Goal: Task Accomplishment & Management: Manage account settings

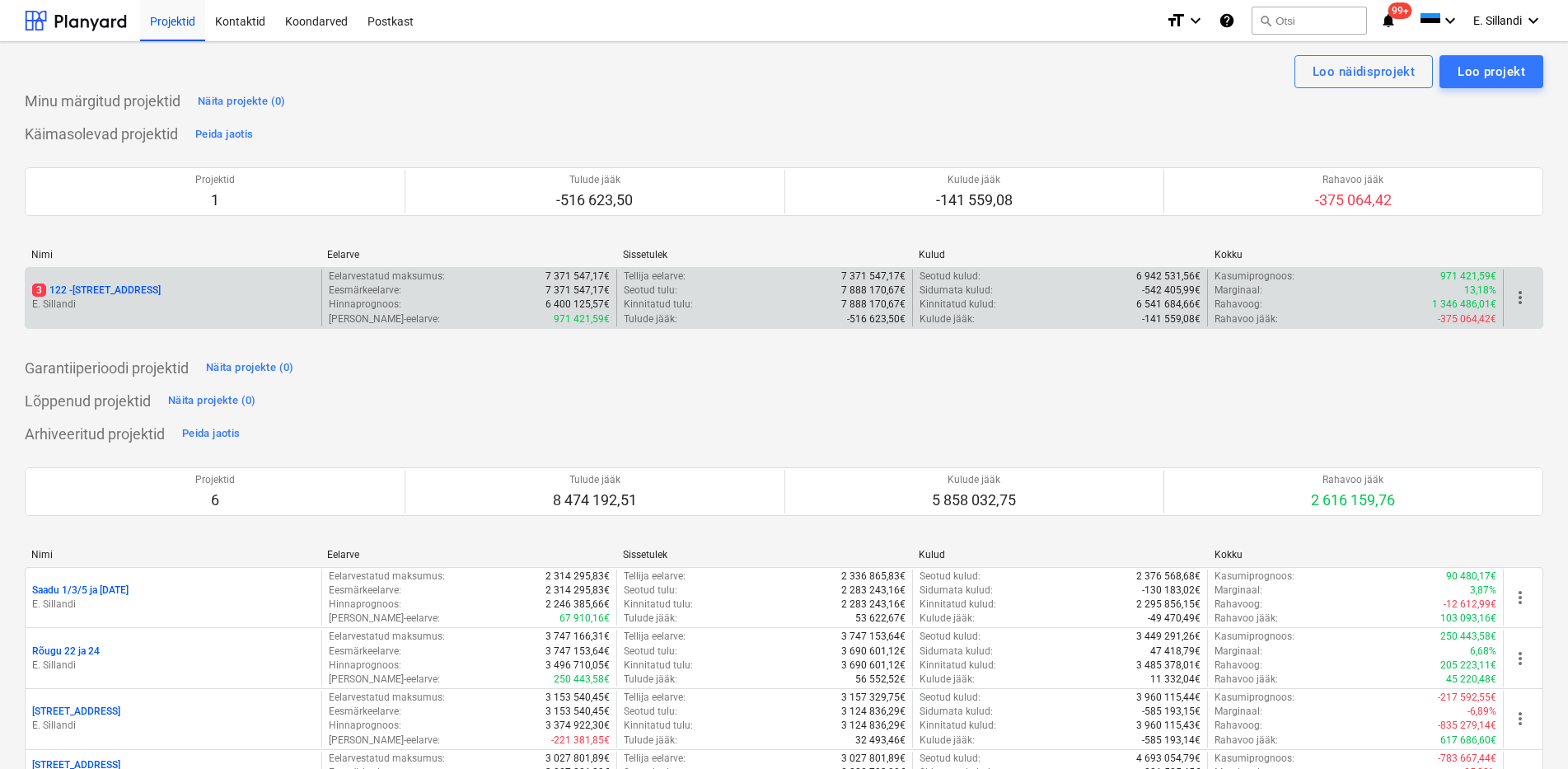
click at [132, 278] on div "3 122 - [STREET_ADDRESS] [GEOGRAPHIC_DATA]" at bounding box center [173, 298] width 296 height 57
click at [121, 283] on p "3 122 - [STREET_ADDRESS]" at bounding box center [96, 290] width 129 height 14
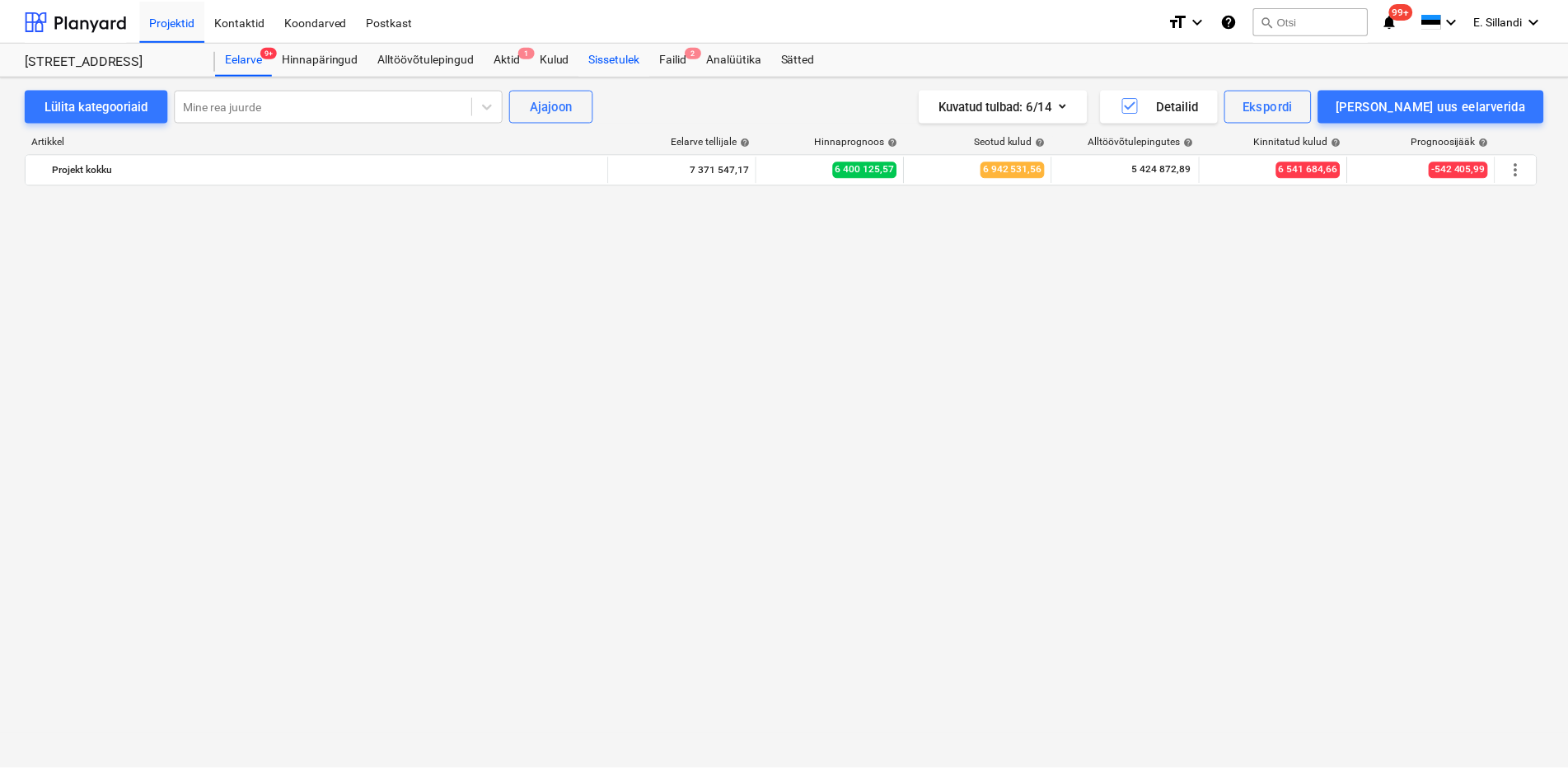
scroll to position [3846, 0]
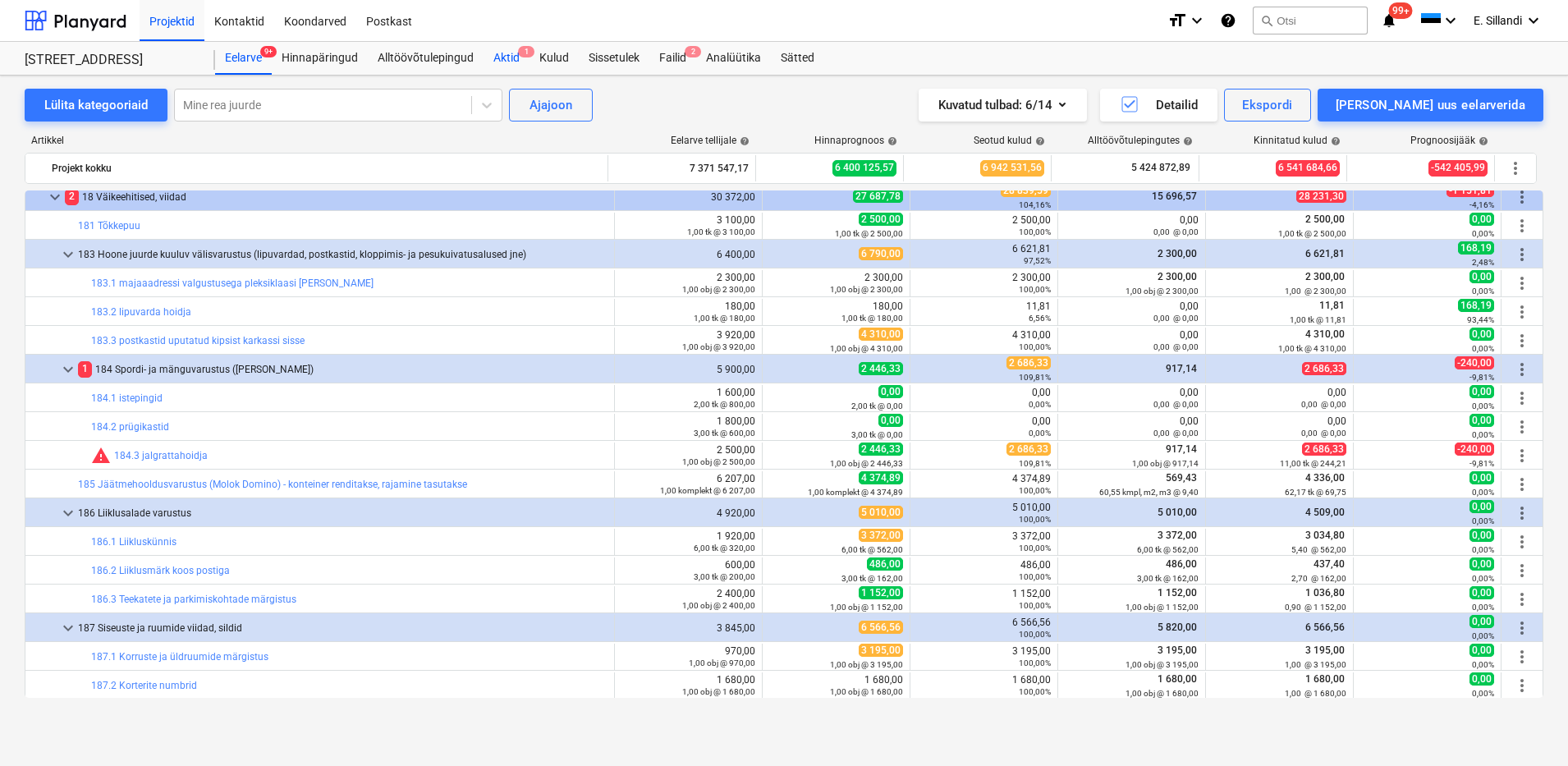
click at [510, 60] on div "Aktid 1" at bounding box center [507, 57] width 46 height 33
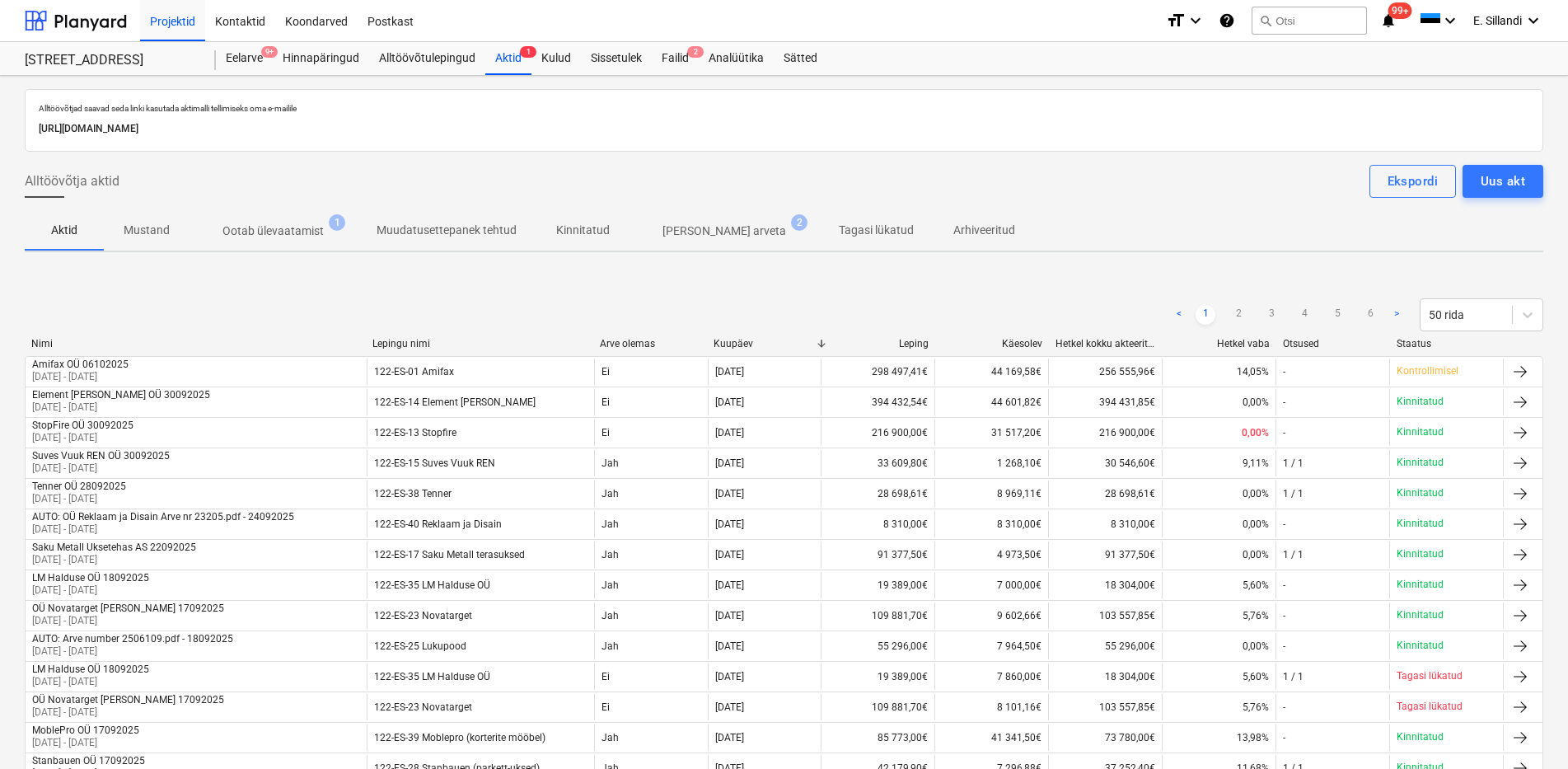
click at [706, 240] on span "[PERSON_NAME] arveta 2" at bounding box center [724, 230] width 189 height 29
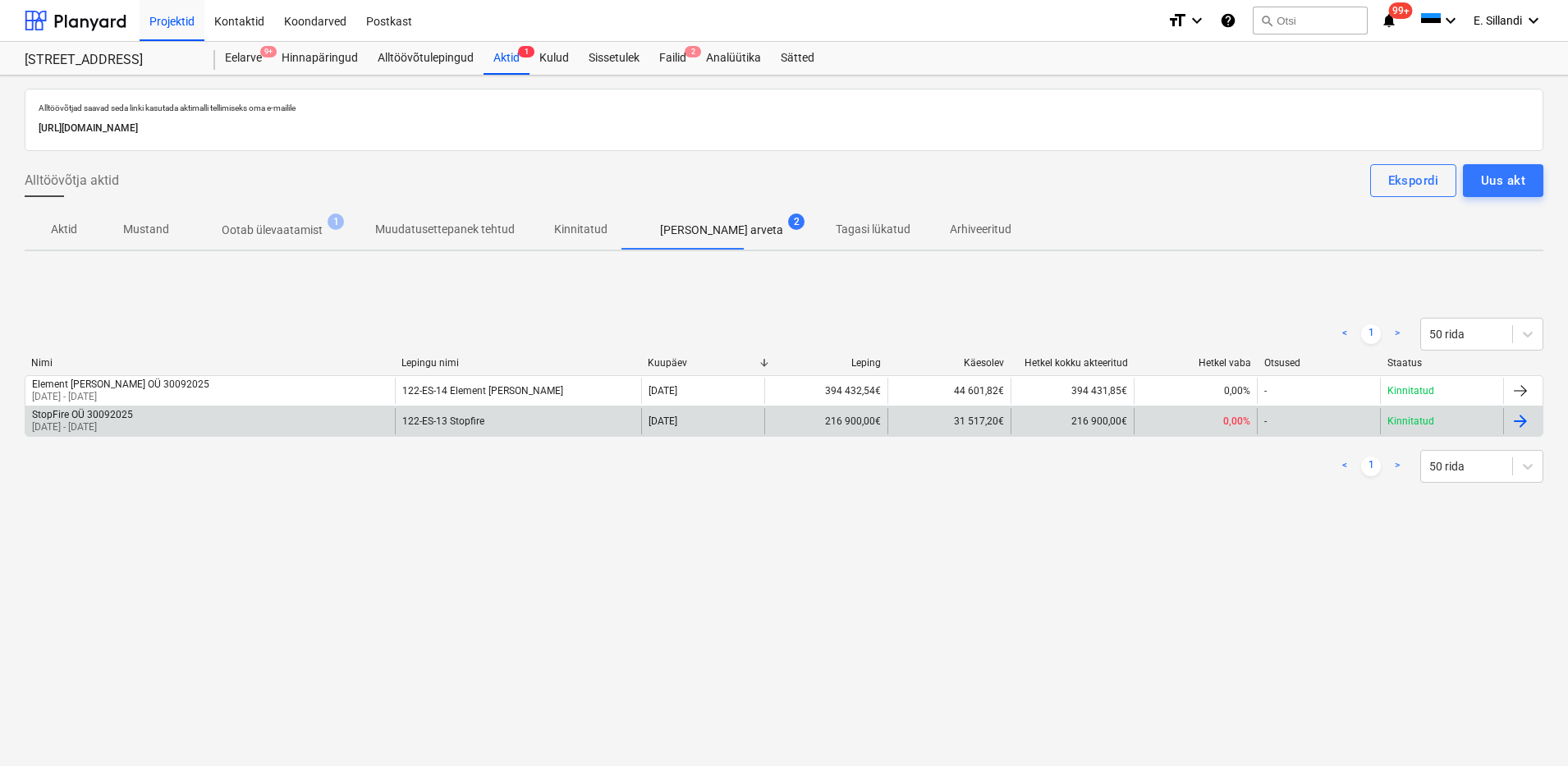
click at [131, 418] on div "StopFire OÜ 30092025" at bounding box center [82, 414] width 101 height 11
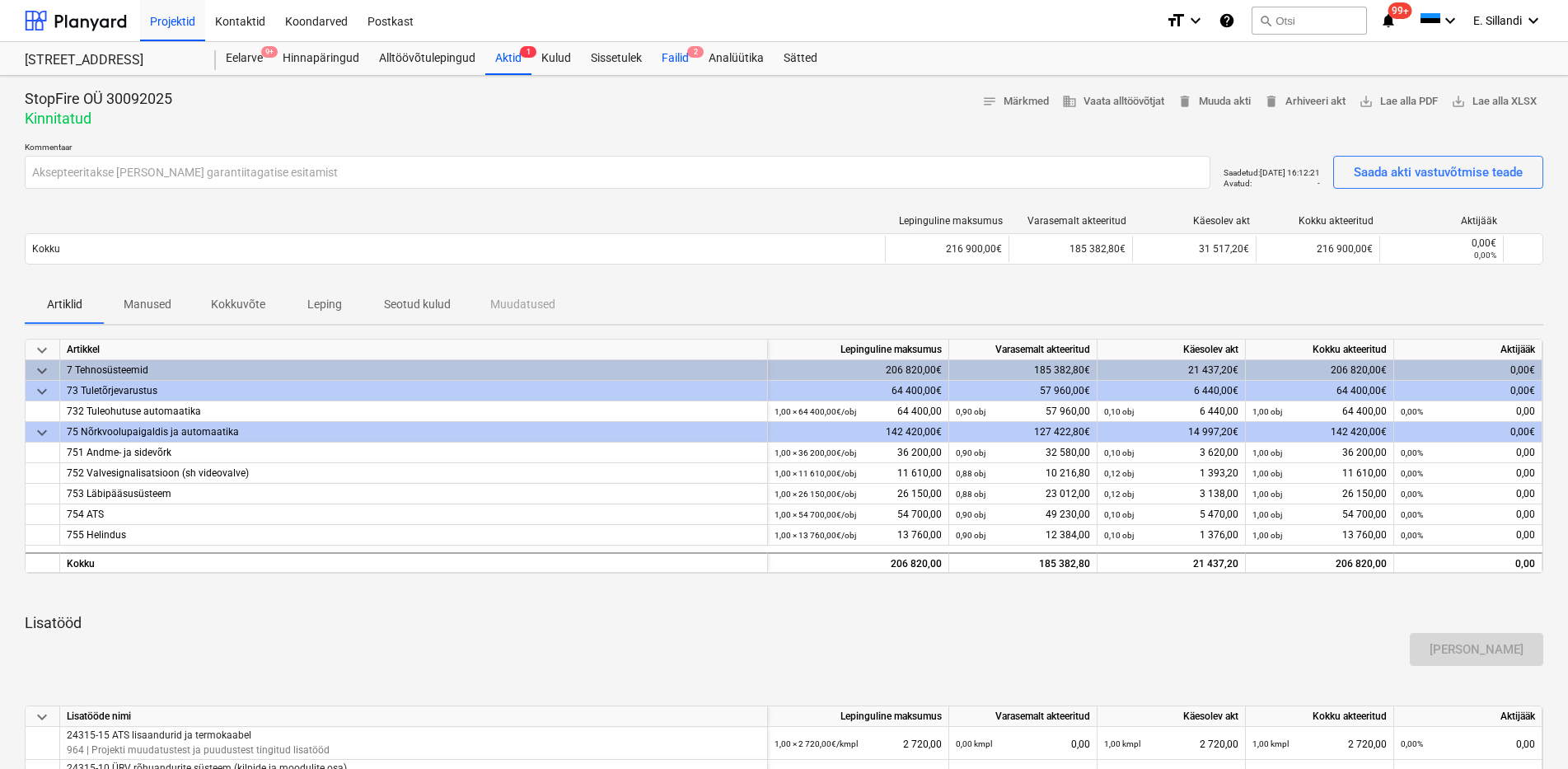
click at [674, 65] on div "Failid 2" at bounding box center [675, 58] width 47 height 33
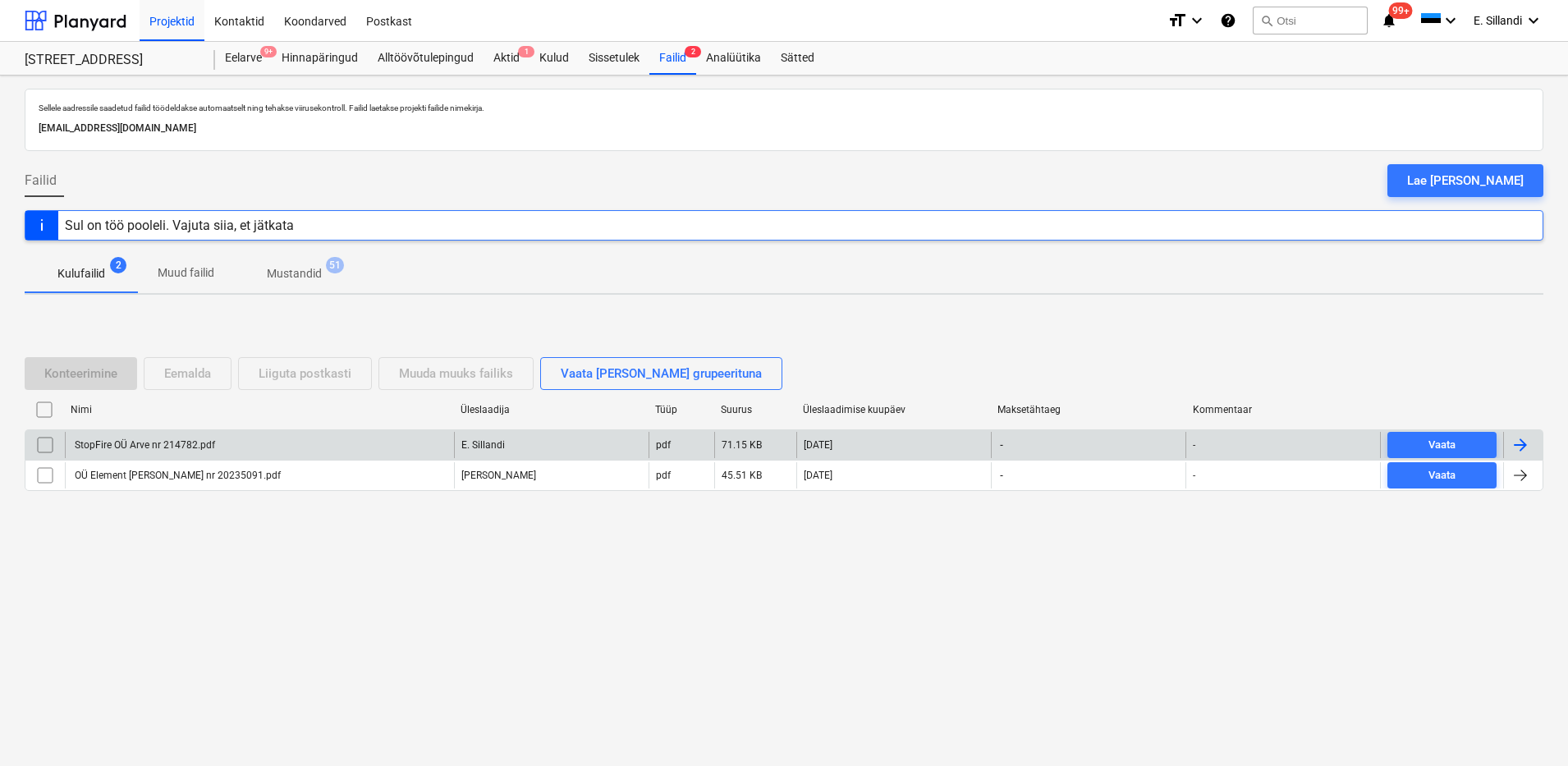
click at [120, 440] on div "StopFire OÜ Arve nr 214782.pdf" at bounding box center [144, 445] width 143 height 11
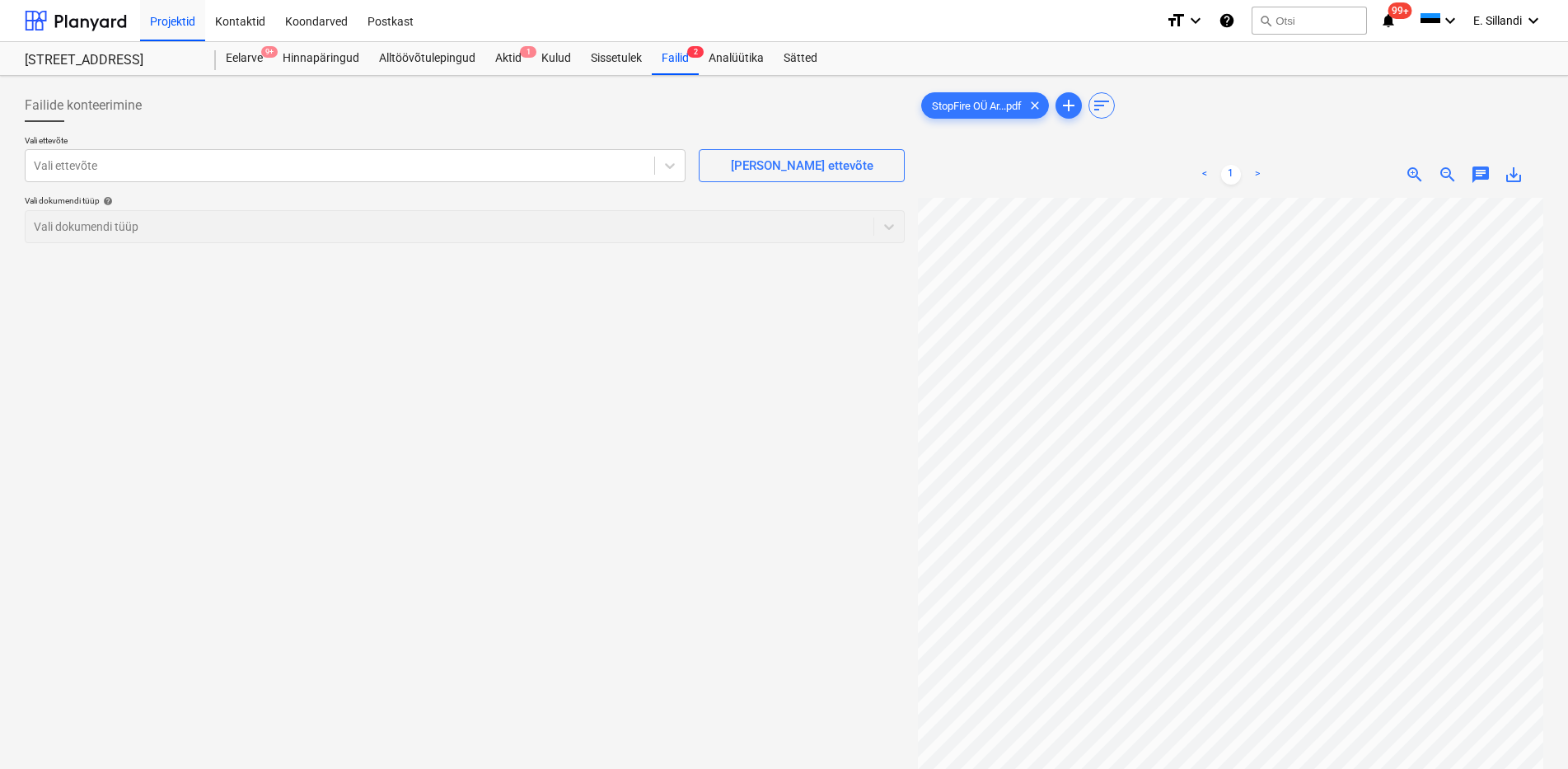
scroll to position [70, 120]
click at [436, 174] on div at bounding box center [340, 165] width 613 height 17
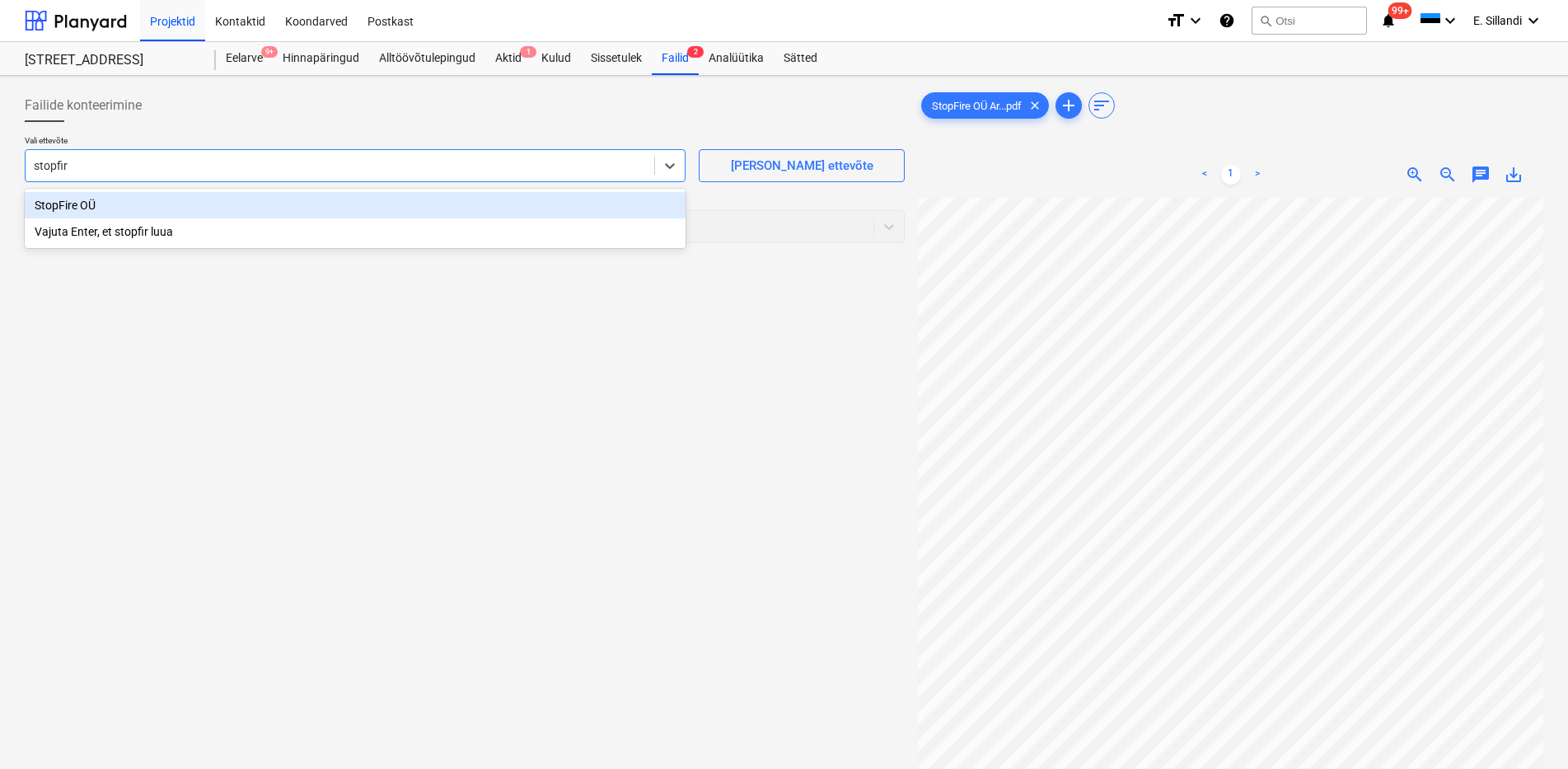
type input "stopfire"
click at [361, 202] on div "StopFire OÜ" at bounding box center [355, 205] width 661 height 27
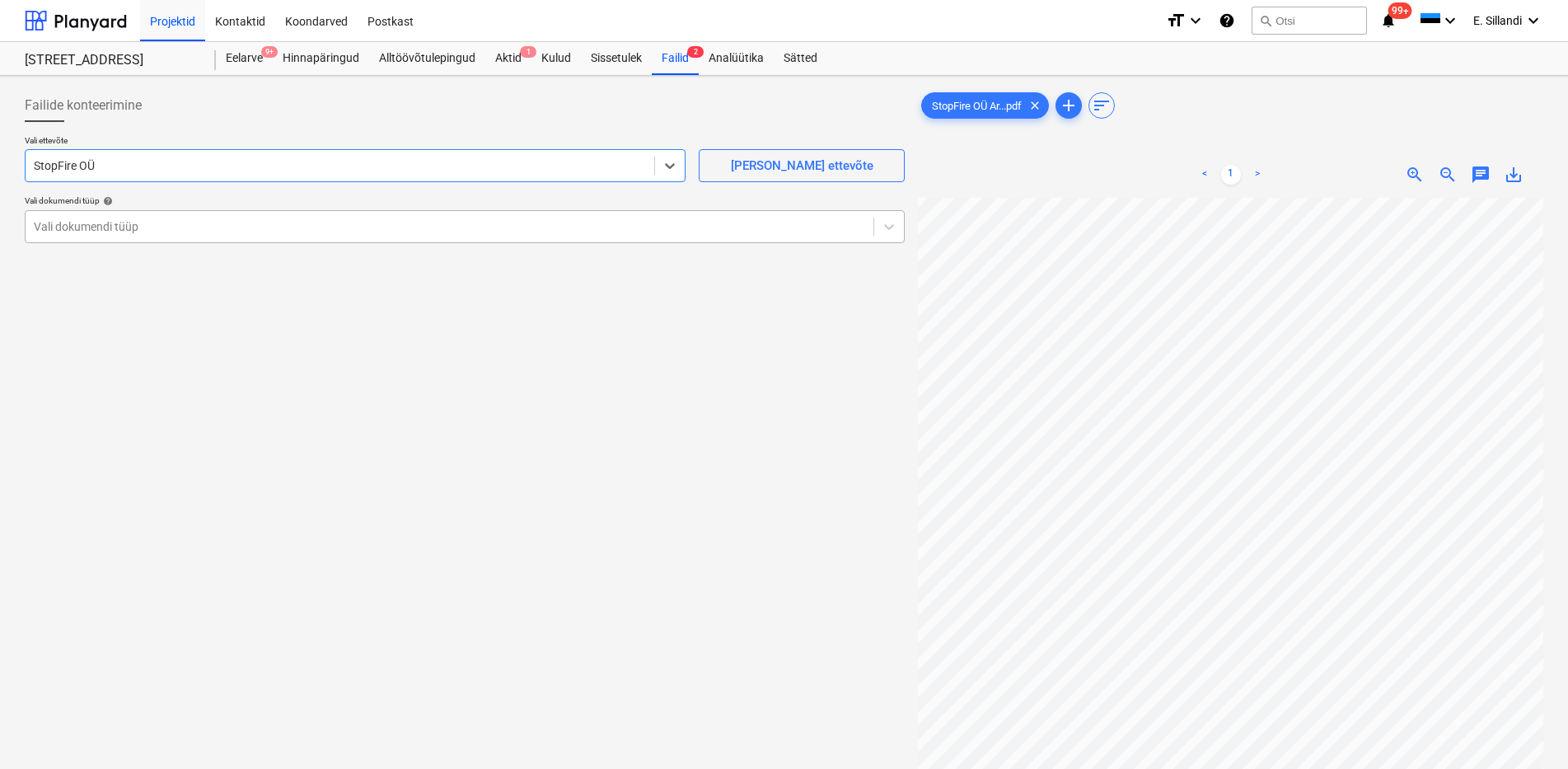
click at [278, 226] on div at bounding box center [449, 226] width 832 height 17
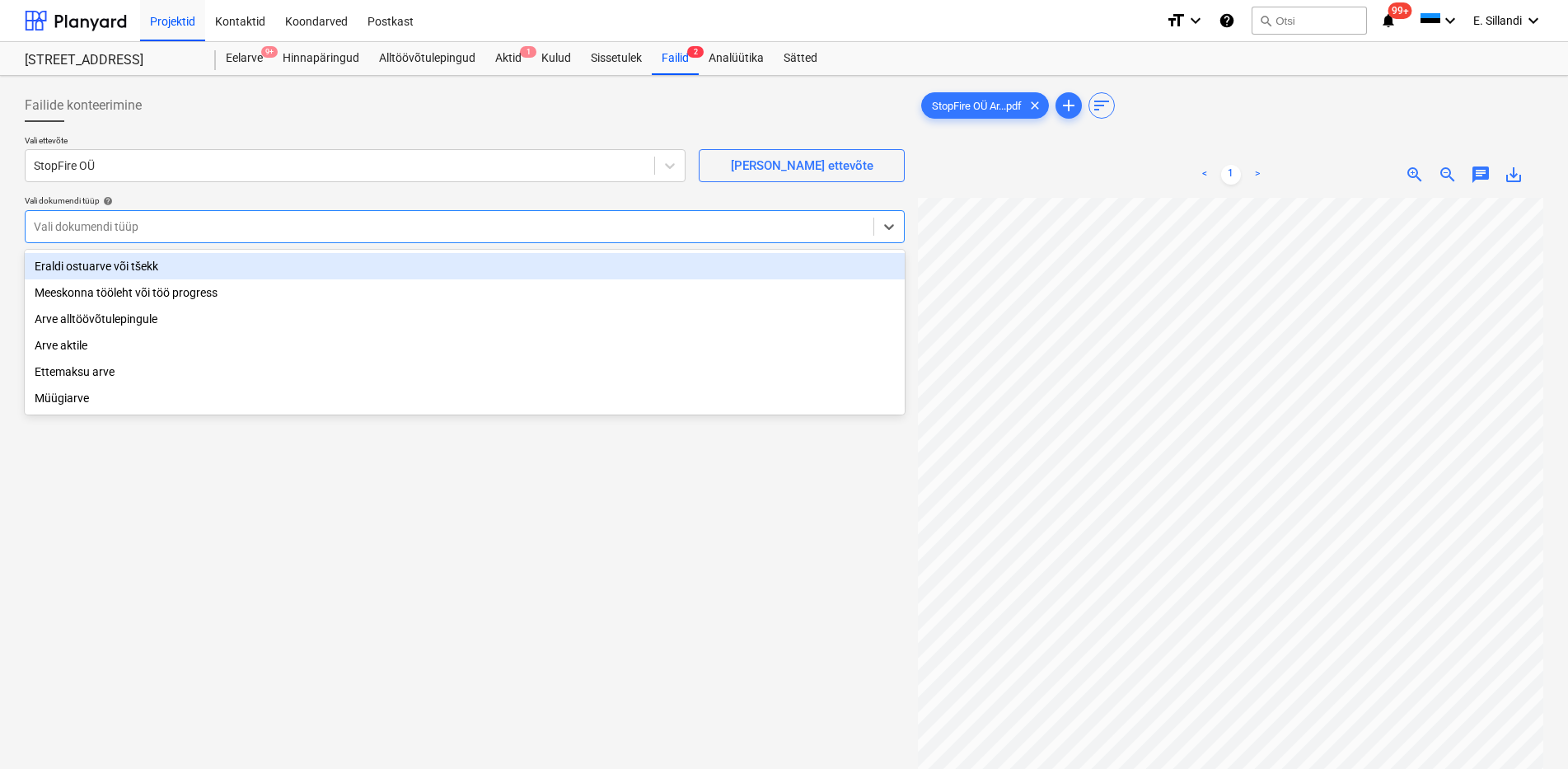
click at [223, 266] on div "Eraldi ostuarve või tšekk" at bounding box center [464, 266] width 880 height 27
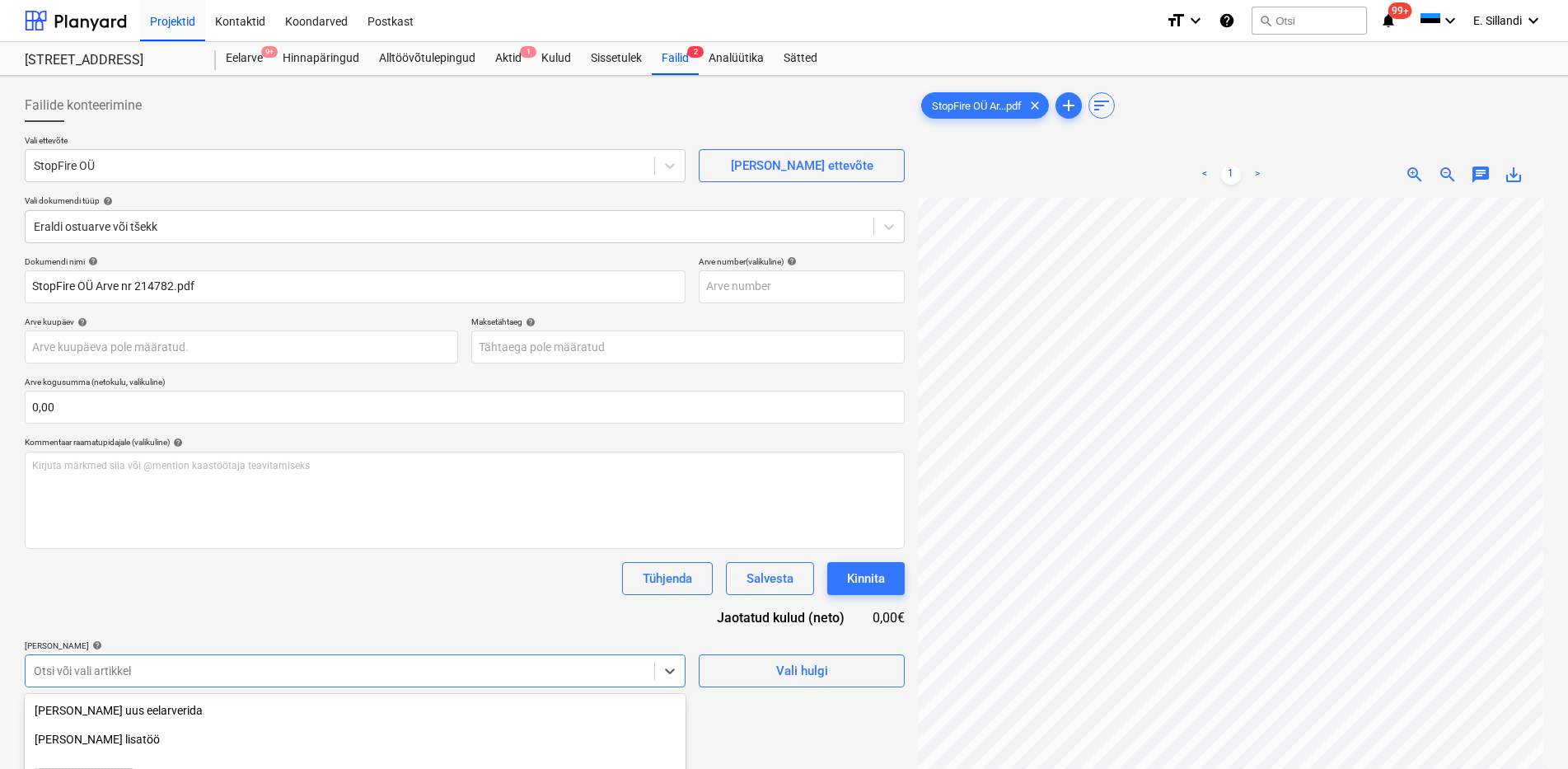
scroll to position [176, 0]
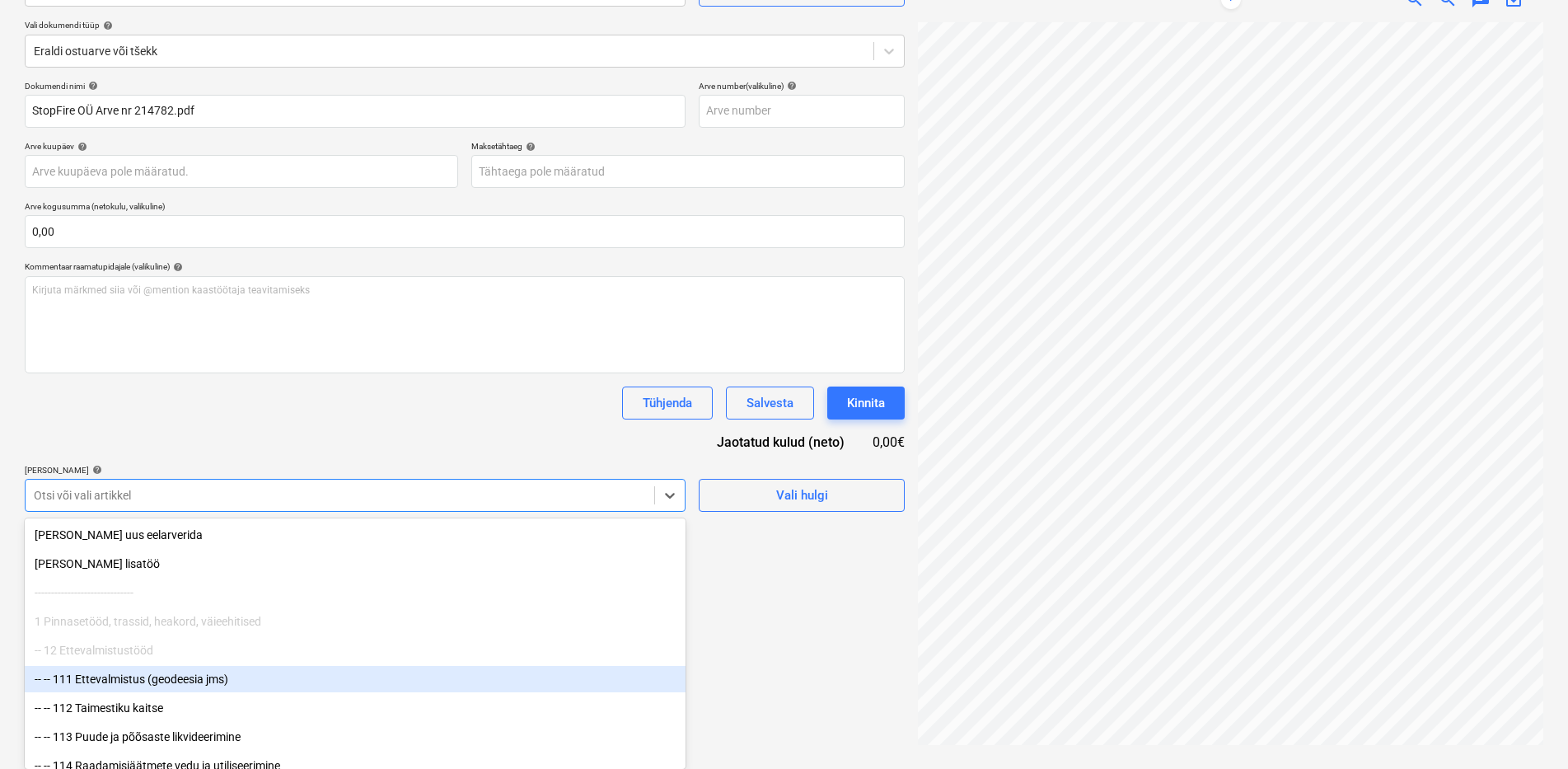
click at [147, 593] on body "Projektid Kontaktid Koondarved Postkast format_size keyboard_arrow_down help se…" at bounding box center [784, 209] width 1568 height 769
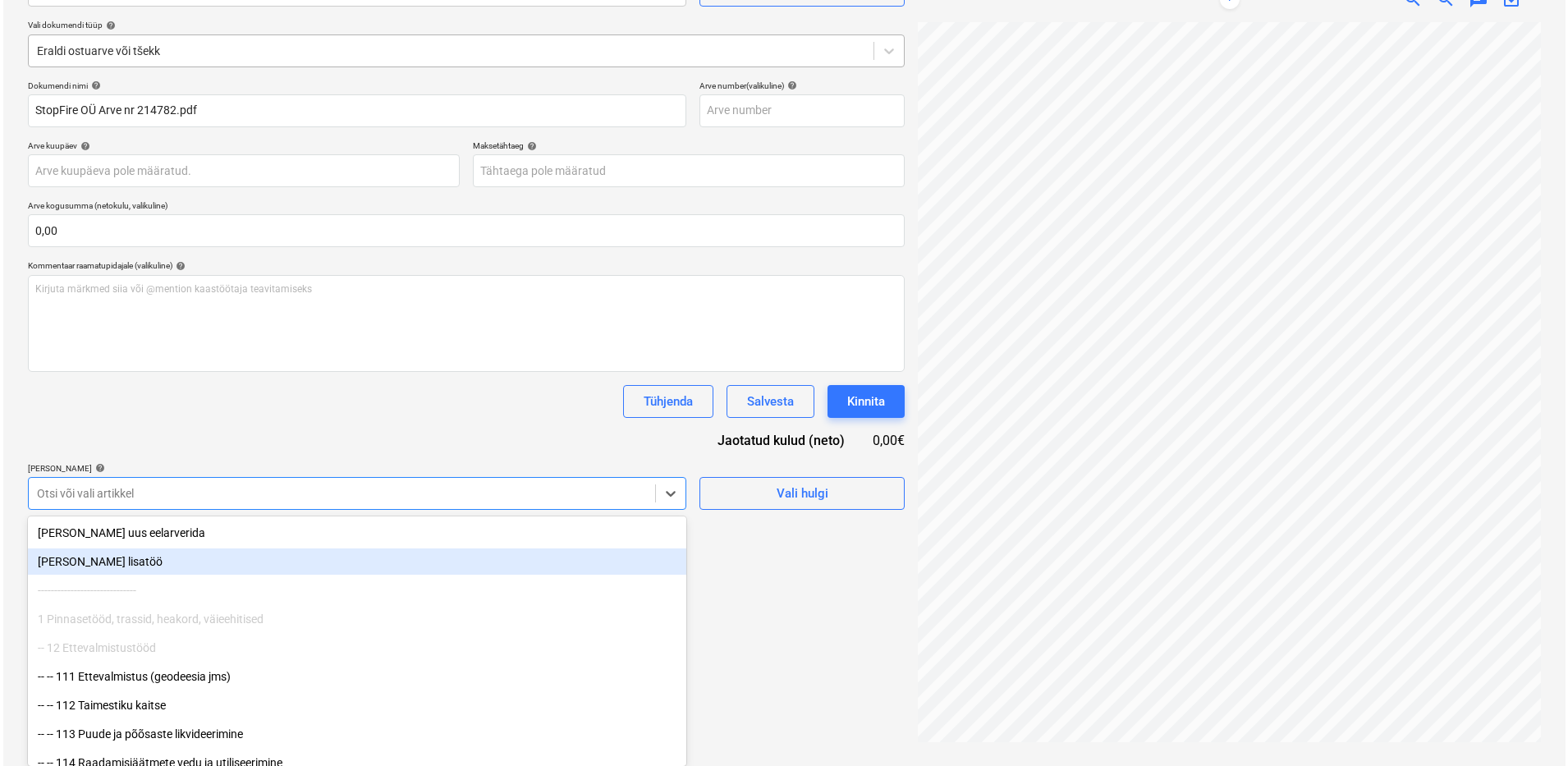
scroll to position [165, 0]
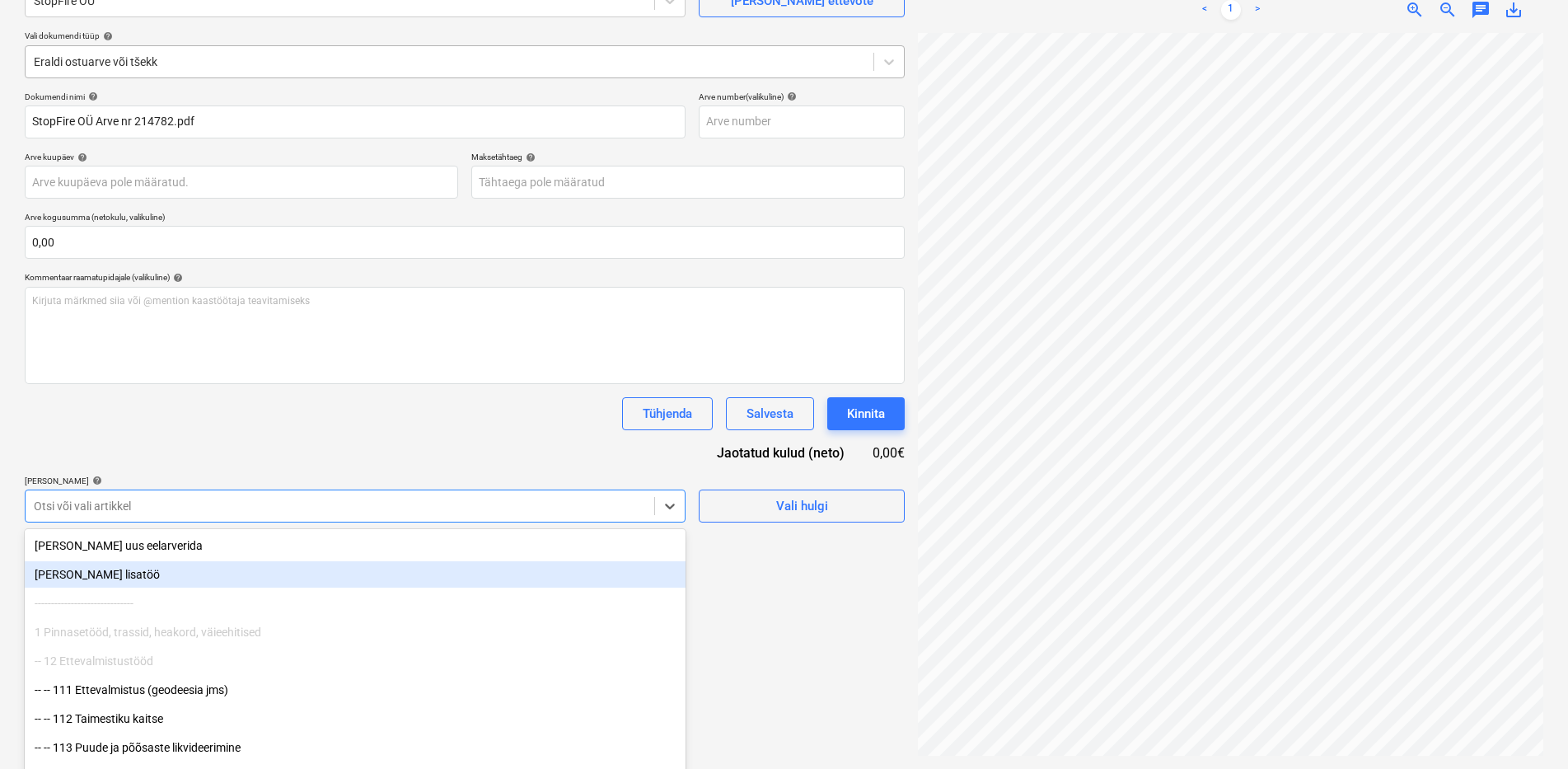
click at [202, 60] on div "Eraldi ostuarve või tšekk" at bounding box center [449, 62] width 848 height 23
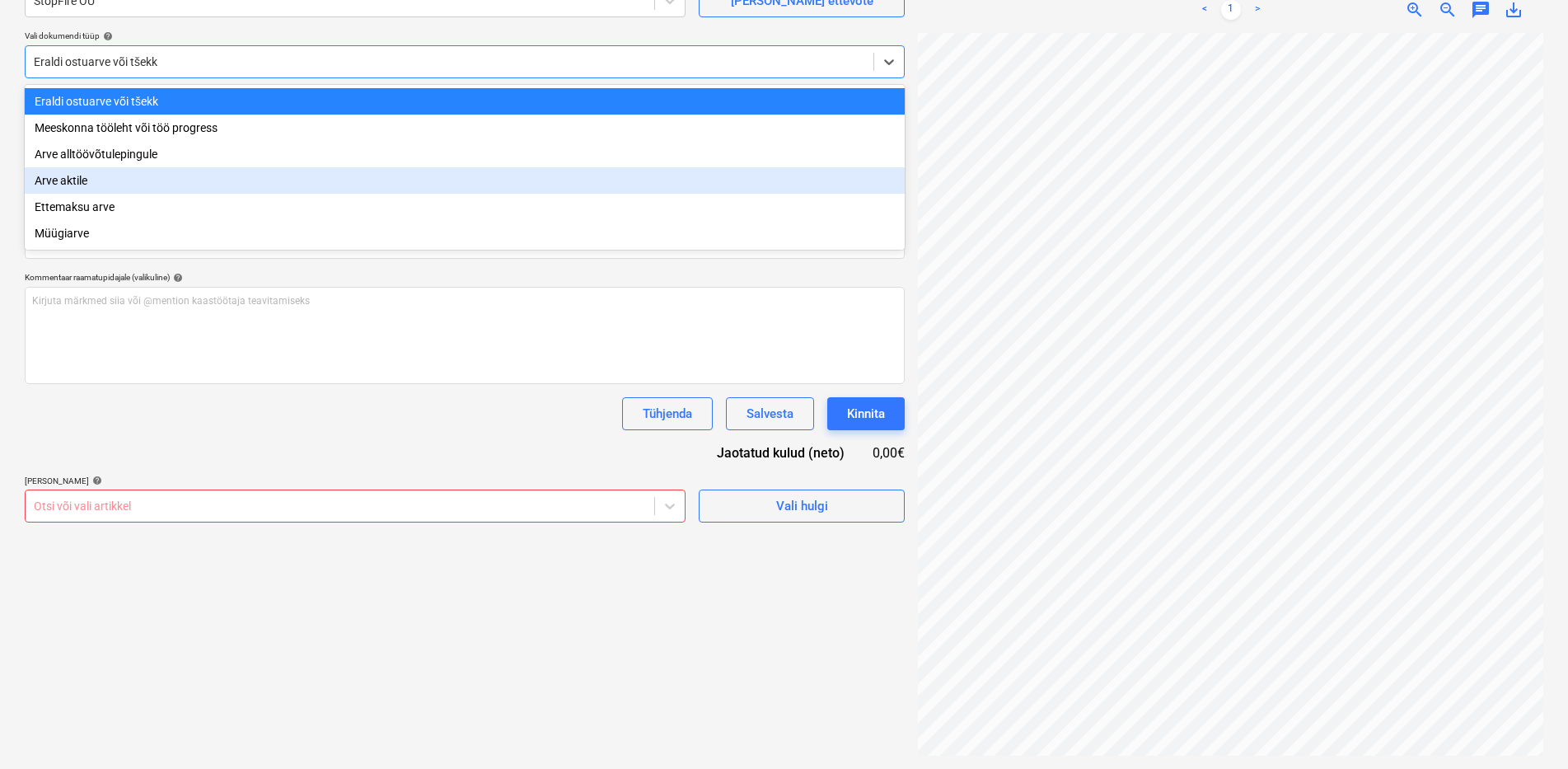
click at [113, 185] on div "Arve aktile" at bounding box center [464, 180] width 880 height 27
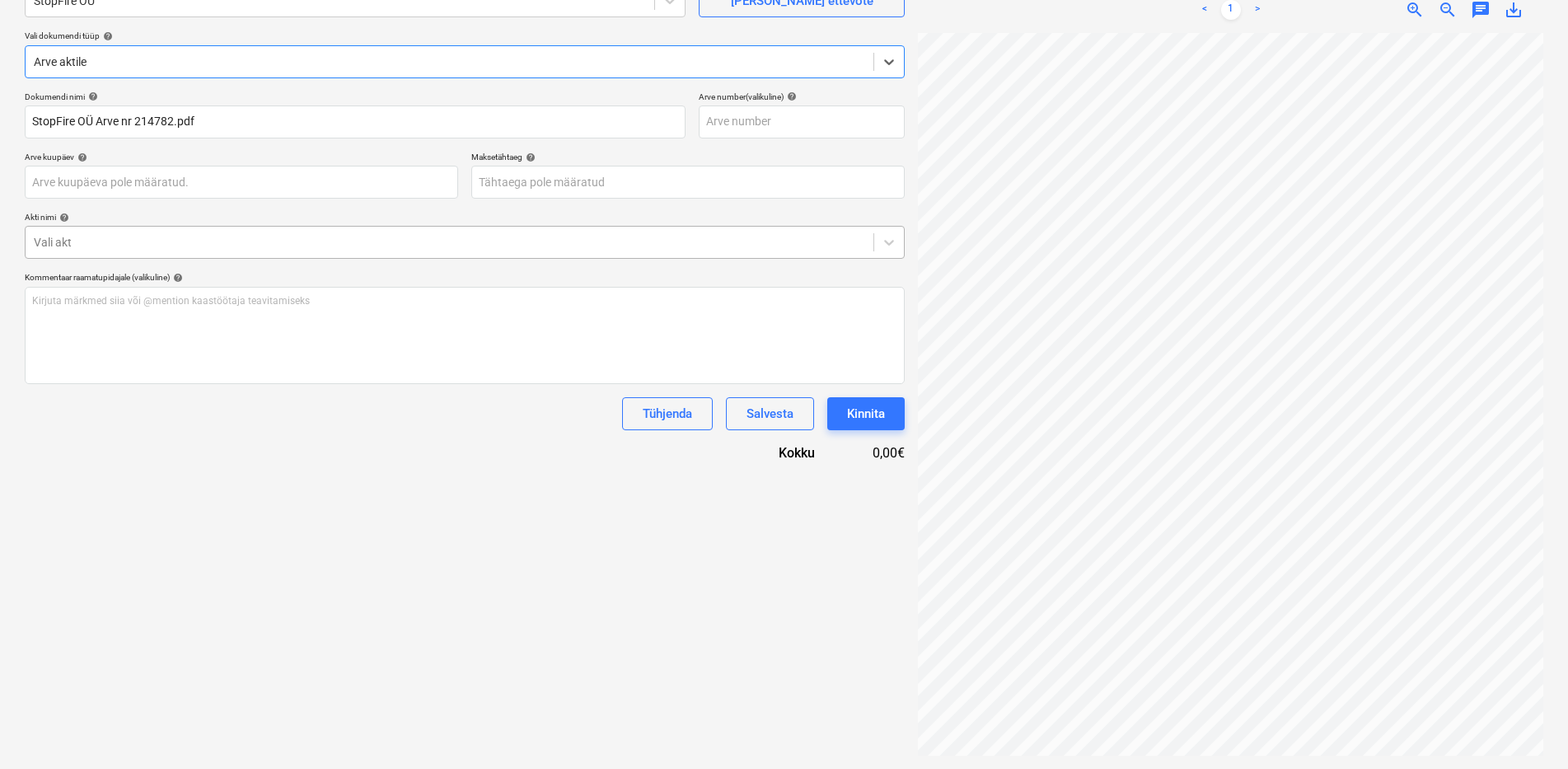
click at [93, 247] on div at bounding box center [449, 242] width 832 height 17
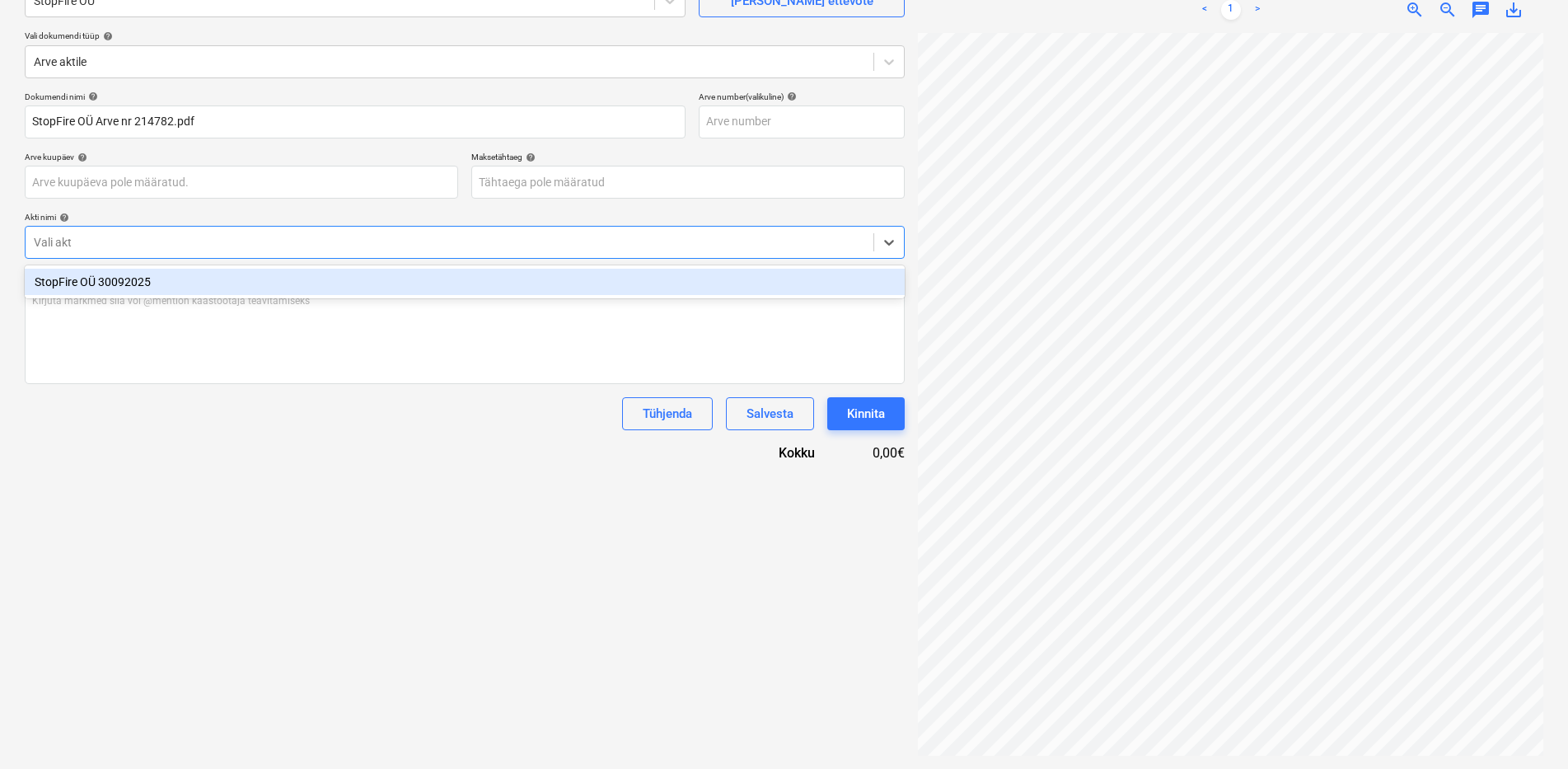
click at [86, 289] on div "StopFire OÜ 30092025" at bounding box center [464, 282] width 880 height 27
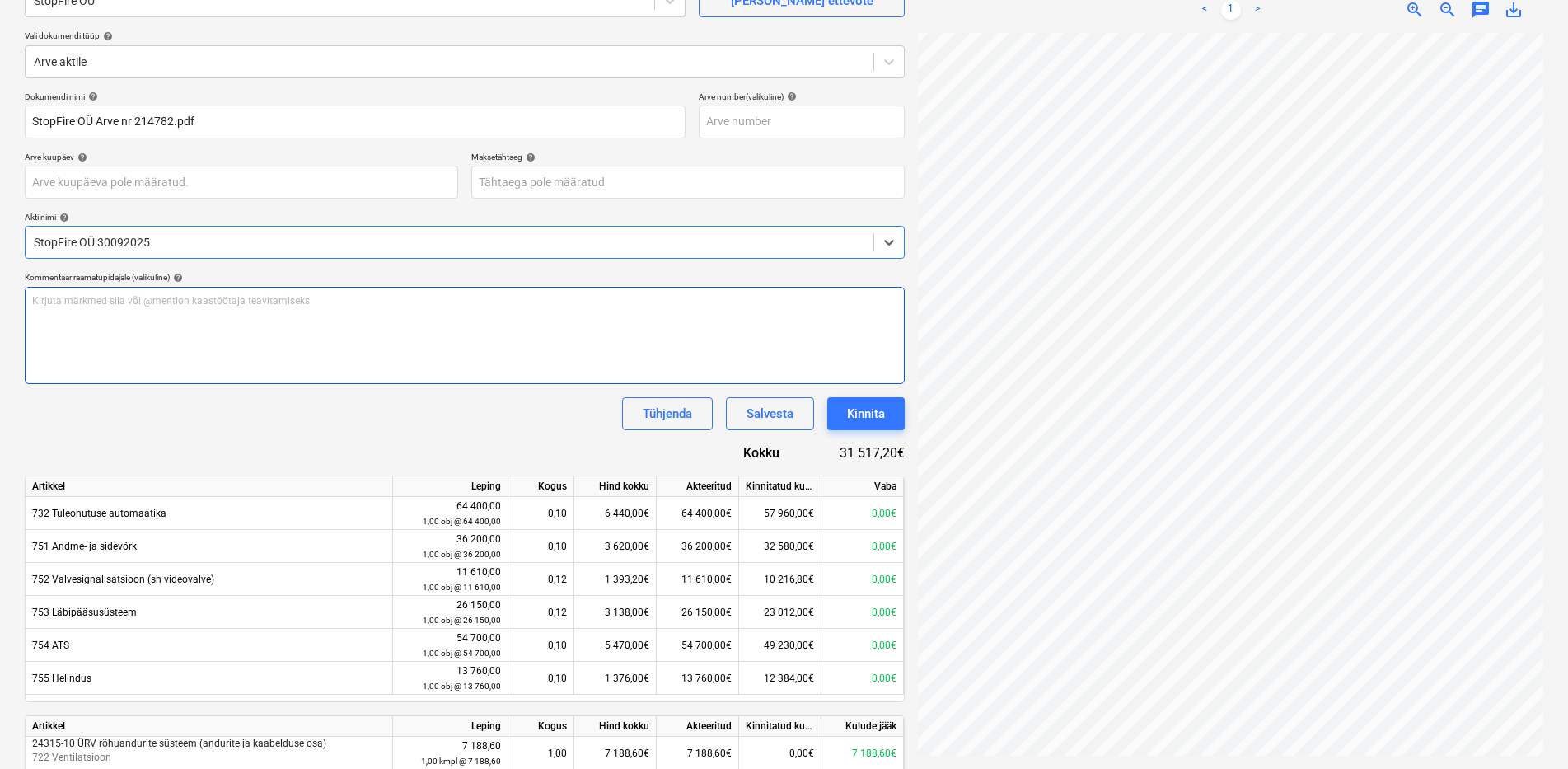
click at [195, 311] on div "Kirjuta märkmed siia või @mention kaastöötaja teavitamiseks ﻿" at bounding box center [464, 336] width 880 height 98
click at [34, 299] on span "Esitatud garantiikiri summale 7800 kuni [DATE]" at bounding box center [137, 300] width 210 height 12
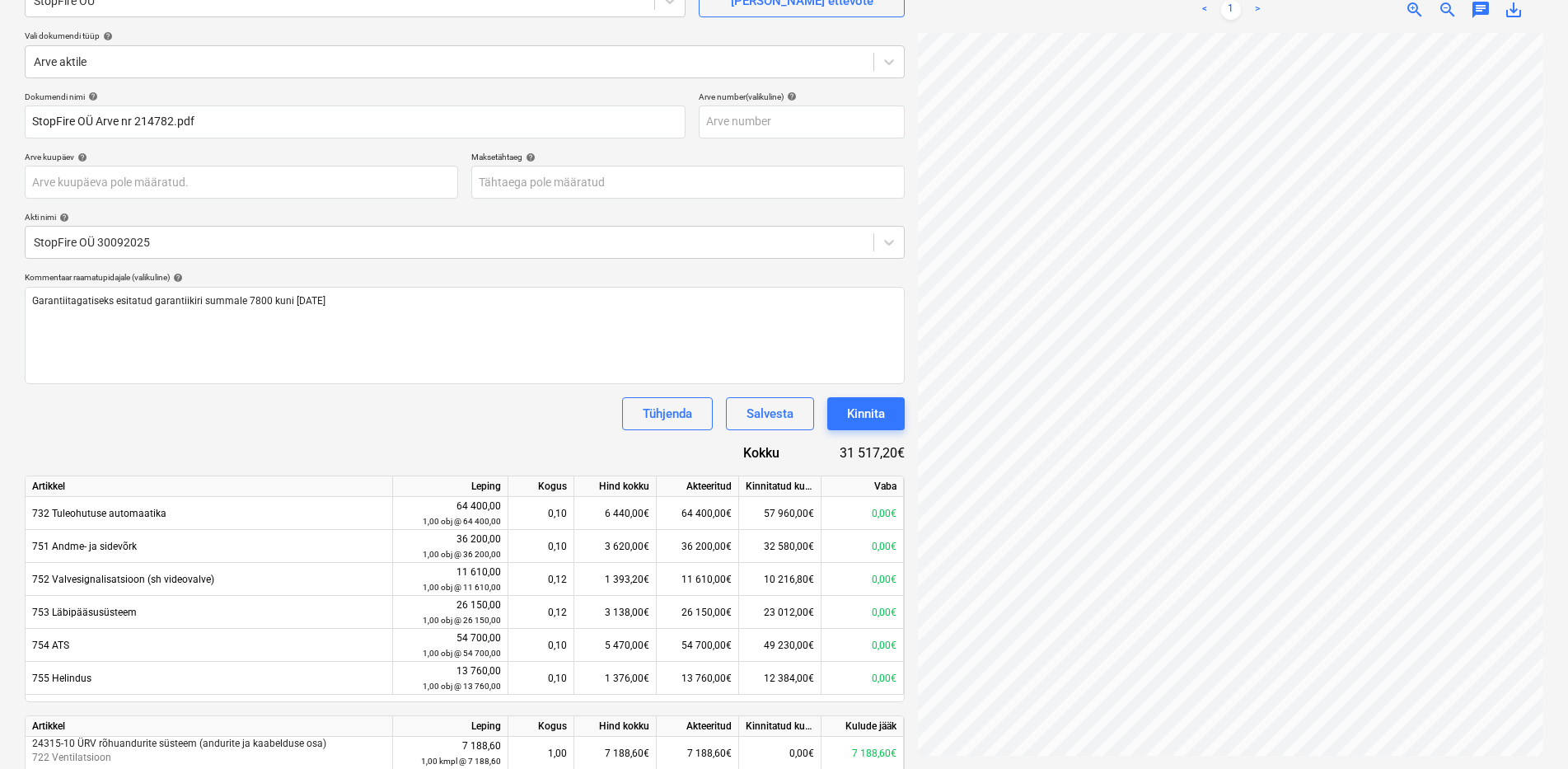
click at [454, 408] on div "Tühjenda Salvesta Kinnita" at bounding box center [464, 413] width 880 height 33
click at [892, 419] on button "Kinnita" at bounding box center [866, 413] width 77 height 33
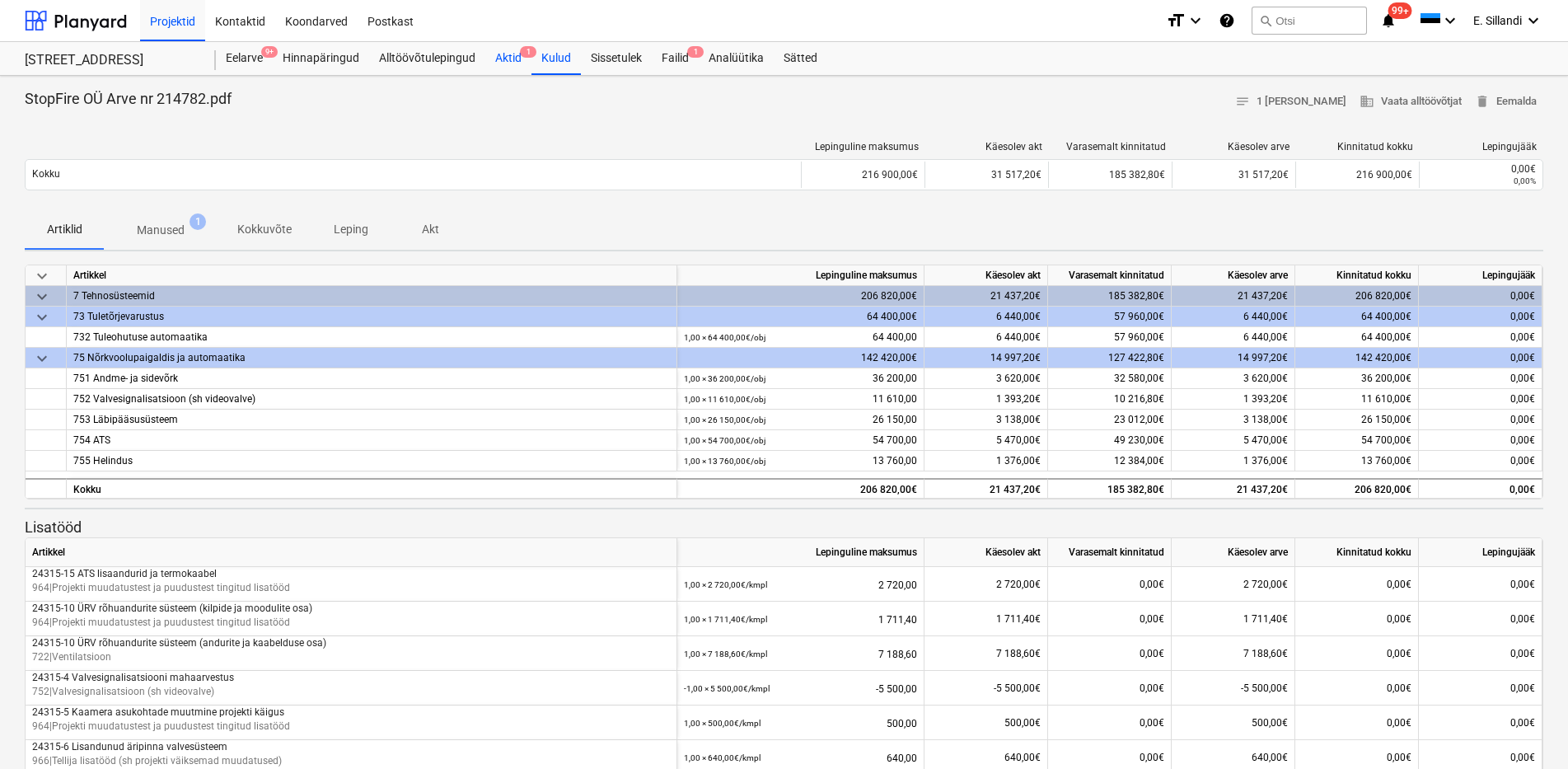
click at [517, 61] on div "Aktid 1" at bounding box center [509, 58] width 46 height 33
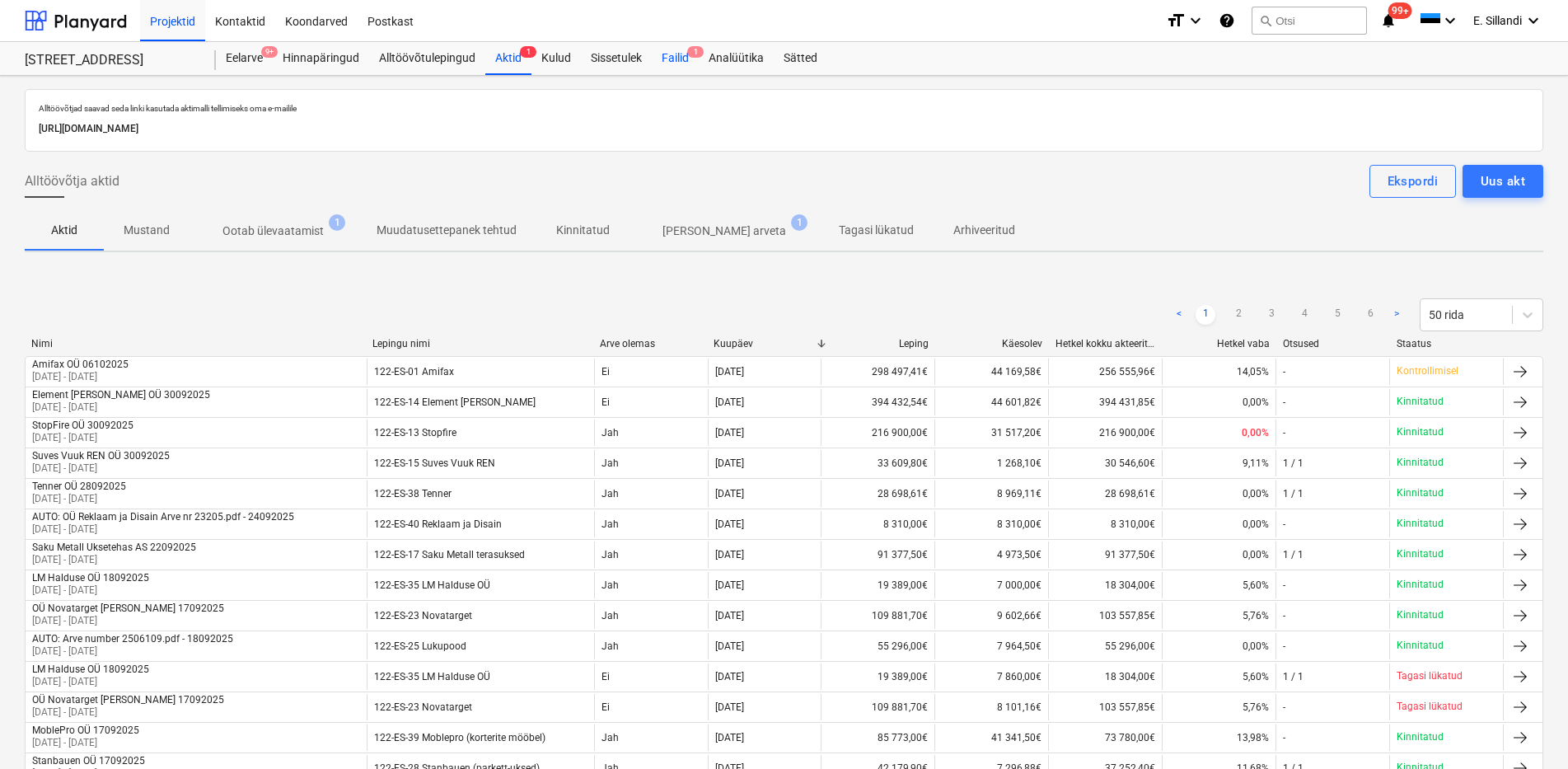
click at [687, 59] on div "Failid 1" at bounding box center [675, 58] width 47 height 33
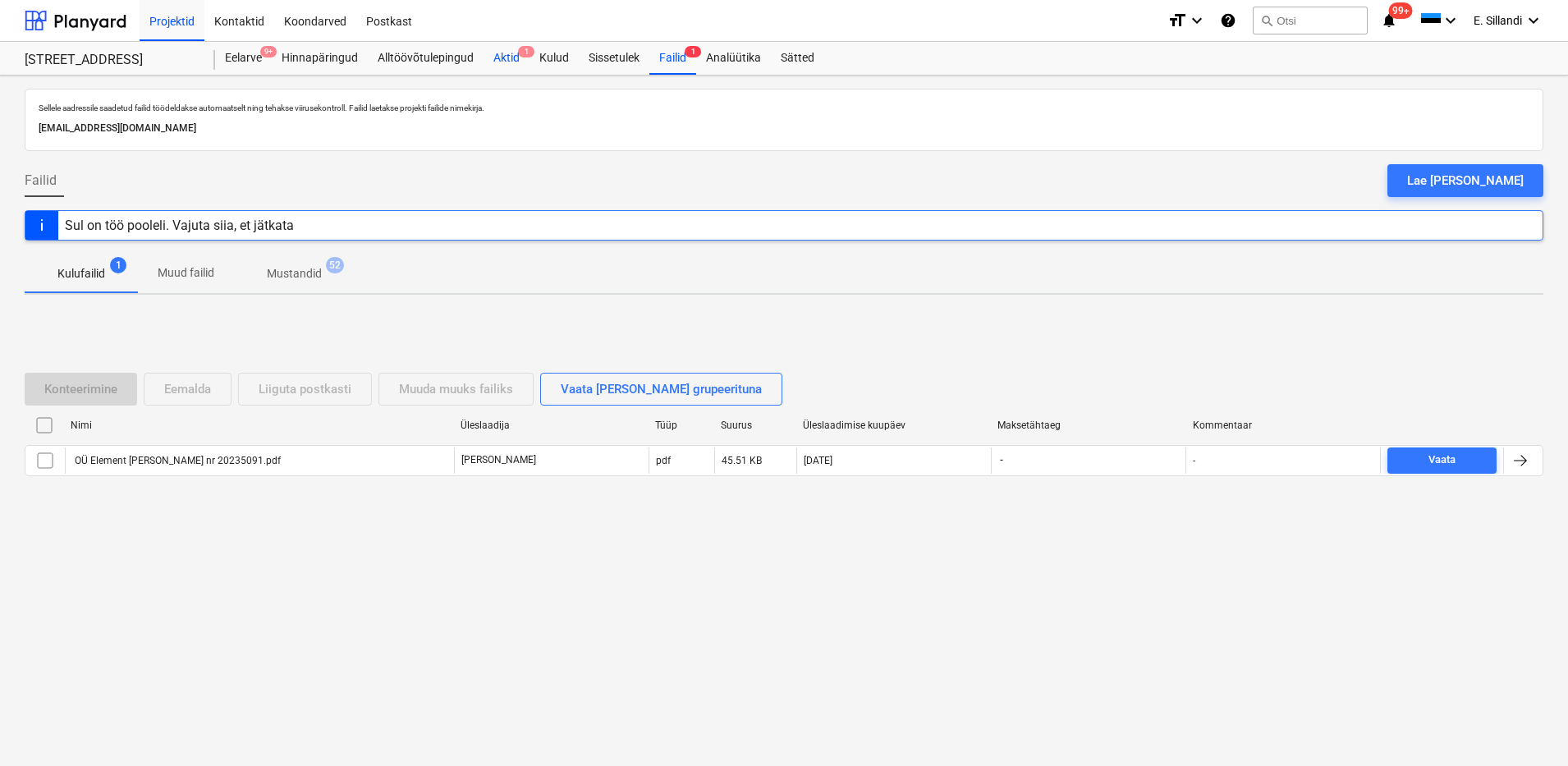
click at [515, 50] on div "Aktid 1" at bounding box center [507, 57] width 46 height 33
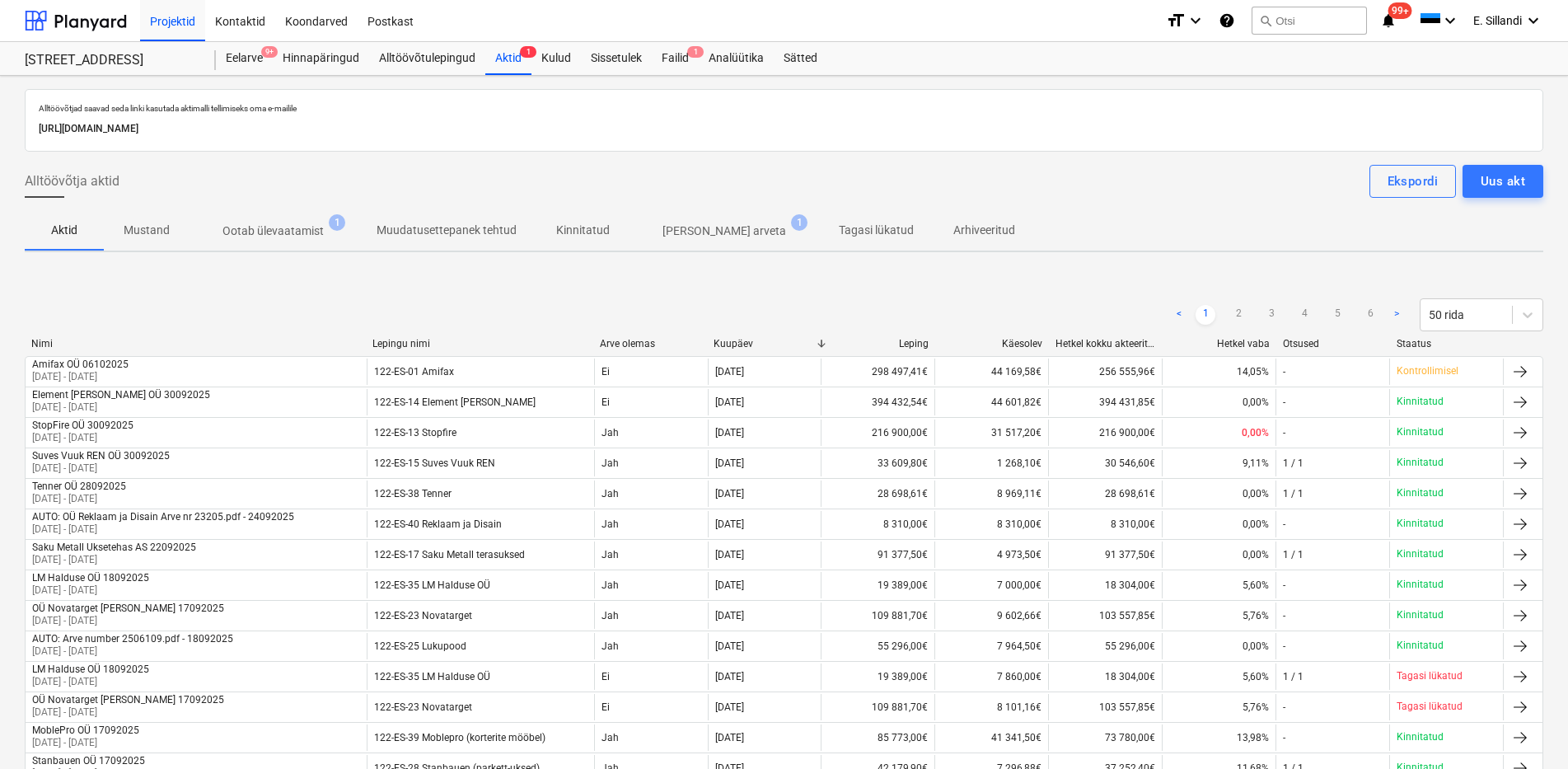
click at [706, 233] on p "[PERSON_NAME] arveta" at bounding box center [724, 231] width 123 height 17
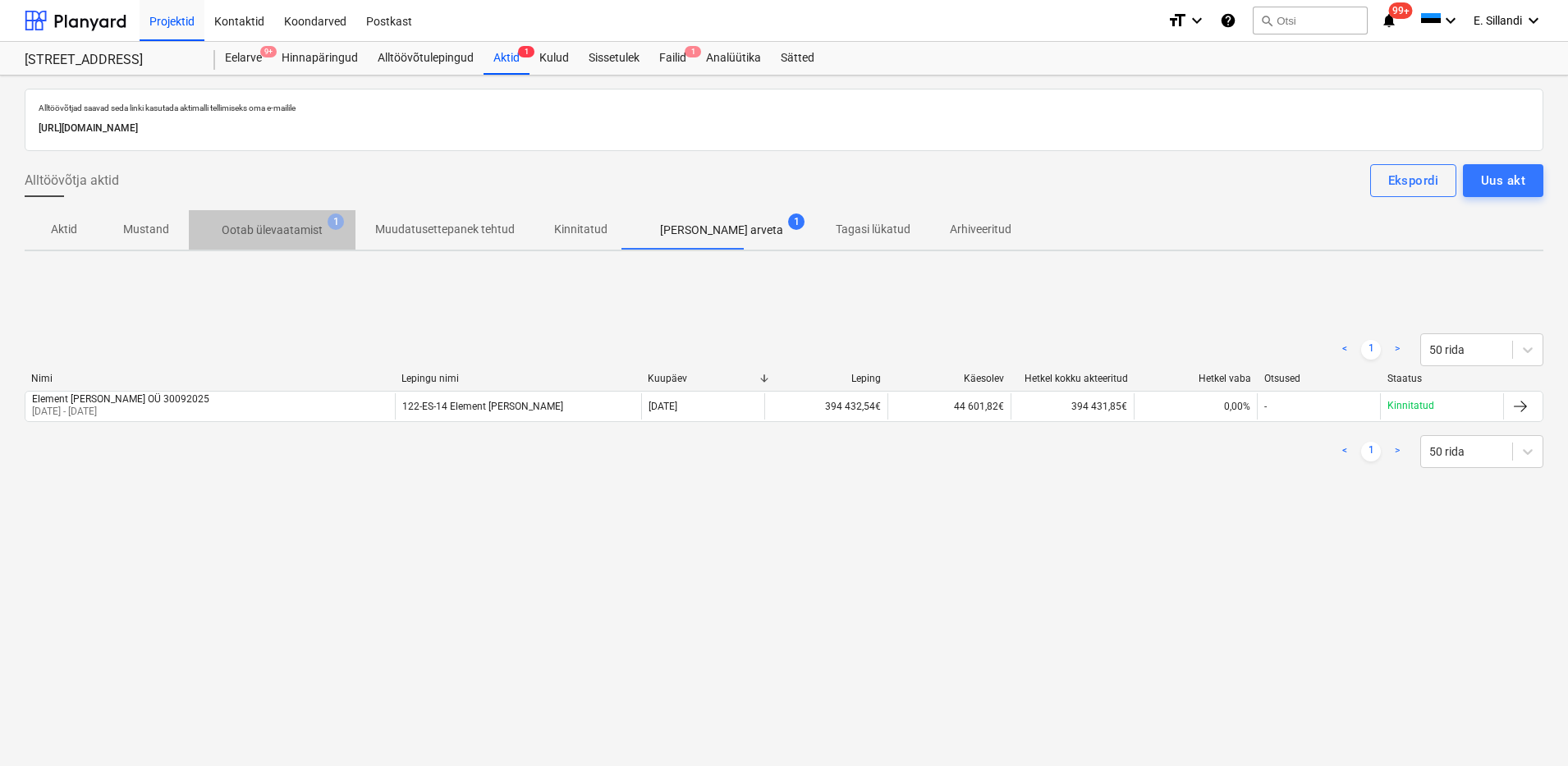
click at [288, 223] on p "Ootab ülevaatamist" at bounding box center [272, 230] width 101 height 17
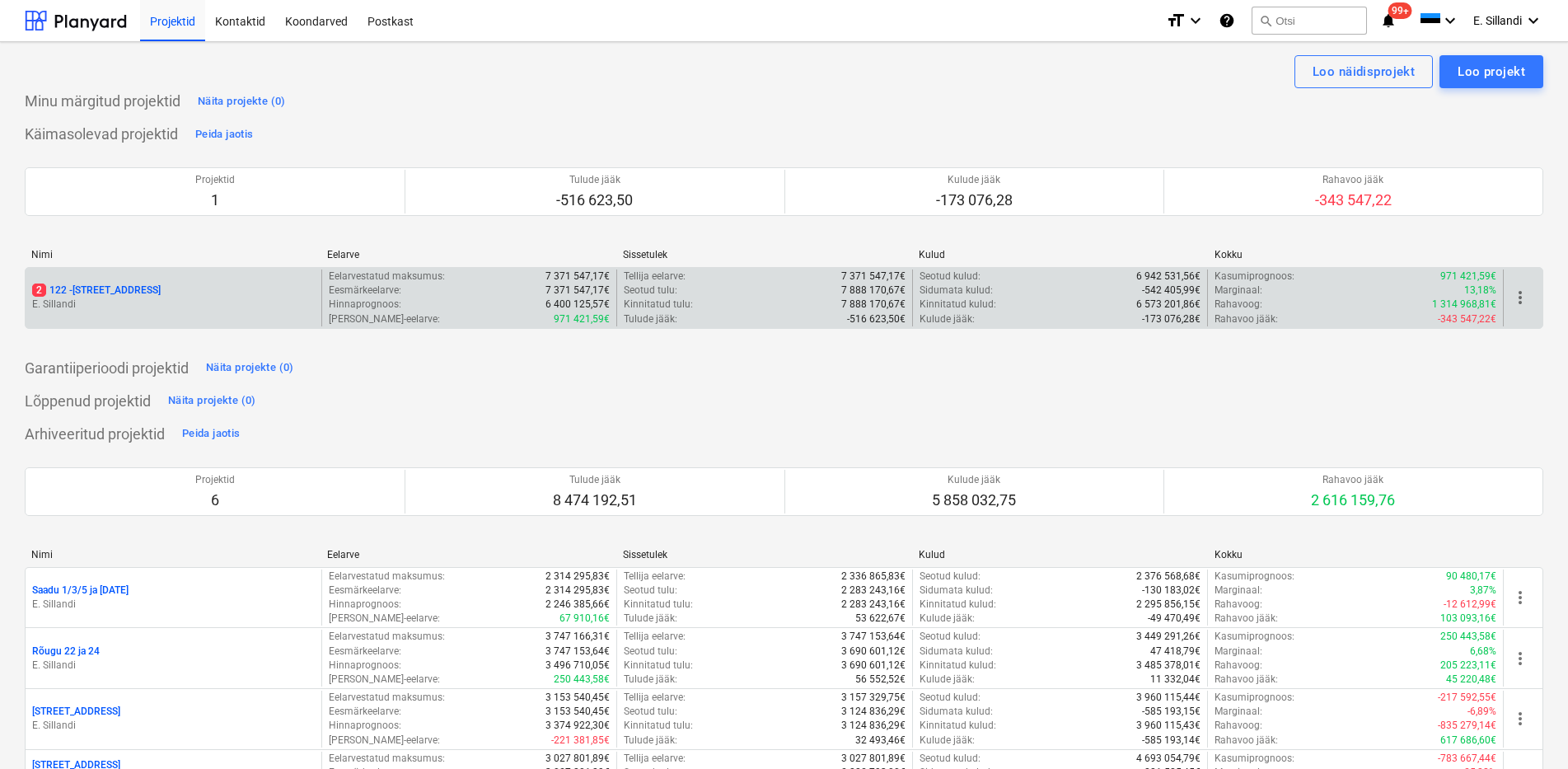
click at [44, 285] on span "2" at bounding box center [39, 289] width 14 height 13
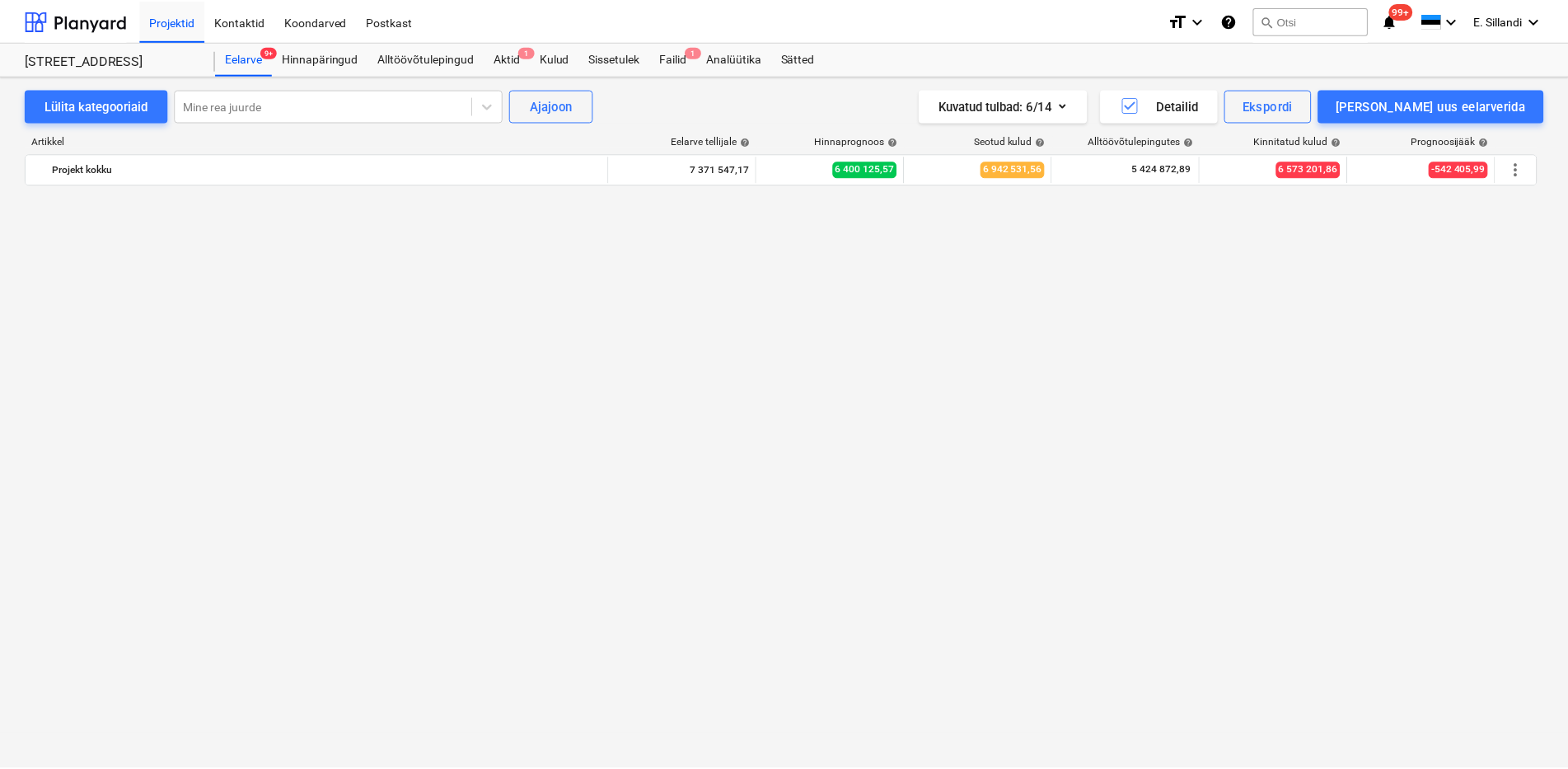
scroll to position [3846, 0]
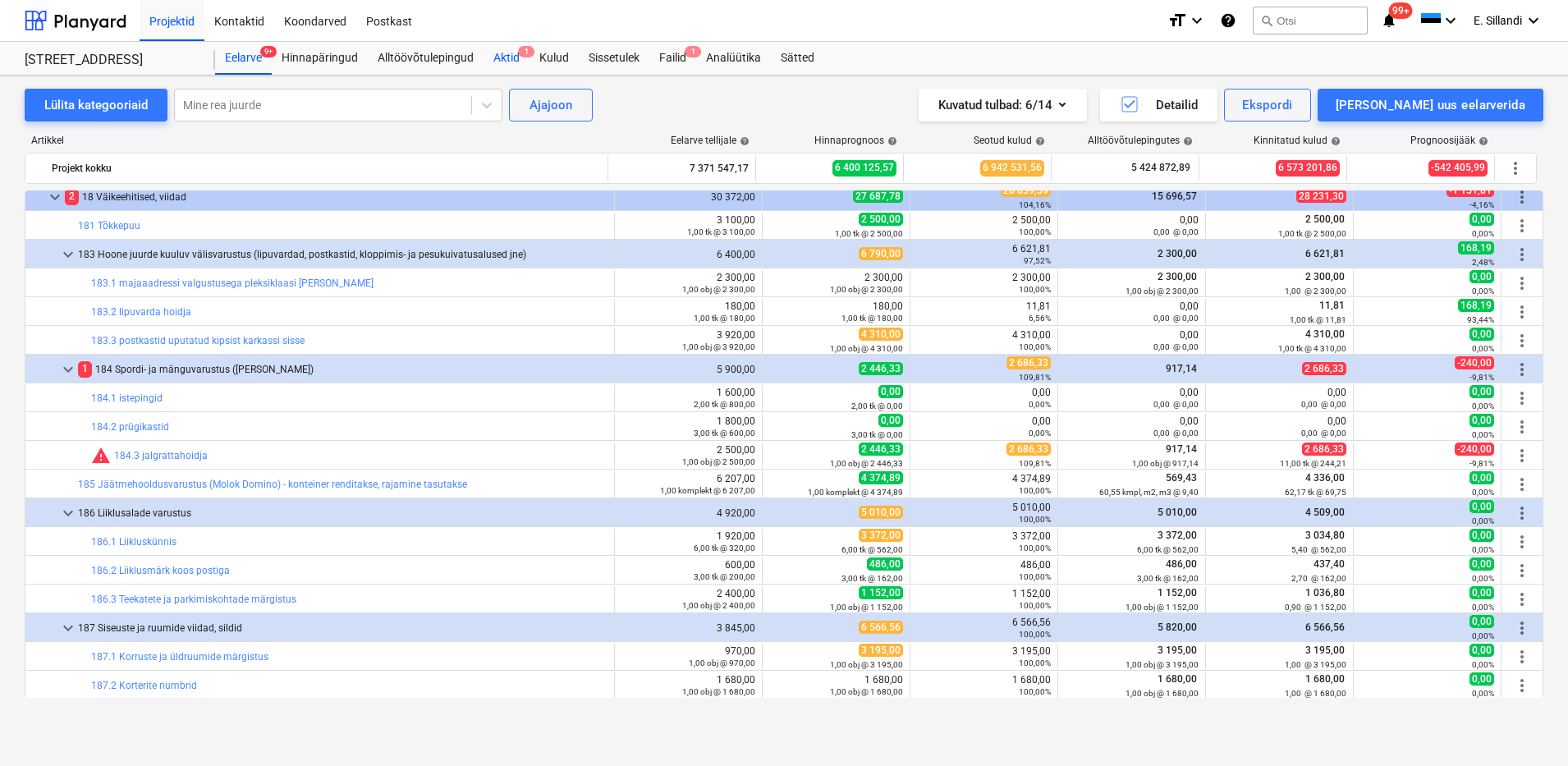
click at [514, 62] on div "Aktid 1" at bounding box center [507, 57] width 46 height 33
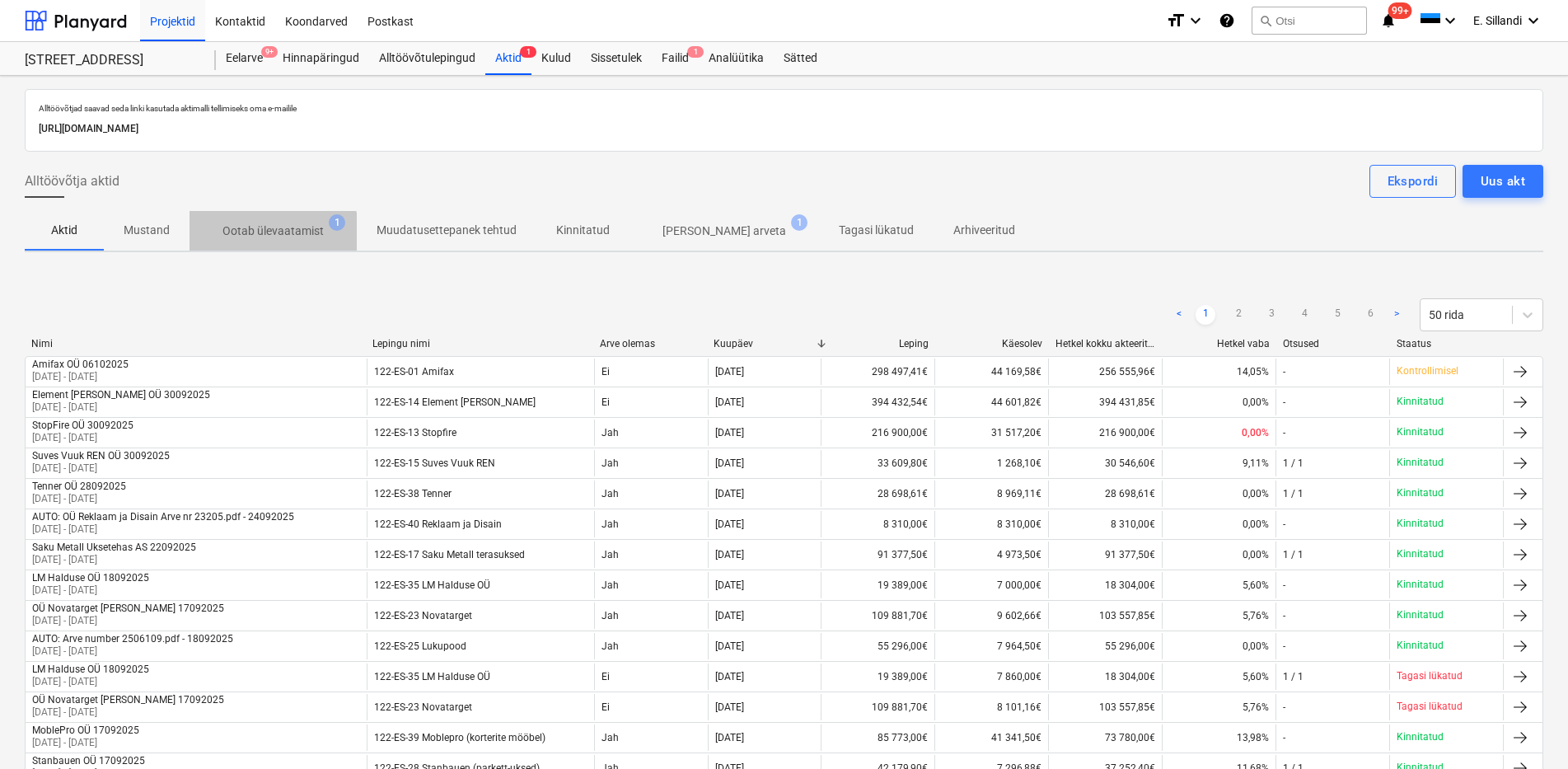
click at [261, 238] on p "Ootab ülevaatamist" at bounding box center [273, 231] width 101 height 17
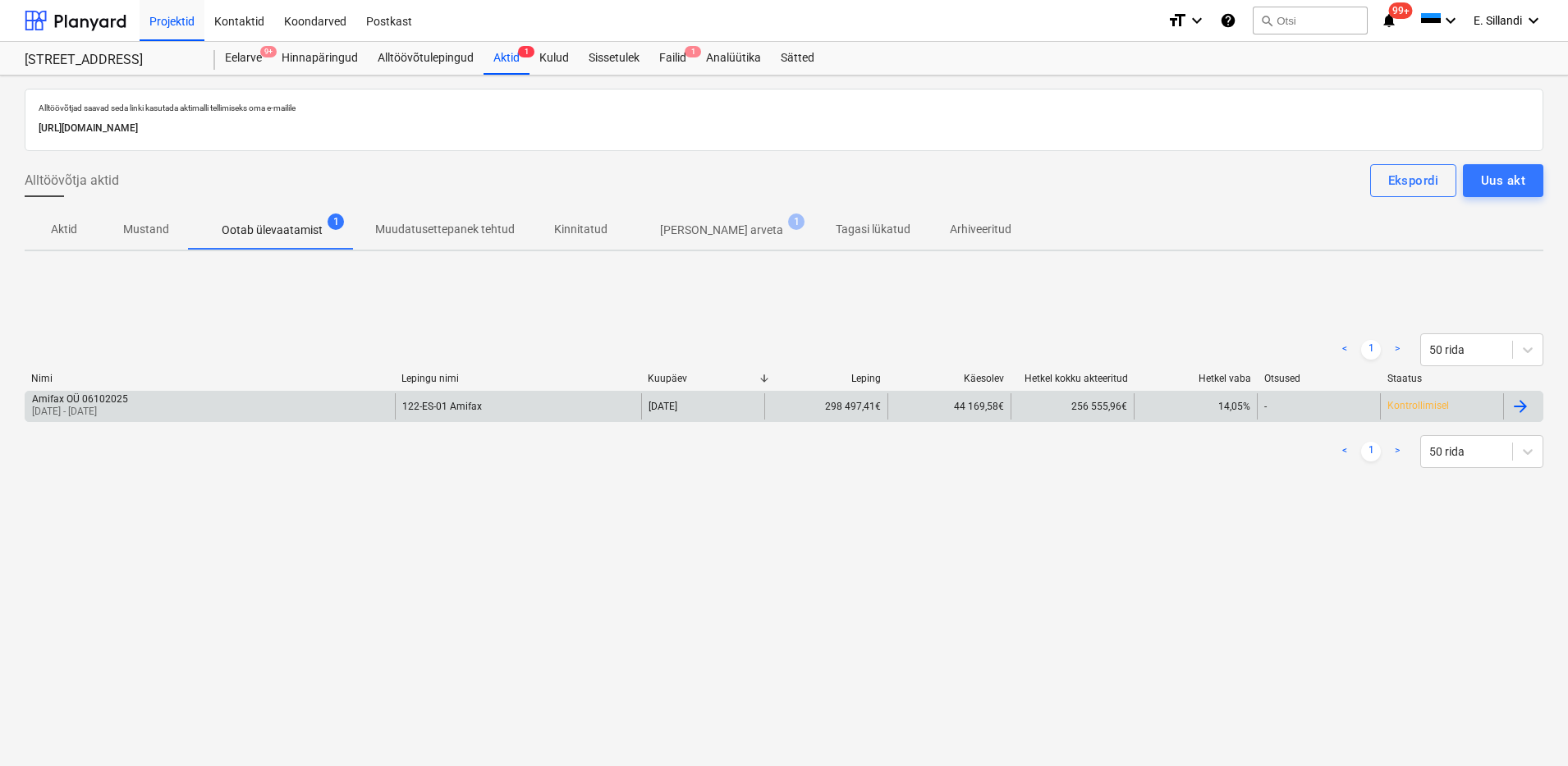
click at [164, 399] on div "Amifax OÜ 06102025 01 Aug 2025 - 30 Sep 2025" at bounding box center [210, 407] width 370 height 27
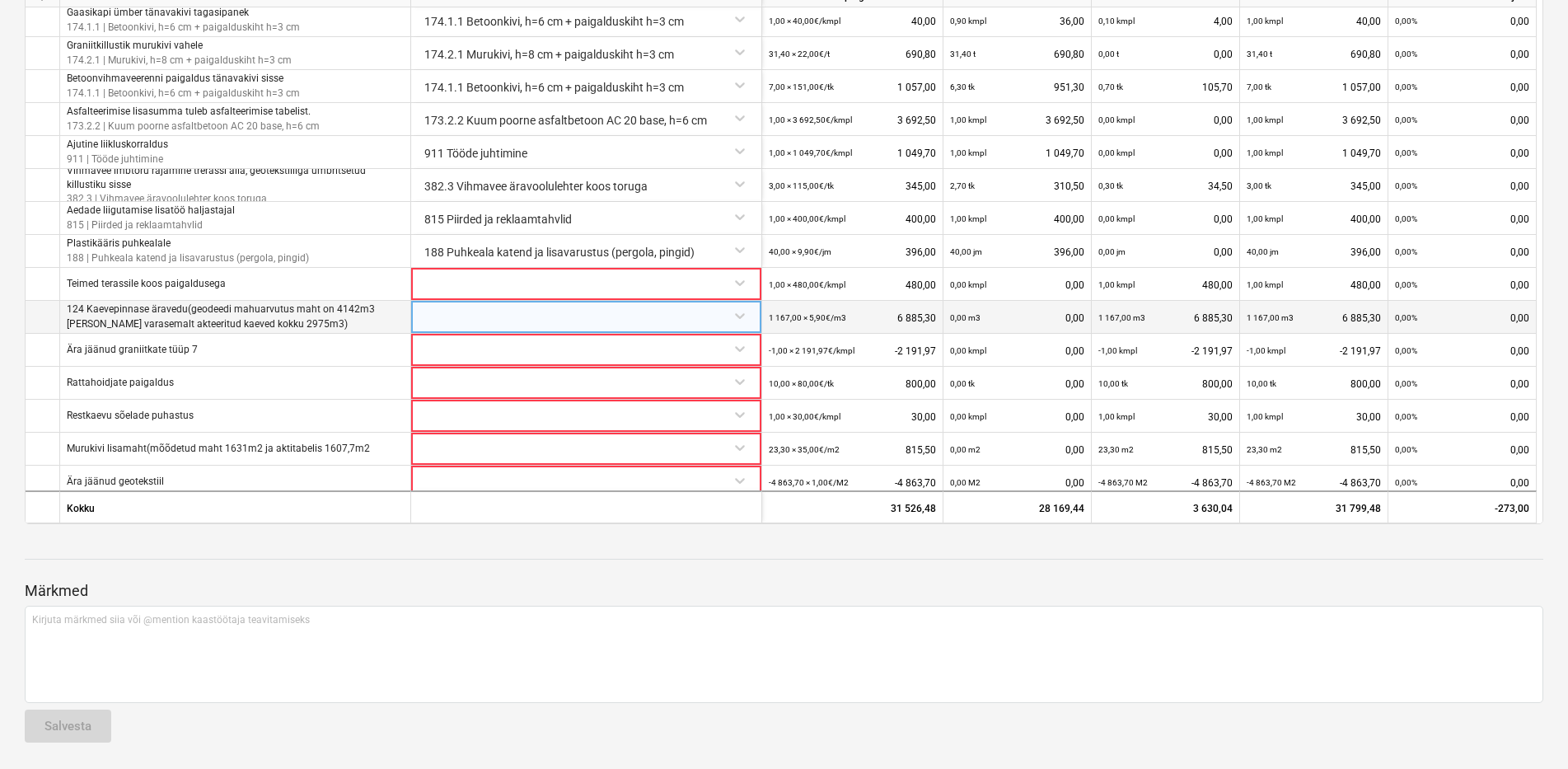
scroll to position [935, 0]
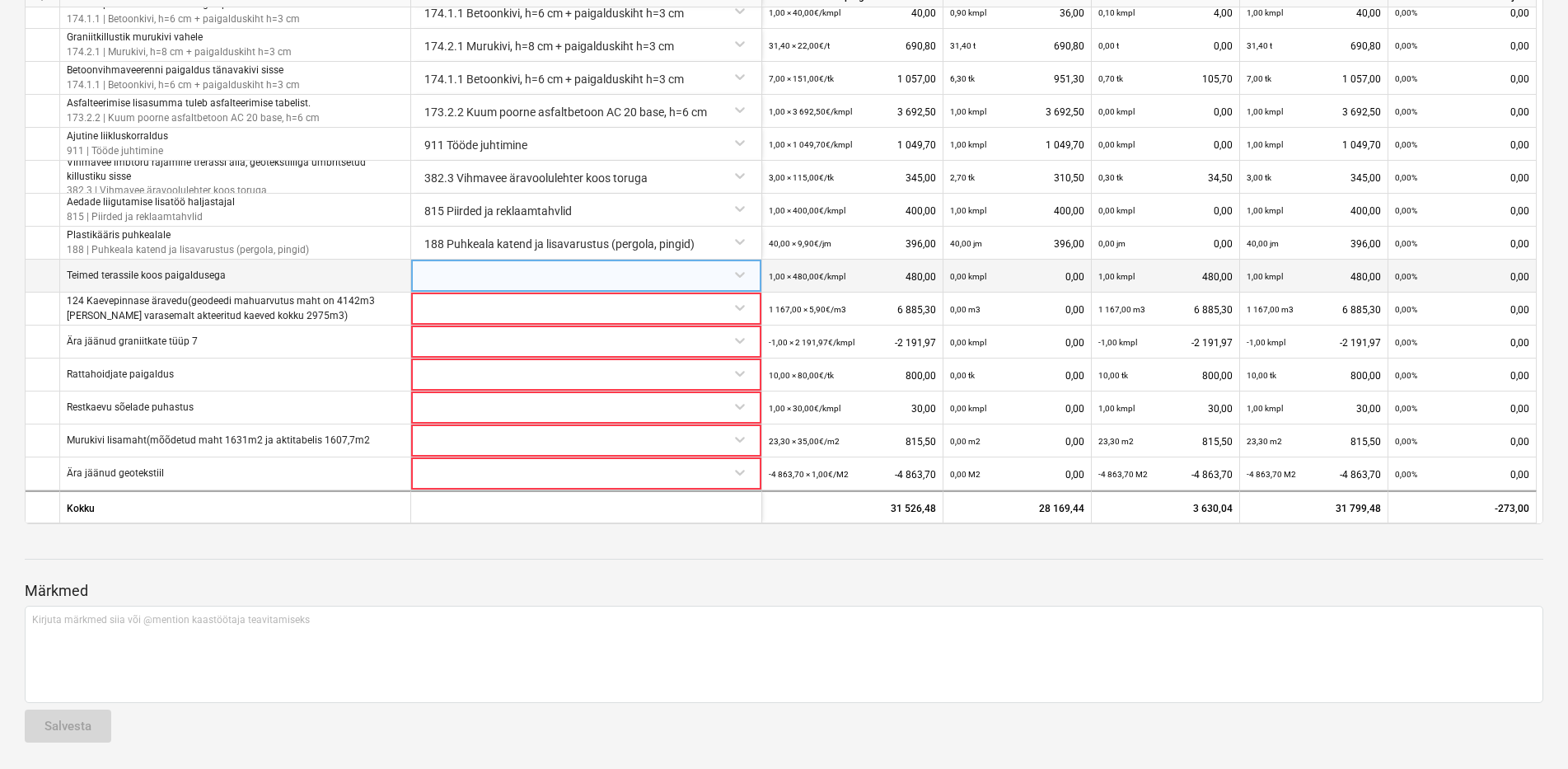
click at [491, 281] on div at bounding box center [587, 274] width 337 height 28
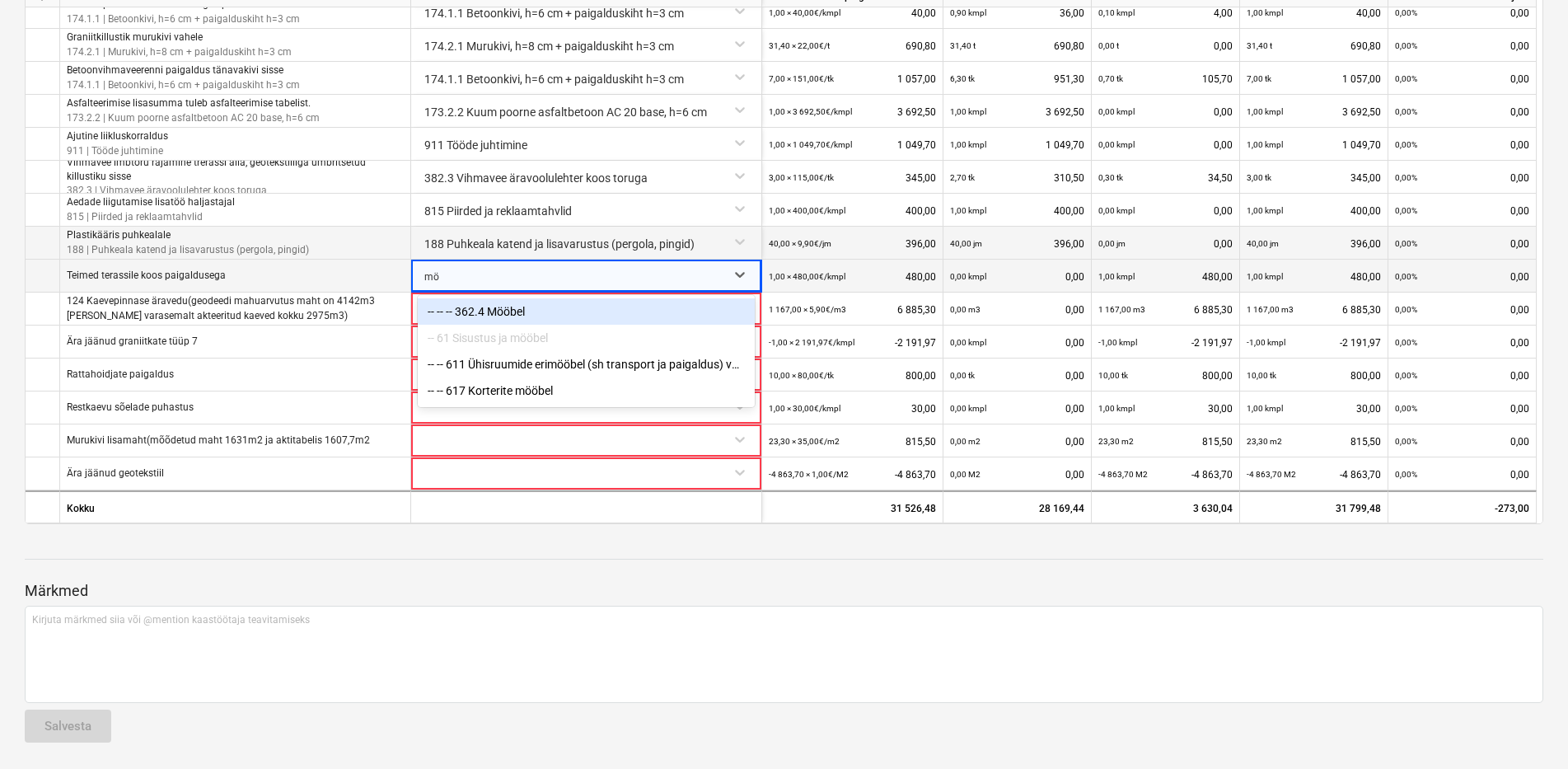
type input "m"
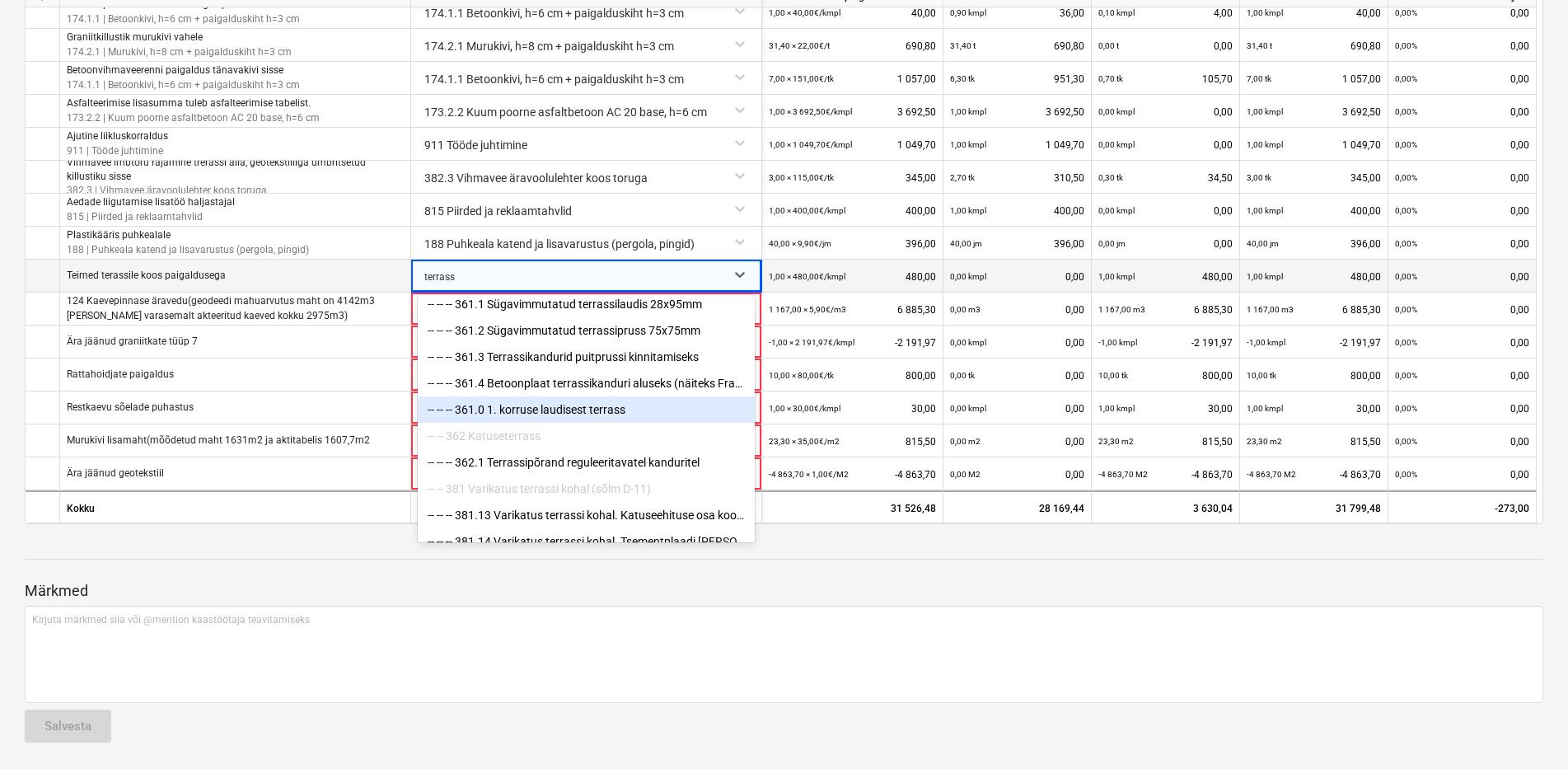
scroll to position [86, 0]
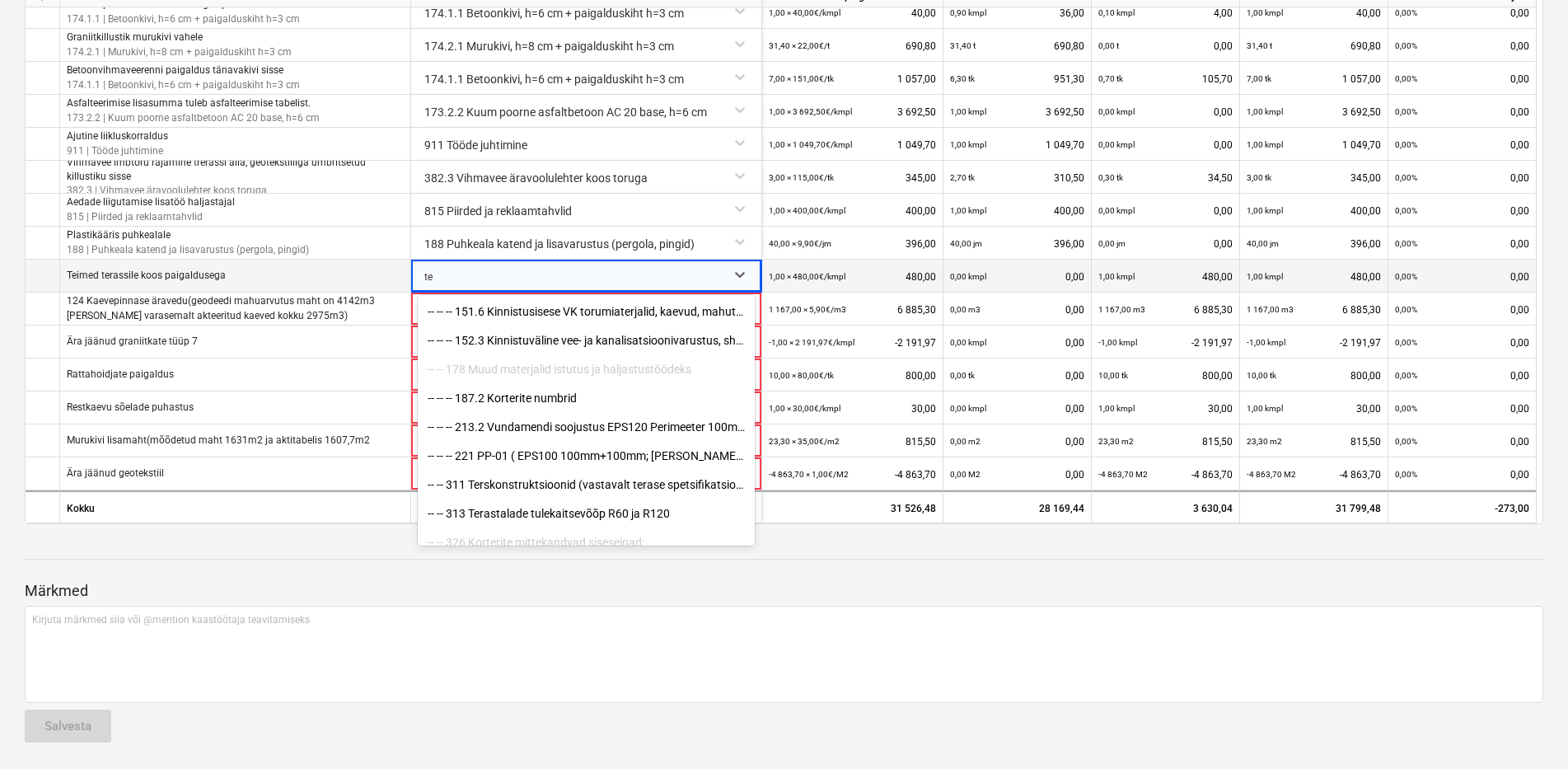
type input "t"
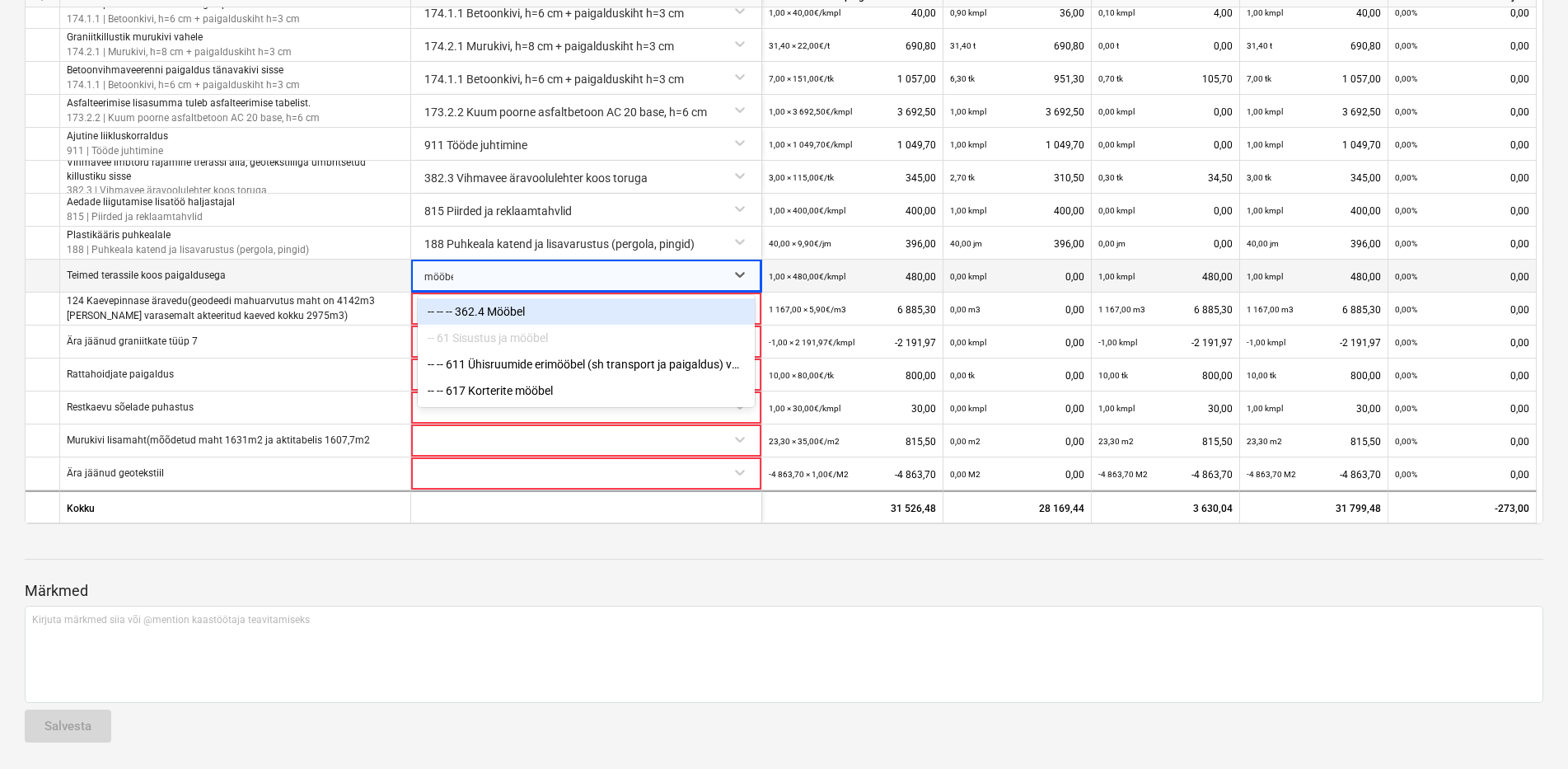
type input "mööbel"
click at [474, 307] on div "-- -- -- 362.4 Mööbel" at bounding box center [587, 312] width 337 height 27
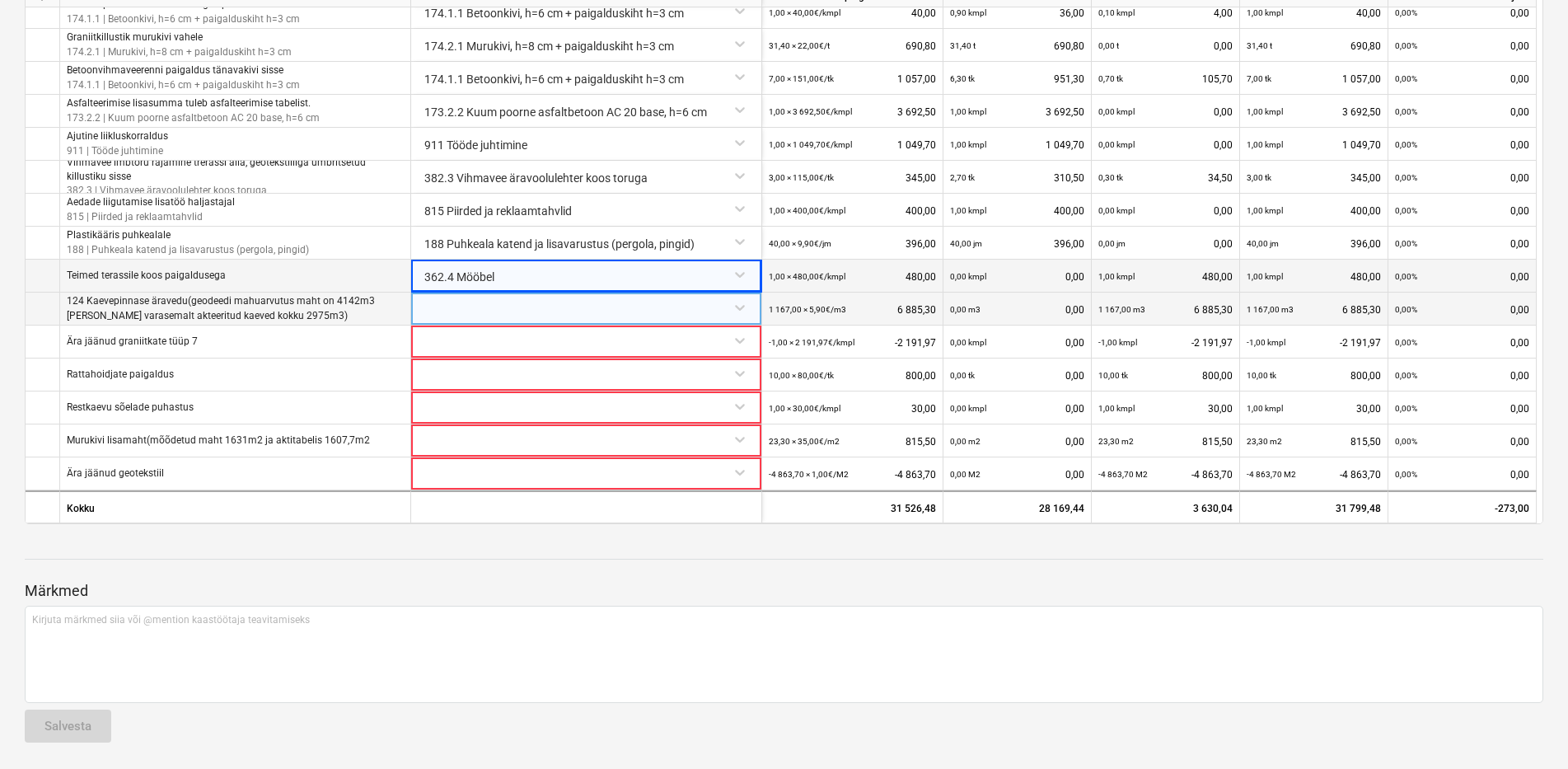
click at [465, 299] on div at bounding box center [587, 307] width 337 height 28
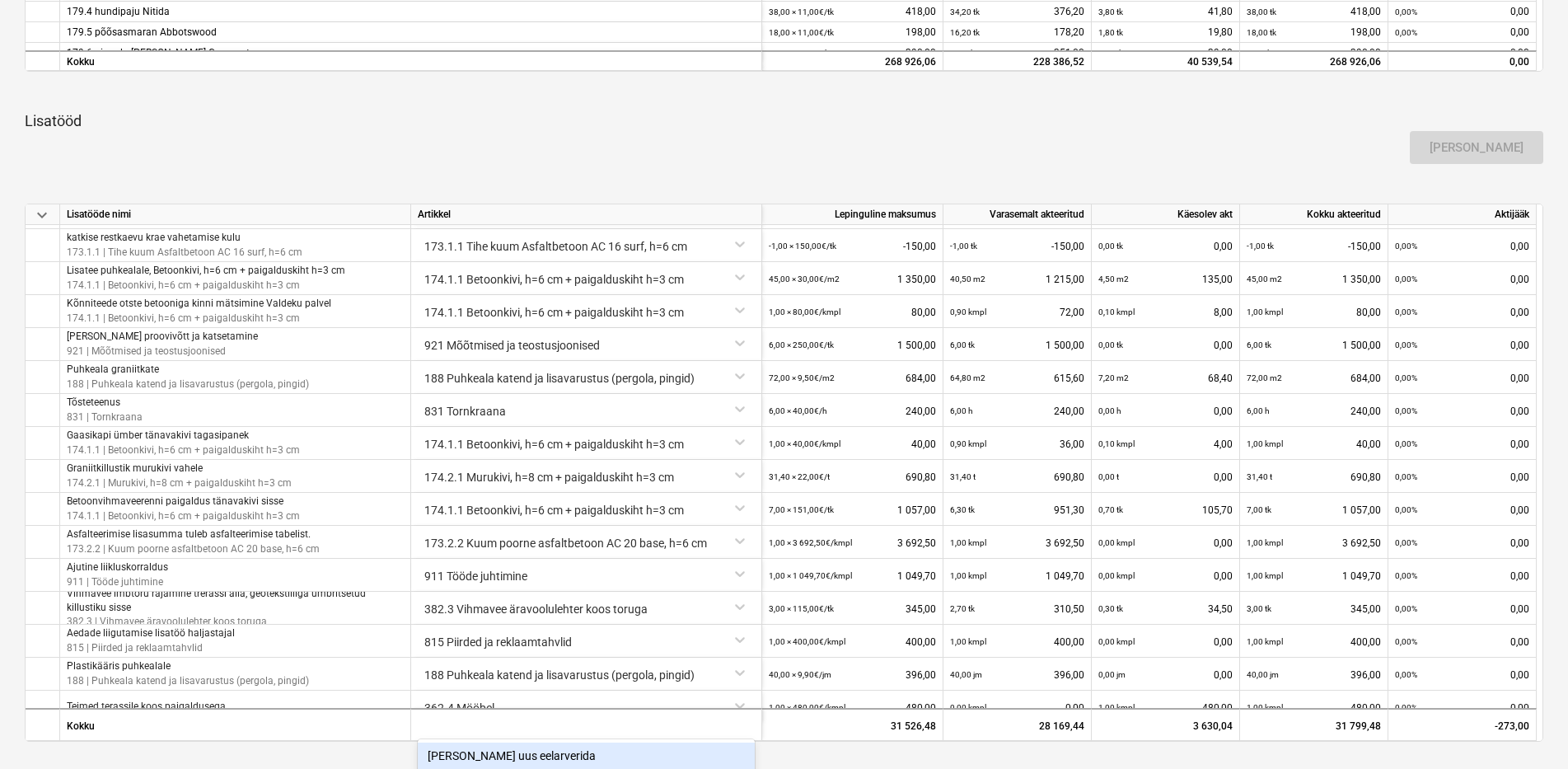
scroll to position [935, 0]
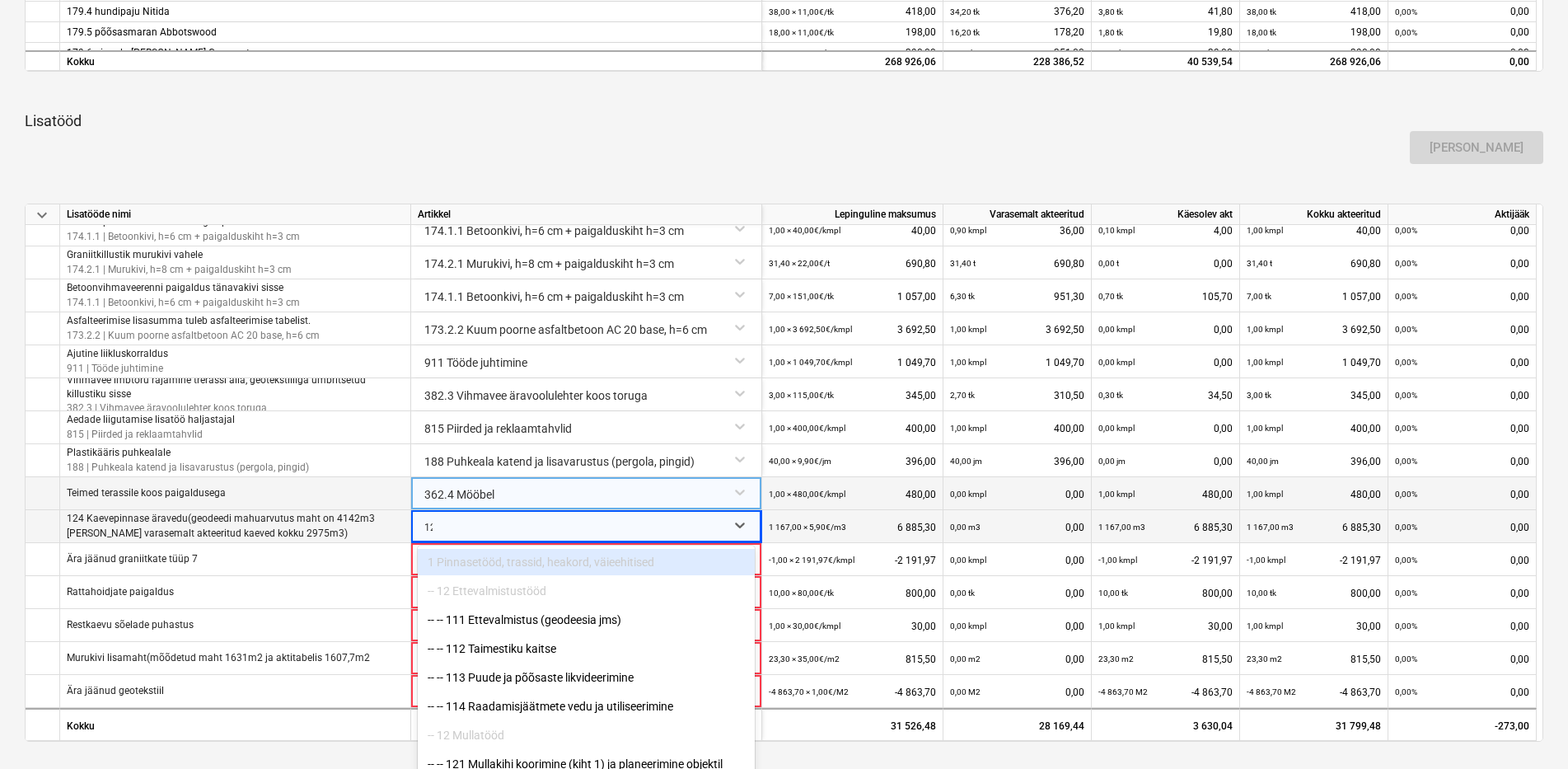
type input "124"
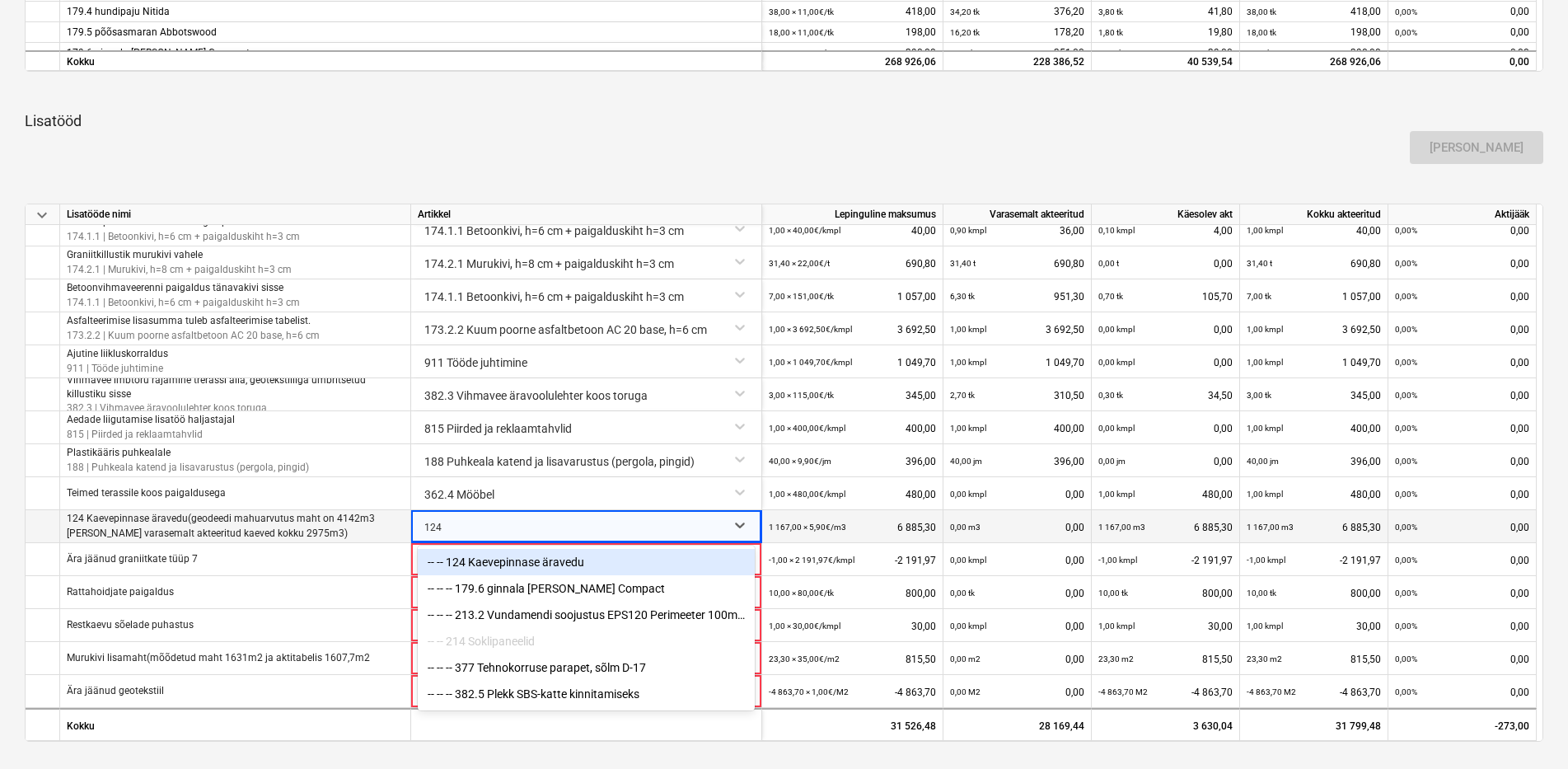
click at [505, 562] on div "-- -- 124 Kaevepinnase äravedu" at bounding box center [587, 562] width 337 height 27
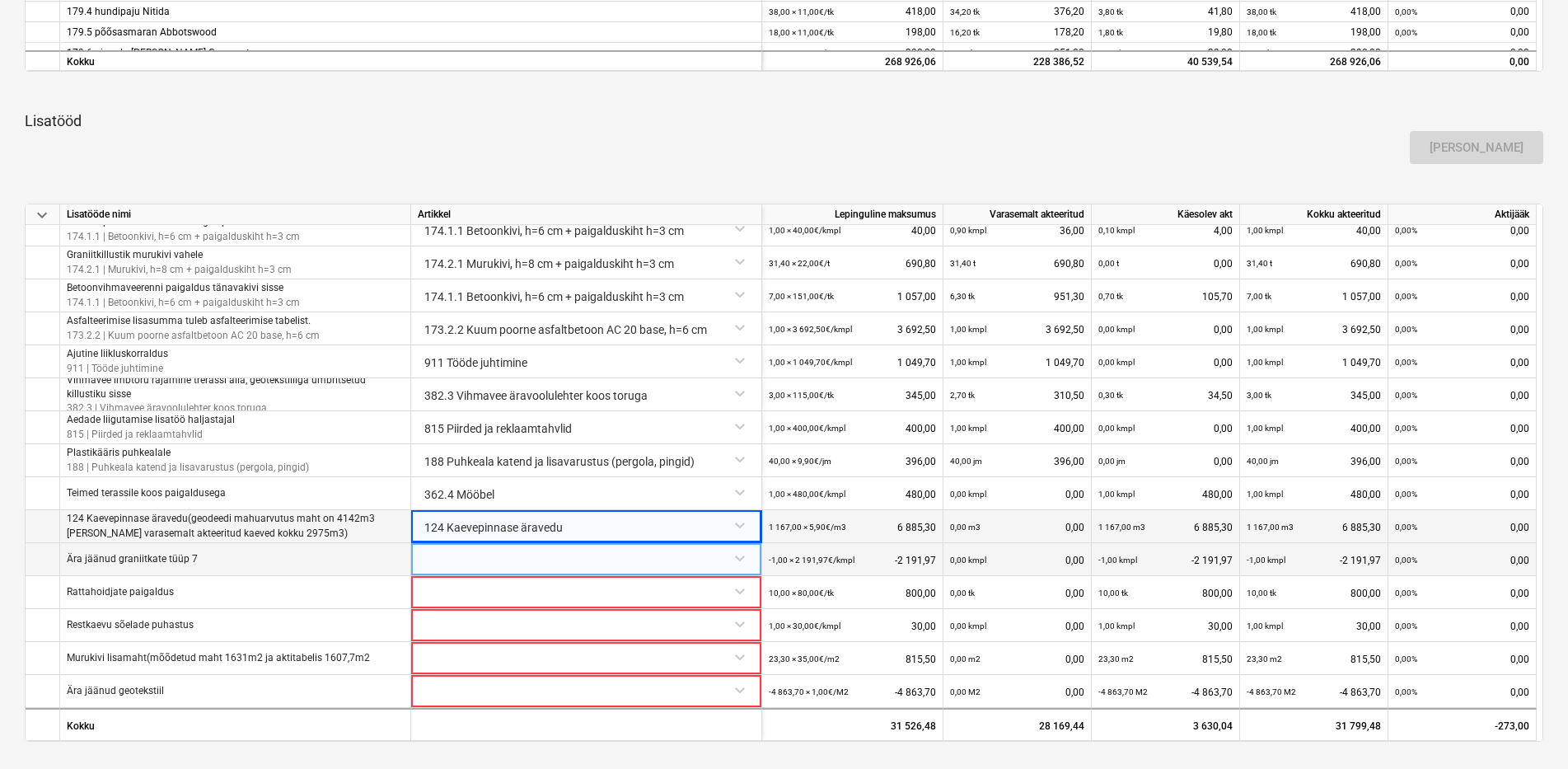
click at [470, 560] on div at bounding box center [587, 558] width 337 height 28
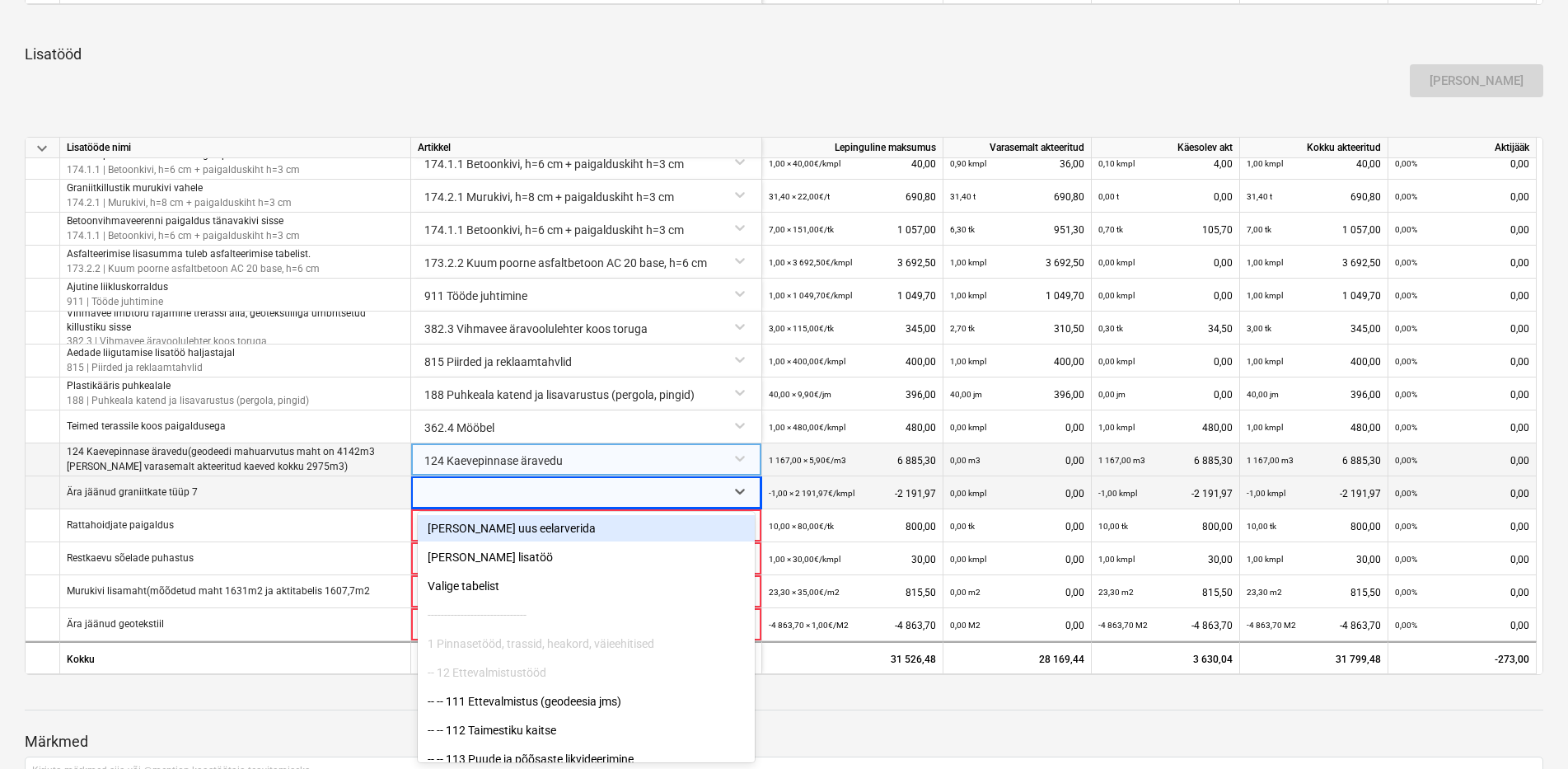
click at [7, 477] on div "Amifax OÜ 06102025 Kontrollimisel notes Märkmed business Vaata alltöövõtjat del…" at bounding box center [784, 68] width 1568 height 1702
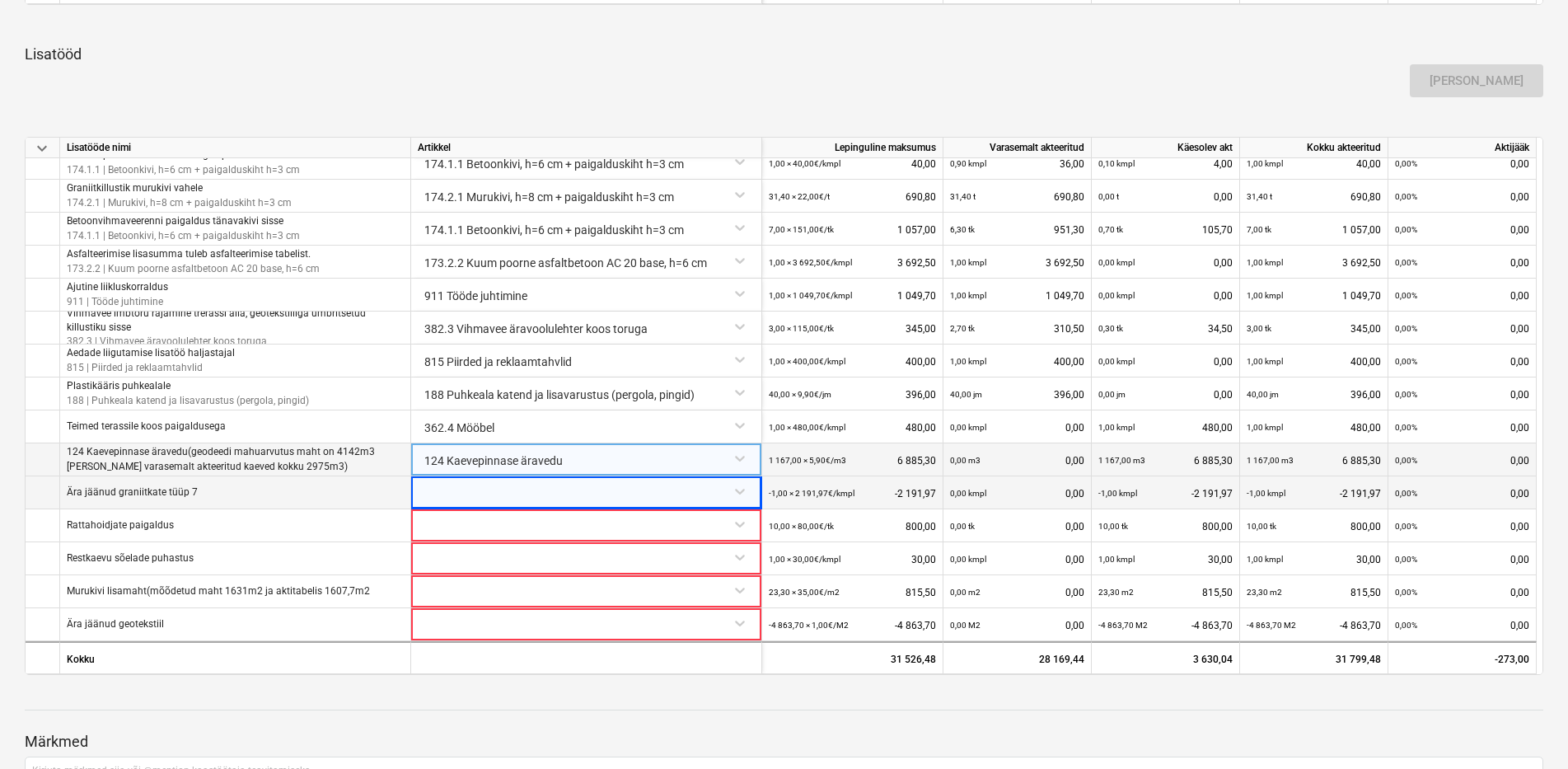
click at [522, 490] on div at bounding box center [587, 491] width 337 height 28
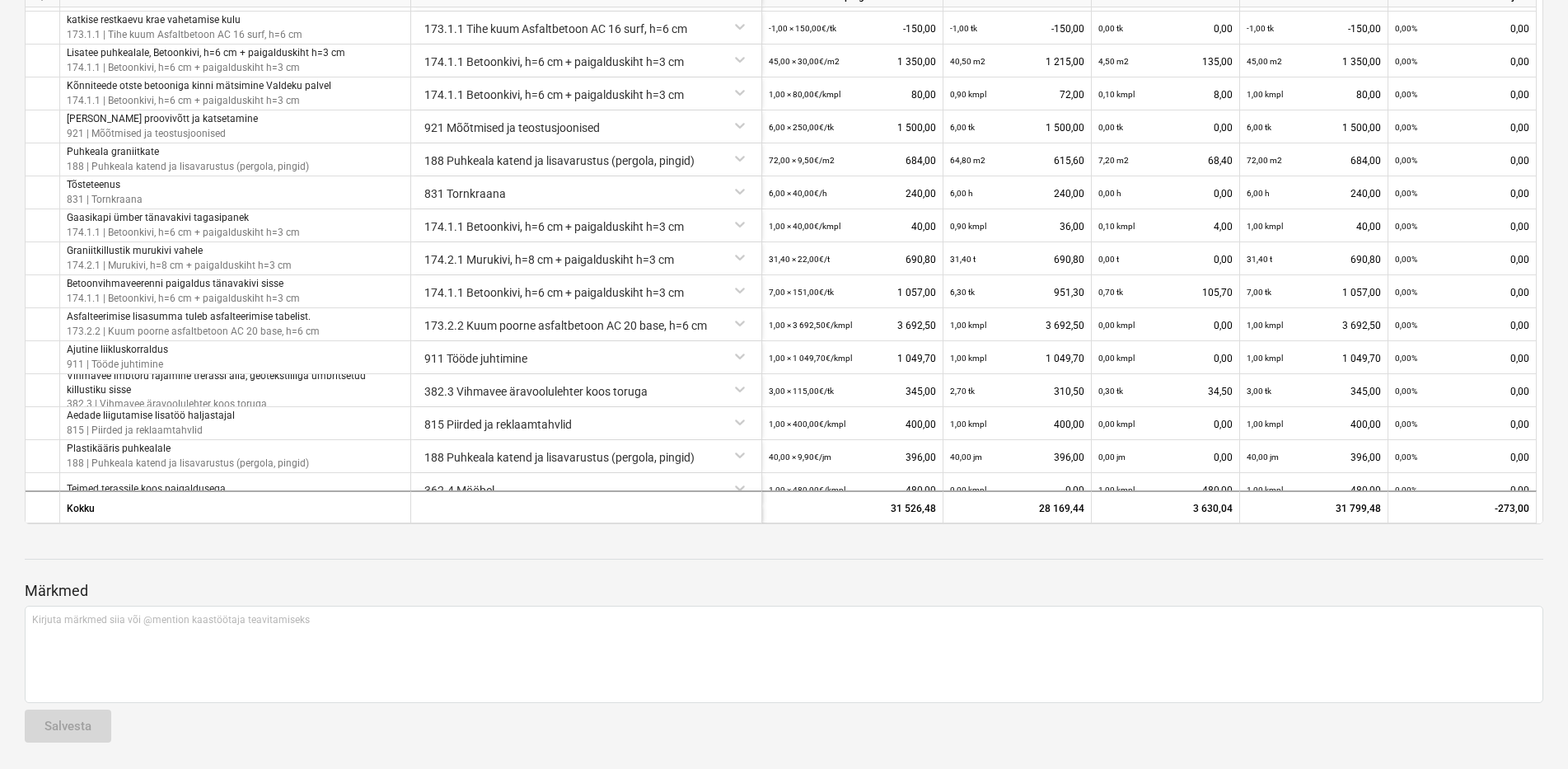
scroll to position [935, 0]
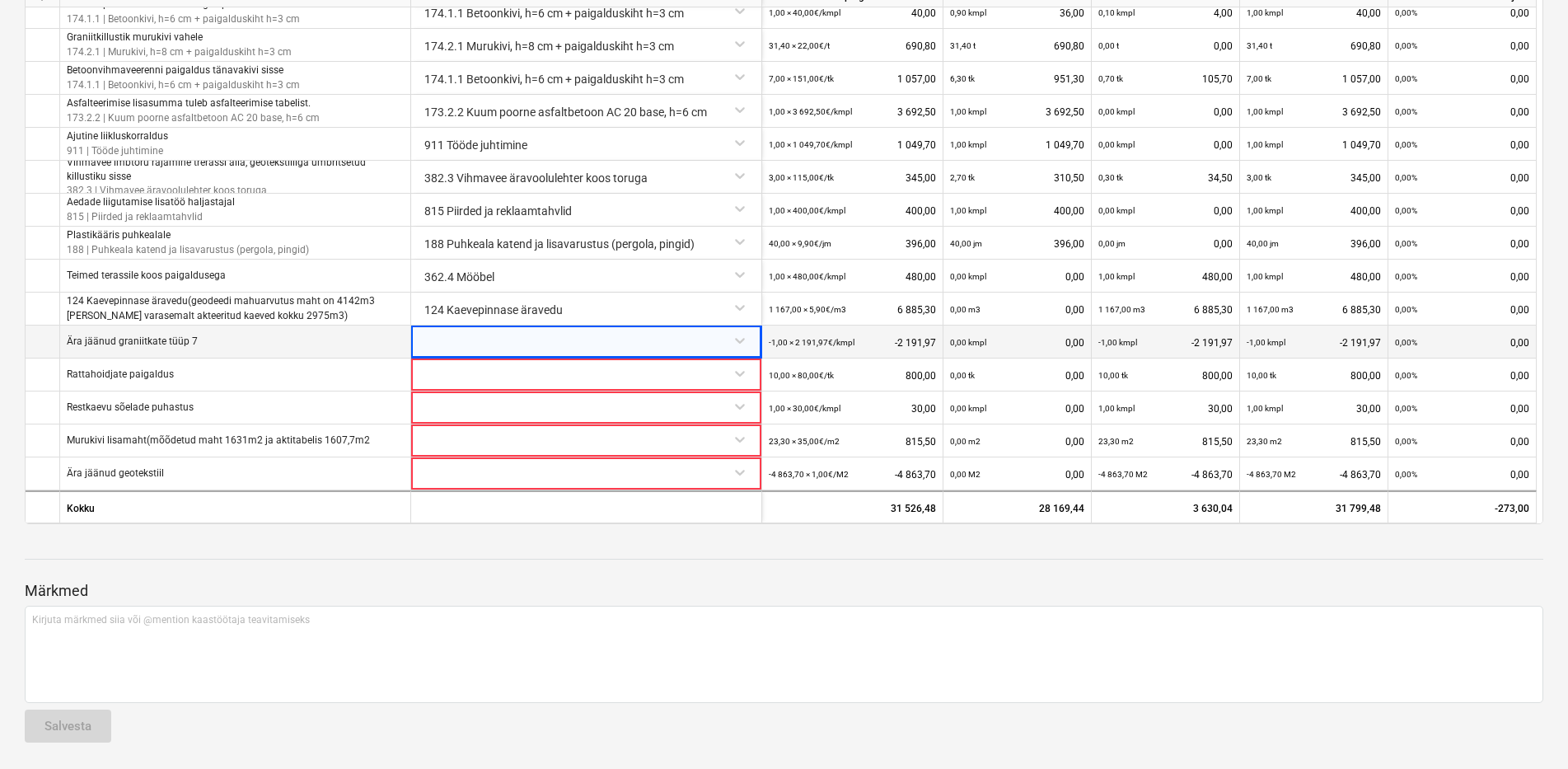
click at [479, 341] on div at bounding box center [571, 342] width 294 height 33
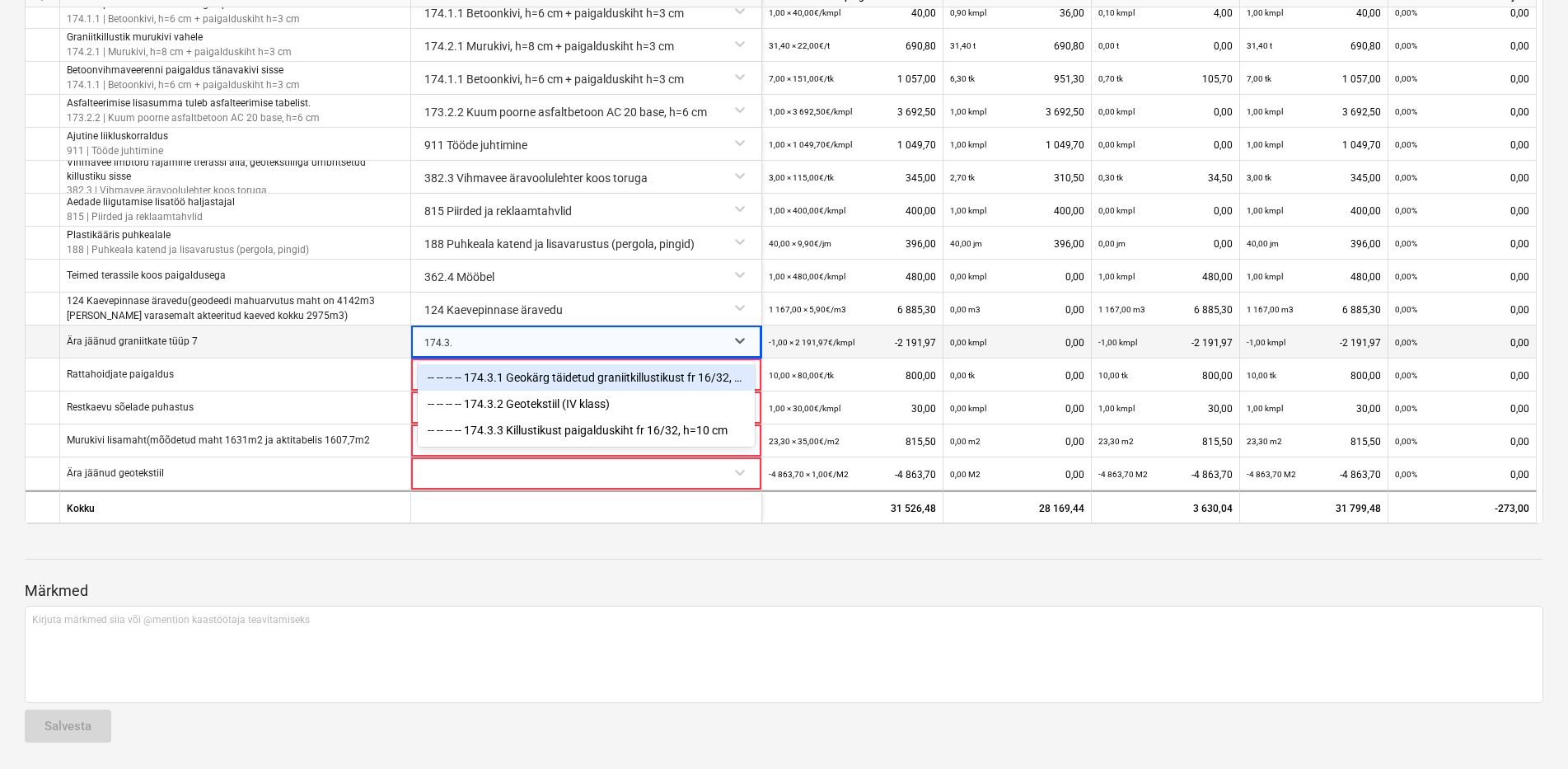
type input "174.3.1"
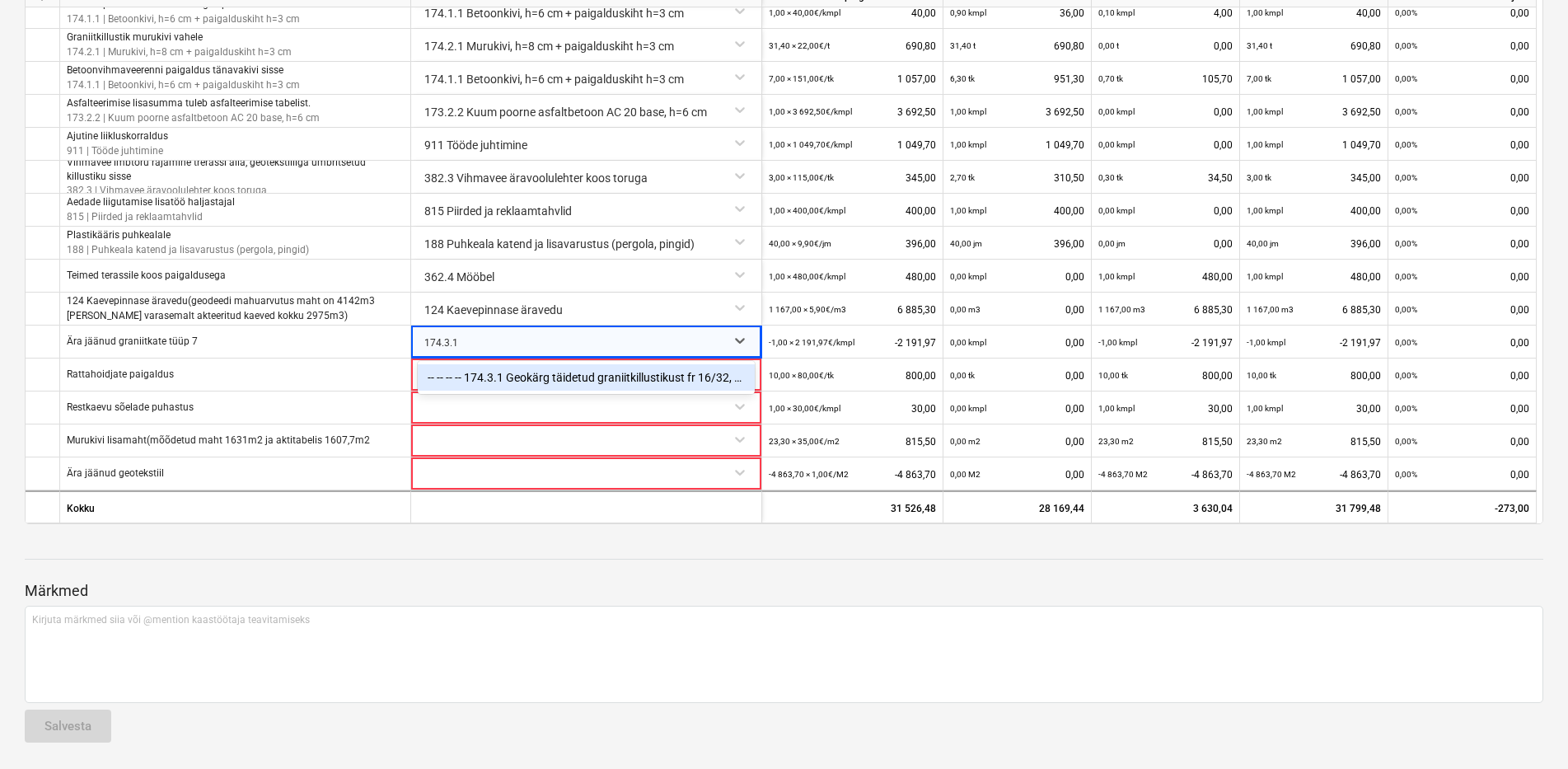
click at [504, 379] on div "-- -- -- -- 174.3.1 Geokärg täidetud graniitkillustikust fr 16/32, h=20 cm (geo…" at bounding box center [587, 377] width 337 height 27
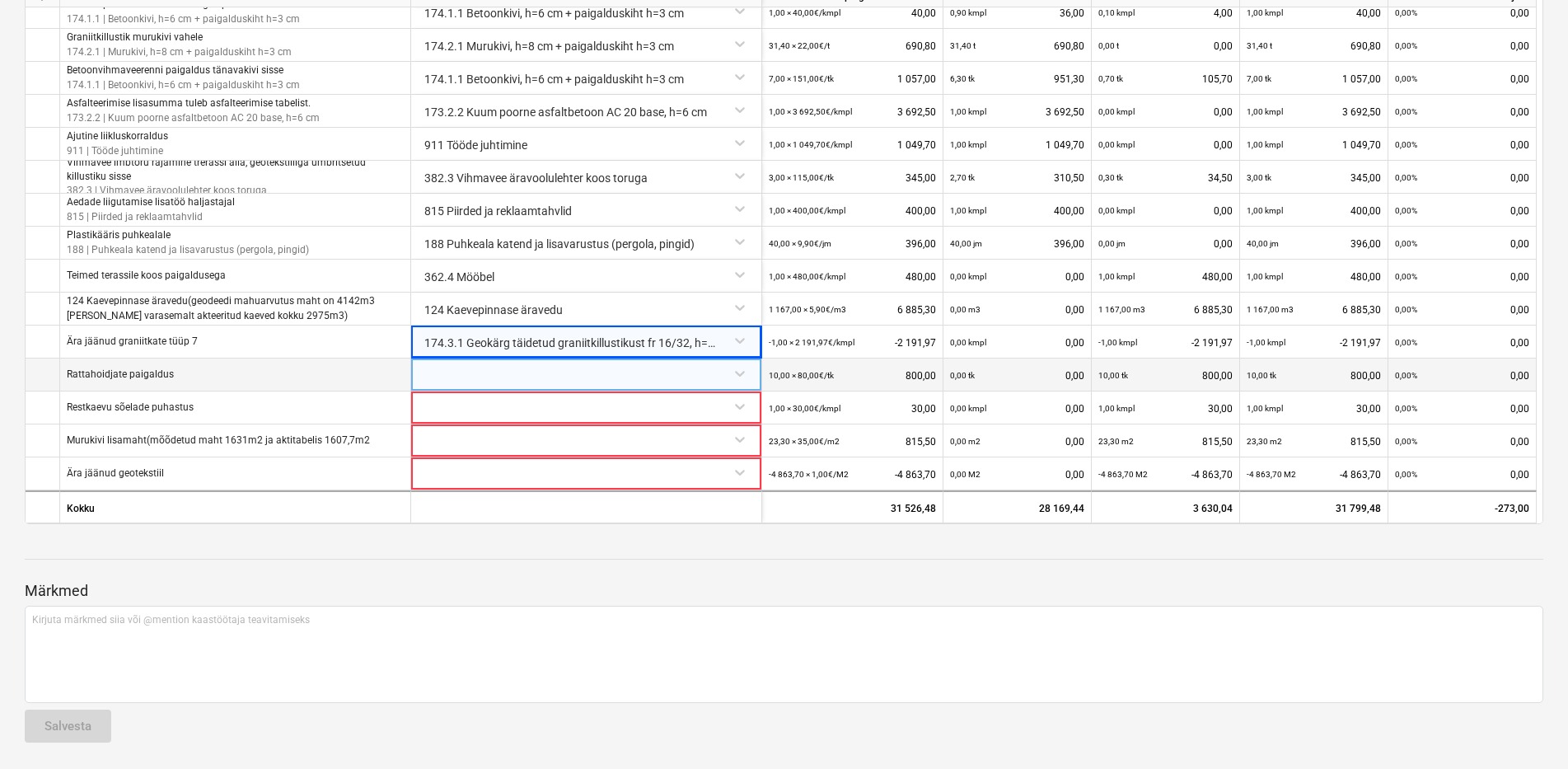
click at [468, 377] on div at bounding box center [587, 373] width 337 height 28
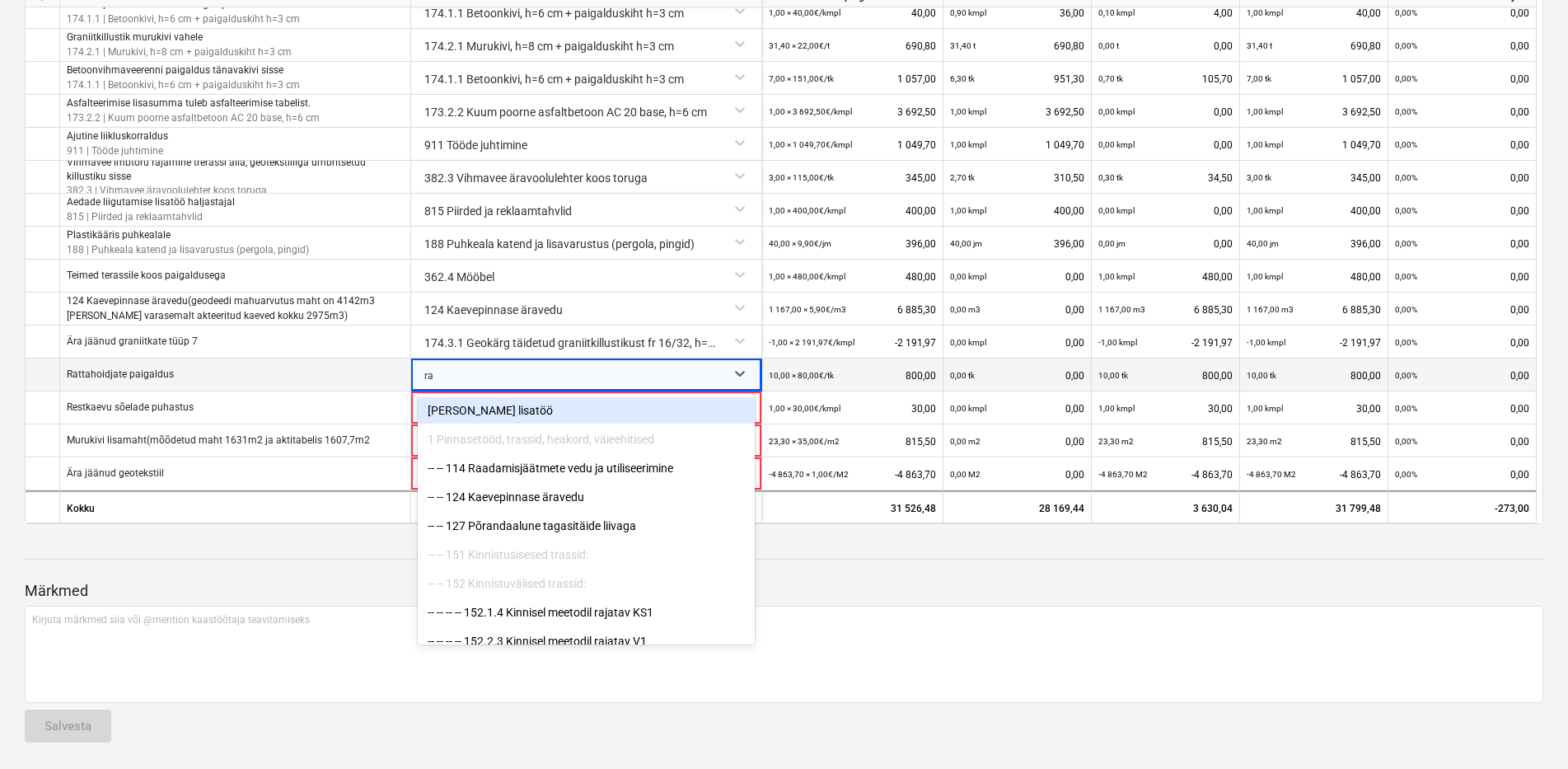
type input "r"
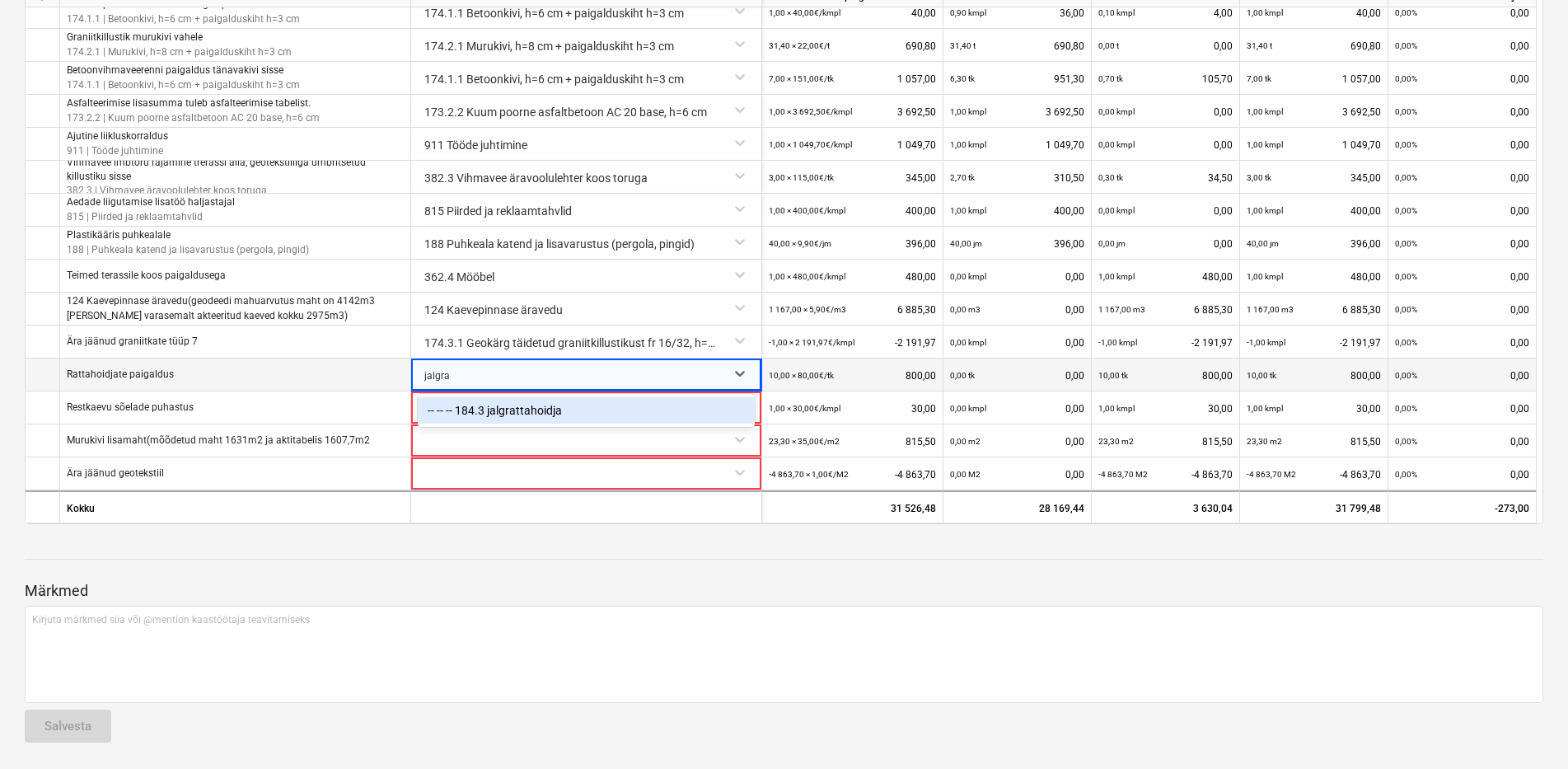
type input "jalgrat"
click at [466, 403] on div "-- -- -- 184.3 jalgrattahoidja" at bounding box center [587, 410] width 337 height 27
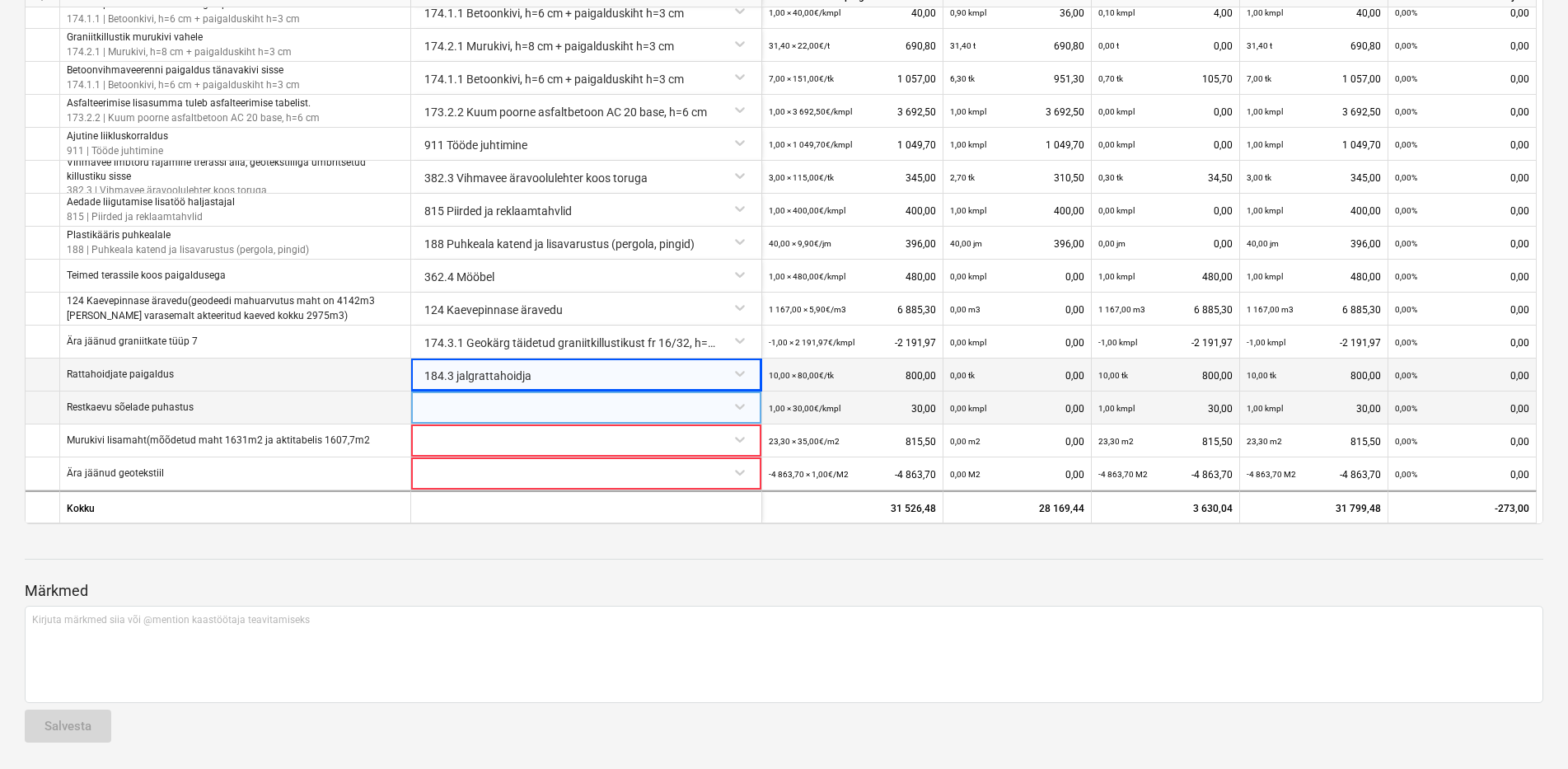
click at [454, 414] on div at bounding box center [587, 406] width 337 height 28
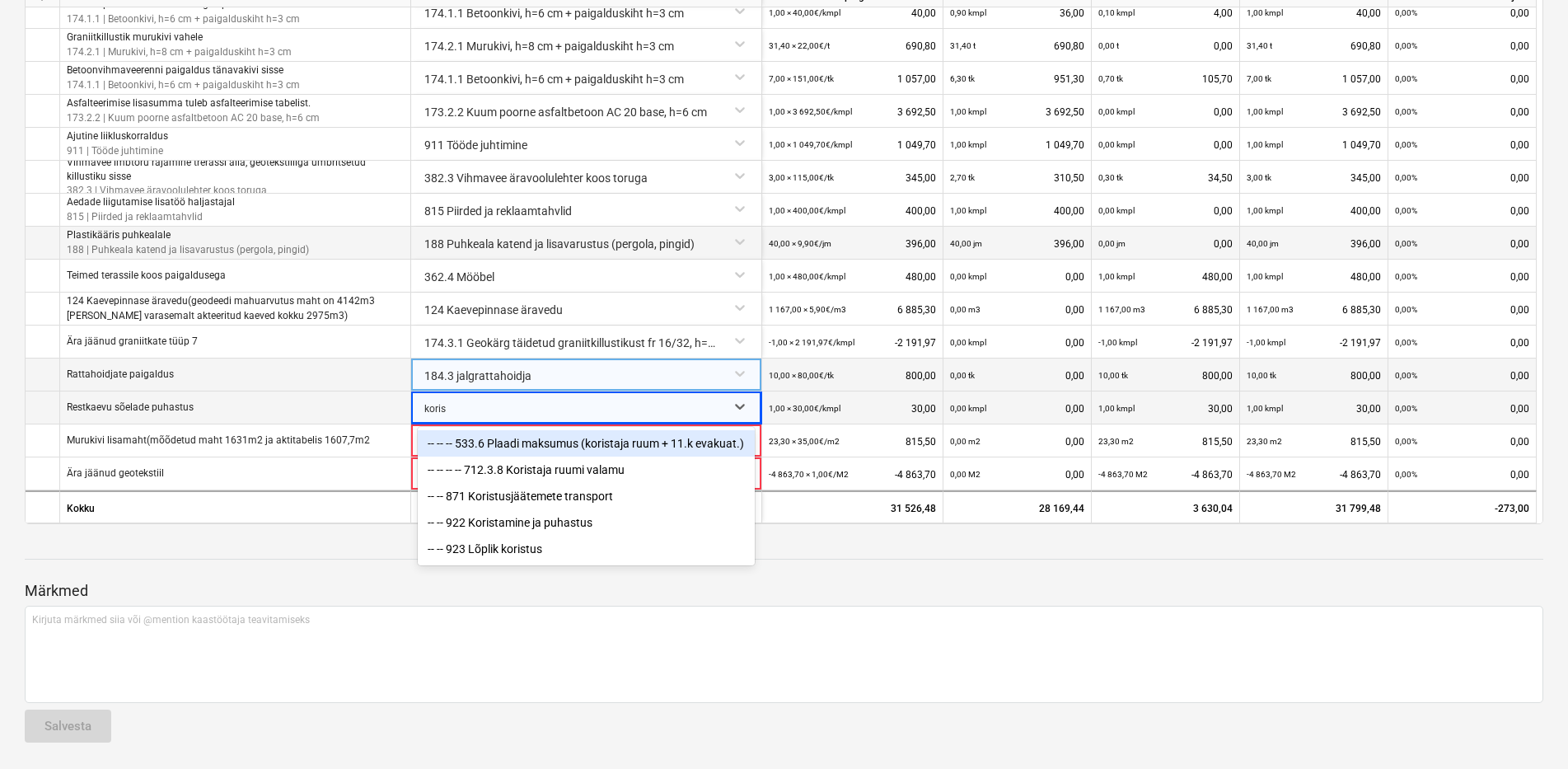
type input "korist"
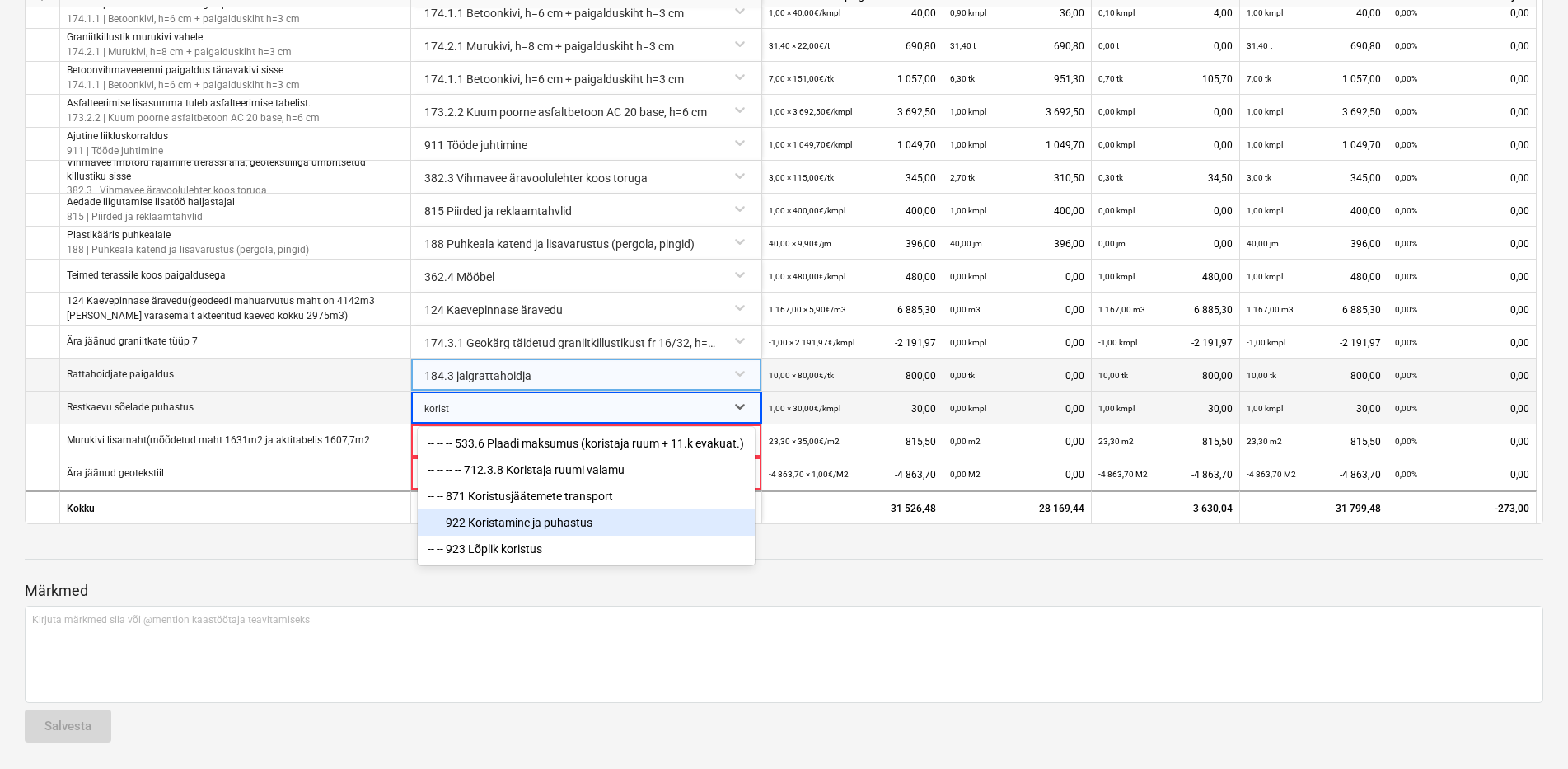
click at [470, 529] on div "-- -- 922 Koristamine ja puhastus" at bounding box center [587, 523] width 337 height 27
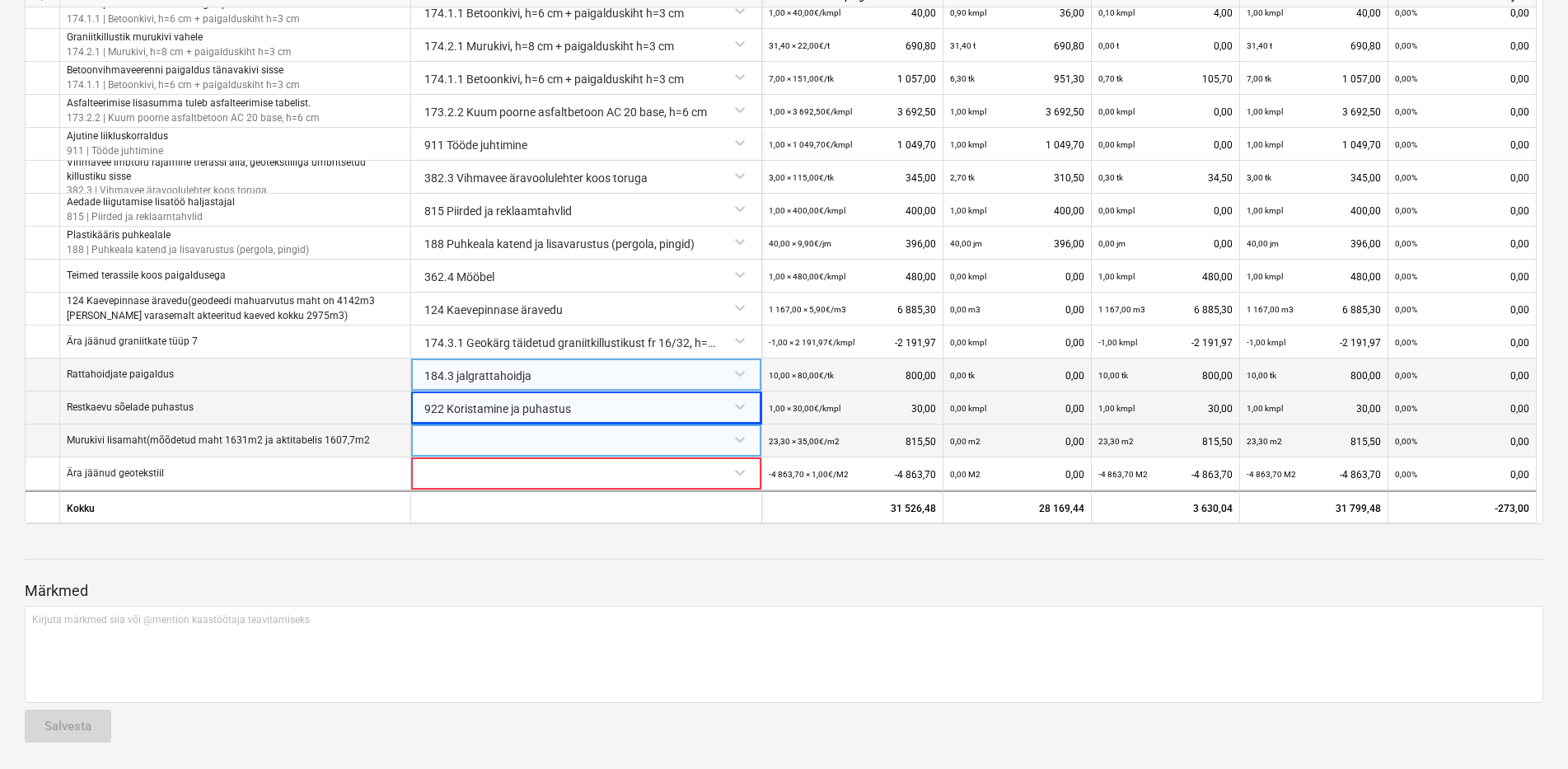
click at [469, 440] on div at bounding box center [587, 439] width 337 height 28
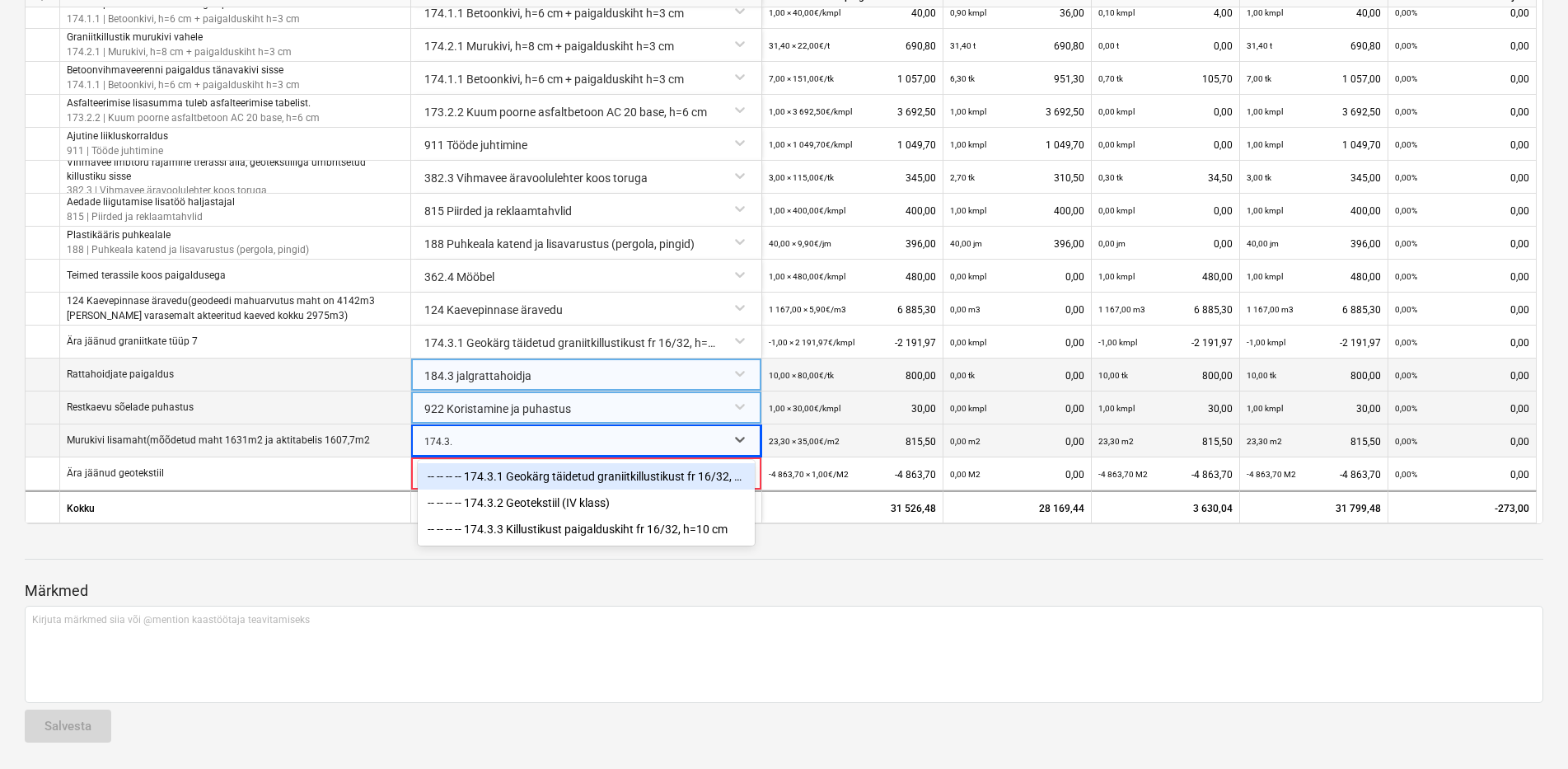
type input "174.3.1"
click at [441, 477] on div "-- -- -- -- 174.3.1 Geokärg täidetud graniitkillustikust fr 16/32, h=20 cm (geo…" at bounding box center [587, 477] width 337 height 27
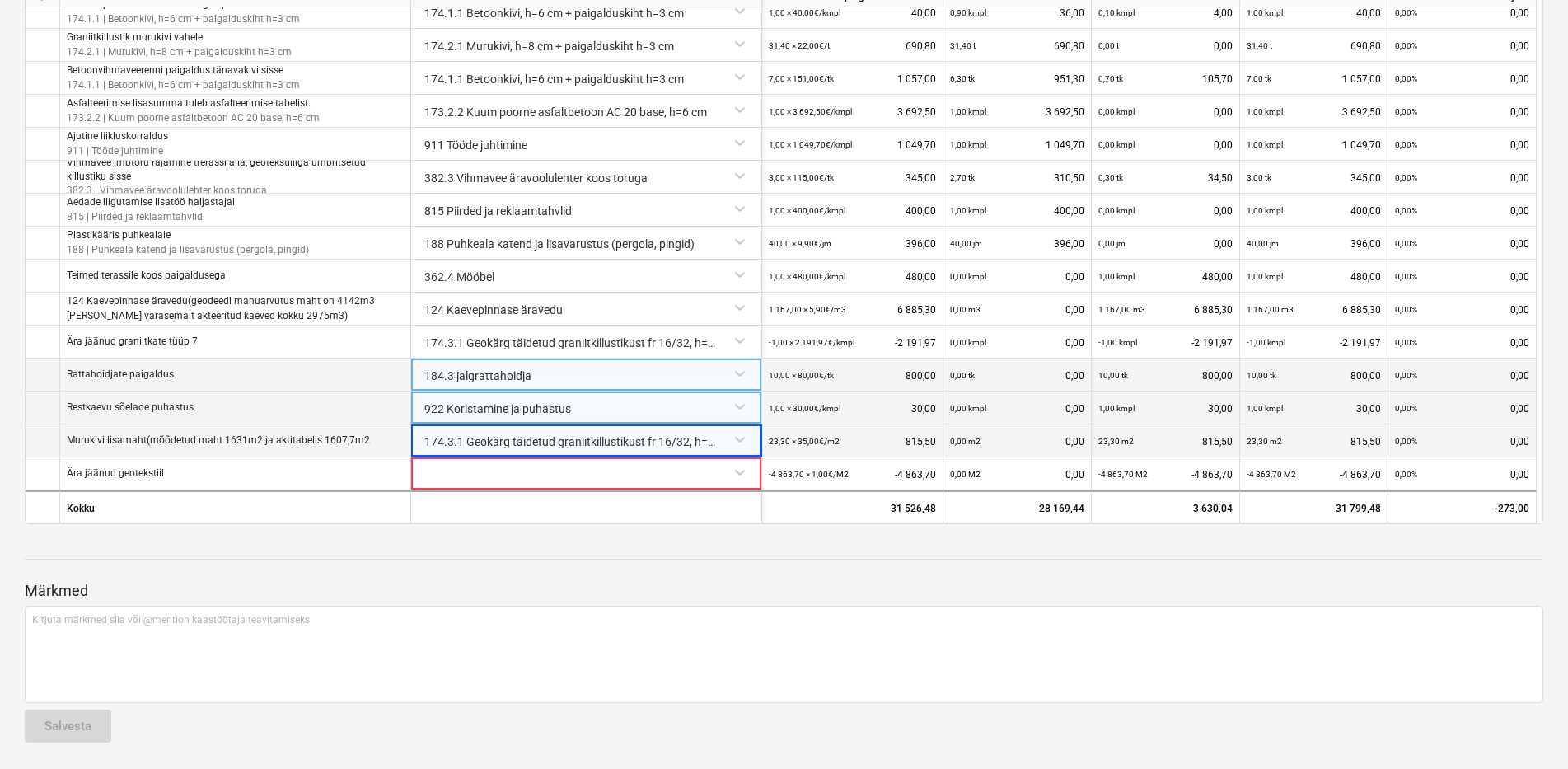
click at [557, 546] on div at bounding box center [784, 543] width 1519 height 13
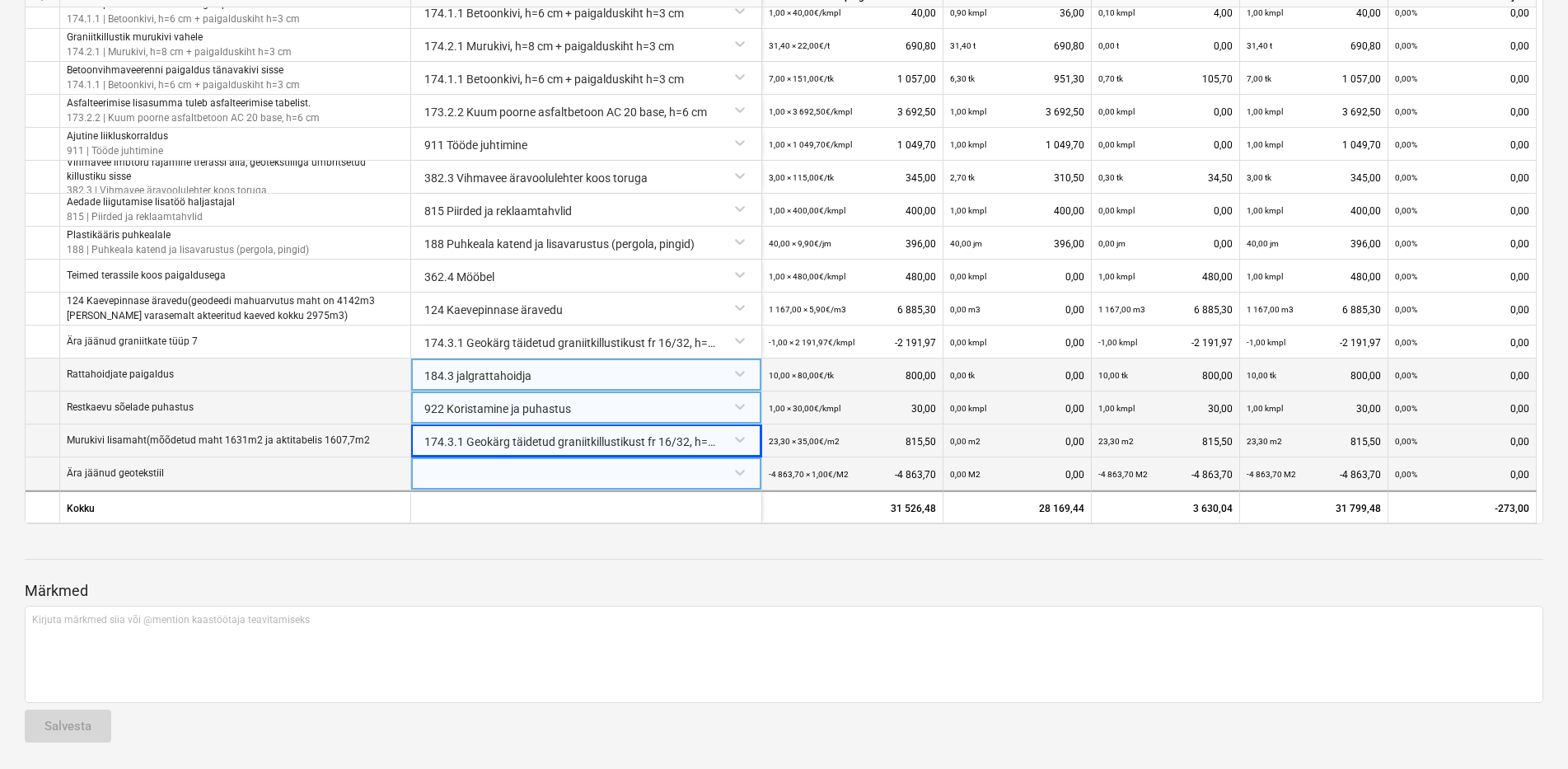
click at [618, 480] on div at bounding box center [587, 472] width 337 height 28
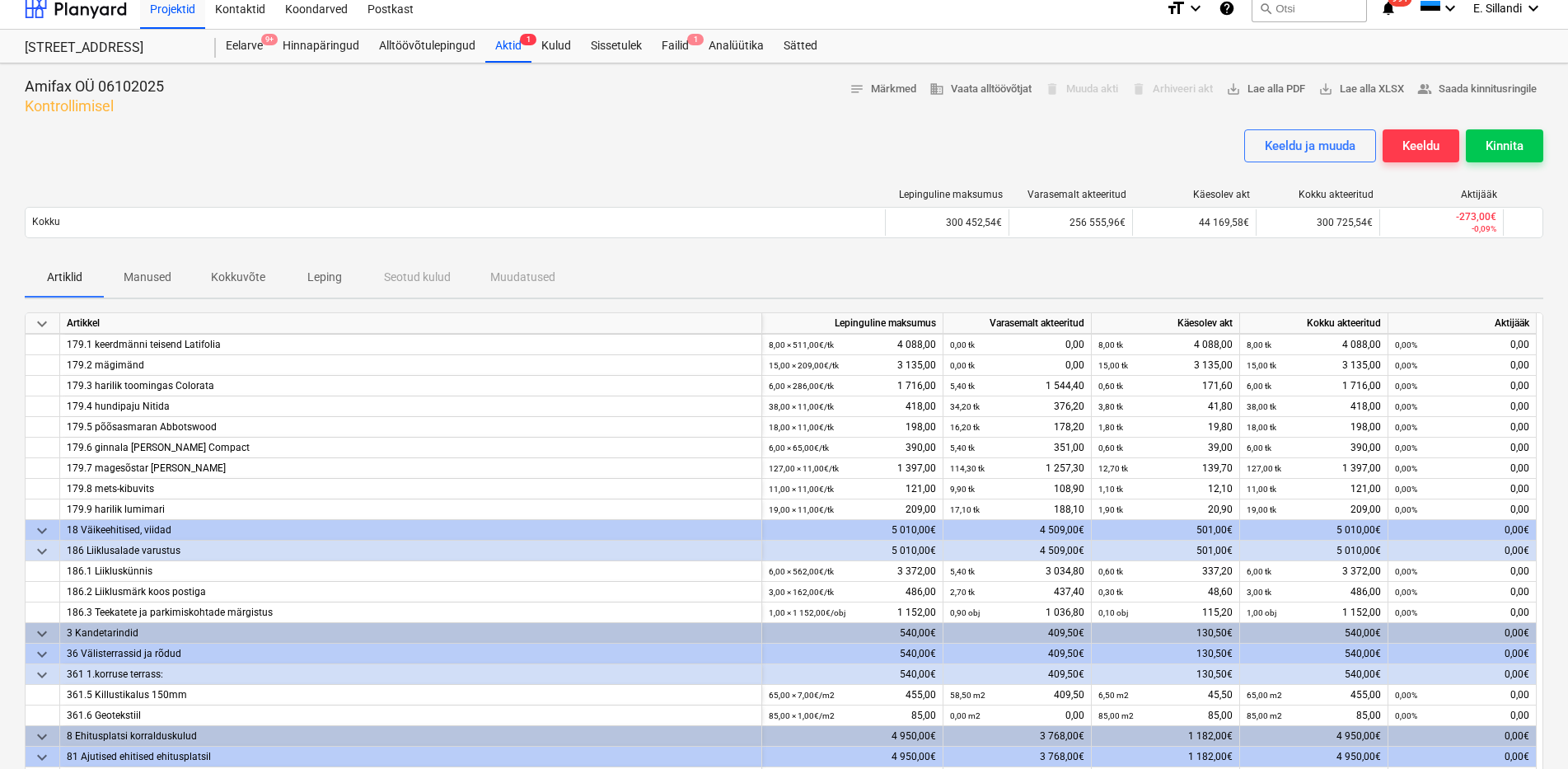
scroll to position [974, 0]
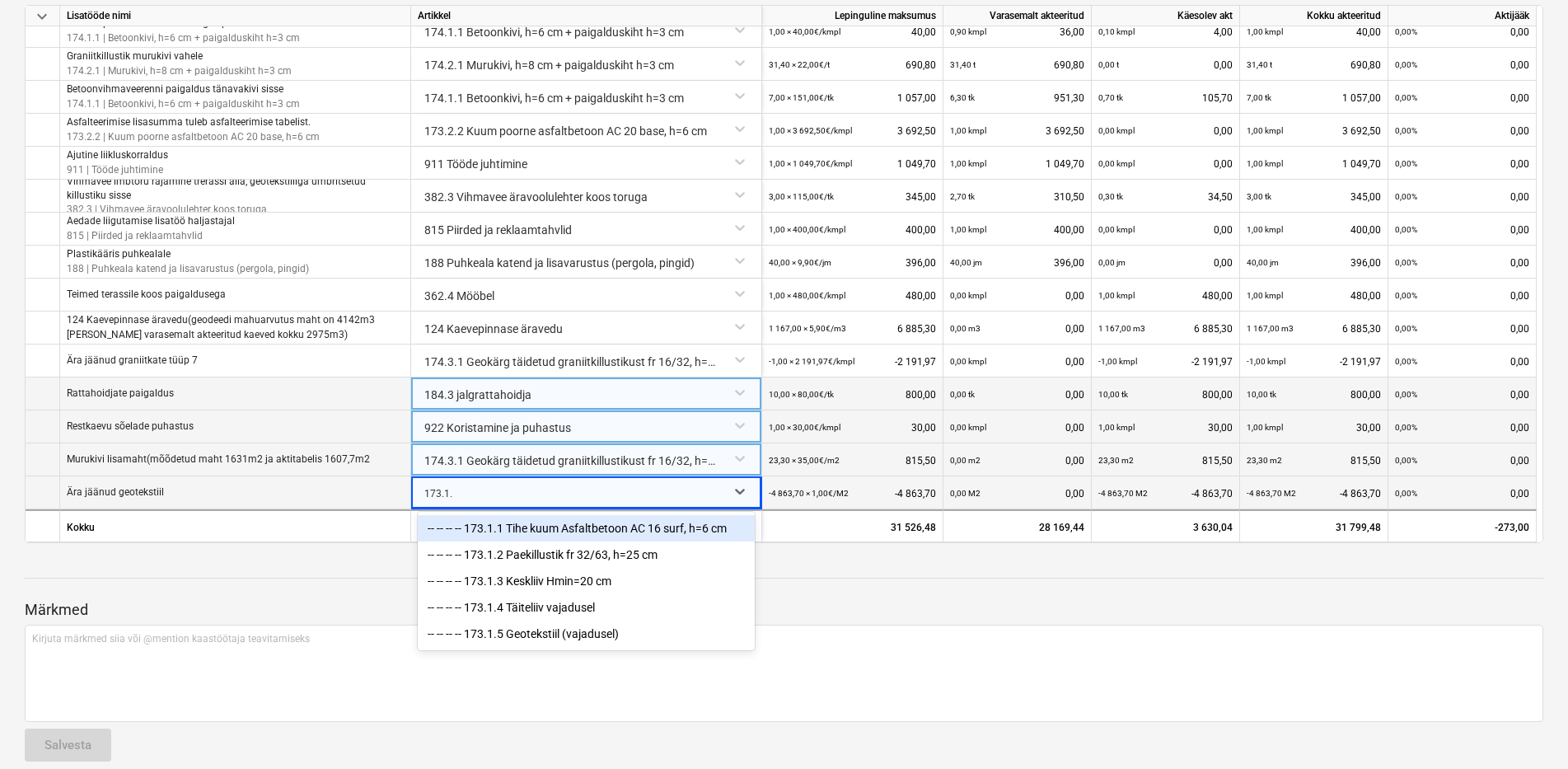
type input "173.1.5"
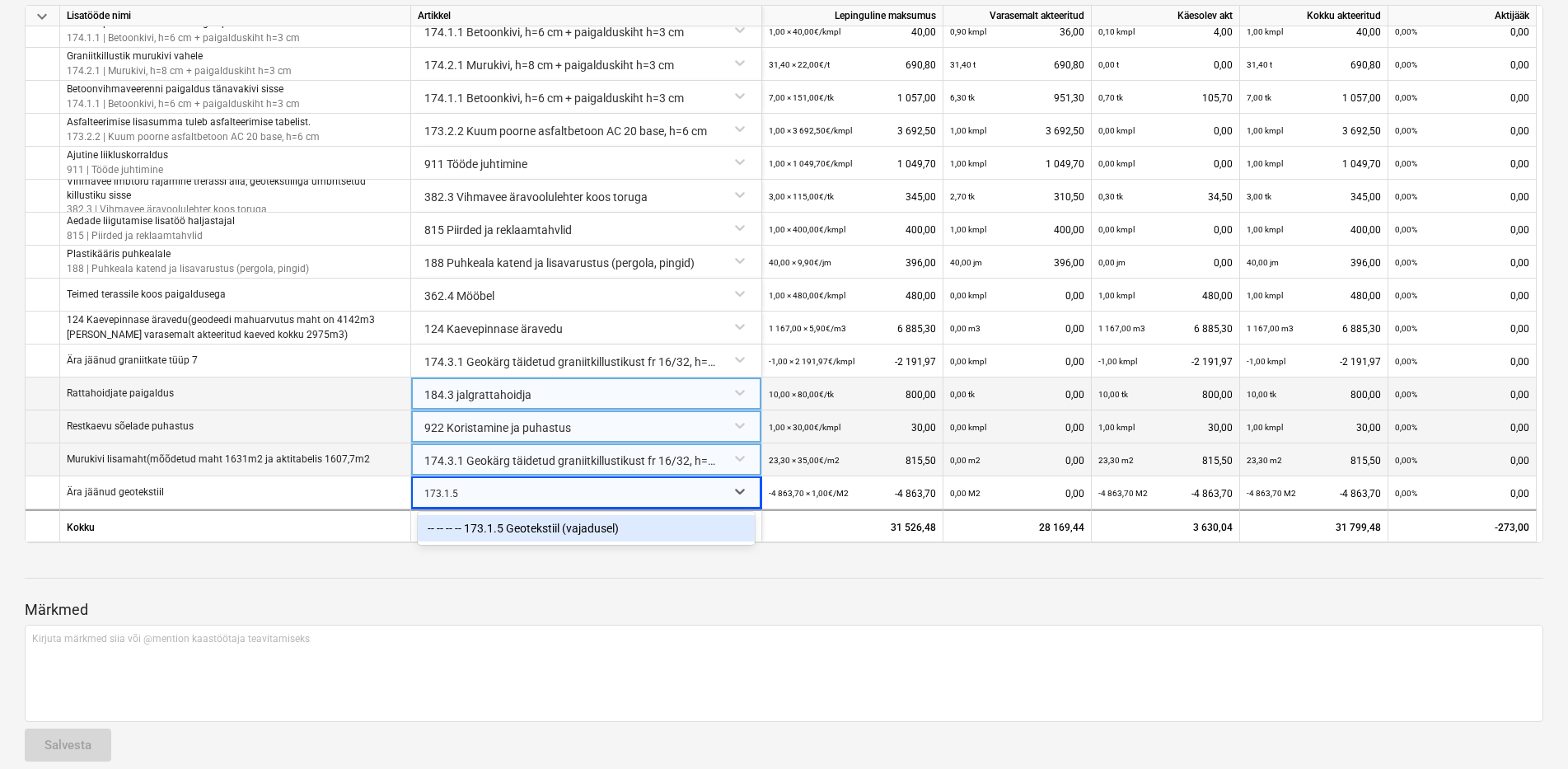
click at [590, 531] on div "-- -- -- -- 173.1.5 Geotekstiil (vajadusel)" at bounding box center [587, 528] width 337 height 27
click at [738, 563] on div at bounding box center [784, 563] width 1519 height 13
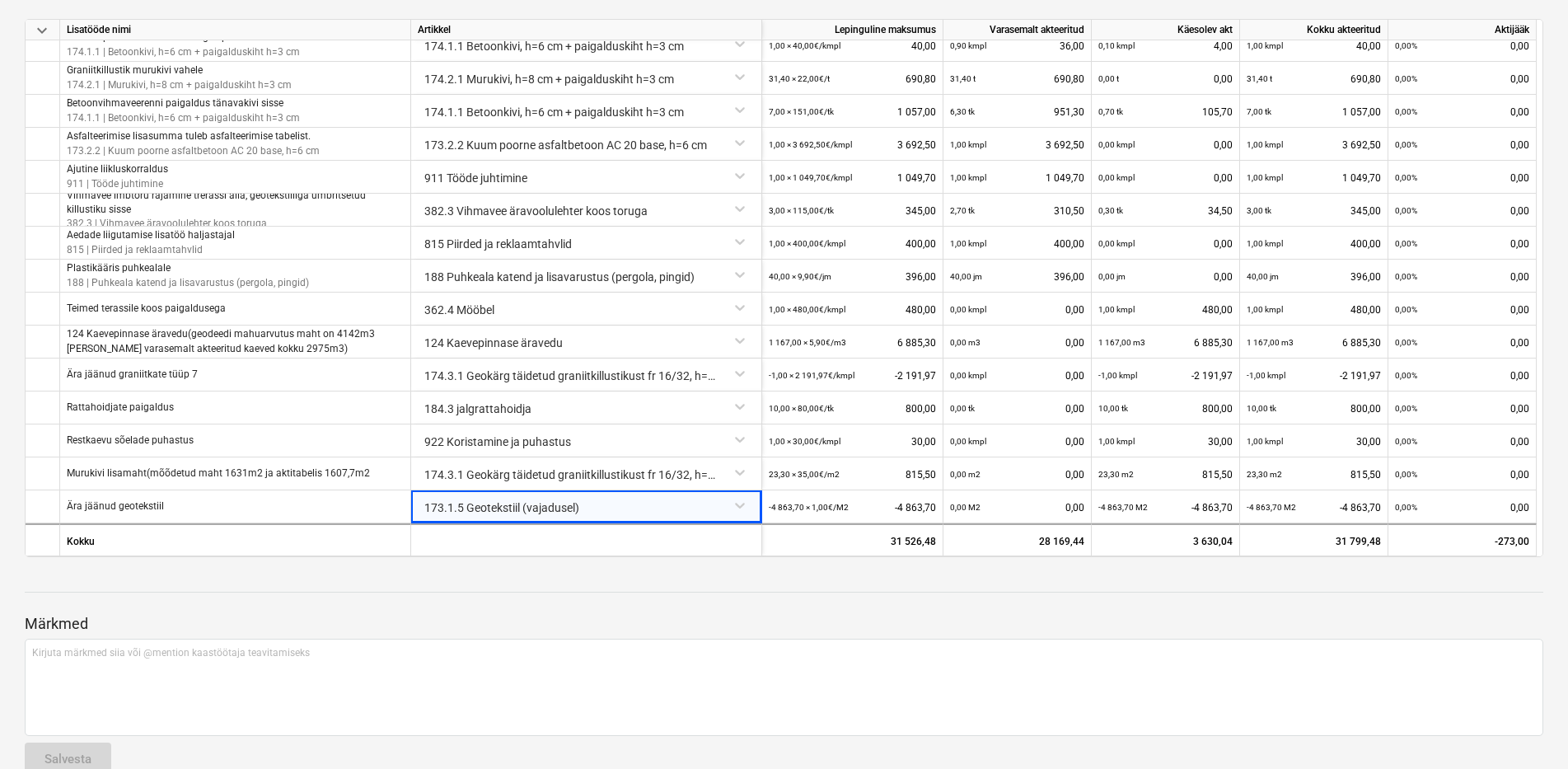
scroll to position [1009, 0]
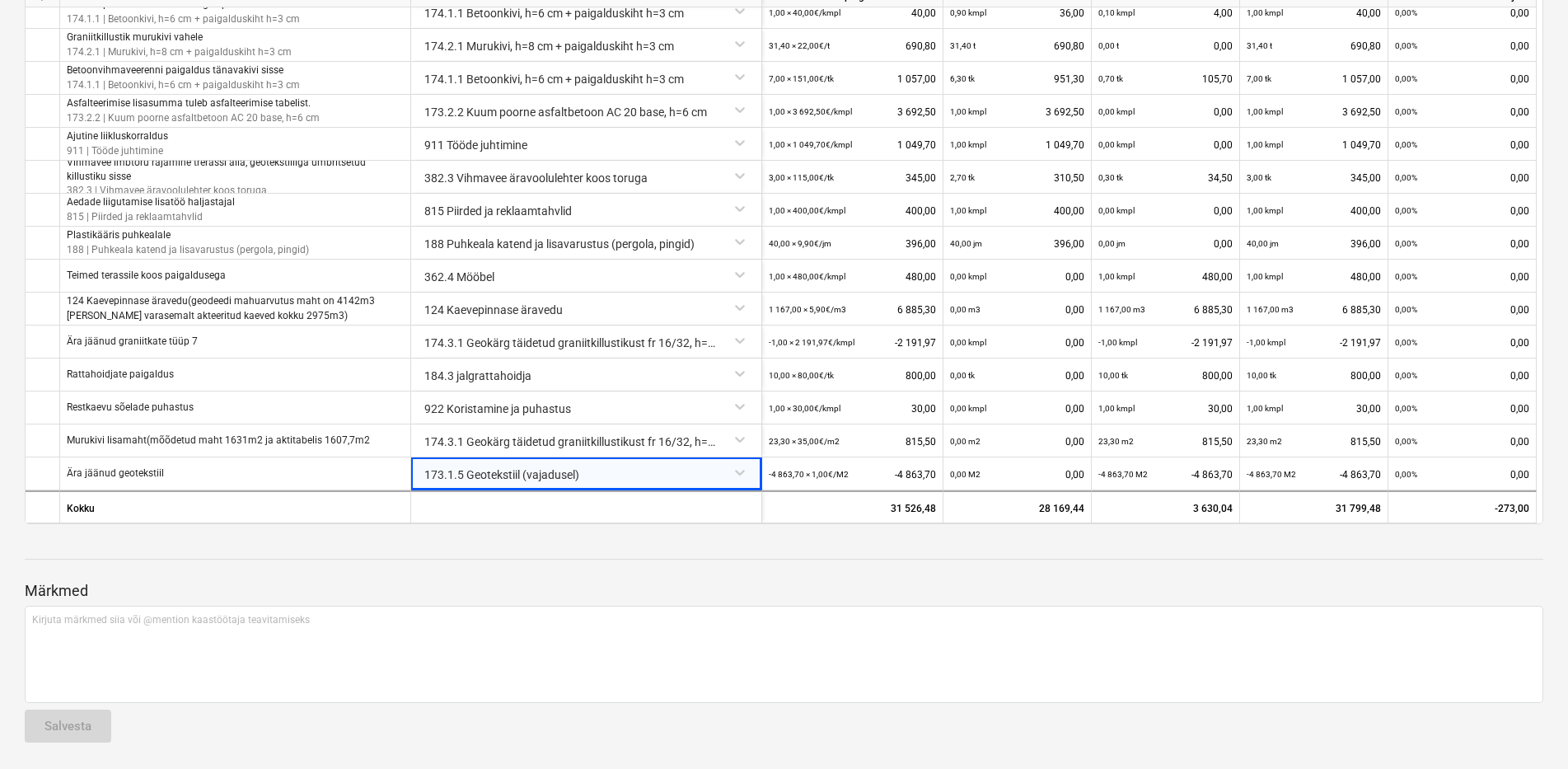
click at [522, 543] on div at bounding box center [784, 543] width 1519 height 13
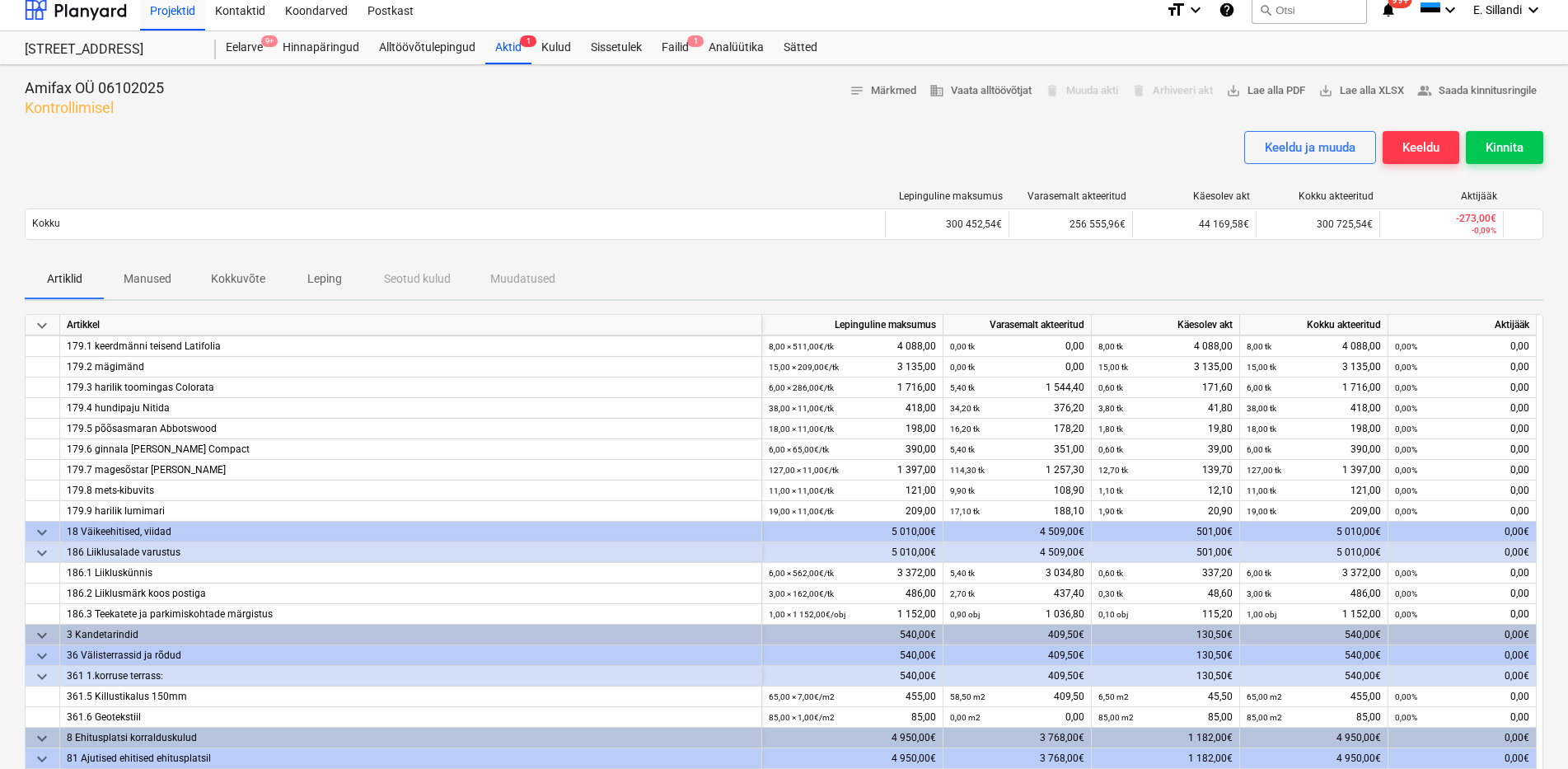
scroll to position [0, 0]
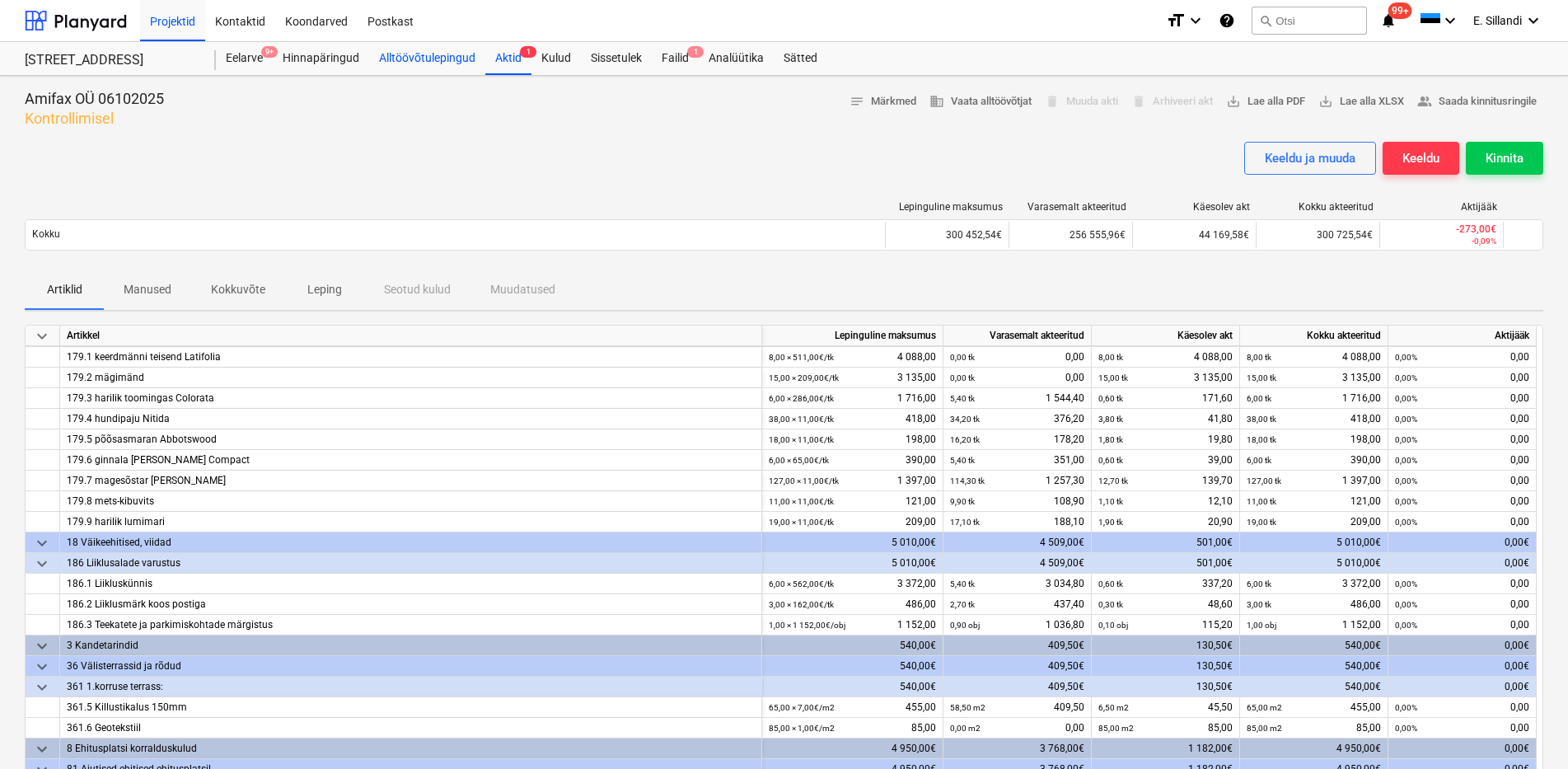
click at [462, 45] on div "Alltöövõtulepingud" at bounding box center [427, 58] width 116 height 33
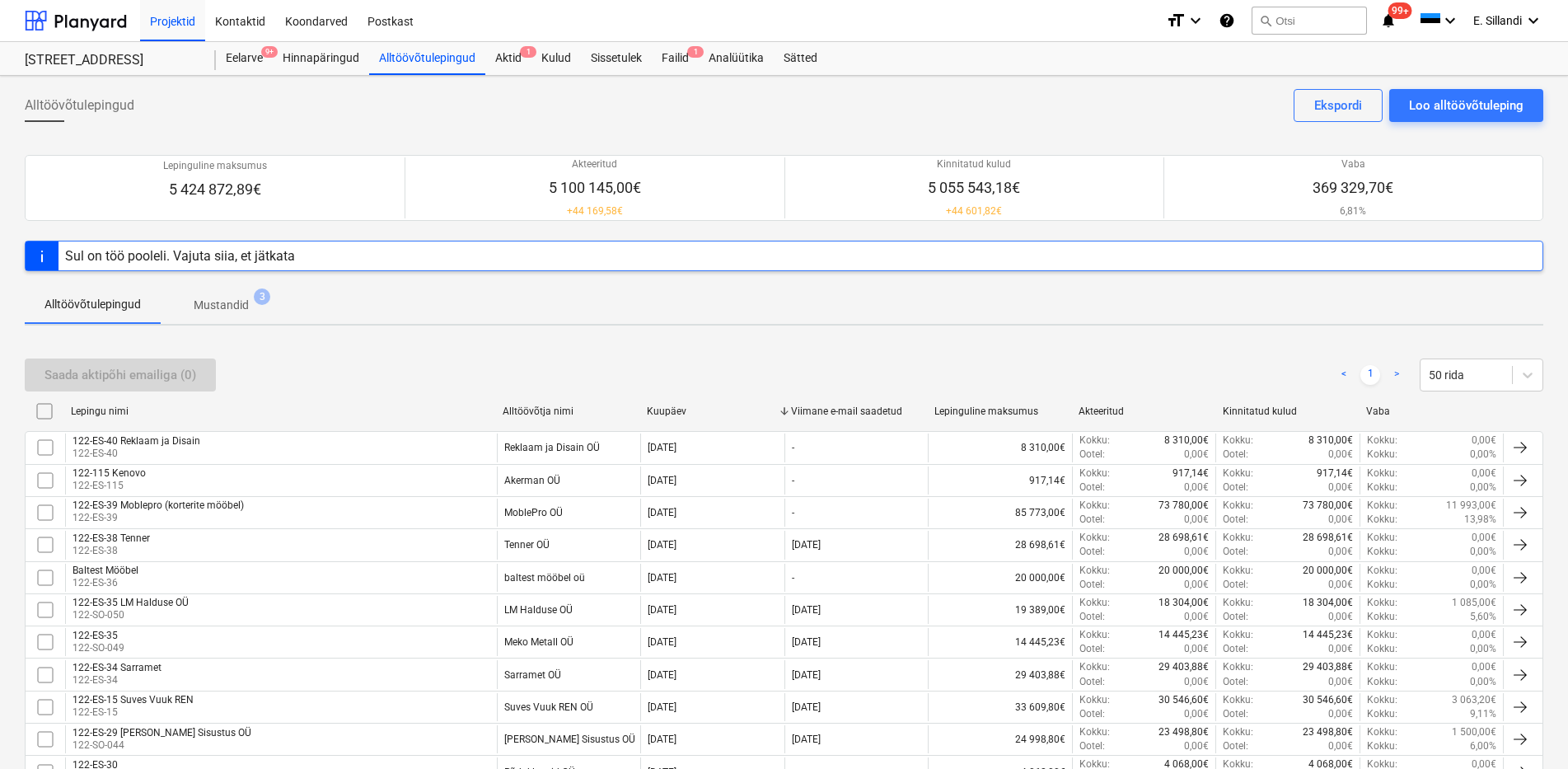
scroll to position [1019, 0]
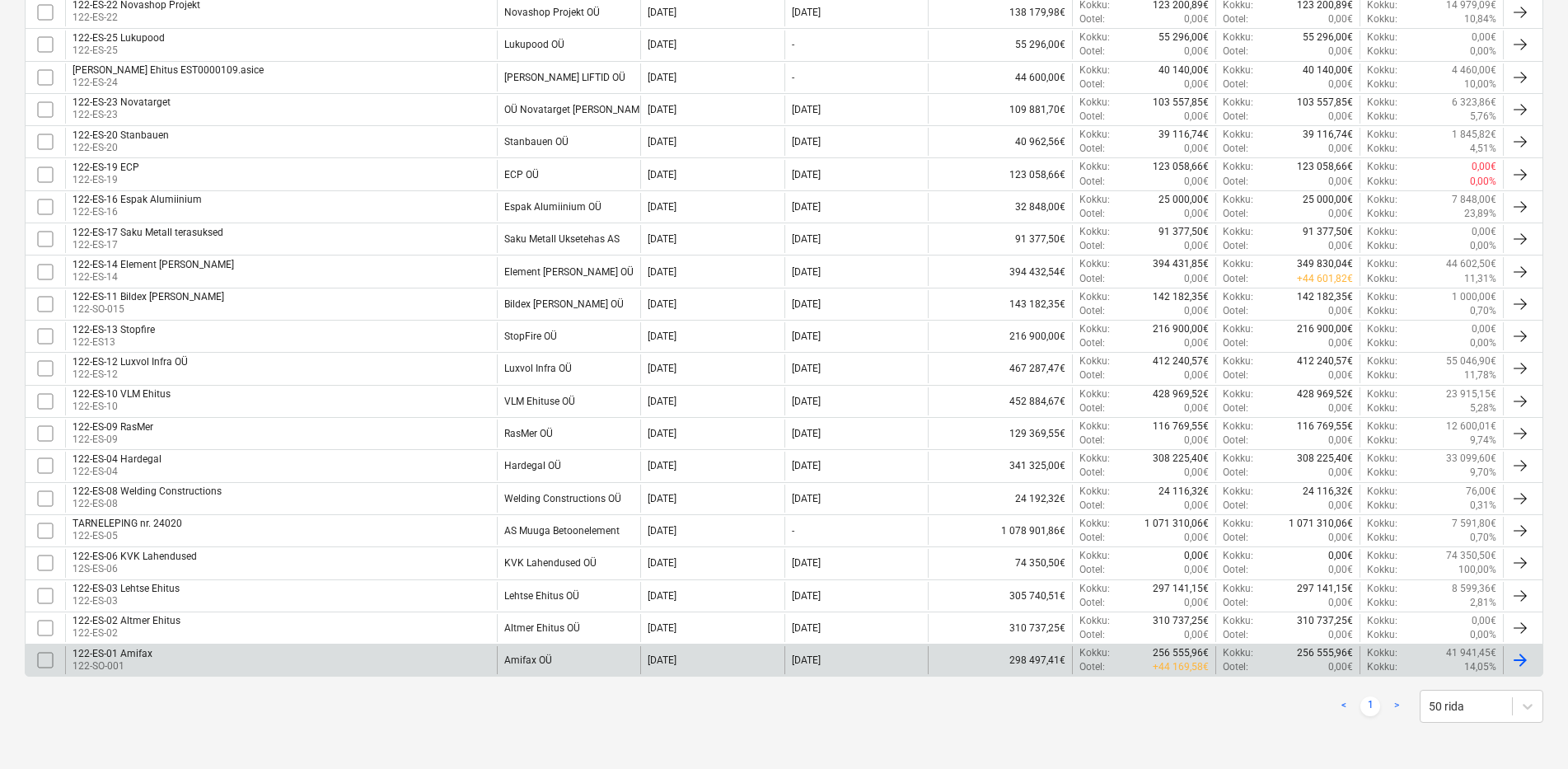
click at [525, 663] on div "Amifax OÜ" at bounding box center [528, 660] width 48 height 12
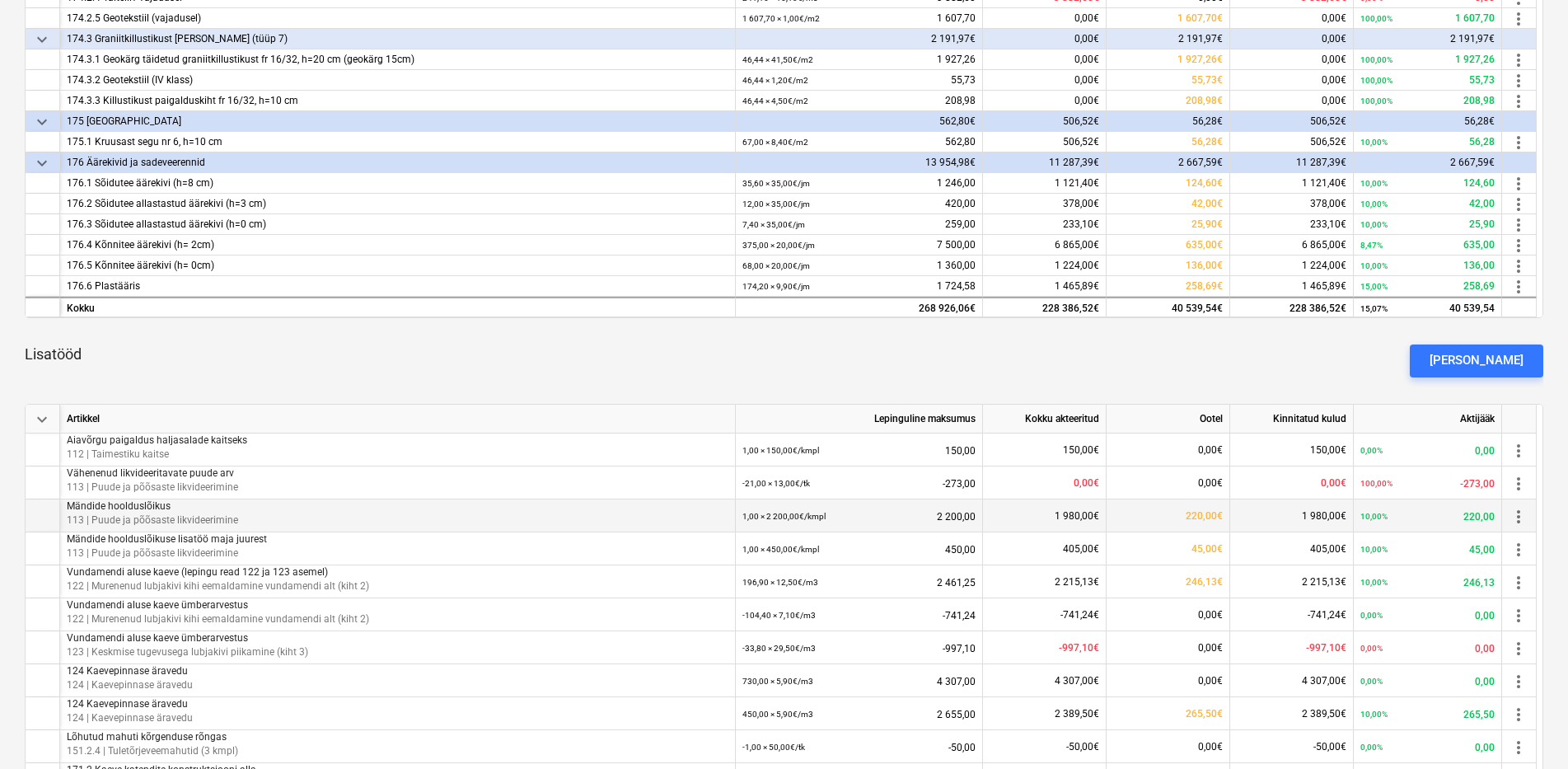
scroll to position [480, 0]
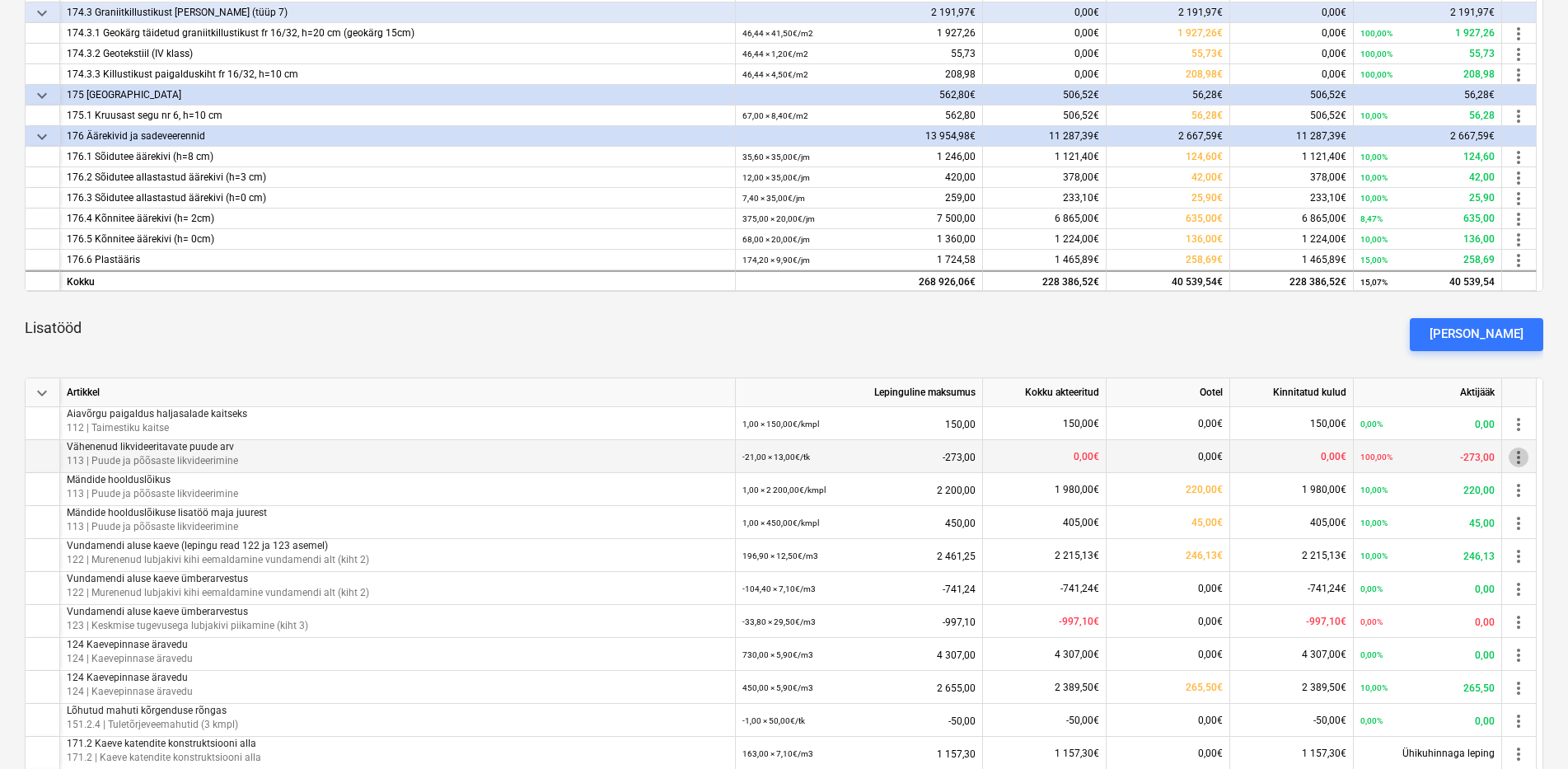
click at [1514, 456] on span "more_vert" at bounding box center [1519, 456] width 20 height 20
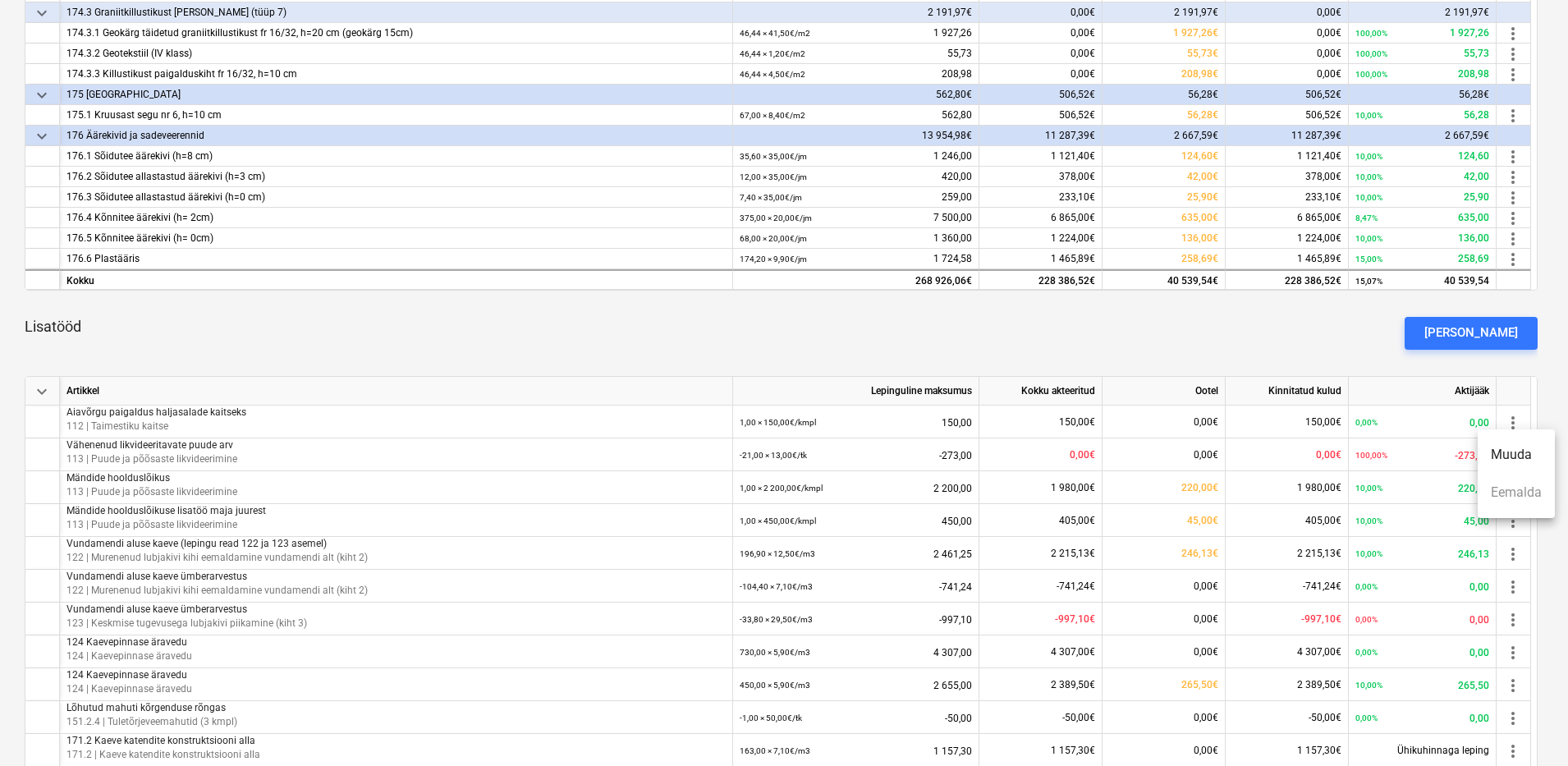
click at [1516, 457] on li "Muuda" at bounding box center [1516, 455] width 77 height 38
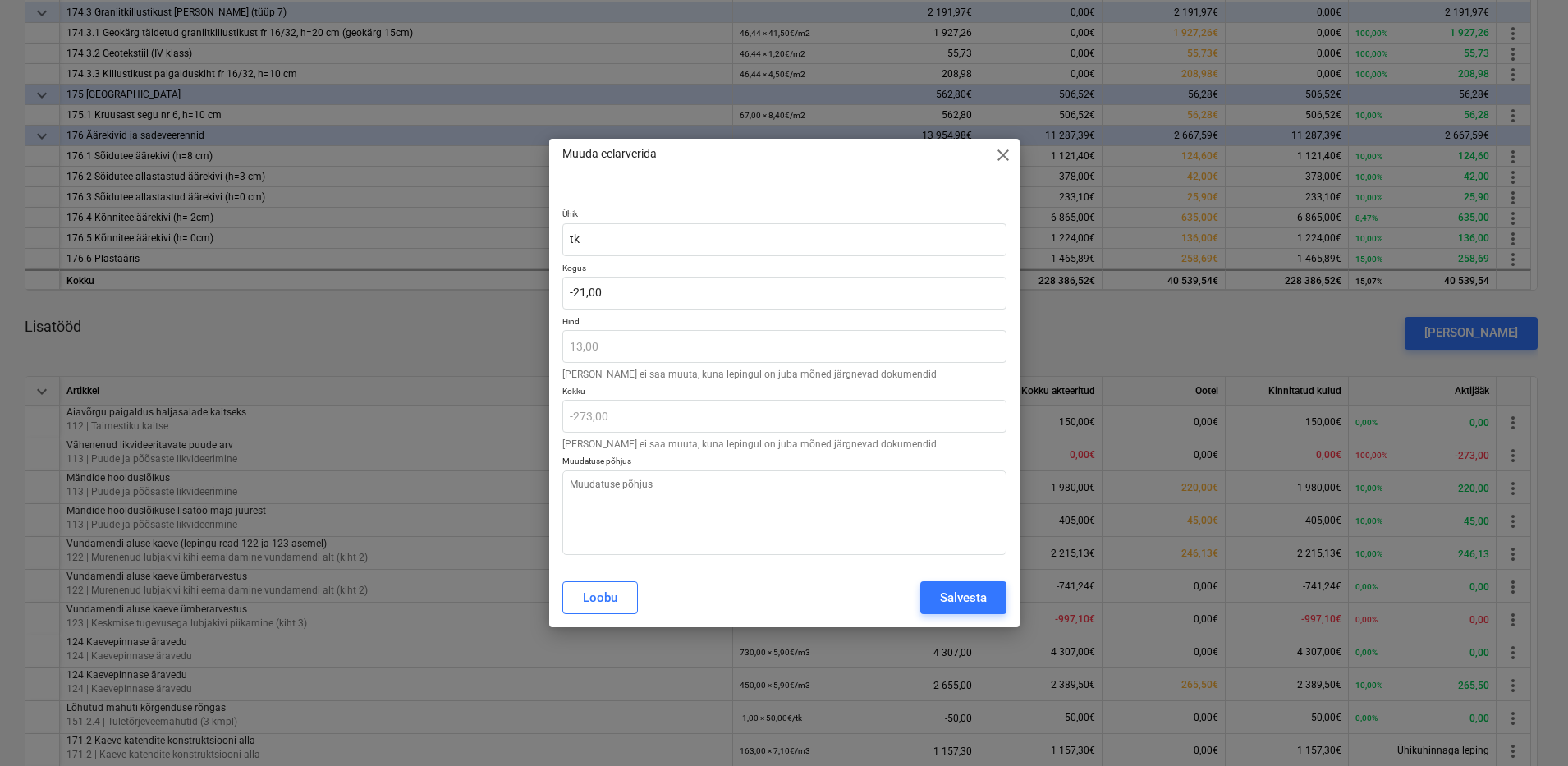
type textarea "x"
drag, startPoint x: 678, startPoint y: 288, endPoint x: 322, endPoint y: 271, distance: 356.4
click at [405, 284] on div "Muuda eelarverida close Ühik tk Kogus -21 Hind 13,00 Hinda ei saa muuta, kuna l…" at bounding box center [784, 383] width 1568 height 766
type input "0"
type textarea "x"
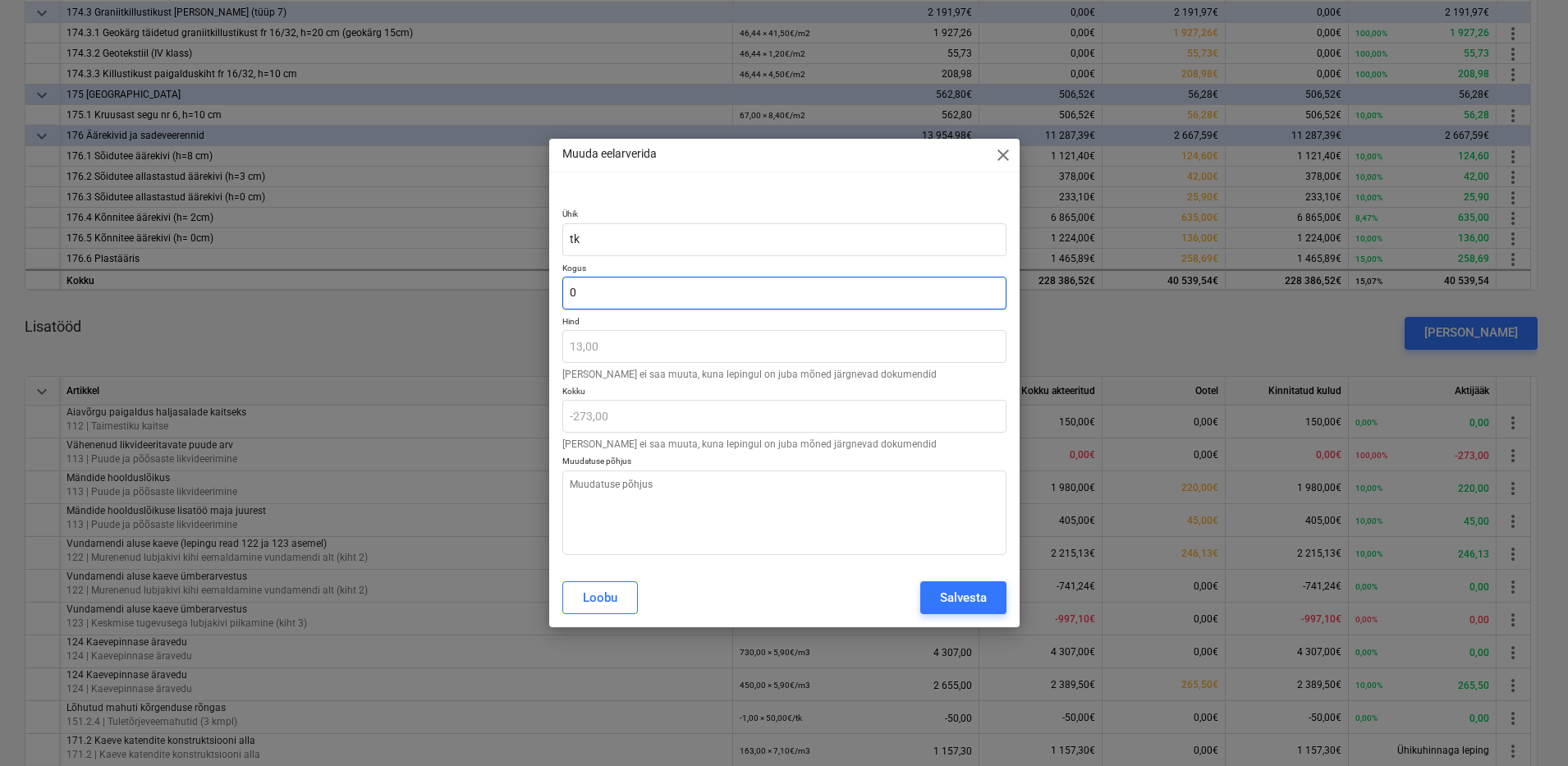
type input "0,00"
type textarea "x"
click at [671, 520] on textarea at bounding box center [784, 513] width 444 height 85
type textarea "m"
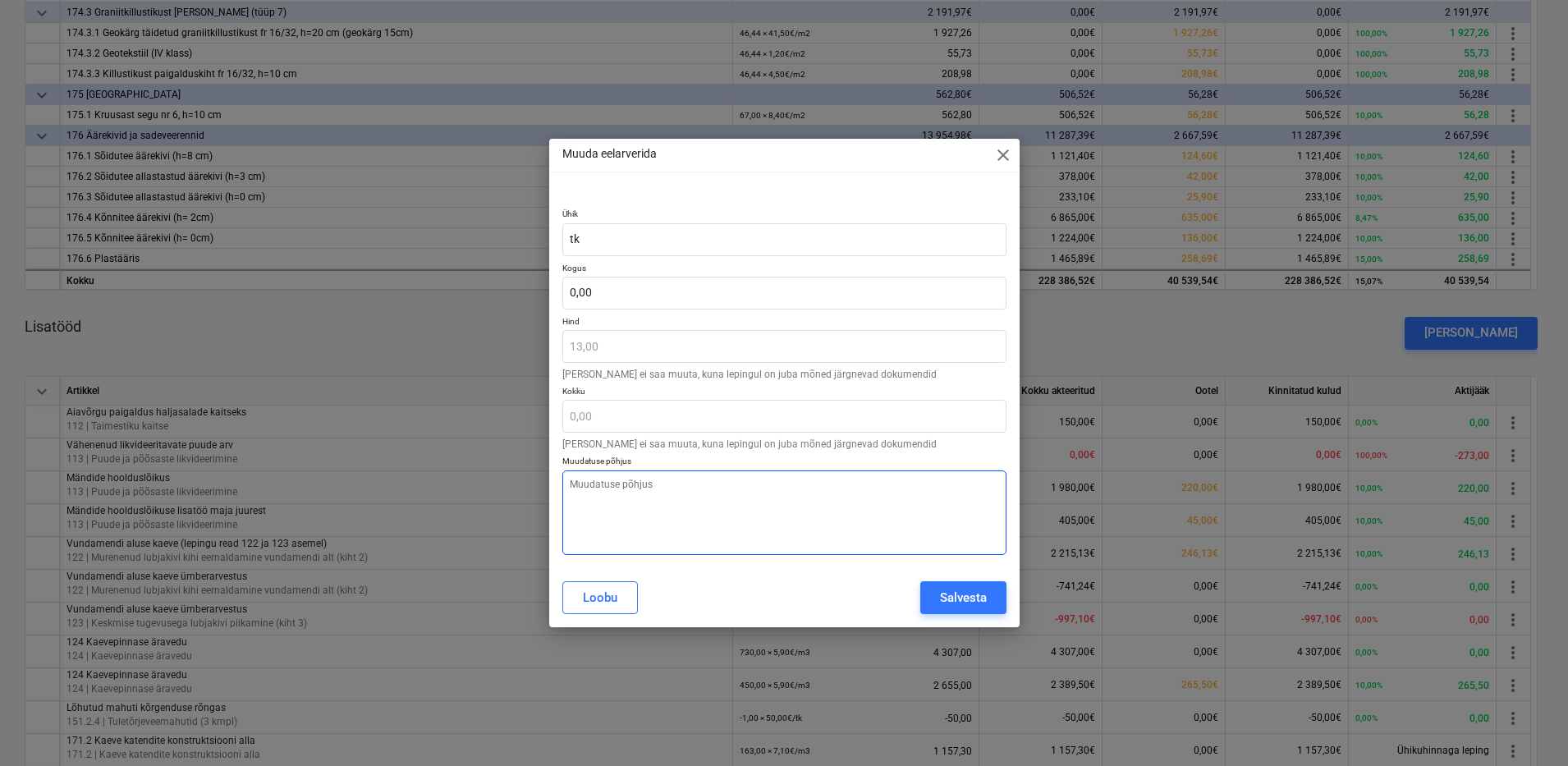
type textarea "x"
type textarea "ma"
type textarea "x"
type textarea "mah"
type textarea "x"
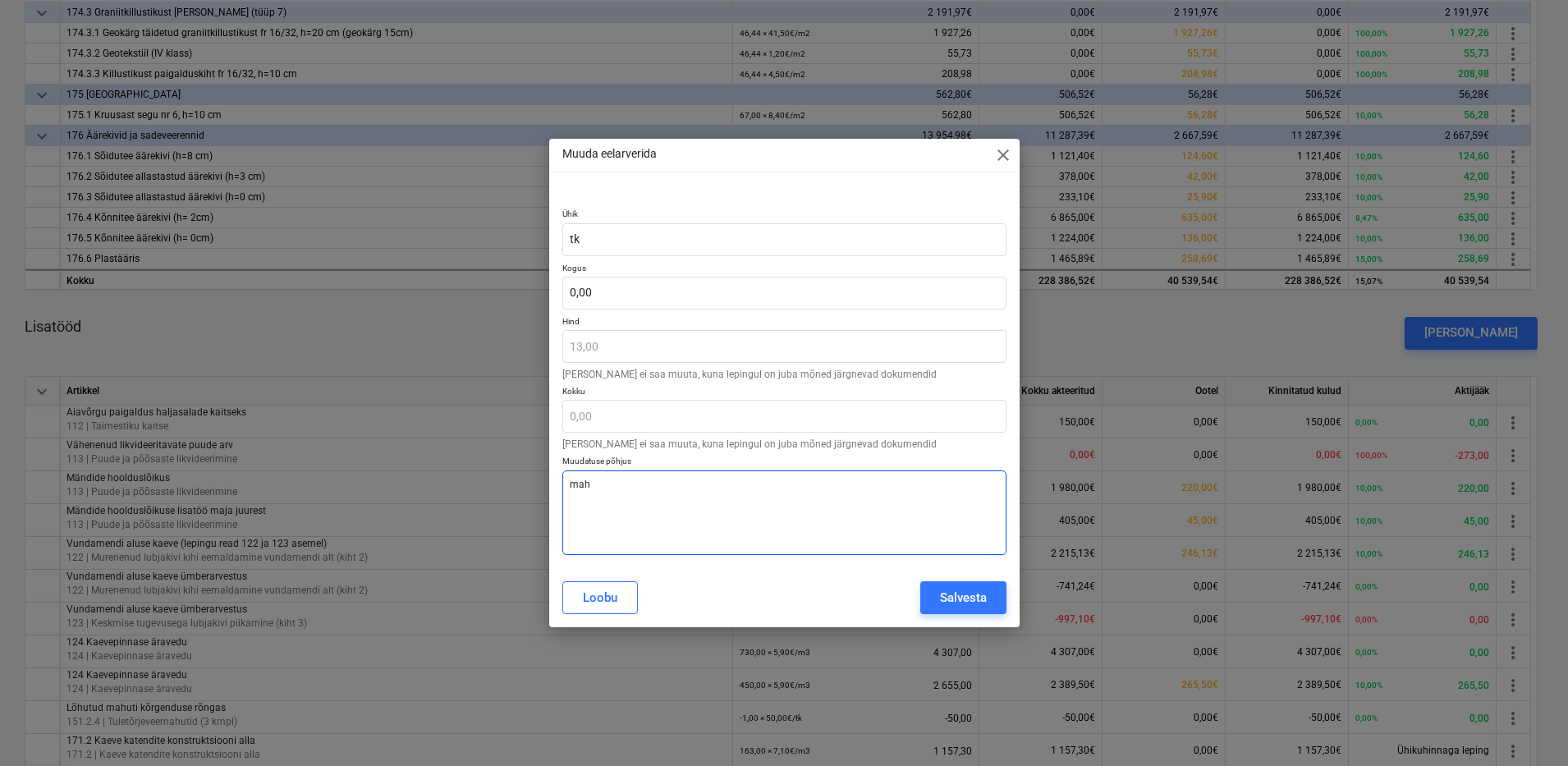
type textarea "mahu"
type textarea "x"
type textarea "mahu"
type textarea "x"
type textarea "mahu m"
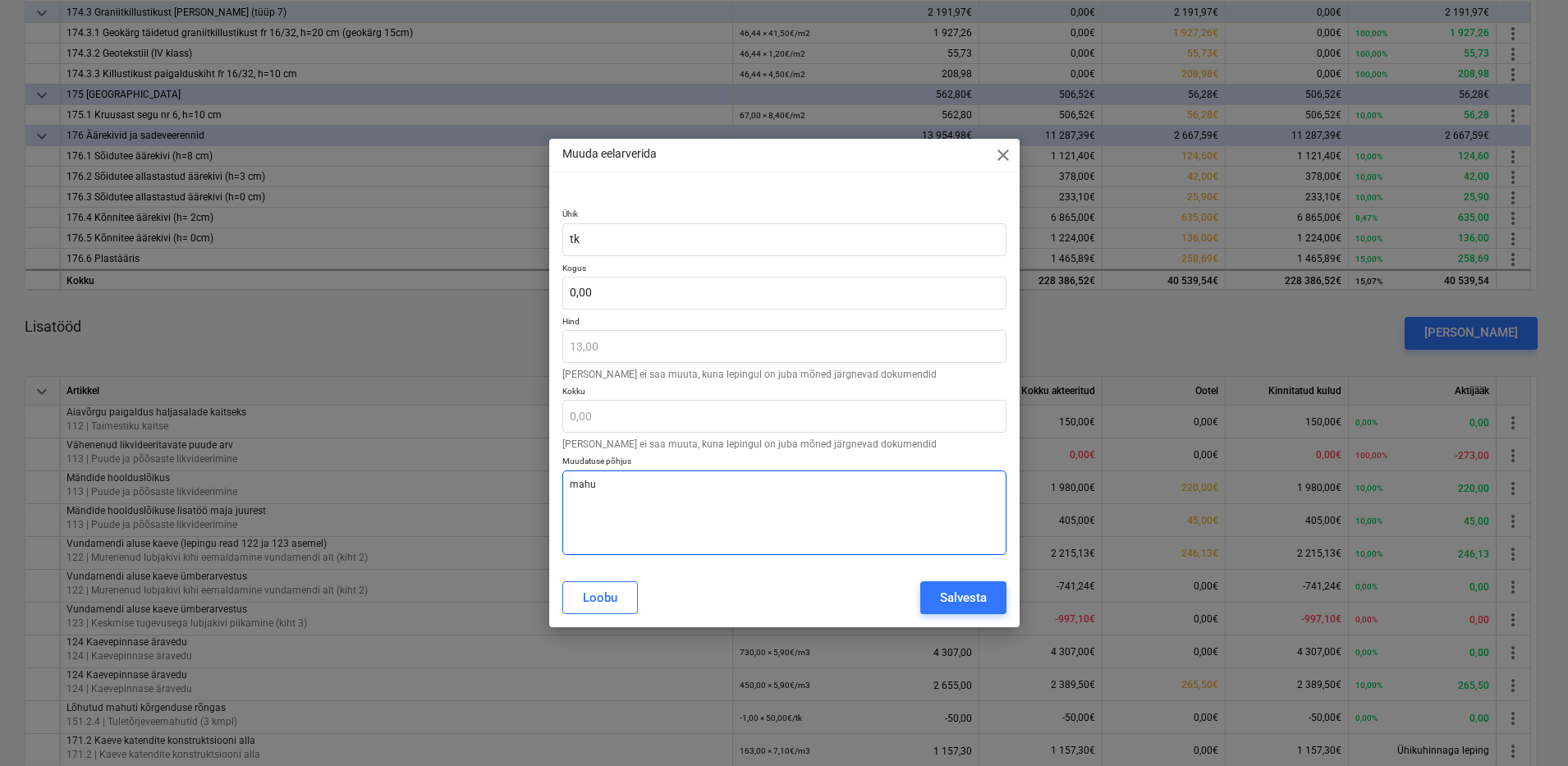
type textarea "x"
type textarea "mahu mu"
type textarea "x"
type textarea "mahu muu"
type textarea "x"
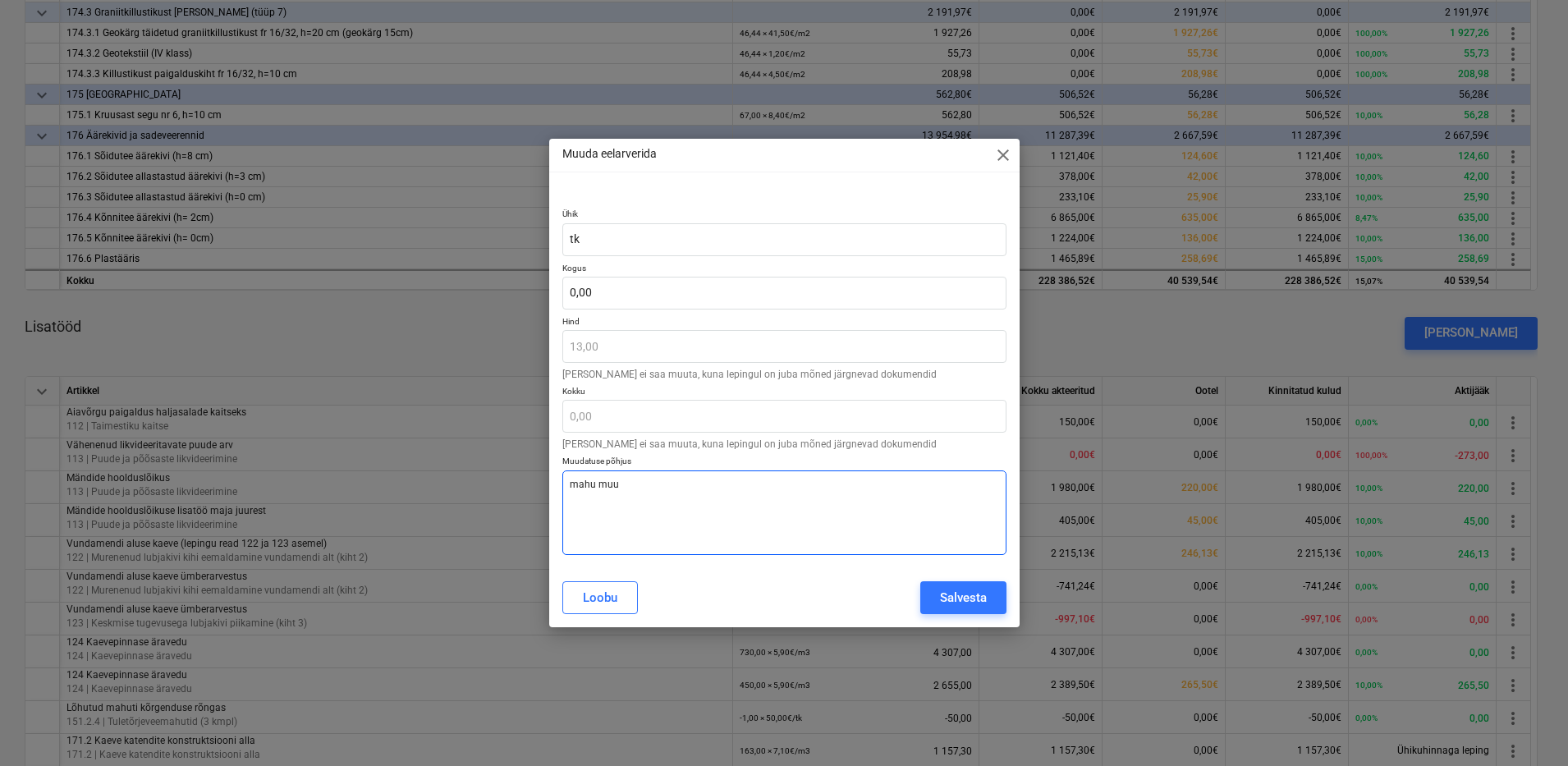
type textarea "mahu muud"
type textarea "x"
type textarea "mahu muu"
type textarea "x"
type textarea "mahu mu"
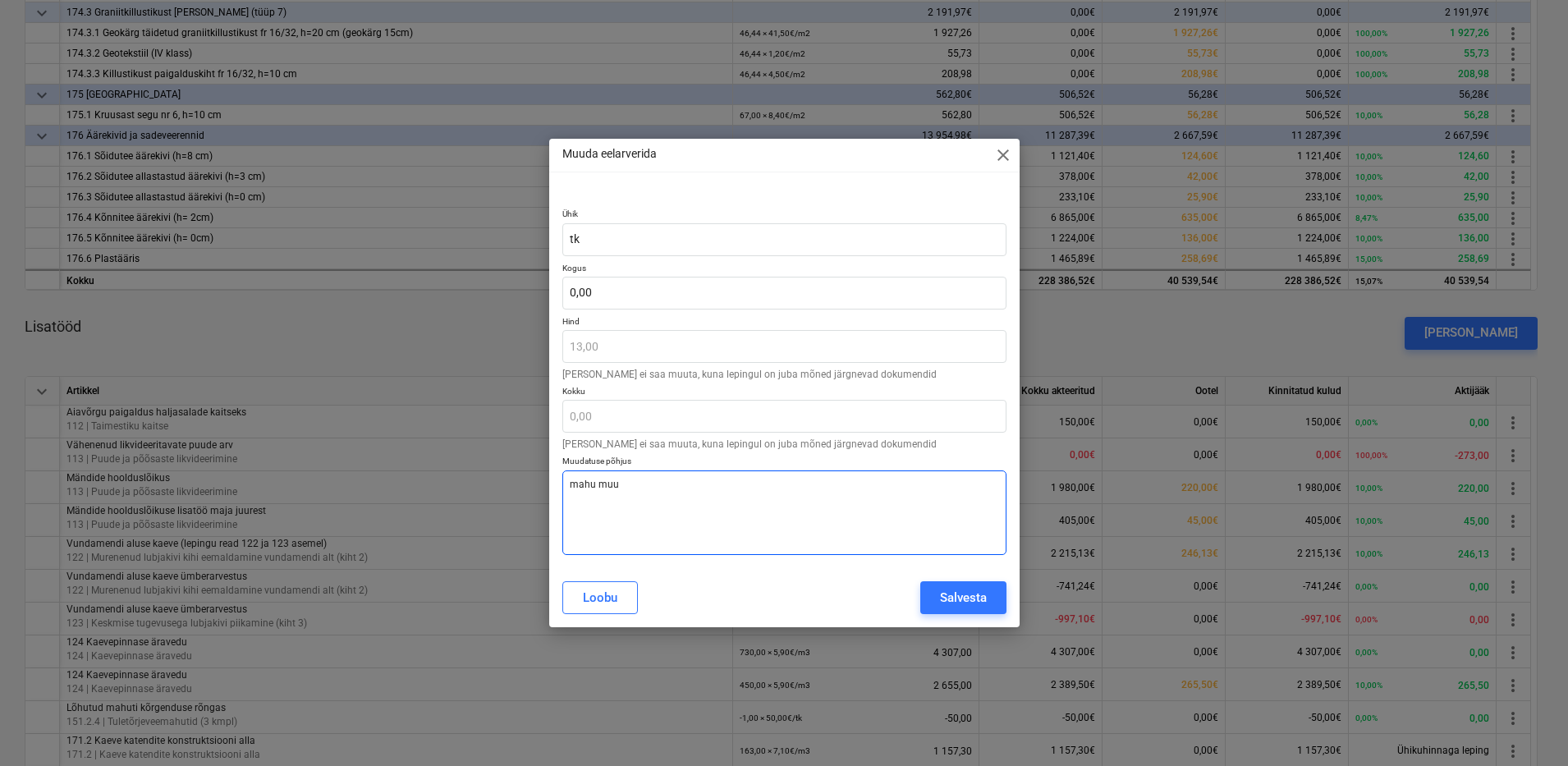
type textarea "x"
type textarea "mahu m"
type textarea "x"
type textarea "mahu"
type textarea "x"
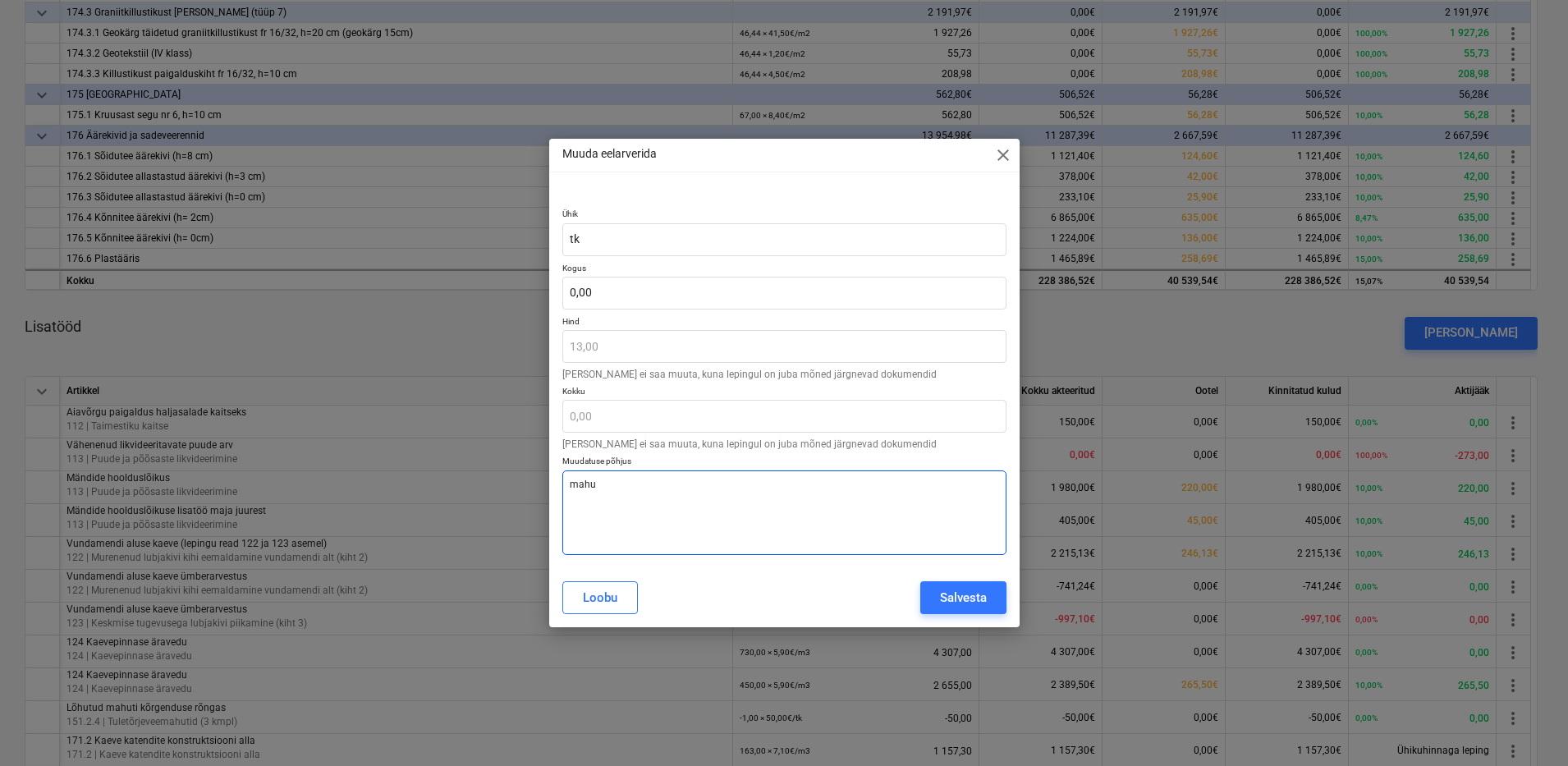
type textarea "mahu t"
type textarea "x"
type textarea "mahu tä"
type textarea "x"
type textarea "mahu täp"
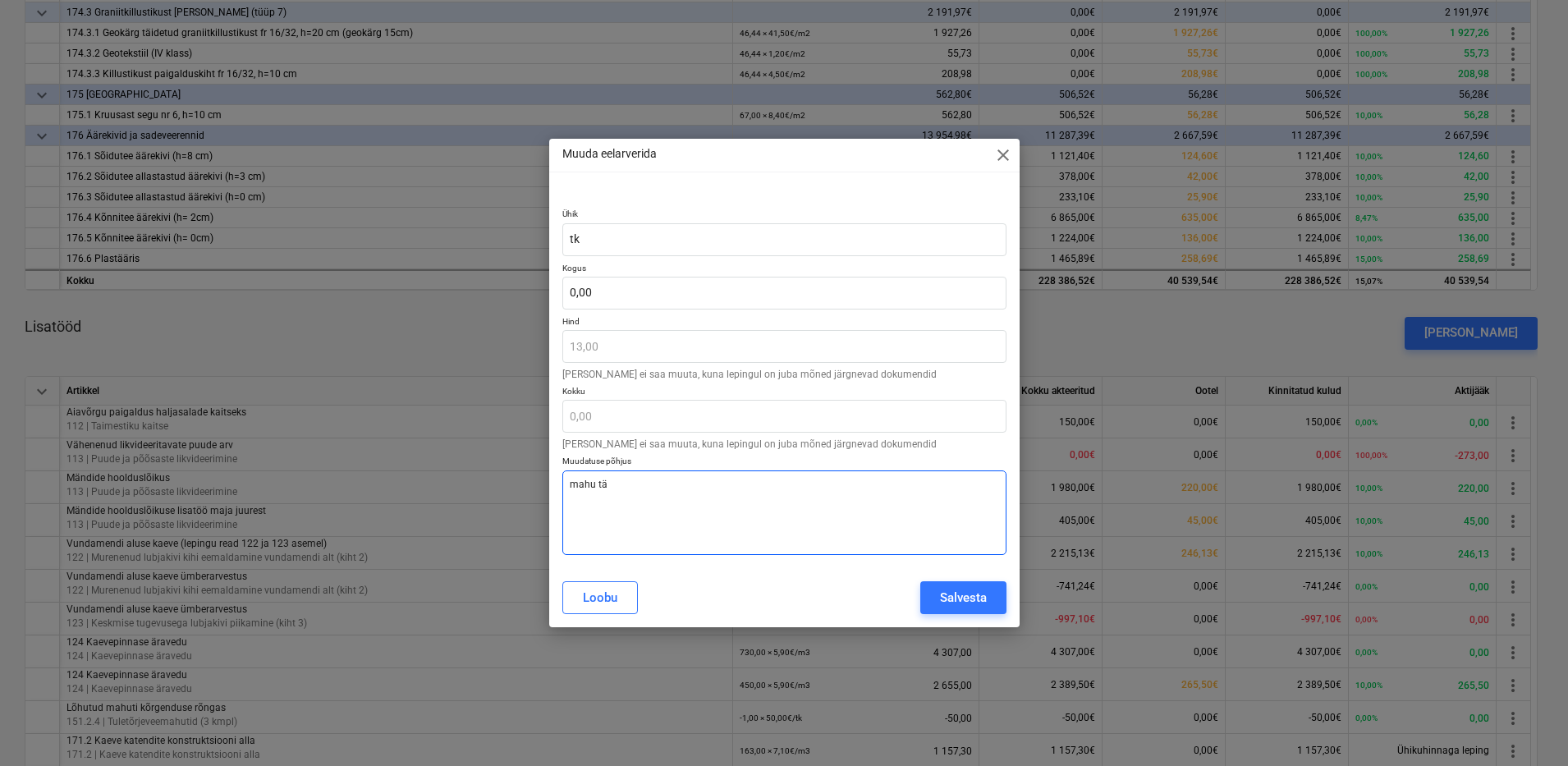
type textarea "x"
type textarea "mahu täps"
type textarea "x"
type textarea "mahu täpsu"
type textarea "x"
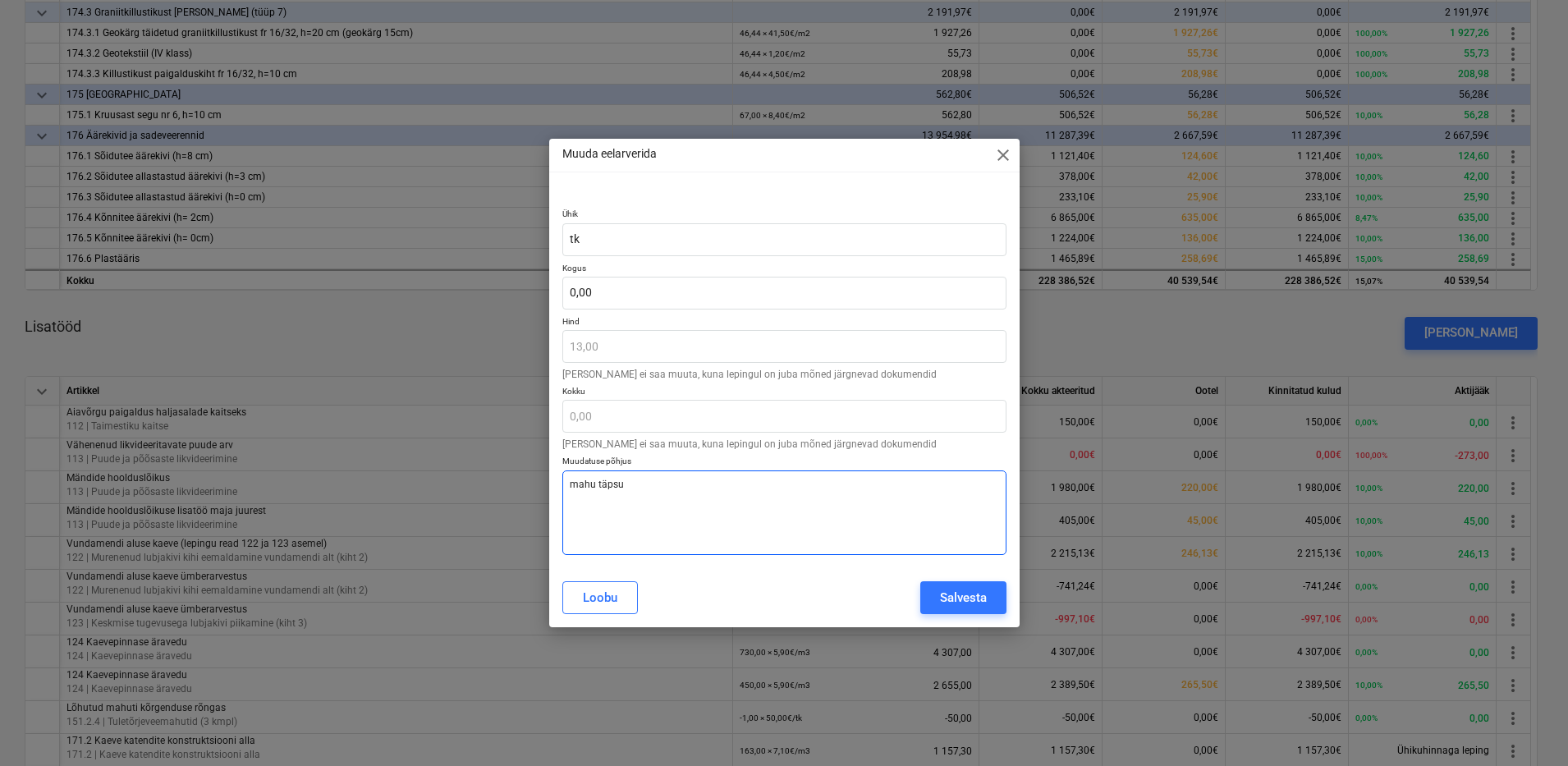
type textarea "mahu täpsus"
type textarea "x"
type textarea "mahu täpsust"
type textarea "x"
type textarea "mahu täpsusta"
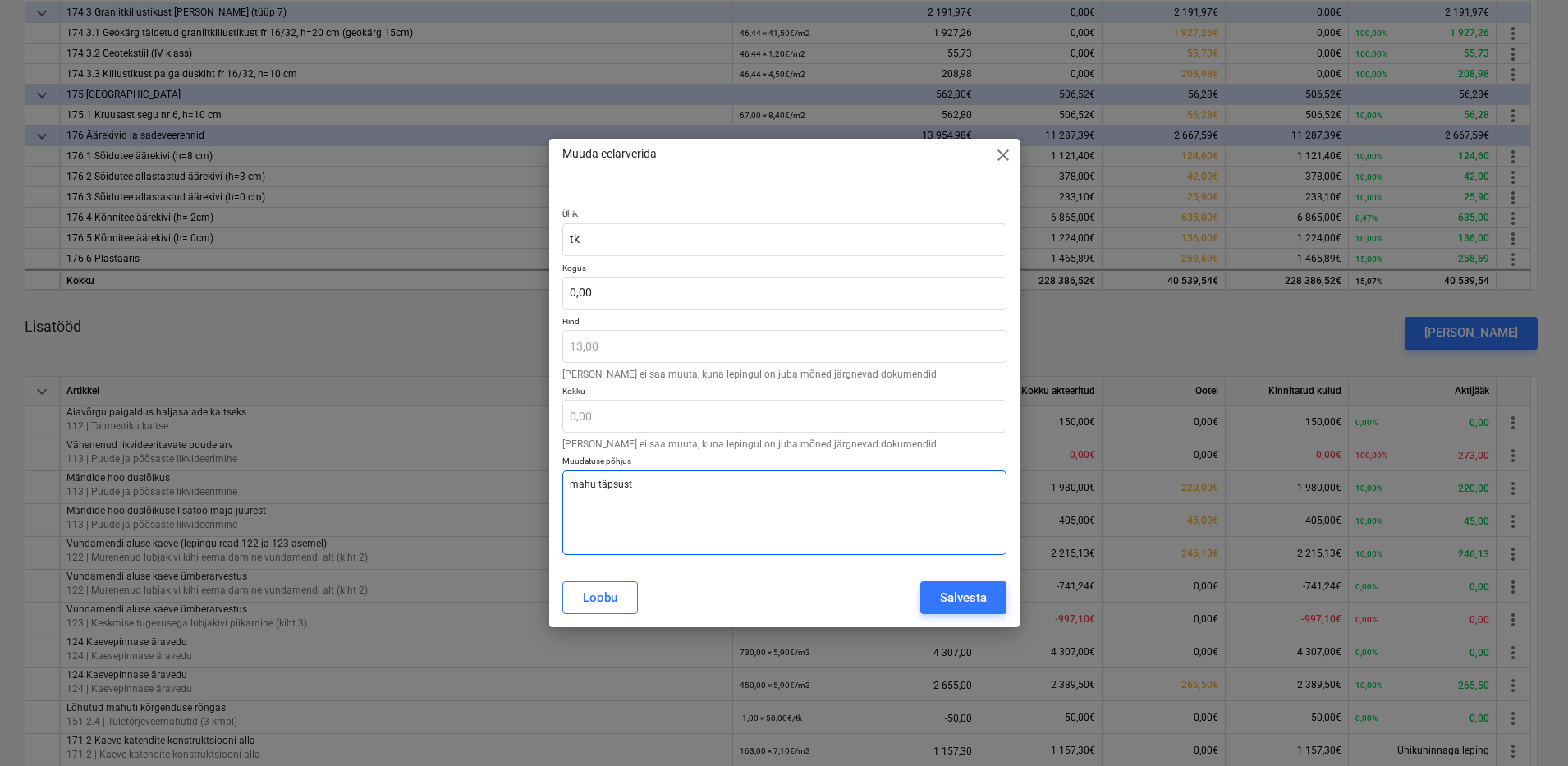
type textarea "x"
type textarea "mahu täpsustam"
type textarea "x"
type textarea "mahu täpsustami"
type textarea "x"
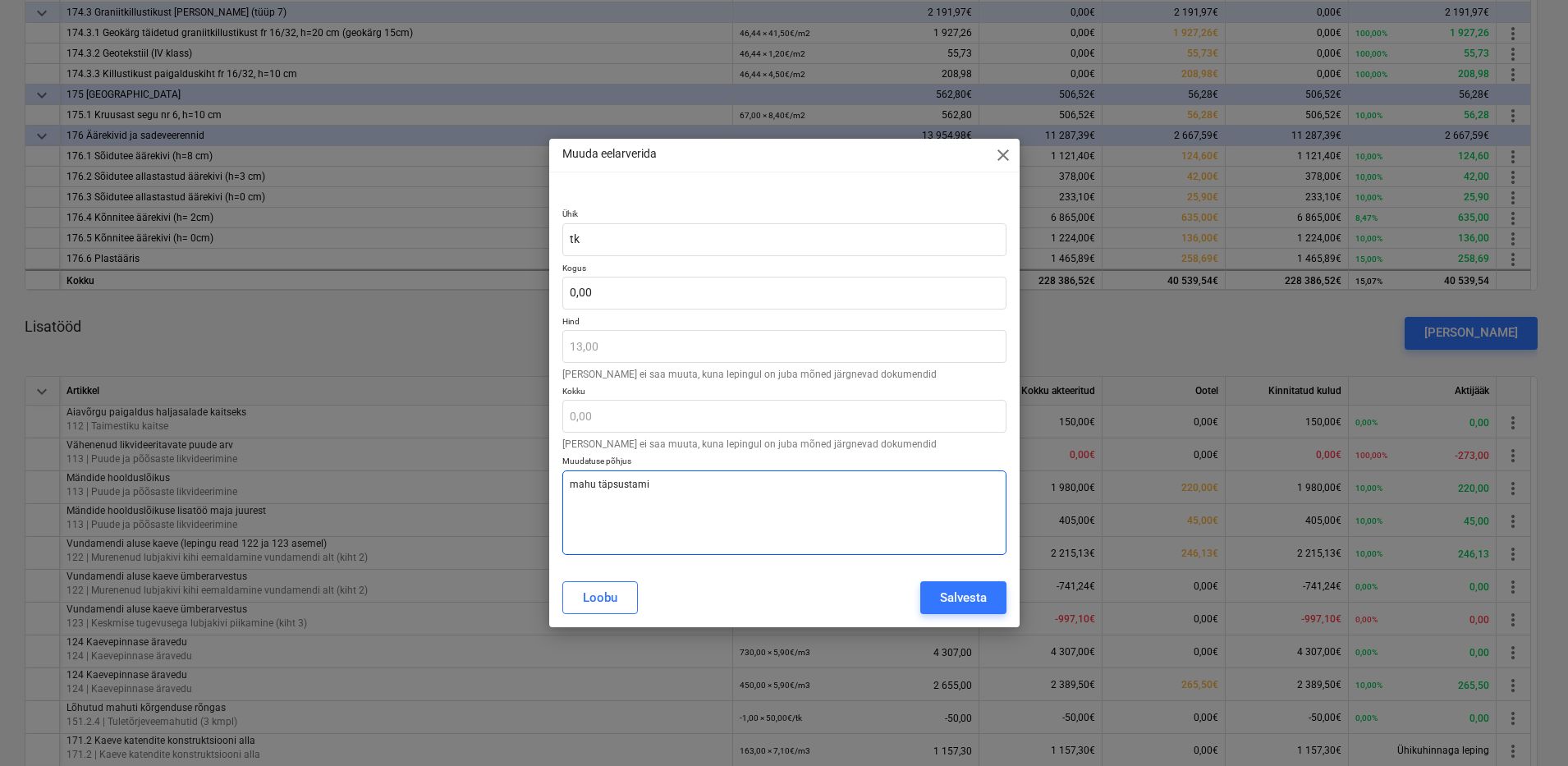
type textarea "mahu täpsustamin"
type textarea "x"
type textarea "mahu täpsustamine"
type textarea "x"
type textarea "mahu täpsustamine"
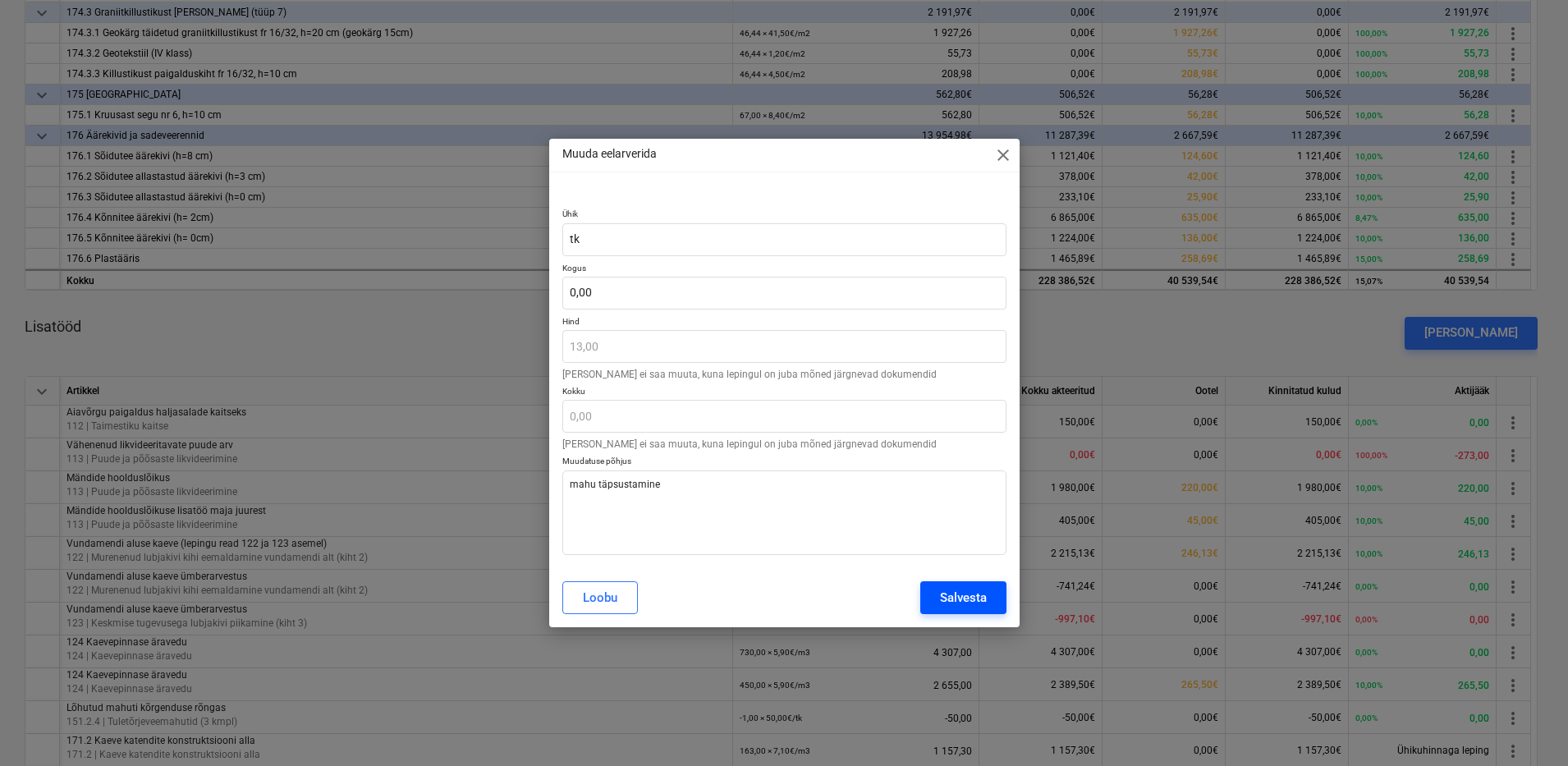
click at [966, 609] on button "Salvesta" at bounding box center [963, 597] width 86 height 33
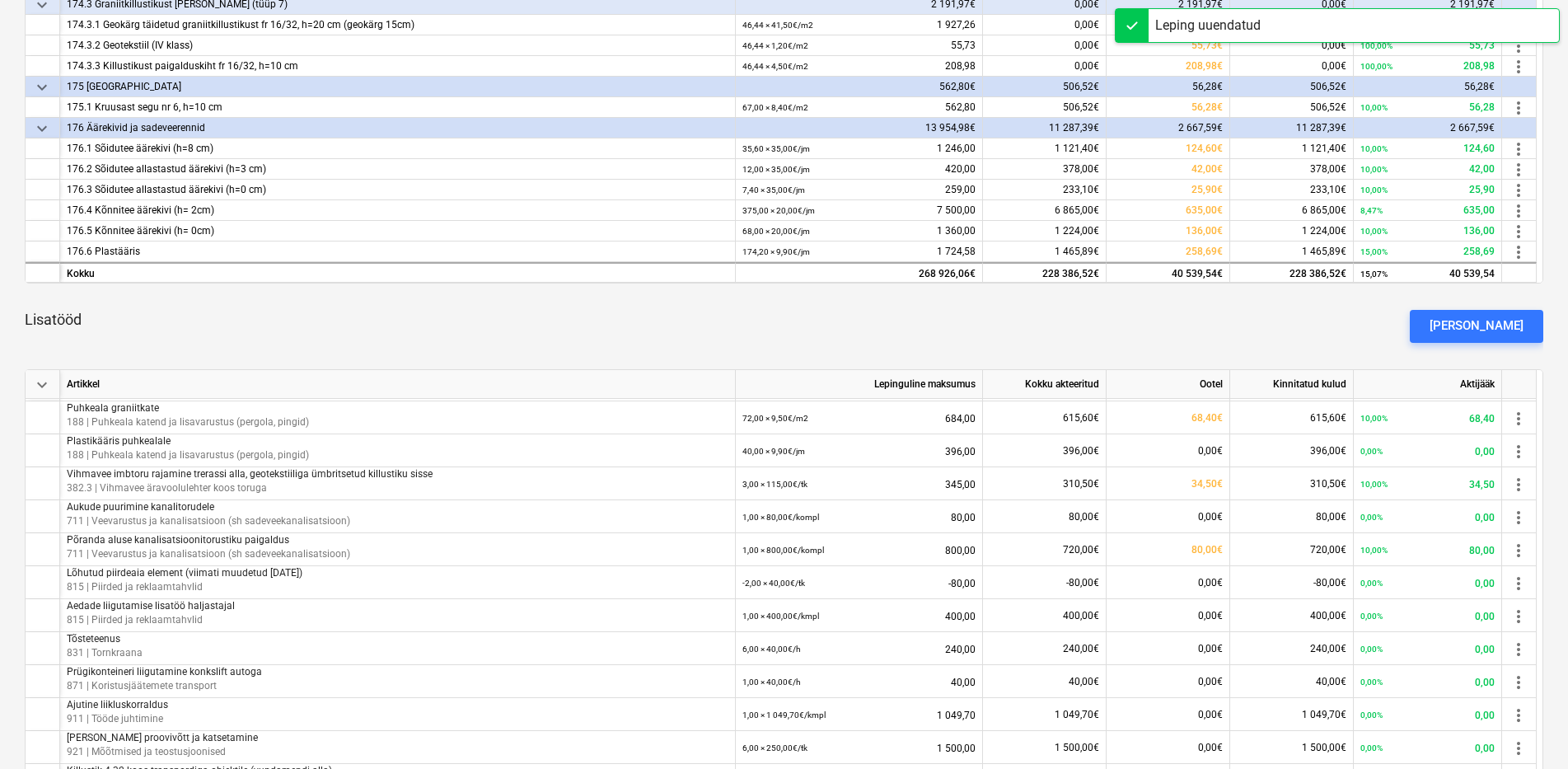
scroll to position [0, 0]
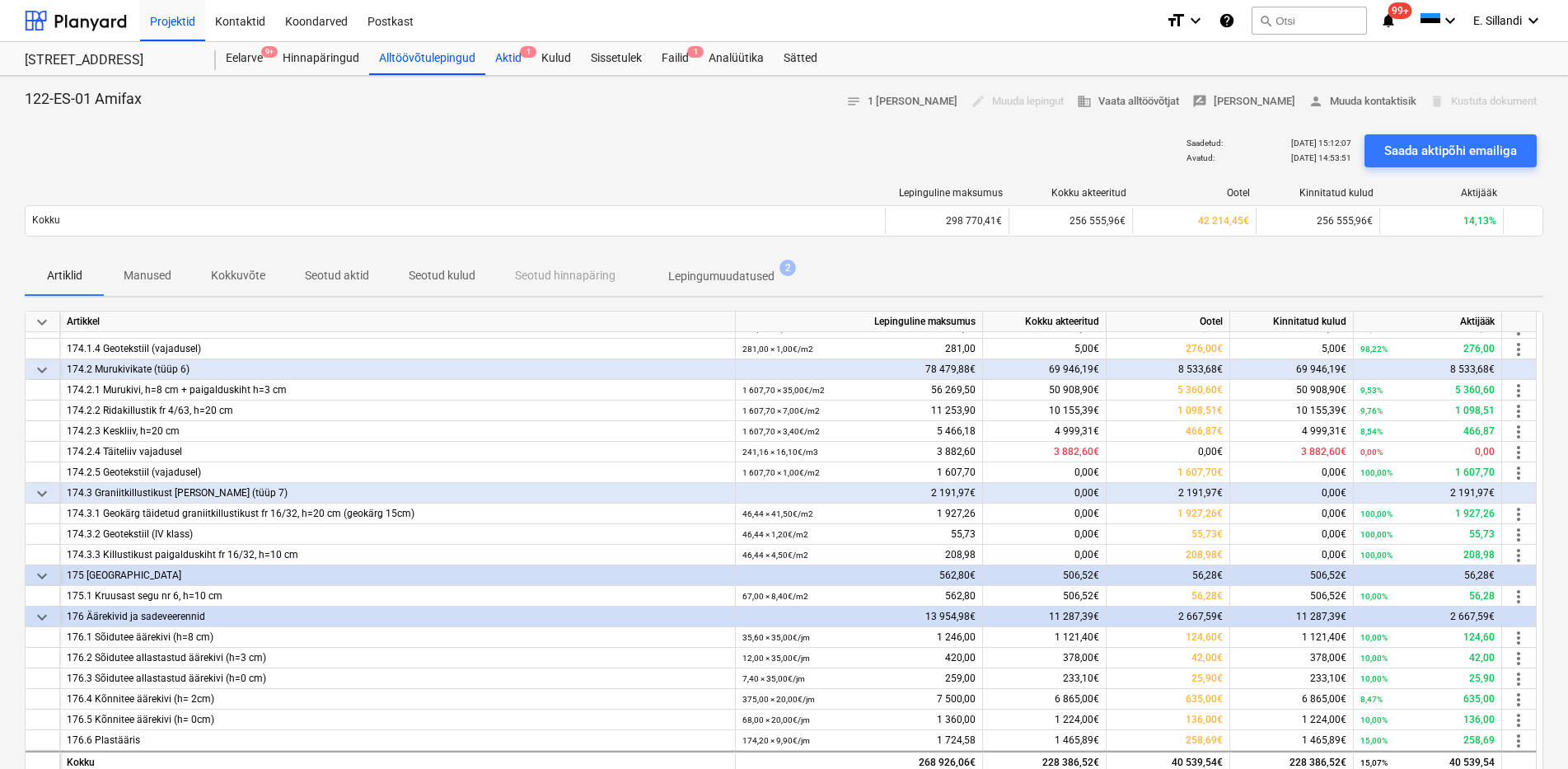
click at [502, 52] on div "Aktid 1" at bounding box center [509, 58] width 46 height 33
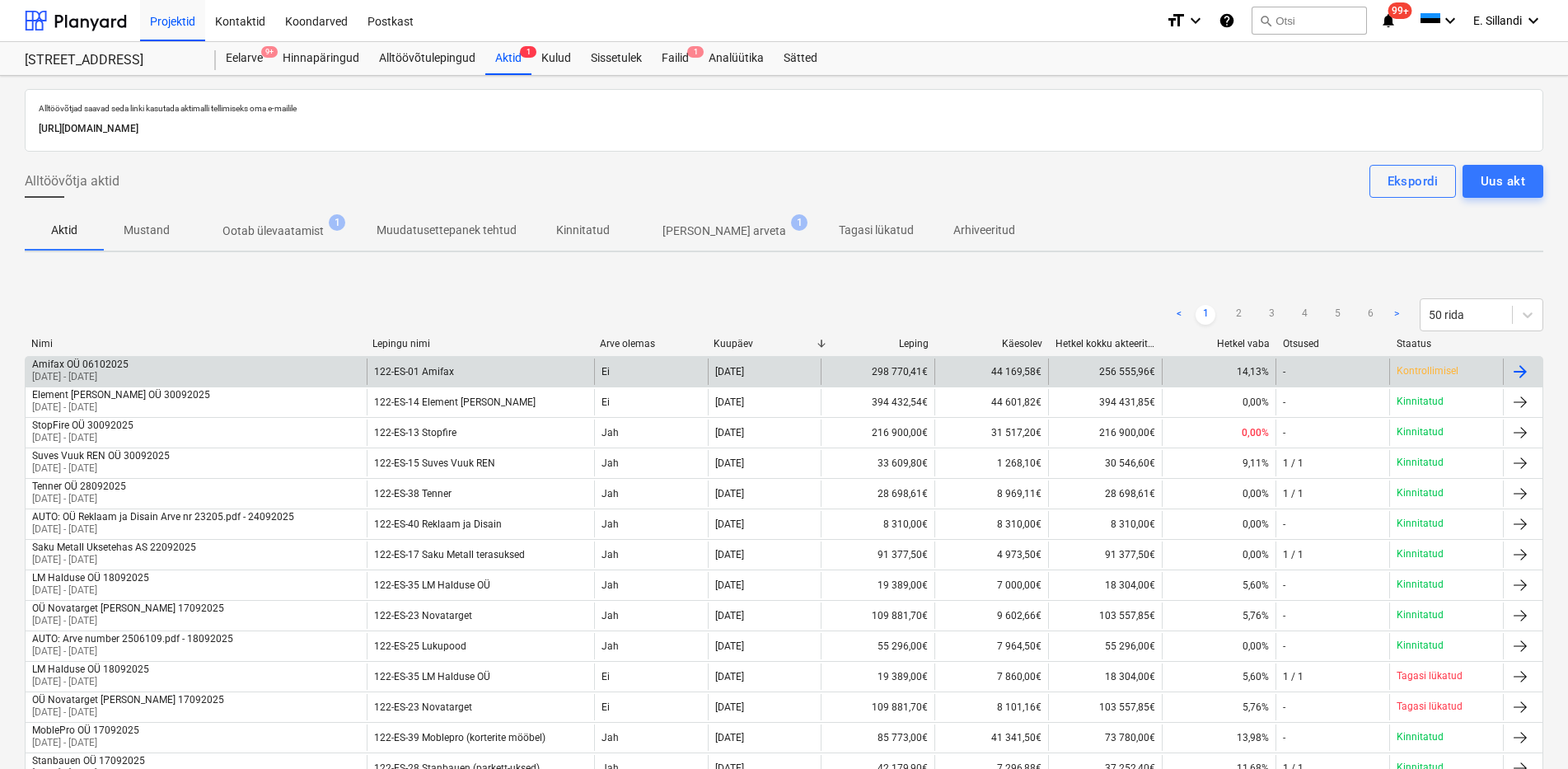
click at [129, 368] on div "Amifax OÜ 06102025" at bounding box center [80, 364] width 97 height 12
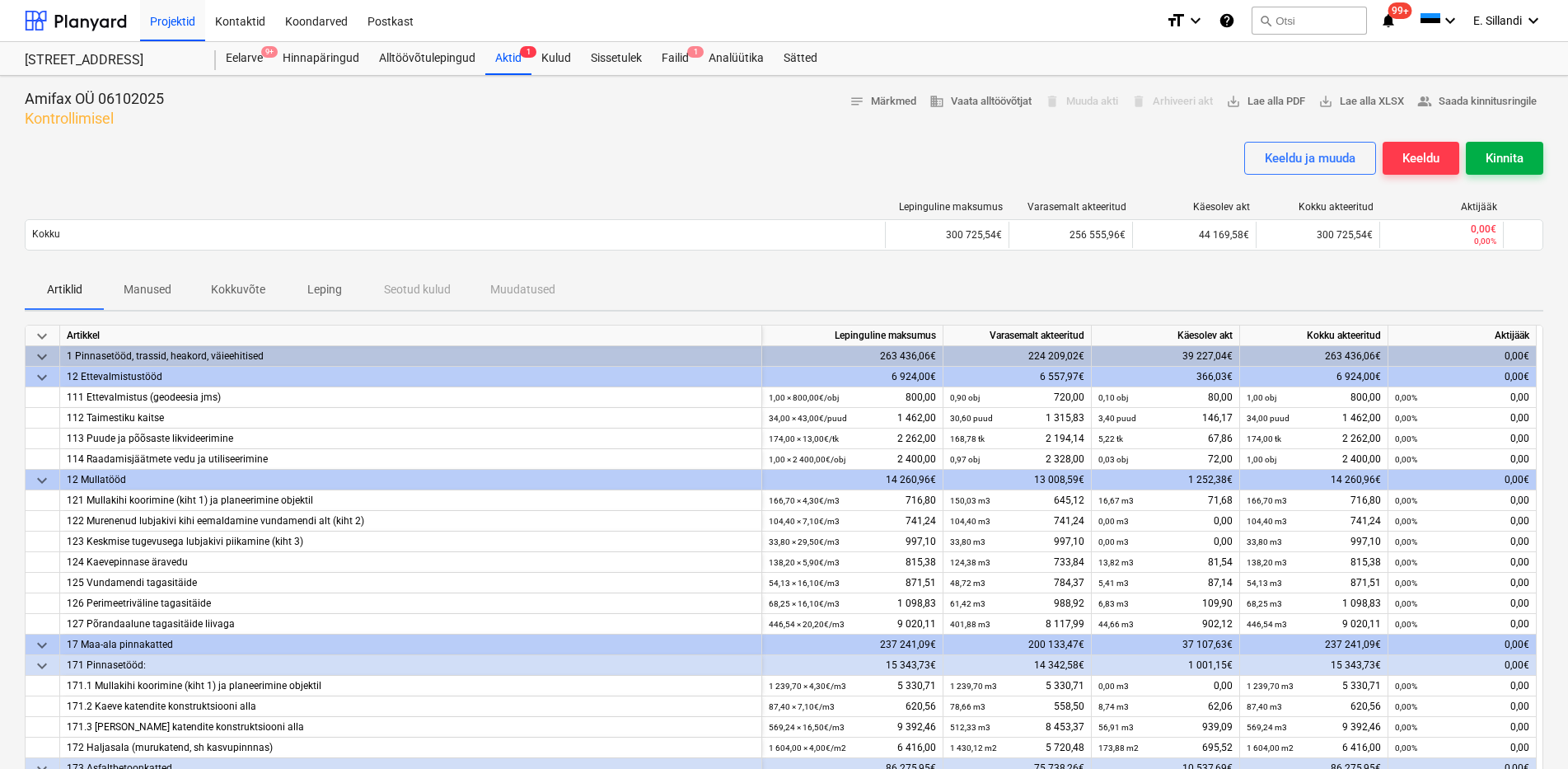
click at [1514, 165] on div "Kinnita" at bounding box center [1505, 158] width 38 height 21
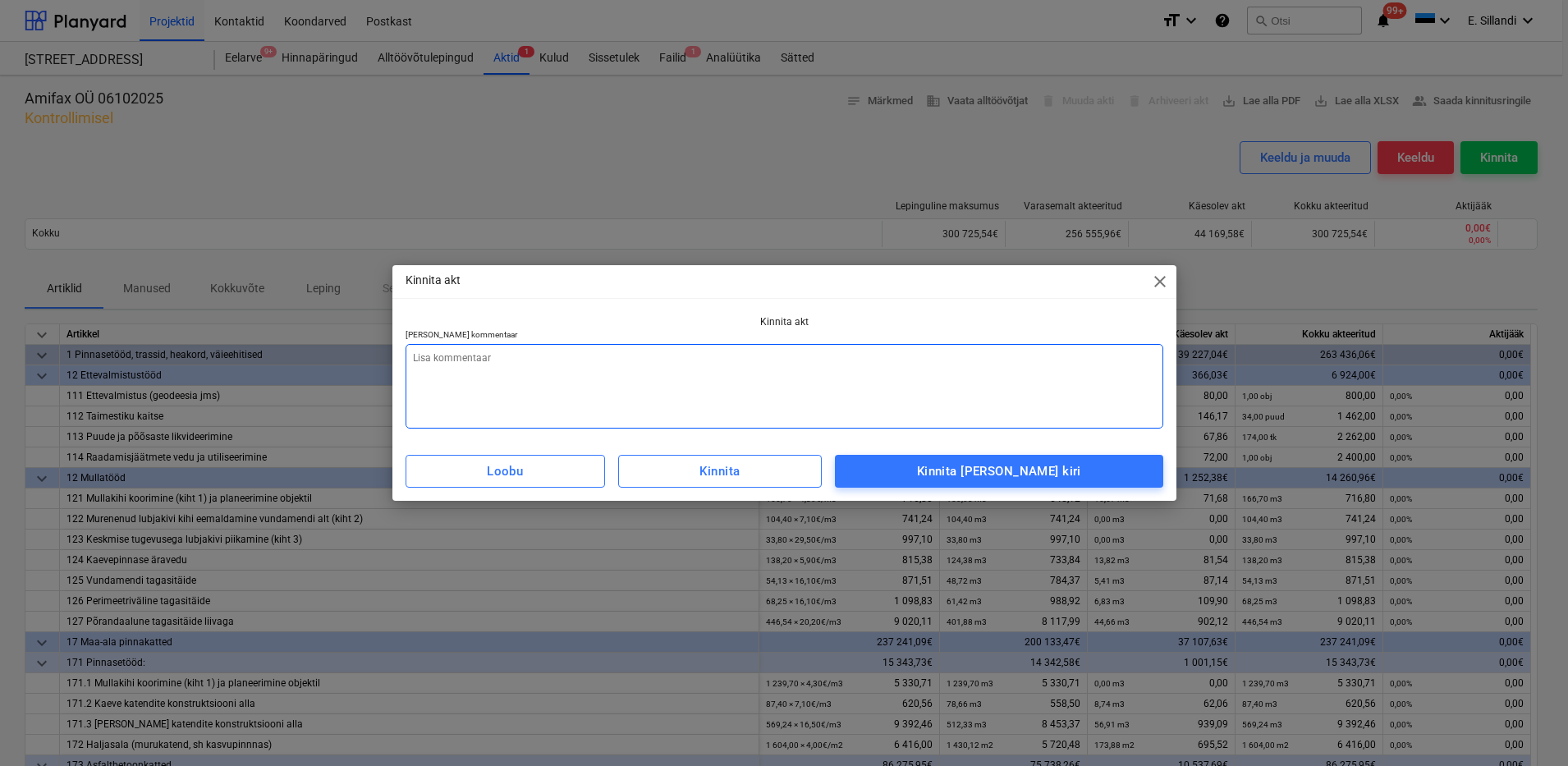
click at [757, 381] on textarea at bounding box center [784, 387] width 758 height 85
type textarea "x"
type textarea "K"
type textarea "x"
type textarea "Ke"
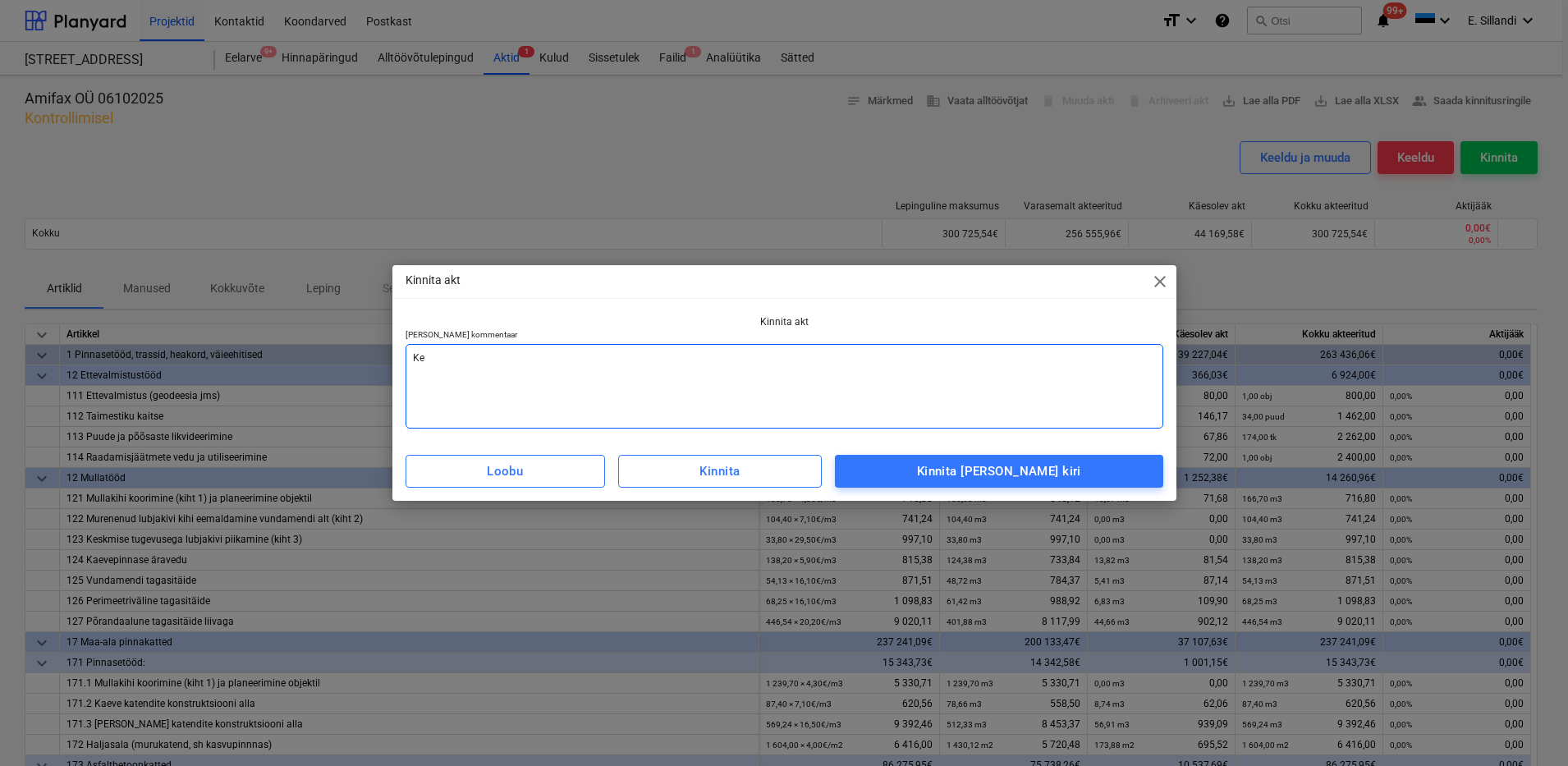
type textarea "x"
type textarea "Keh"
type textarea "x"
type textarea "Keht"
type textarea "x"
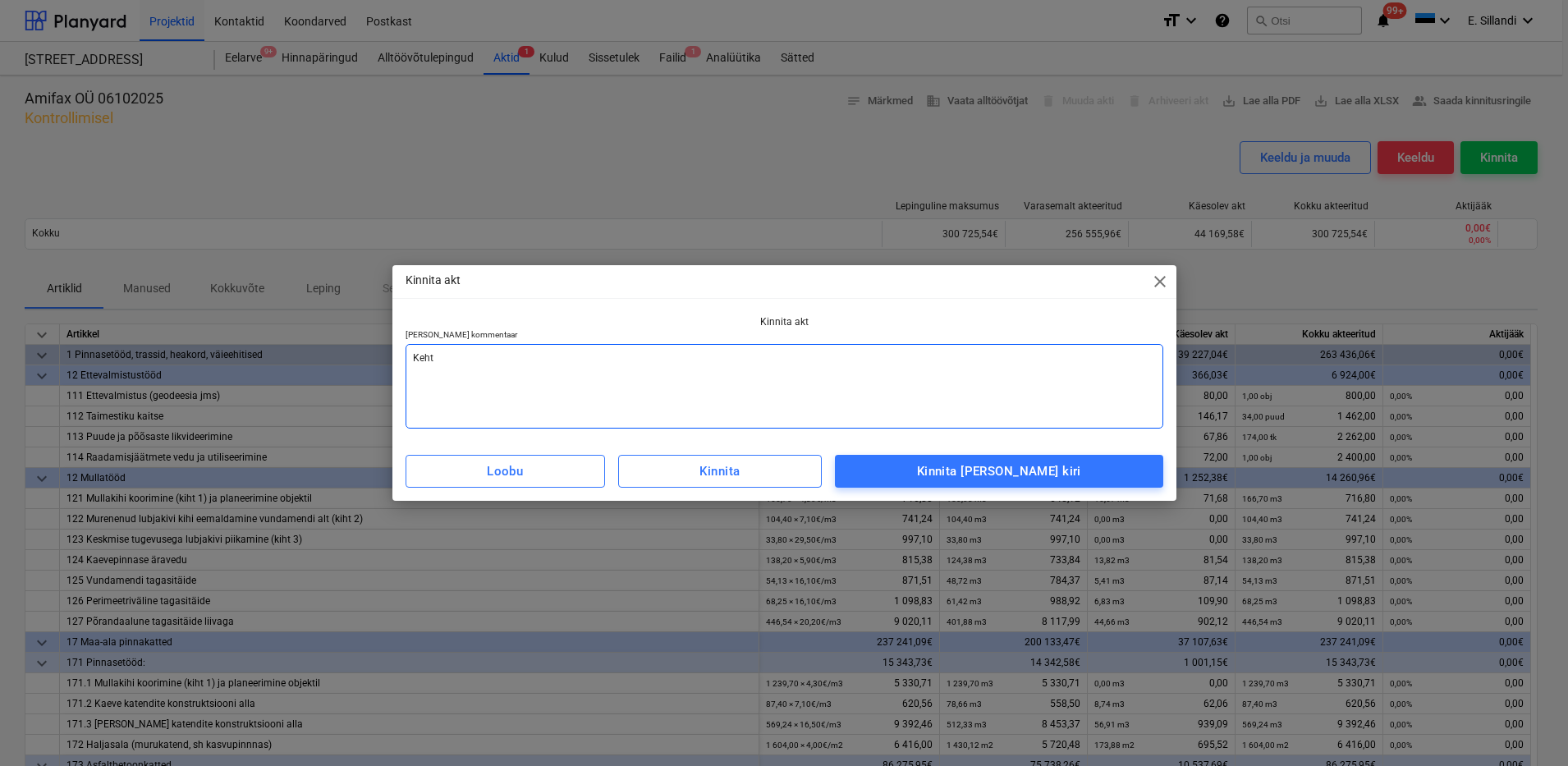
type textarea "Kehti"
type textarea "x"
type textarea "Kehtib"
type textarea "x"
type textarea "Kehtib k"
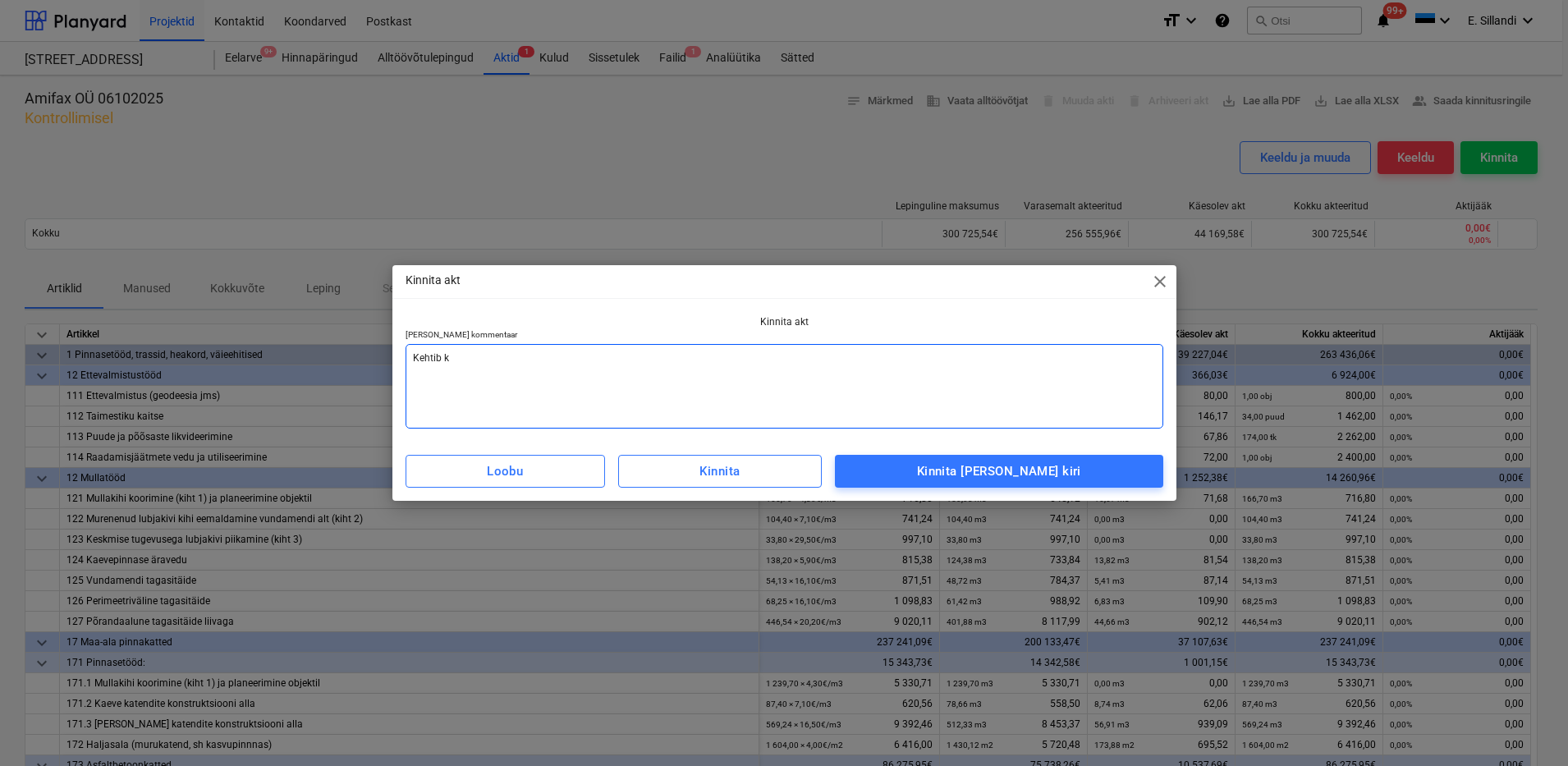
type textarea "x"
type textarea "Kehtib ko"
type textarea "x"
type textarea "Kehtib koo"
type textarea "x"
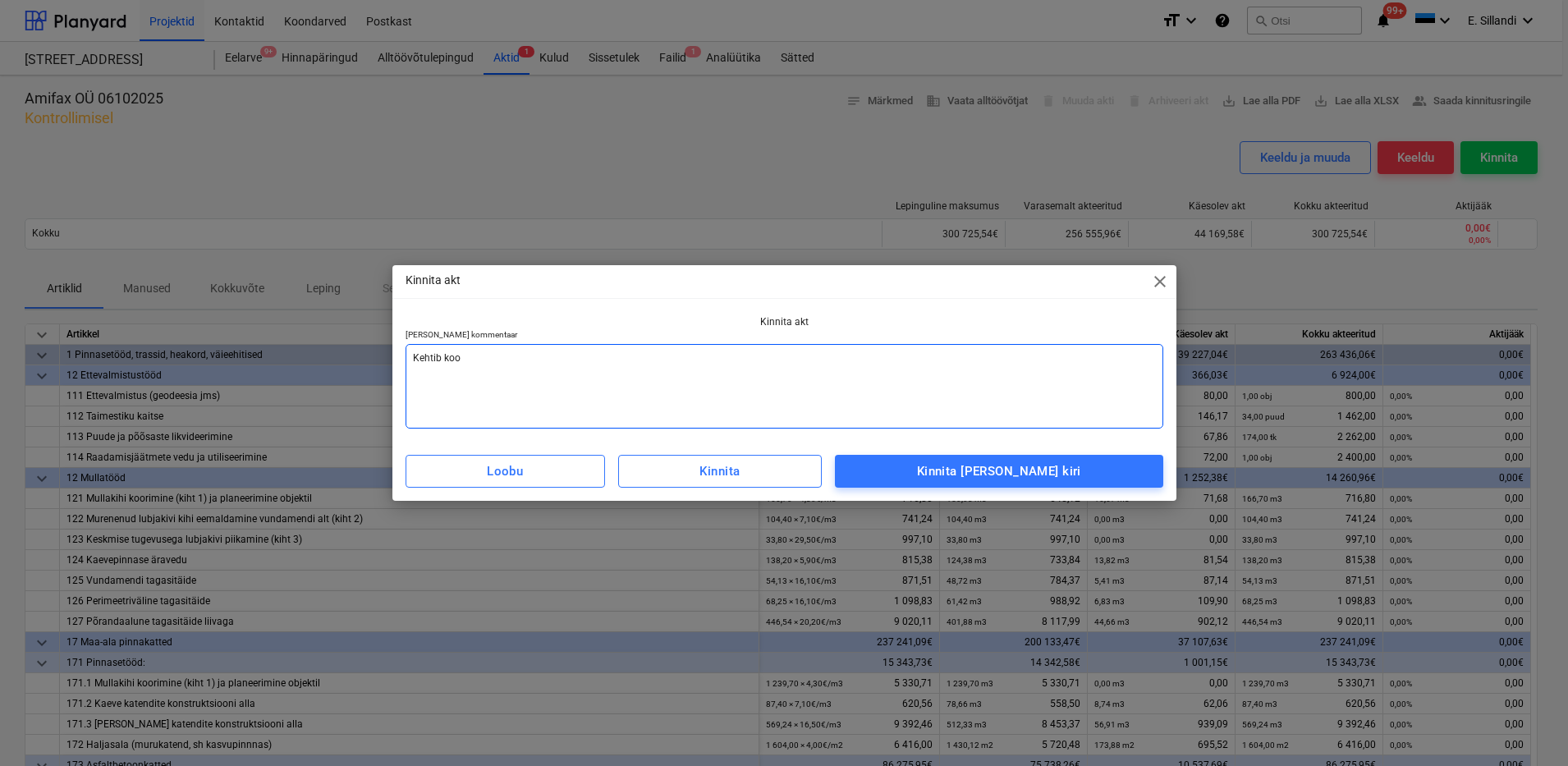
type textarea "Kehtib koos"
type textarea "x"
type textarea "Kehtib koos"
type textarea "x"
type textarea "Kehtib koos l"
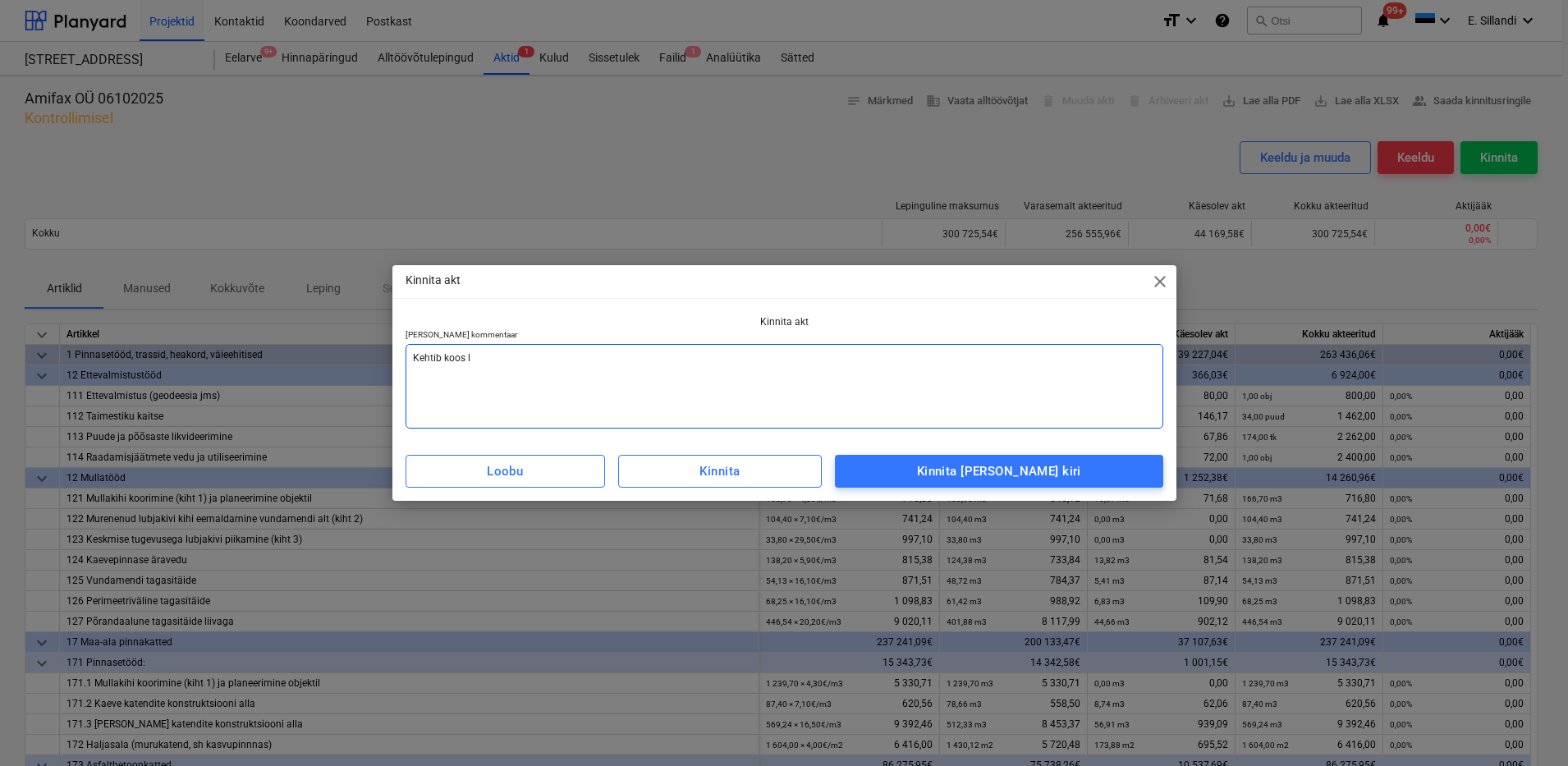
type textarea "x"
type textarea "Kehtib koos lõ"
type textarea "x"
type textarea "Kehtib koos l"
type textarea "x"
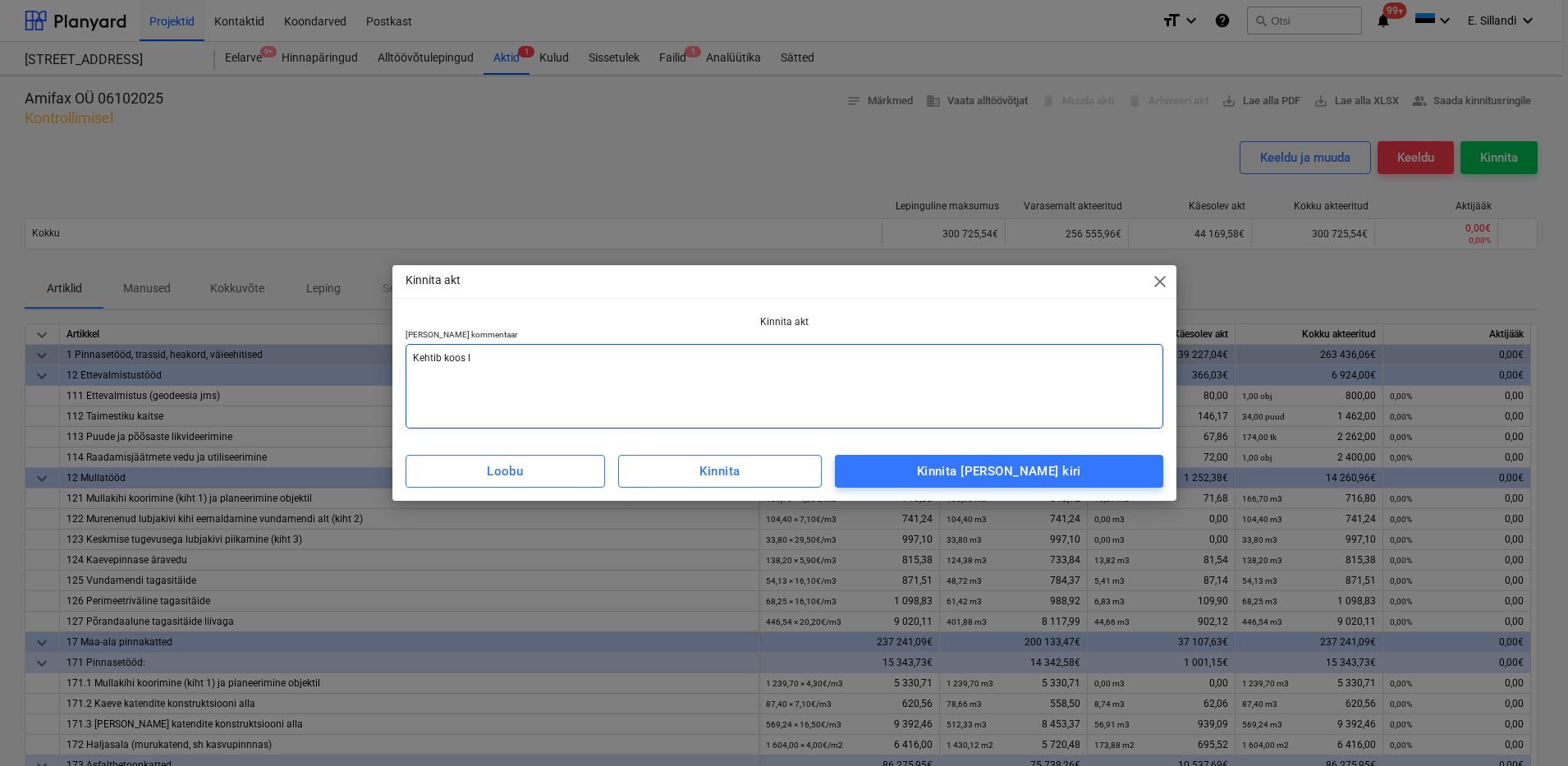
type textarea "Kehtib koos"
type textarea "x"
type textarea "Kehtib koos"
type textarea "x"
type textarea "Kehtib koos"
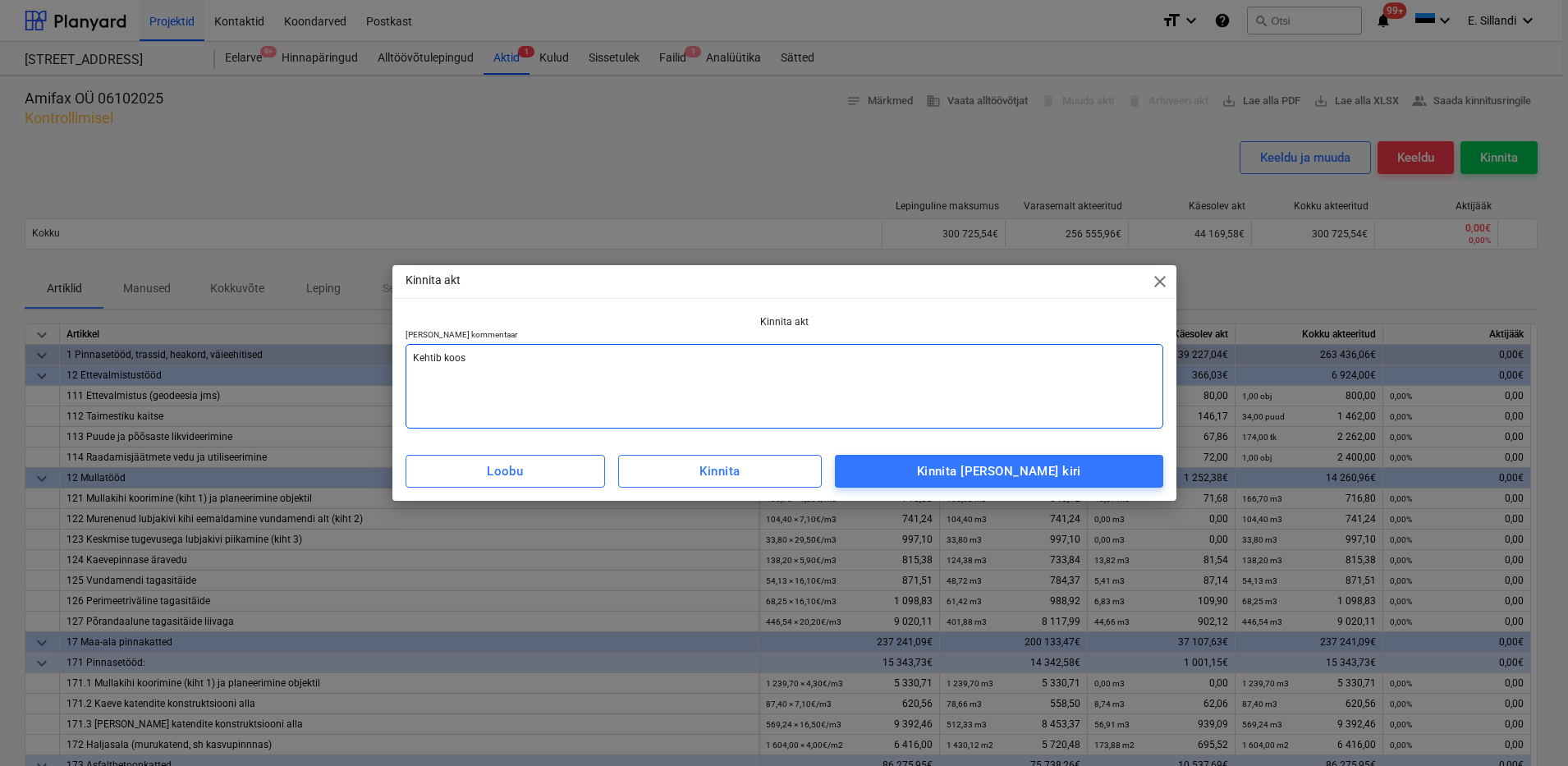
type textarea "x"
type textarea "Kehtib koos õ"
type textarea "x"
type textarea "Kehtib koos õl"
type textarea "x"
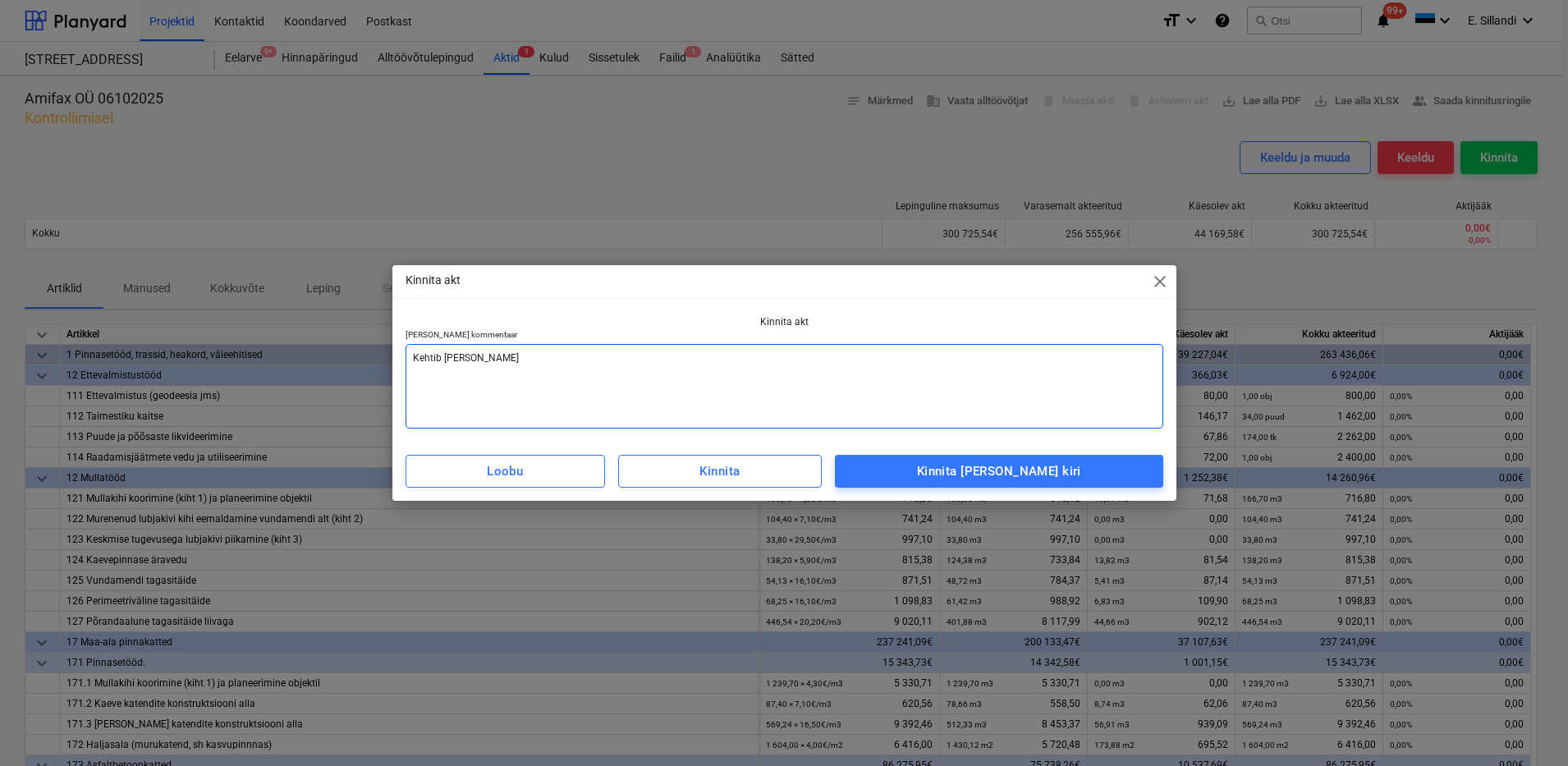
type textarea "Kehtib koos õle"
type textarea "x"
type textarea "Kehtib koos õl"
type textarea "x"
type textarea "Kehtib koos õ"
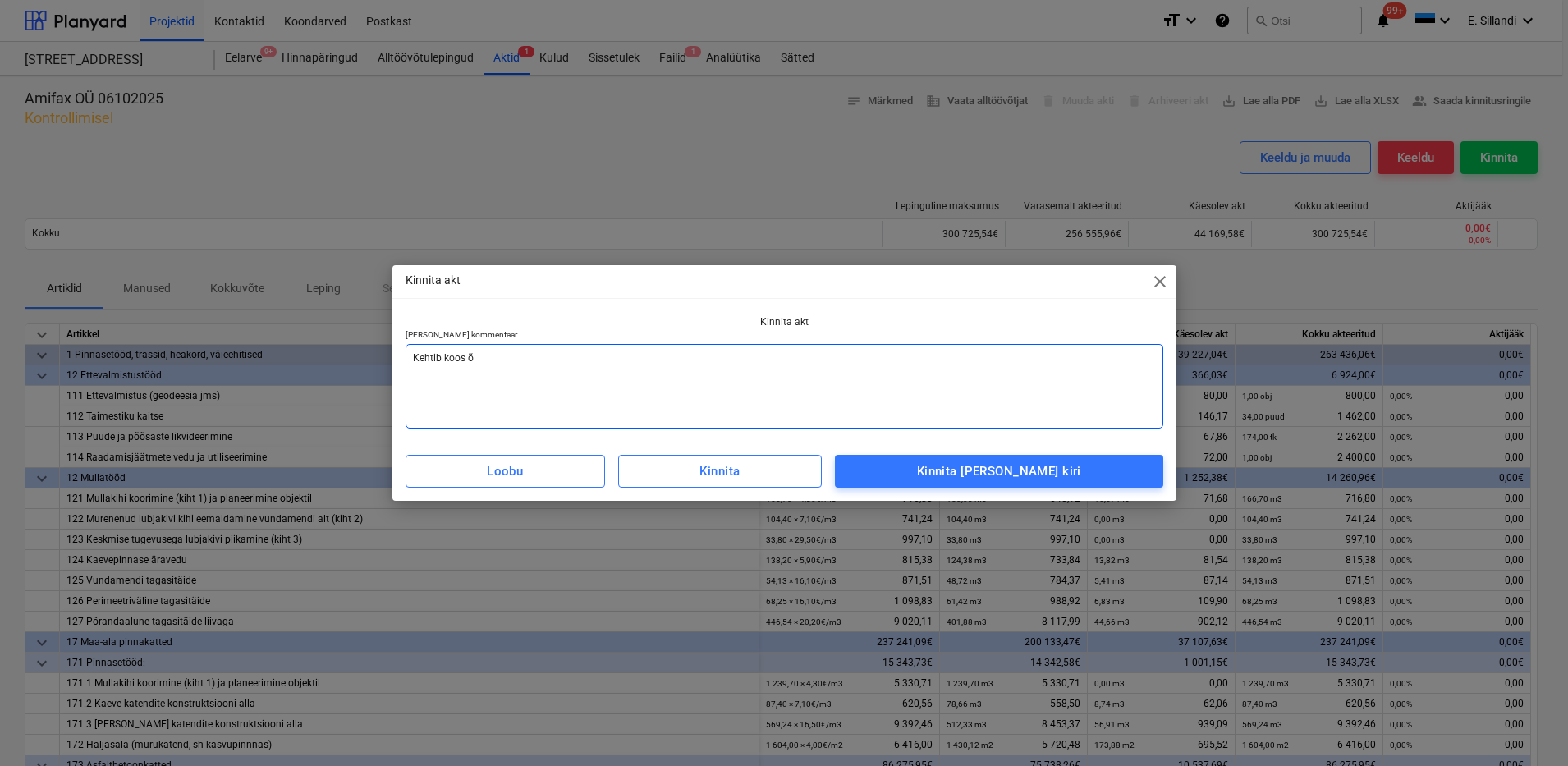
type textarea "x"
type textarea "Kehtib koos"
type textarea "x"
type textarea "Kehtib koos õ"
type textarea "x"
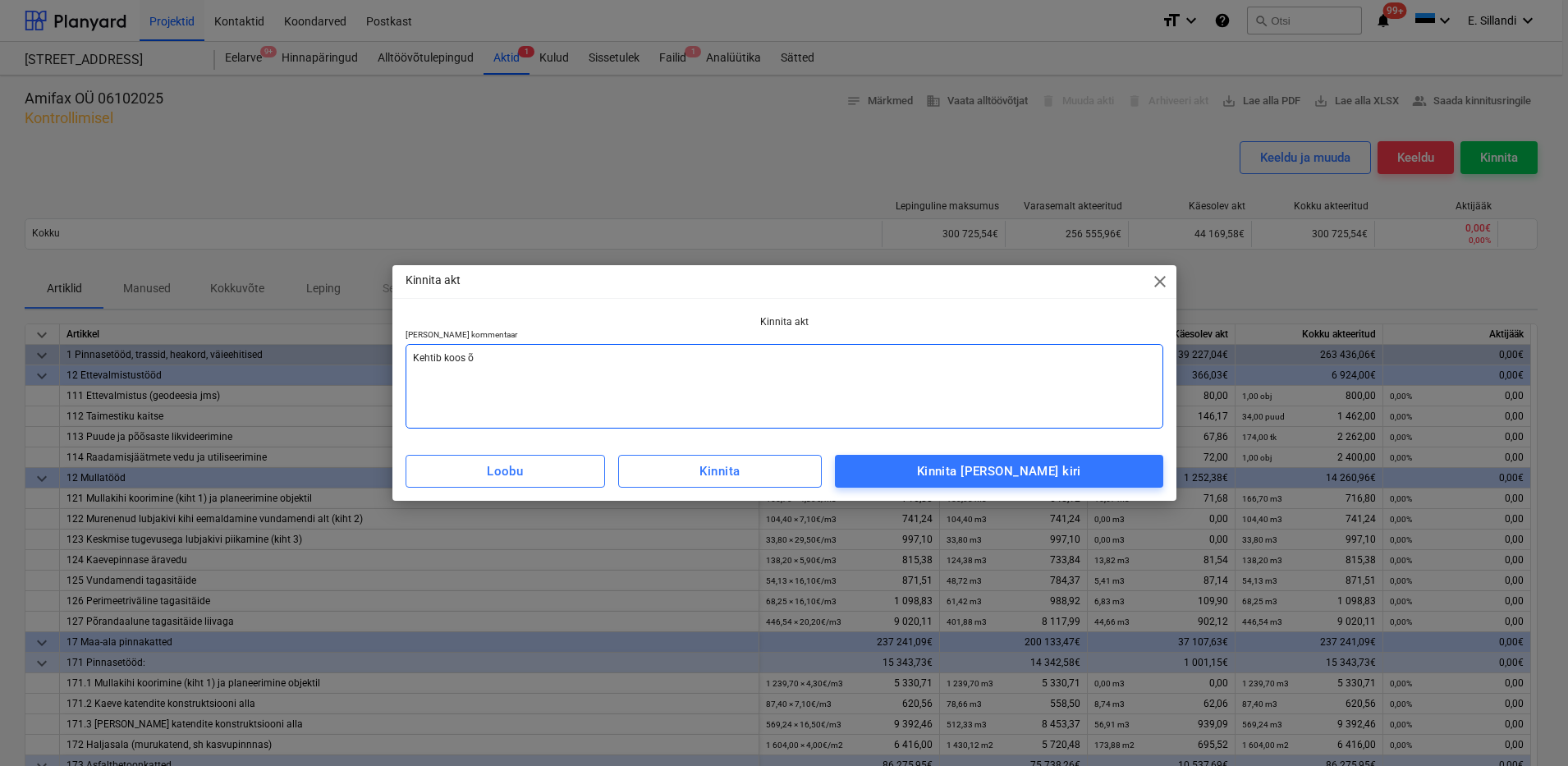
type textarea "Kehtib koos õl"
type textarea "x"
type textarea "Kehtib koos õle"
type textarea "x"
type textarea "Kehtib koos õlea"
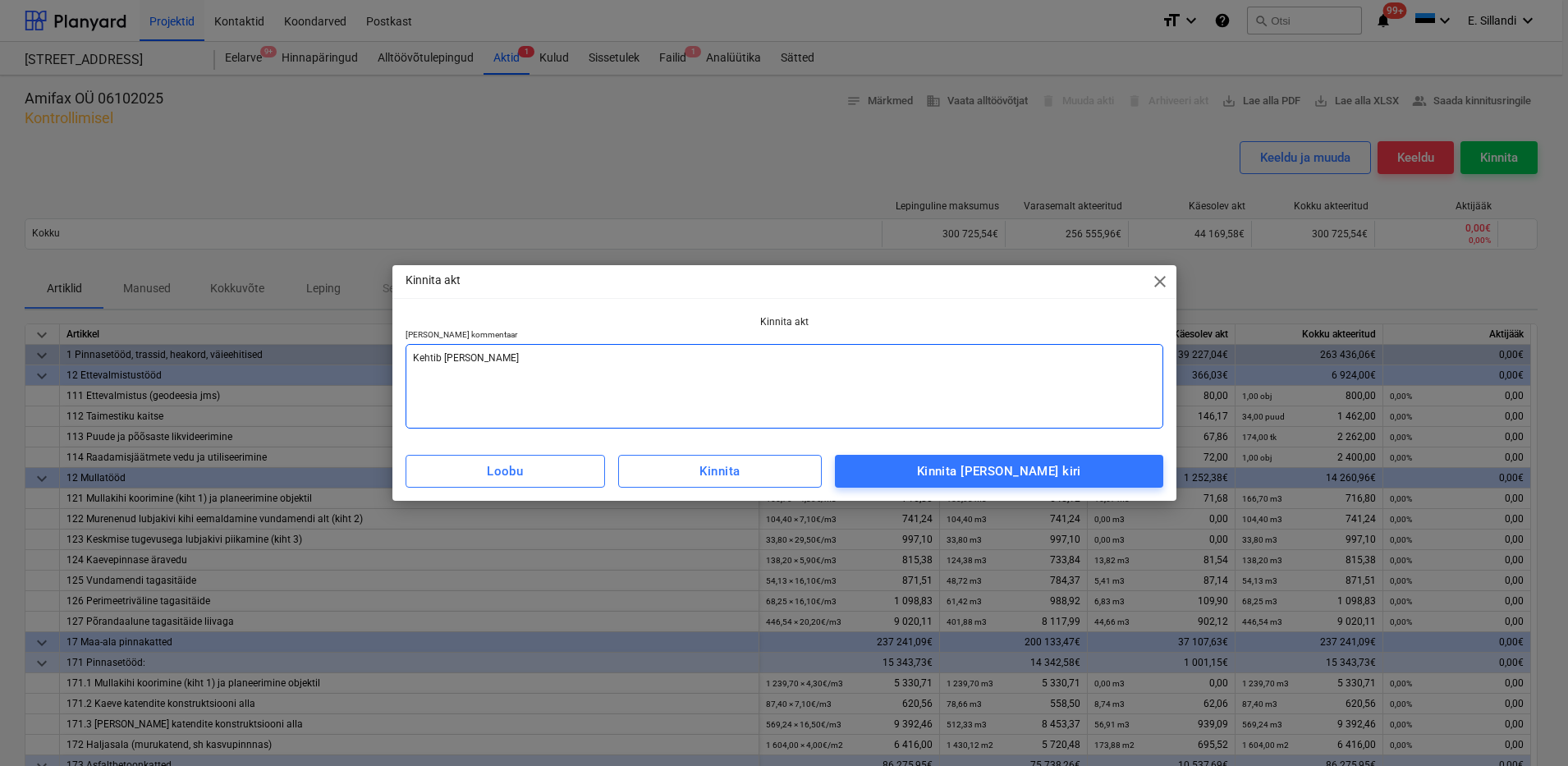
type textarea "x"
type textarea "Kehtib koos õlean"
type textarea "x"
type textarea "Kehtib koos õleand"
type textarea "x"
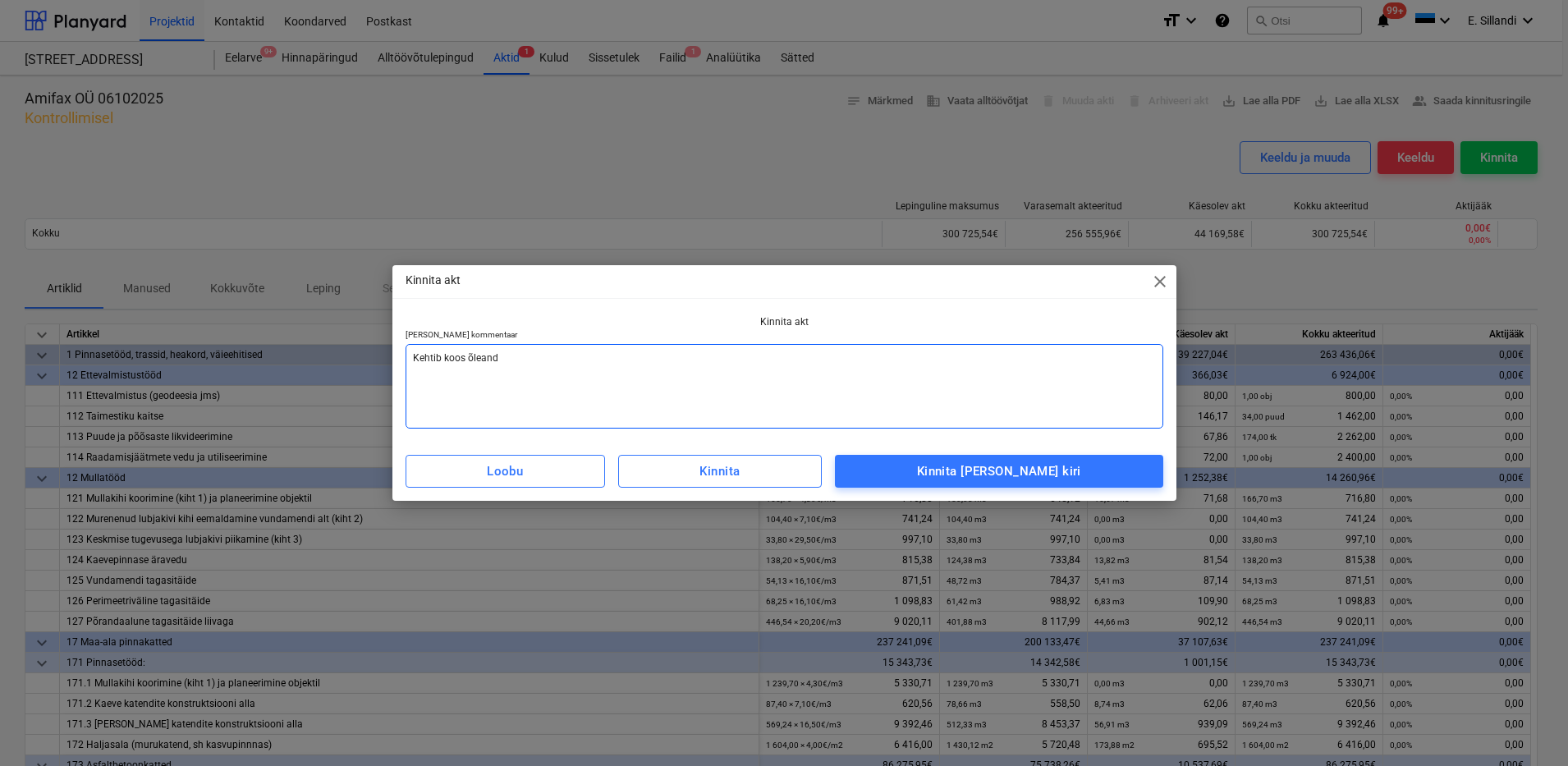
type textarea "Kehtib koos õleandm"
type textarea "x"
type textarea "Kehtib koos õleandmi"
type textarea "x"
type textarea "Kehtib koos õleandmis"
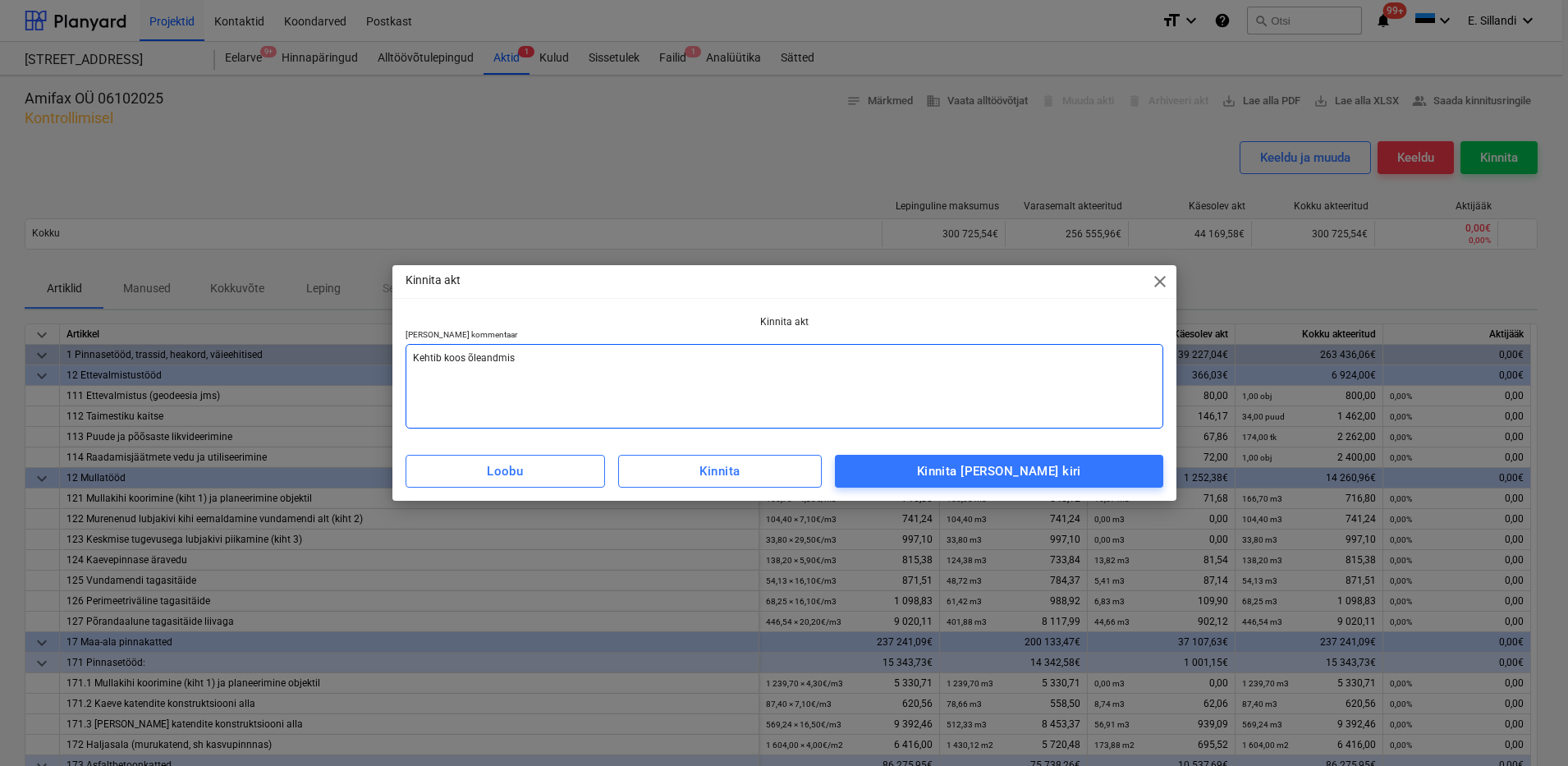
type textarea "x"
type textarea "Kehtib koos õleandmise"
type textarea "x"
type textarea "Kehtib koos õleandmise"
type textarea "x"
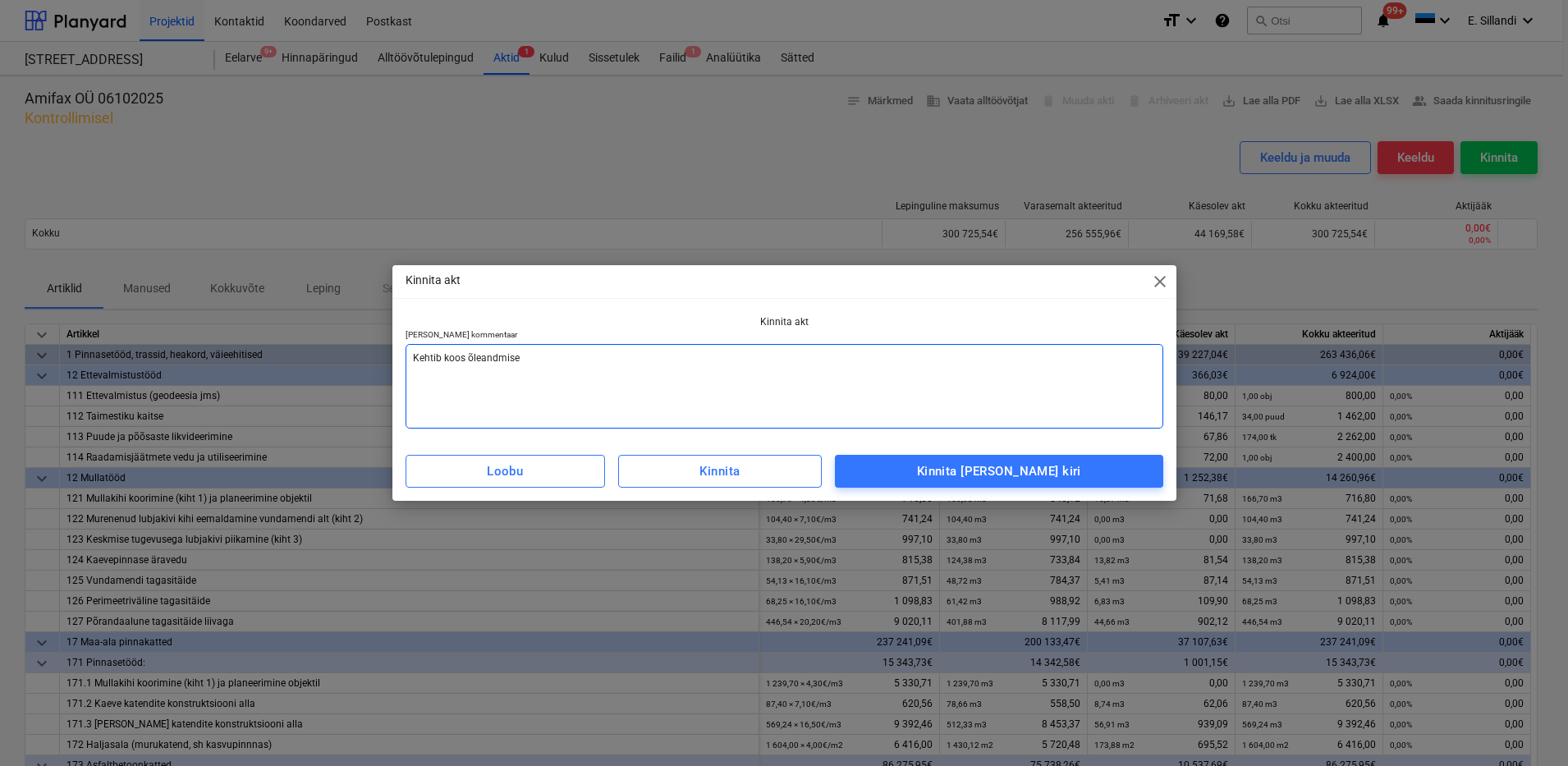
type textarea "Kehtib koos õleandmise a"
type textarea "x"
type textarea "Kehtib koos õleandmise ak"
type textarea "x"
type textarea "Kehtib koos õleandmise a"
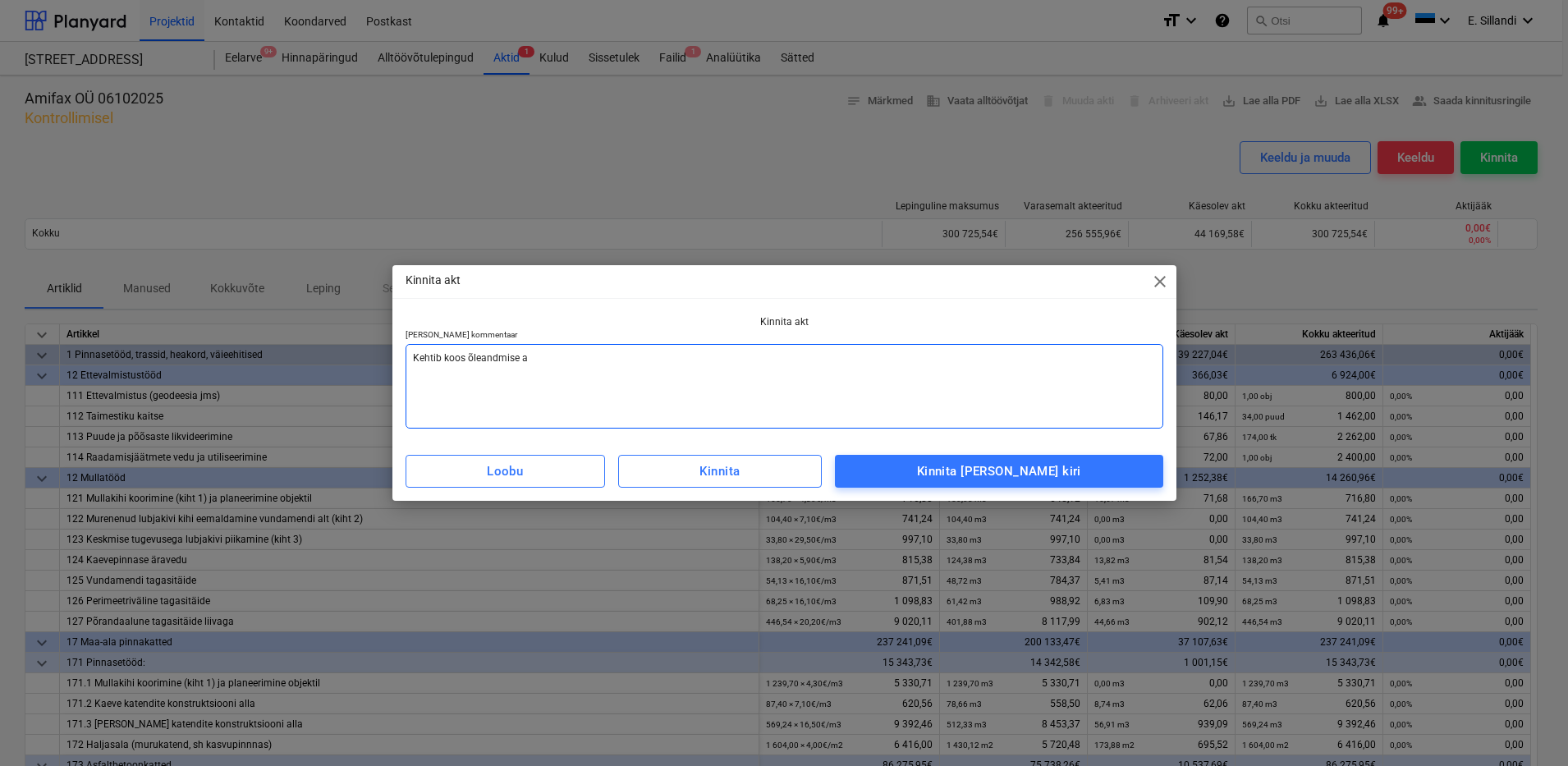
type textarea "x"
type textarea "Kehtib koos õleandmise"
type textarea "x"
type textarea "Kehtib koos õleandmise"
type textarea "x"
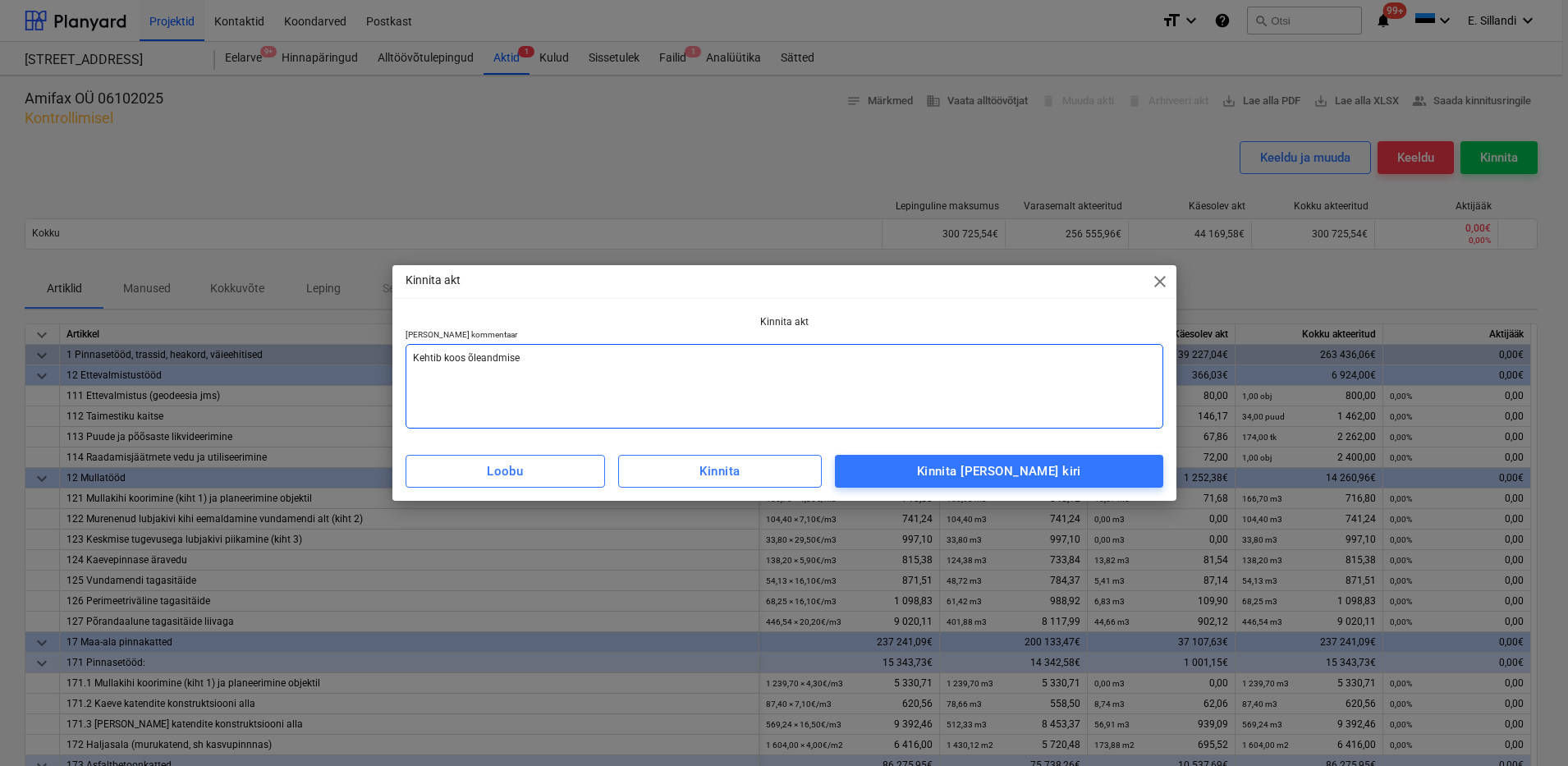
type textarea "Kehtib koos õleandmis"
type textarea "x"
type textarea "Kehtib koos õleandmi"
type textarea "x"
type textarea "Kehtib koos õleandm"
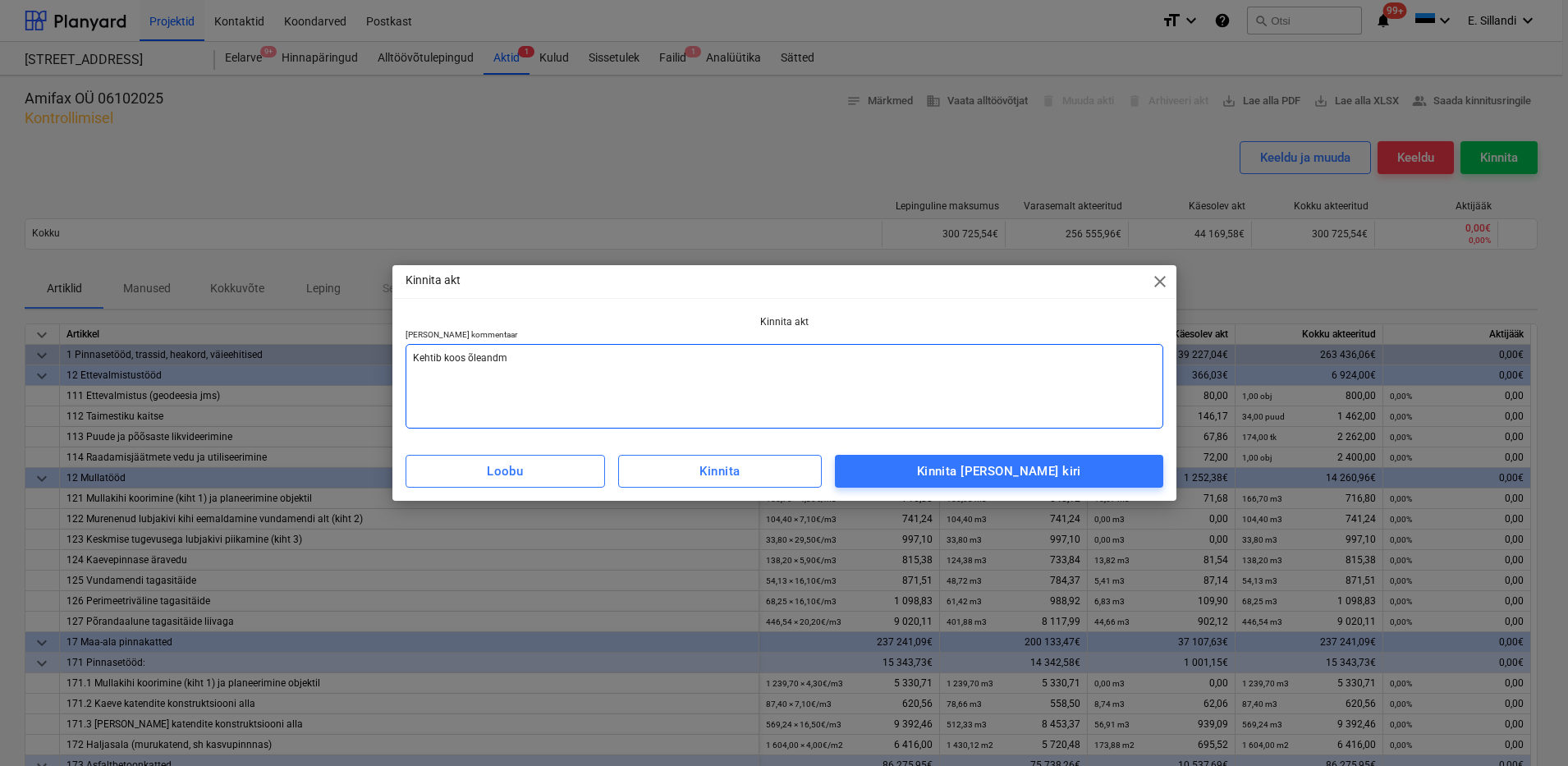
type textarea "x"
type textarea "Kehtib koos õleand"
type textarea "x"
type textarea "Kehtib koos õlean"
type textarea "x"
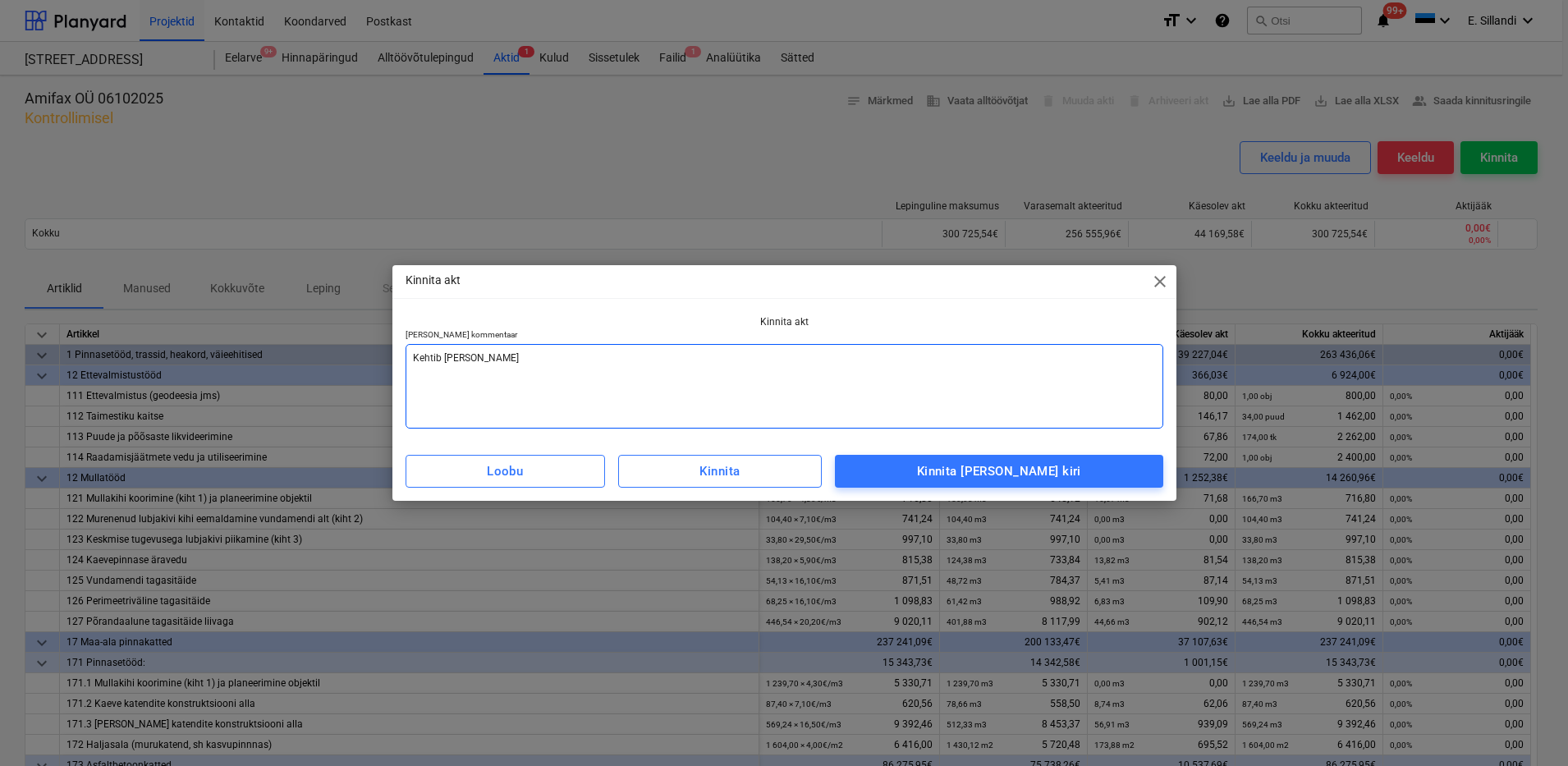
type textarea "Kehtib koos õlea"
type textarea "x"
type textarea "Kehtib koos õle"
type textarea "x"
type textarea "Kehtib koos õl"
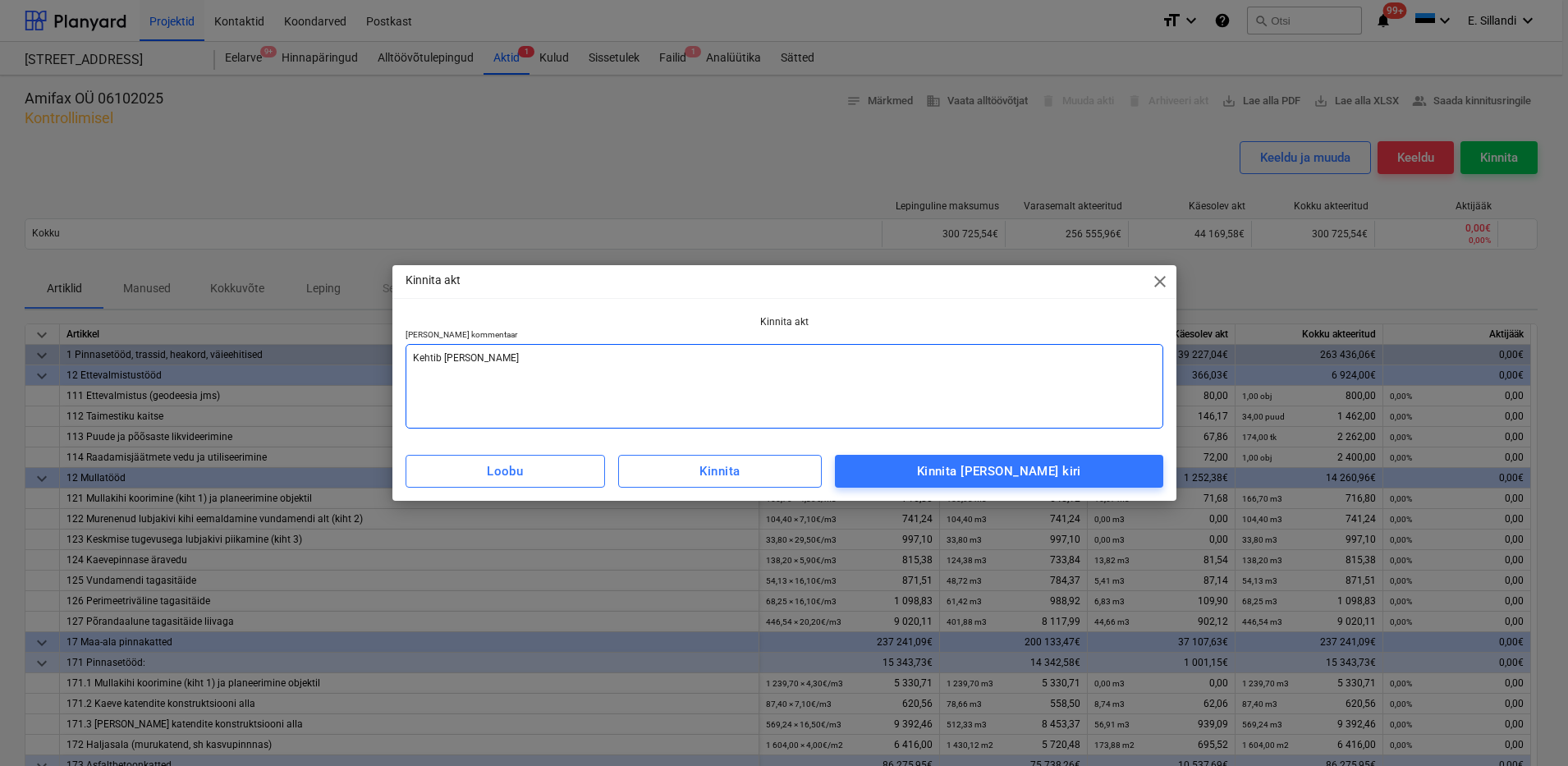
type textarea "x"
type textarea "Kehtib koos õ"
type textarea "x"
type textarea "Kehtib koos"
type textarea "x"
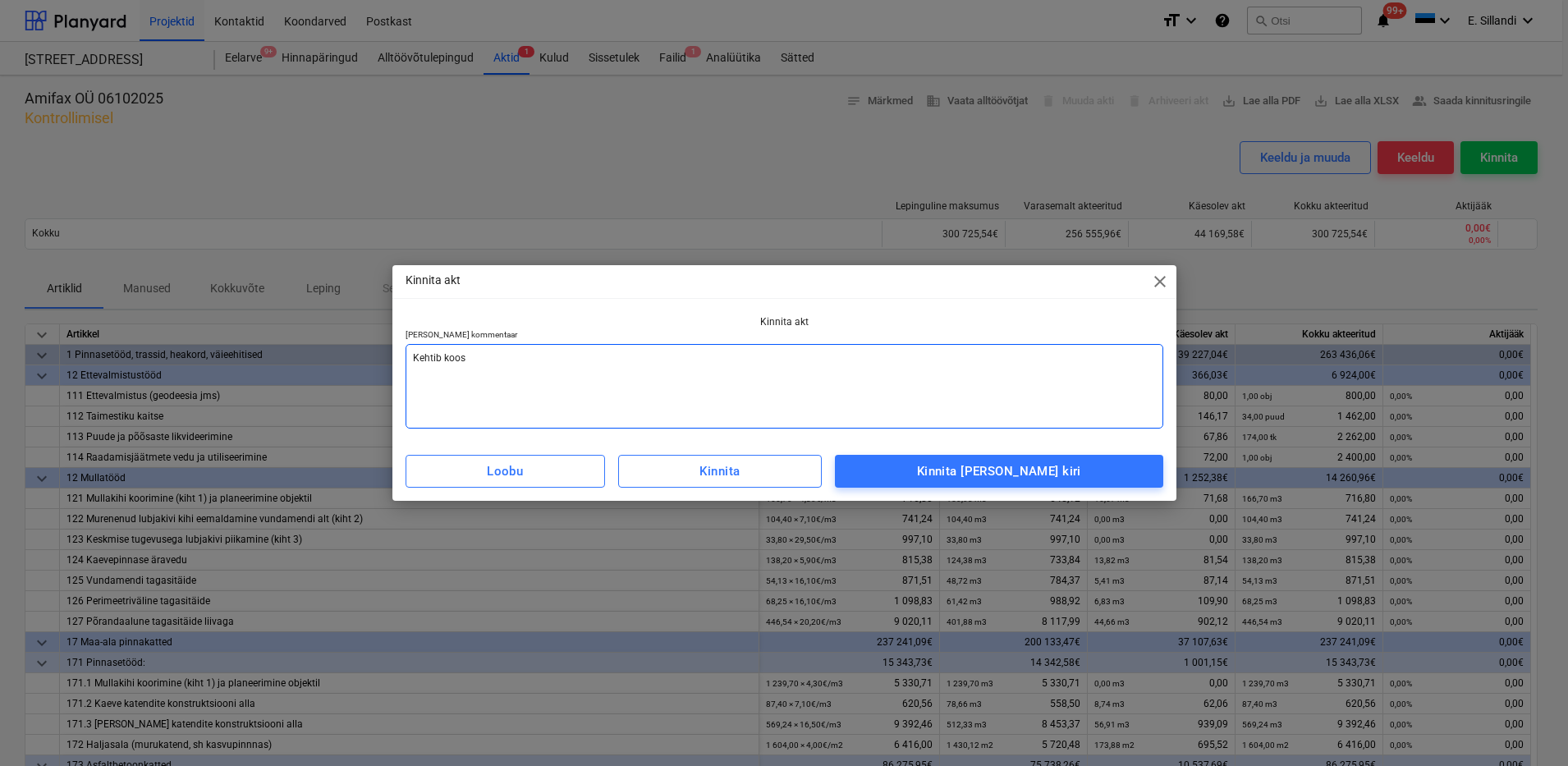
type textarea "Kehtib koos õ"
type textarea "x"
type textarea "Kehtib koos"
type textarea "x"
type textarea "Kehtib koos ü"
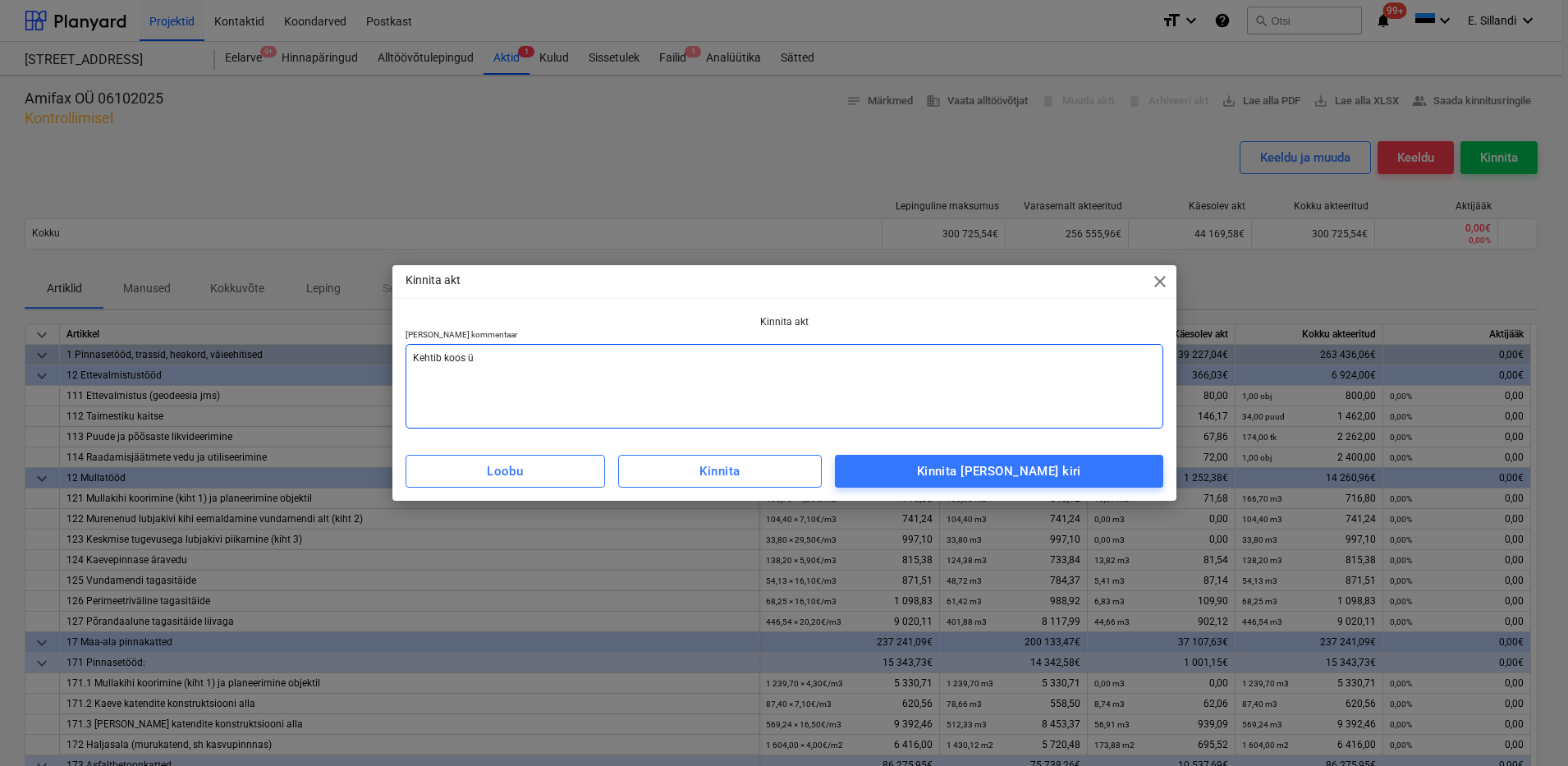
type textarea "x"
type textarea "Kehtib koos üle"
type textarea "x"
type textarea "Kehtib koos ülea"
type textarea "x"
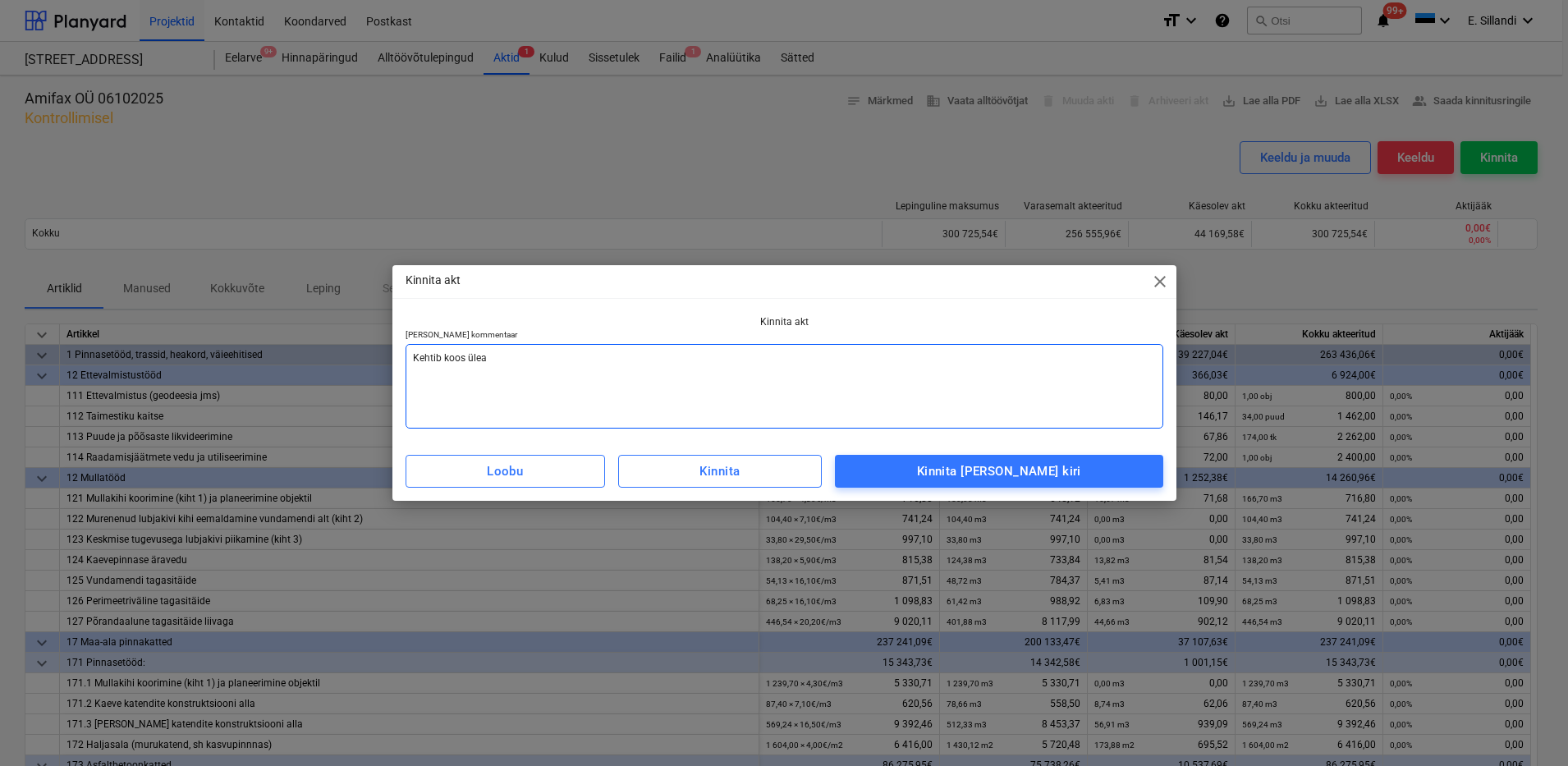
type textarea "Kehtib koos ülean"
type textarea "x"
type textarea "Kehtib koos üleandm"
type textarea "x"
type textarea "Kehtib koos üleandmi"
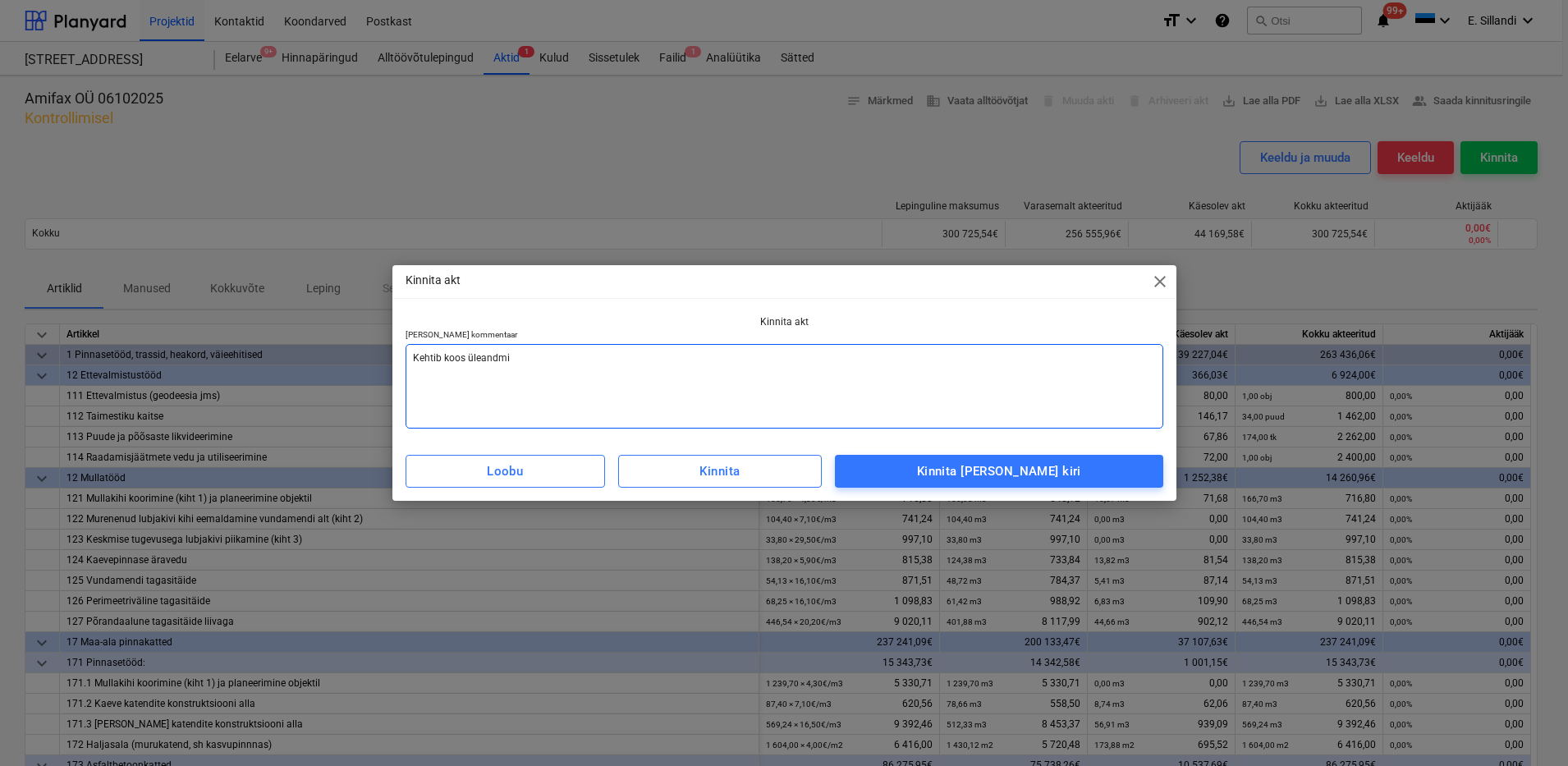
type textarea "x"
type textarea "Kehtib koos üleandmis"
type textarea "x"
type textarea "Kehtib koos üleandmise"
type textarea "x"
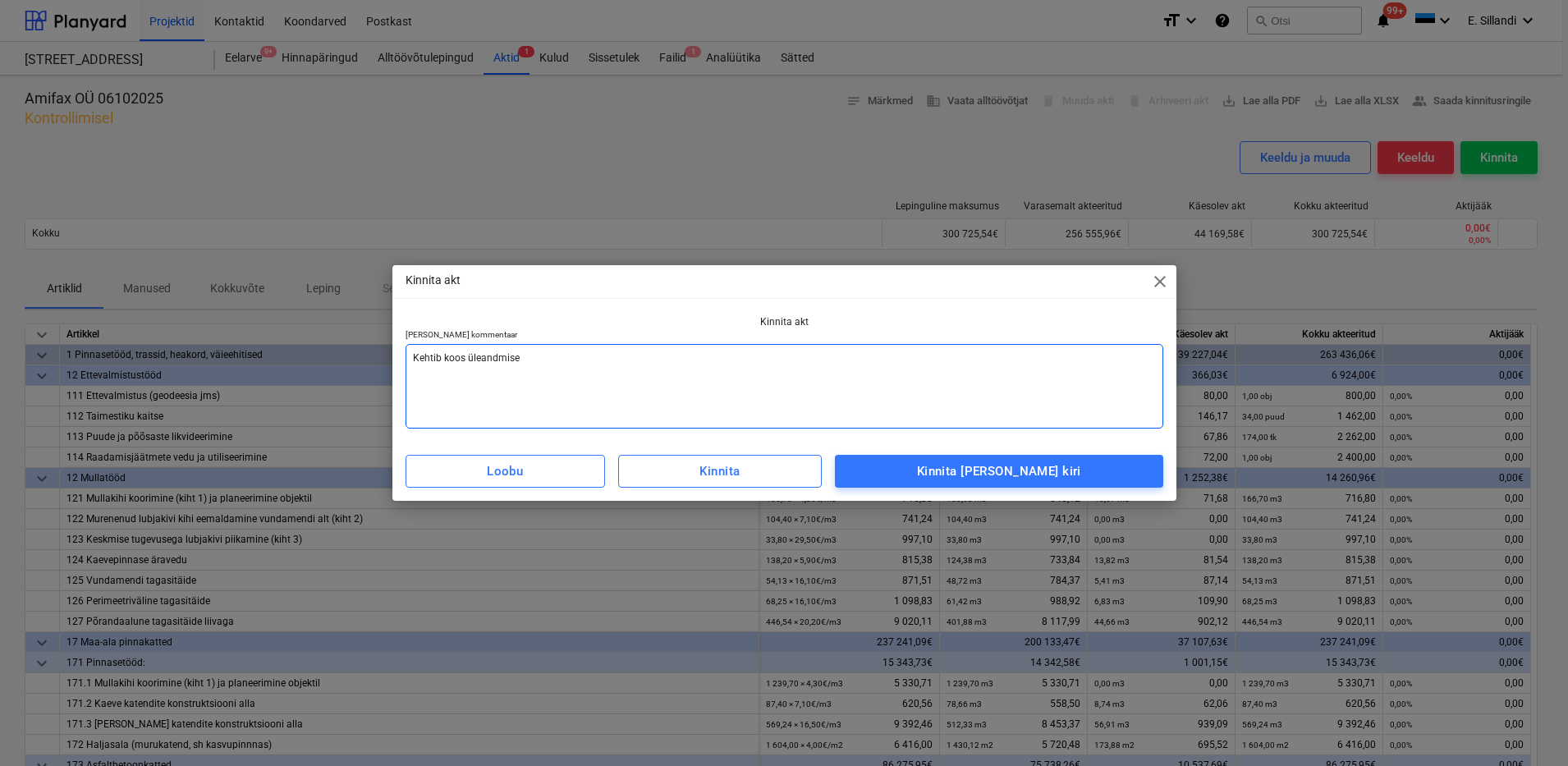
type textarea "Kehtib koos üleandmise a"
type textarea "x"
type textarea "Kehtib koos üleandmise ak"
type textarea "x"
type textarea "Kehtib koos üleandmise akt"
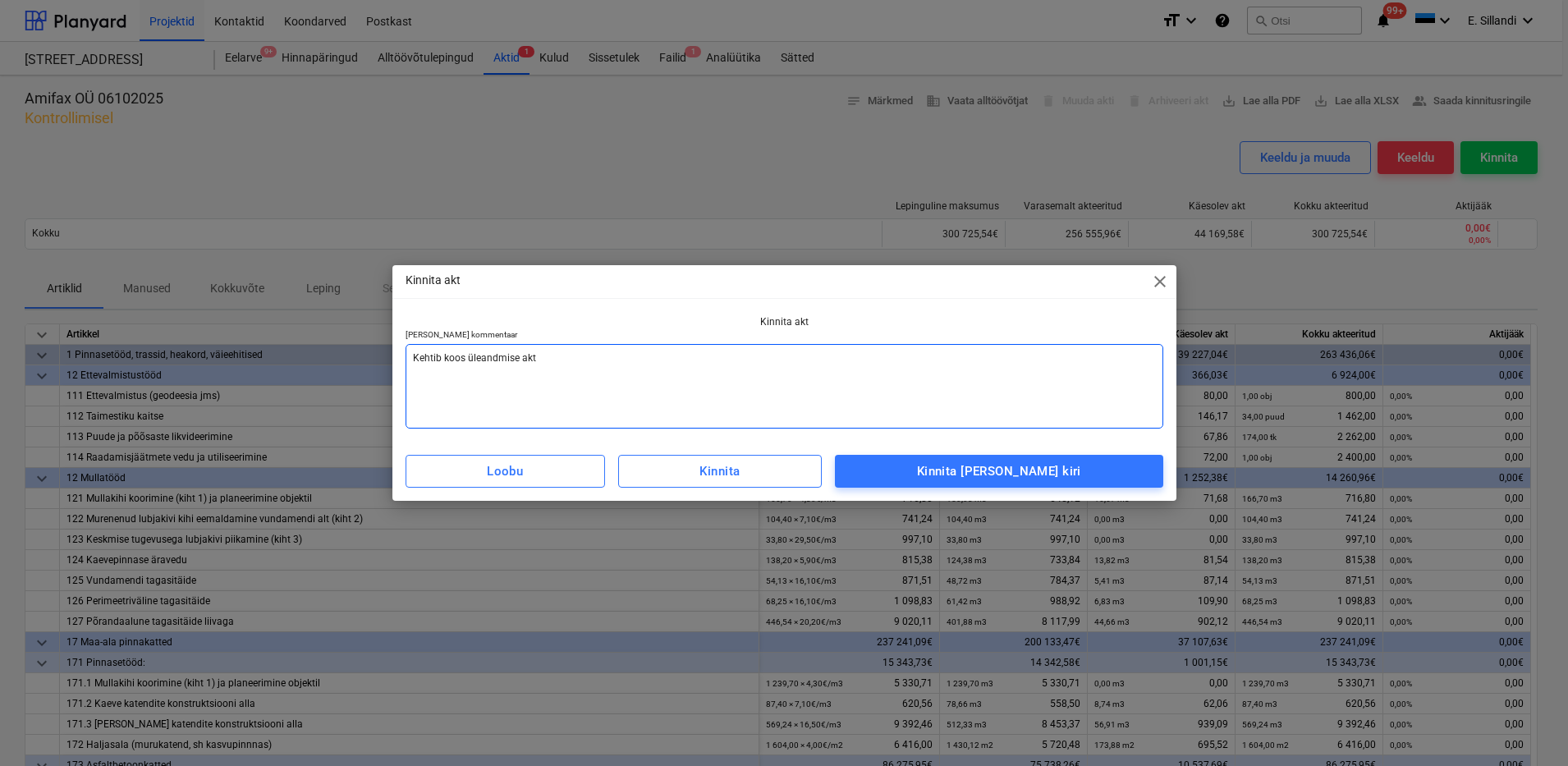
type textarea "x"
type textarea "Kehtib koos üleandmise akti"
type textarea "x"
type textarea "Kehtib koos üleandmise akti"
type textarea "x"
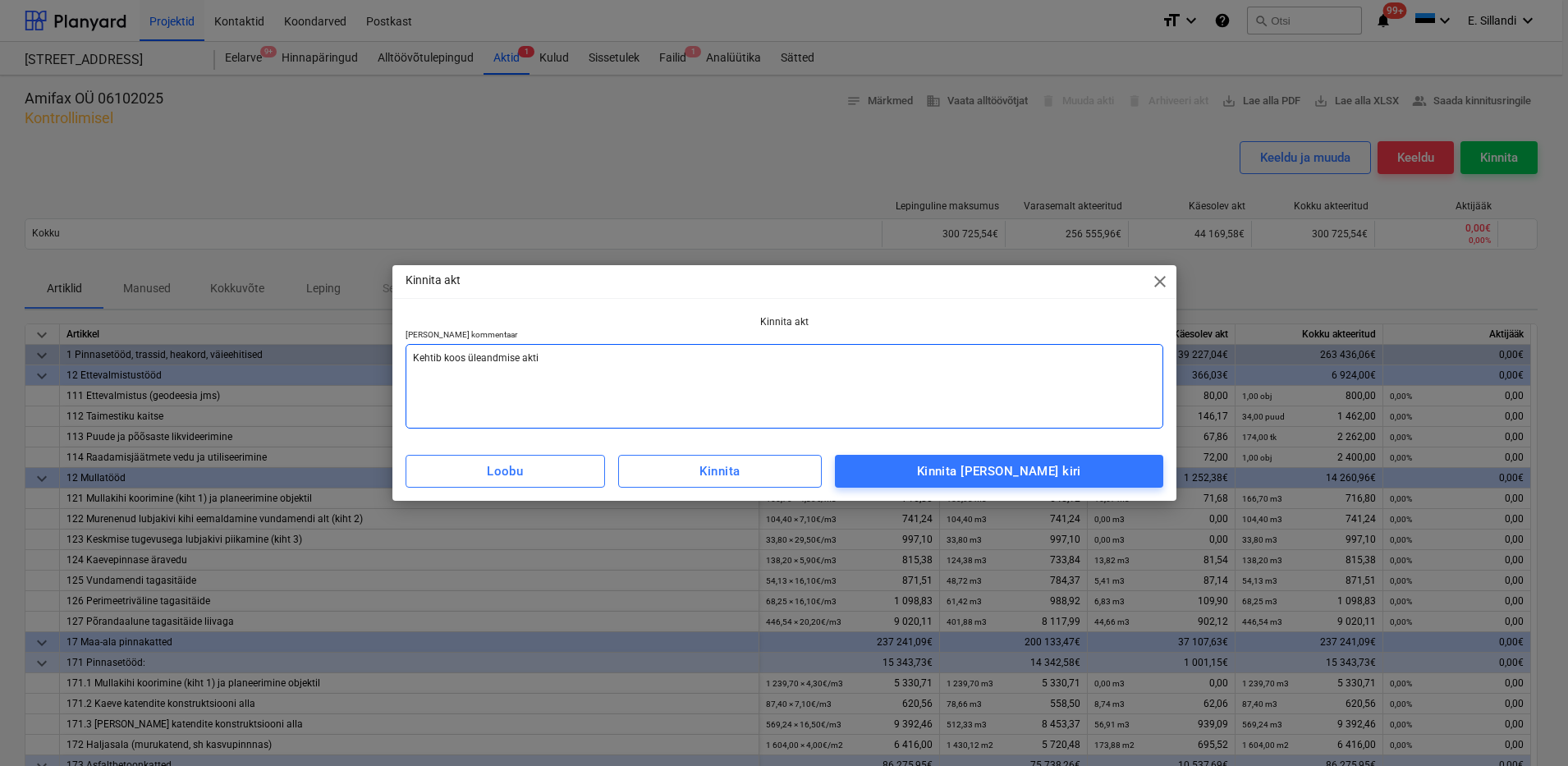
type textarea "Kehtib koos üleandmise akti j"
type textarea "x"
type textarea "Kehtib koos üleandmise akti ja"
type textarea "x"
click at [441, 356] on textarea "Kehtib koos üleandmise akti (vormistan ise) ja garantiitagatise esitamise järgs…" at bounding box center [784, 387] width 758 height 85
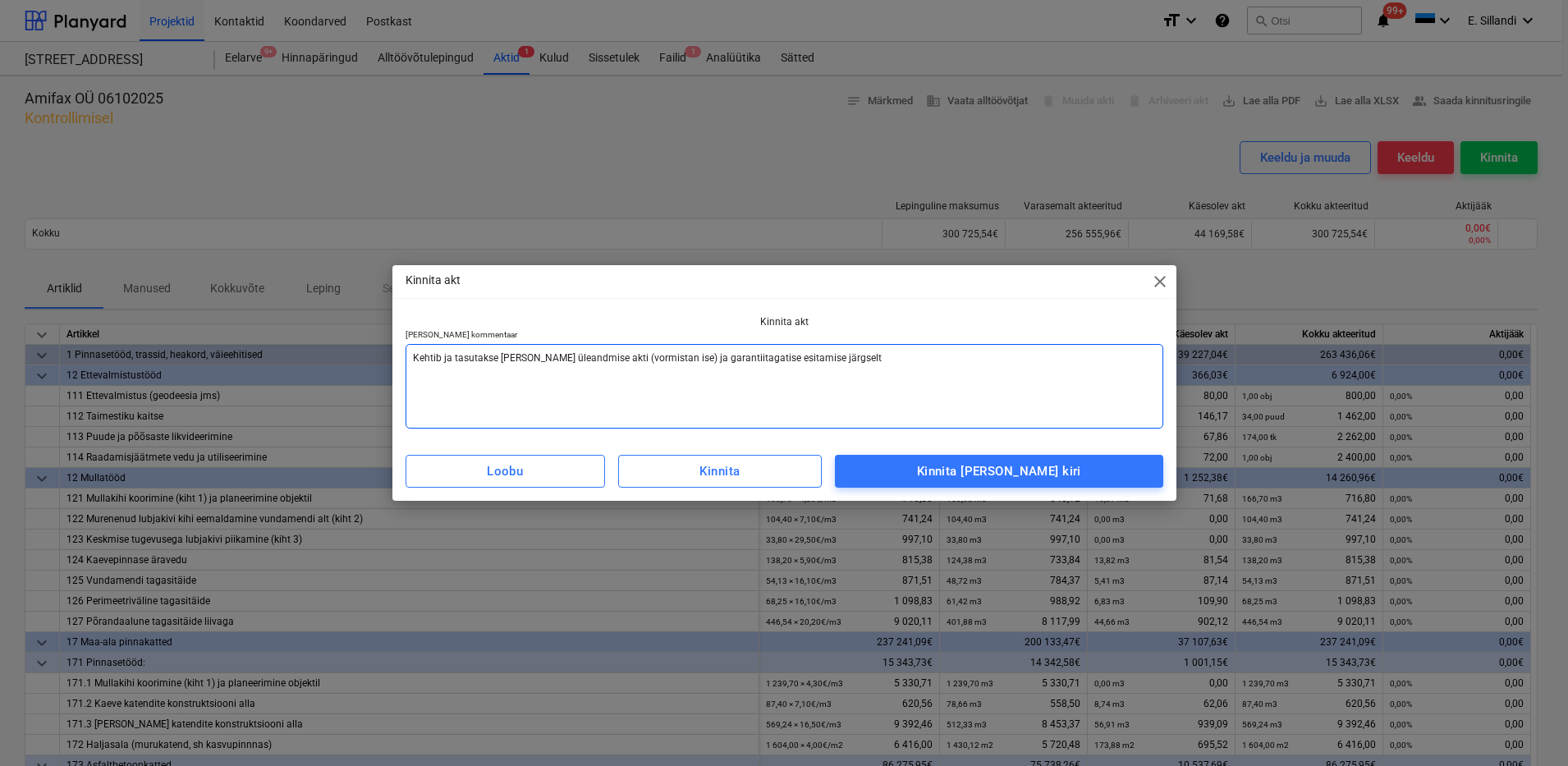
drag, startPoint x: 493, startPoint y: 356, endPoint x: 564, endPoint y: 372, distance: 72.8
click at [452, 356] on textarea "Kehtib ja tasutakse peale üleandmise akti (vormistan ise) ja garantiitagatise e…" at bounding box center [784, 387] width 758 height 85
click at [945, 358] on textarea "Kehtib ja akseptseeritakse lõplikult peale üleandmise akti (vormistan ise) ja g…" at bounding box center [784, 387] width 758 height 85
drag, startPoint x: 899, startPoint y: 361, endPoint x: 853, endPoint y: 363, distance: 46.0
click at [438, 356] on textarea "Kehtib ja akseptseeritakse lõplikult peale üleandmise akti (vormistan ise) ja g…" at bounding box center [784, 387] width 758 height 85
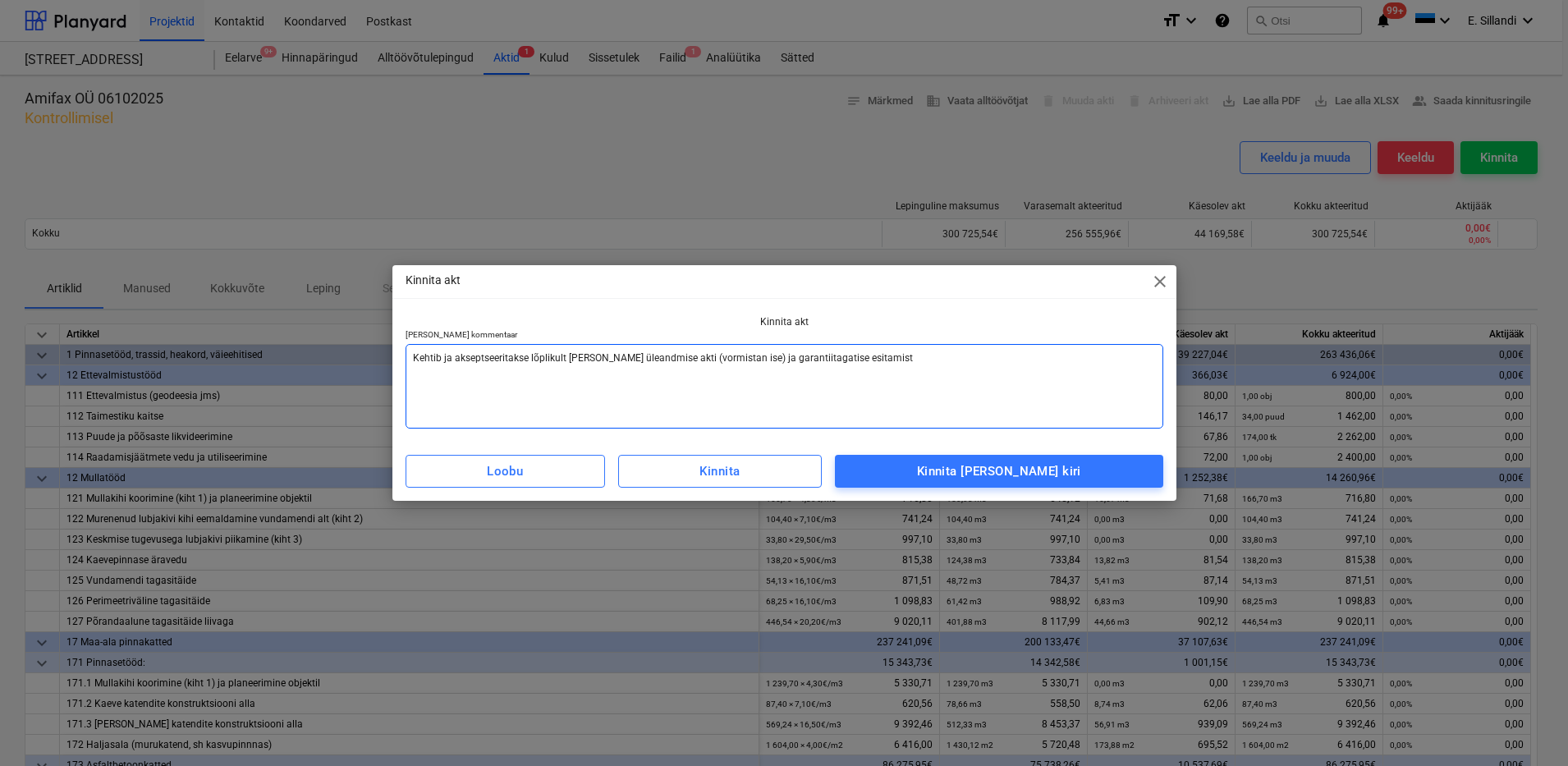
drag, startPoint x: 456, startPoint y: 360, endPoint x: 373, endPoint y: 362, distance: 83.0
click at [373, 362] on div "Kinnita akt close Kinnita akt Lisa kommentaar Kehtib ja akseptseeritakse lõplik…" at bounding box center [784, 383] width 1568 height 766
click at [525, 357] on textarea "Akseptseeritakse lõplikult peale üleandmise akti (vormistan ise) ja garantiitag…" at bounding box center [784, 387] width 758 height 85
click at [854, 364] on textarea "Akseptseeritakse lõplikult peale üleandmise akti (vormistan ise) ja garantiitag…" at bounding box center [784, 387] width 758 height 85
click at [1075, 475] on span "Kinnita ja saada kiri" at bounding box center [998, 471] width 292 height 21
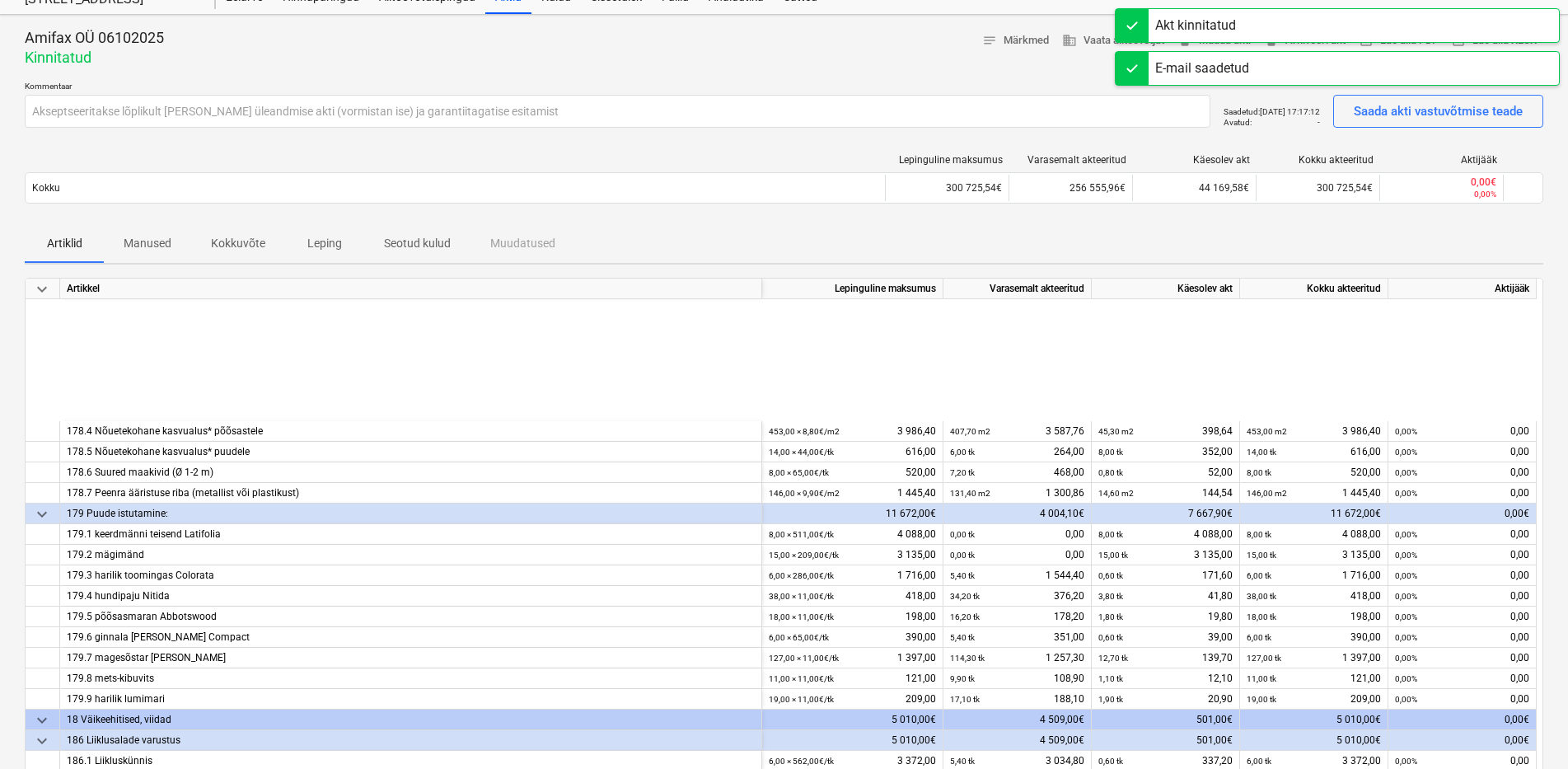
scroll to position [1345, 0]
